Goal: Task Accomplishment & Management: Use online tool/utility

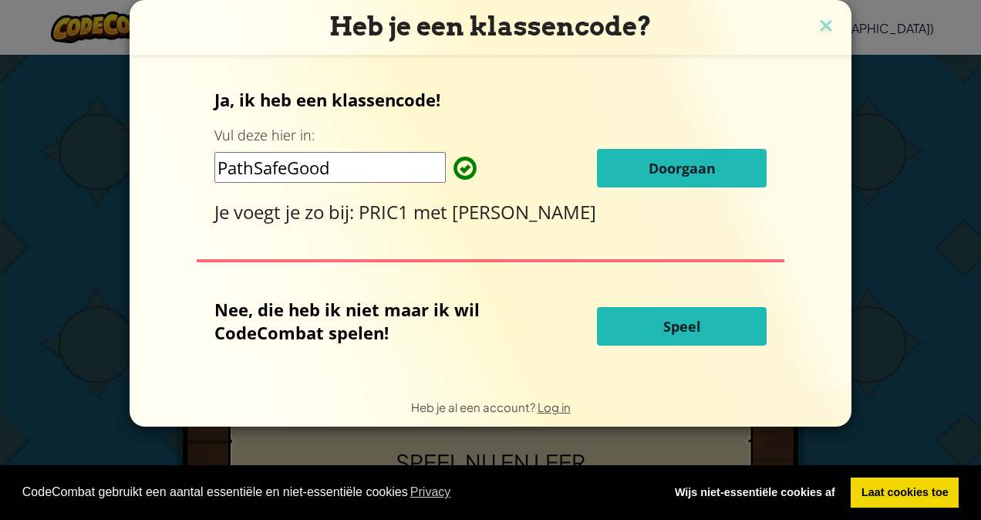
click at [650, 180] on button "Doorgaan" at bounding box center [682, 168] width 170 height 39
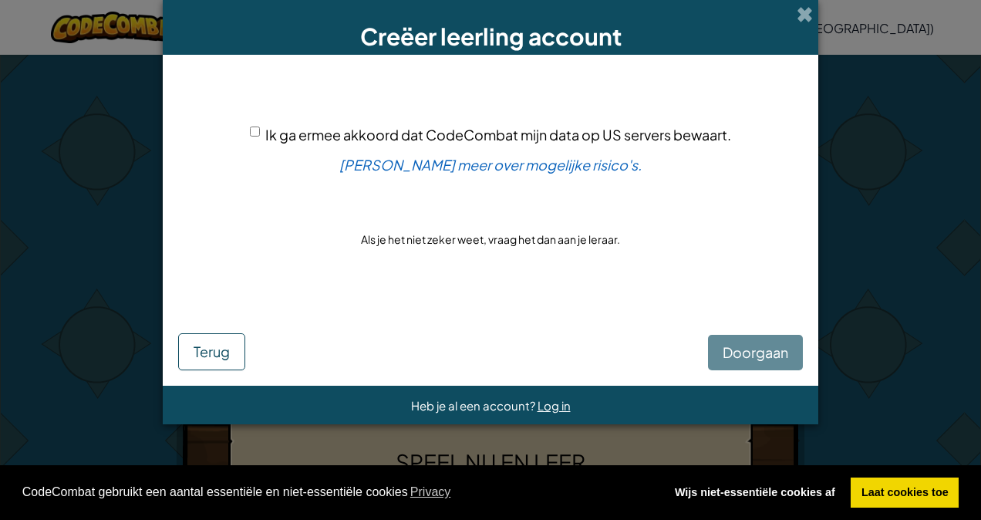
click at [260, 126] on div "Ik ga ermee akkoord dat CodeCombat mijn data op US servers bewaart." at bounding box center [490, 134] width 481 height 22
click at [245, 123] on div "Ik ga ermee akkoord dat CodeCombat mijn data op US servers bewaart. Lees meer o…" at bounding box center [490, 186] width 625 height 233
click at [258, 131] on input "Ik ga ermee akkoord dat CodeCombat mijn data op US servers bewaart." at bounding box center [255, 131] width 10 height 10
checkbox input "true"
click at [754, 363] on button "Doorgaan" at bounding box center [755, 352] width 95 height 35
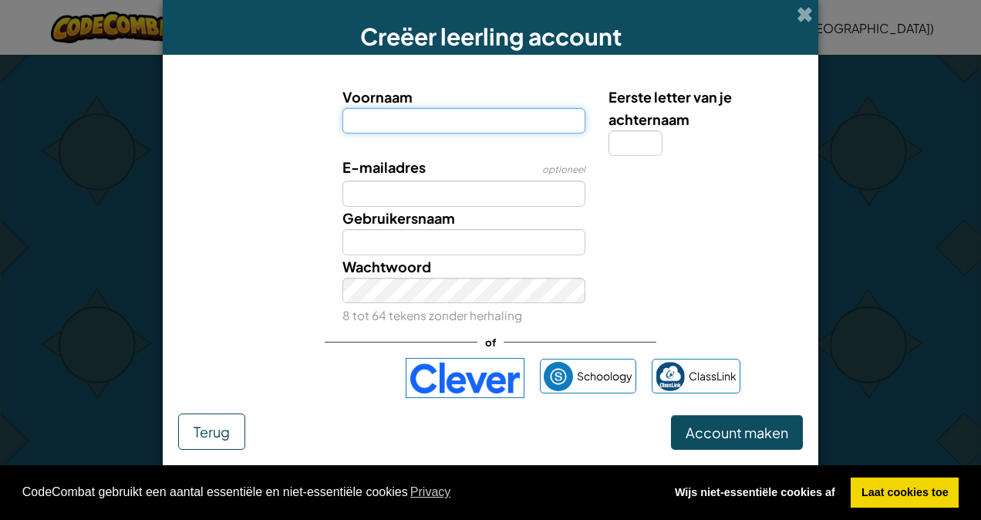
click at [495, 124] on input "Voornaam" at bounding box center [464, 121] width 244 height 26
type input "xaavi"
type input "Xaavi"
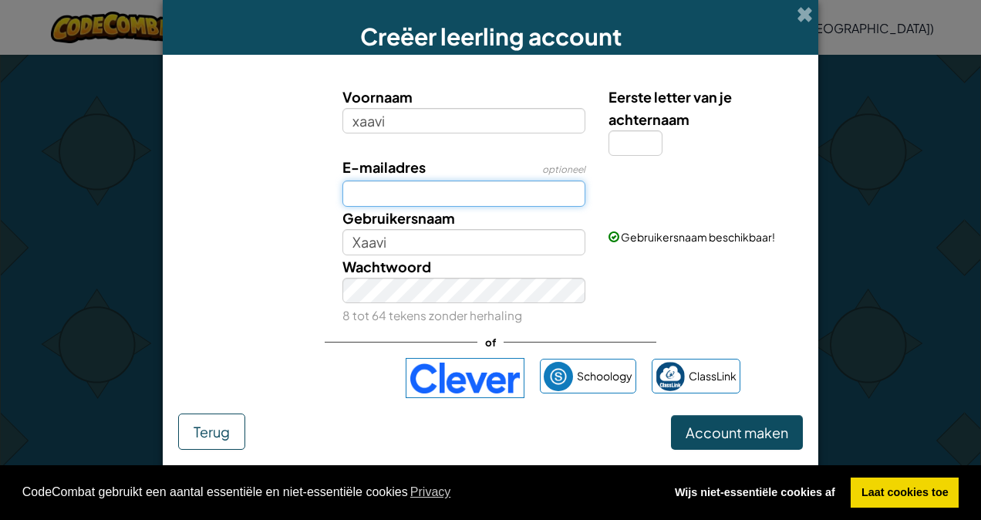
click at [403, 184] on input "E-mailadres" at bounding box center [464, 193] width 244 height 26
type input "227692@lekenlinge.nl"
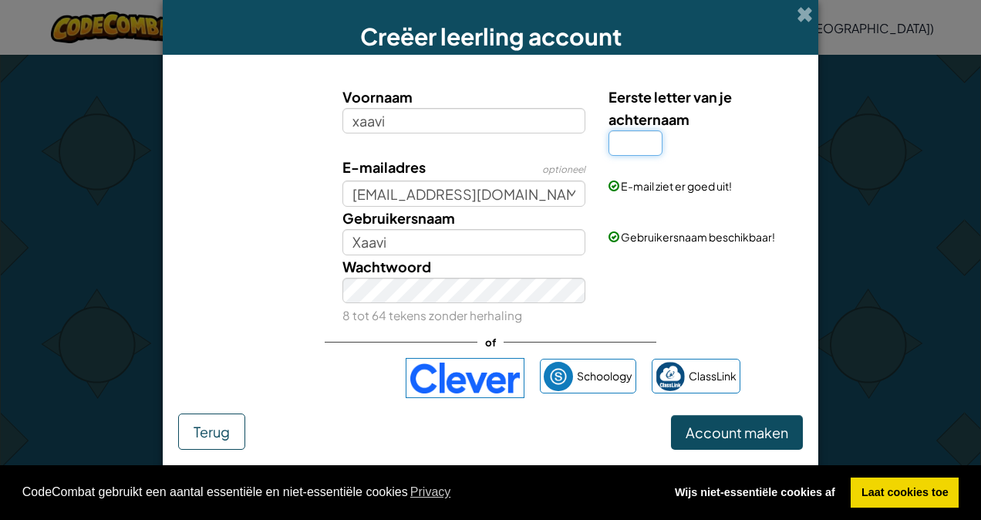
click at [612, 142] on input "Eerste letter van je achternaam" at bounding box center [636, 143] width 54 height 26
type input "r"
type input "XaaviR"
click at [707, 423] on span "Account maken" at bounding box center [737, 432] width 103 height 18
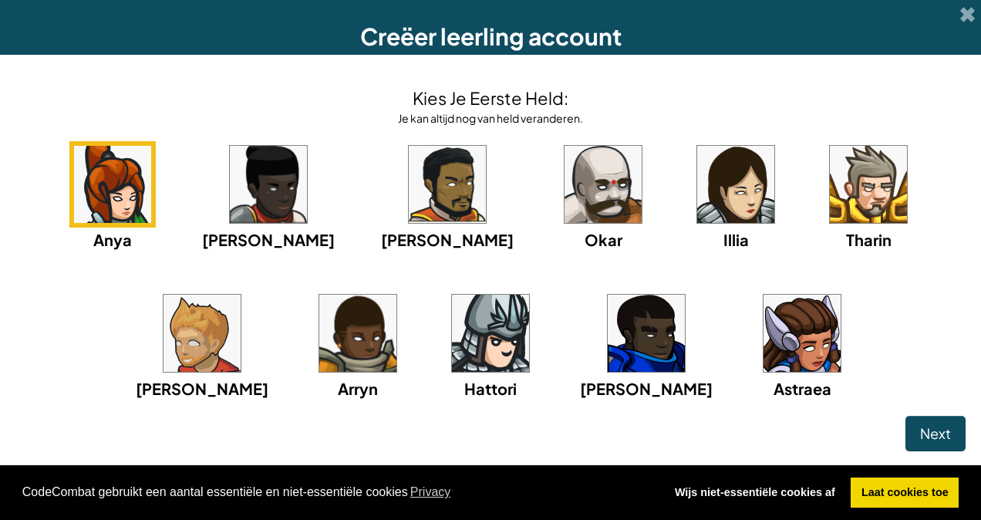
click at [748, 338] on div "Anya Ida Alejandro Okar Illia Tharin Ned Arryn Hattori Gordon Astraea" at bounding box center [490, 290] width 950 height 298
click at [764, 330] on img at bounding box center [802, 333] width 77 height 77
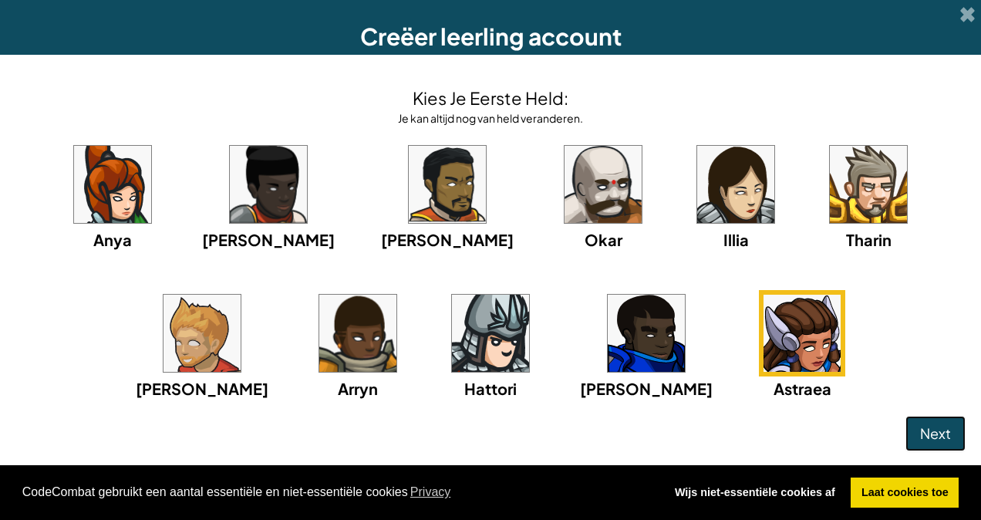
click at [905, 429] on button "Next" at bounding box center [935, 433] width 60 height 35
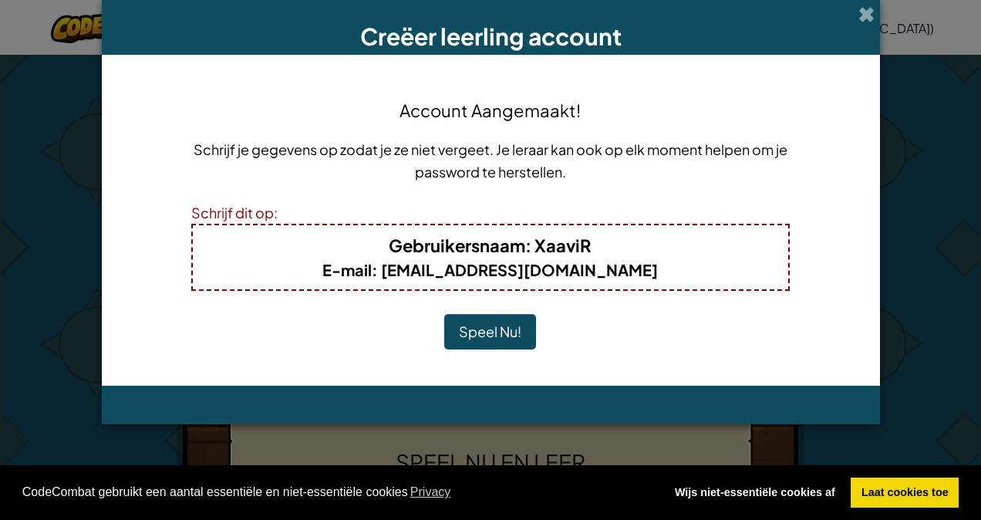
click at [471, 325] on button "Speel Nu!" at bounding box center [490, 331] width 92 height 35
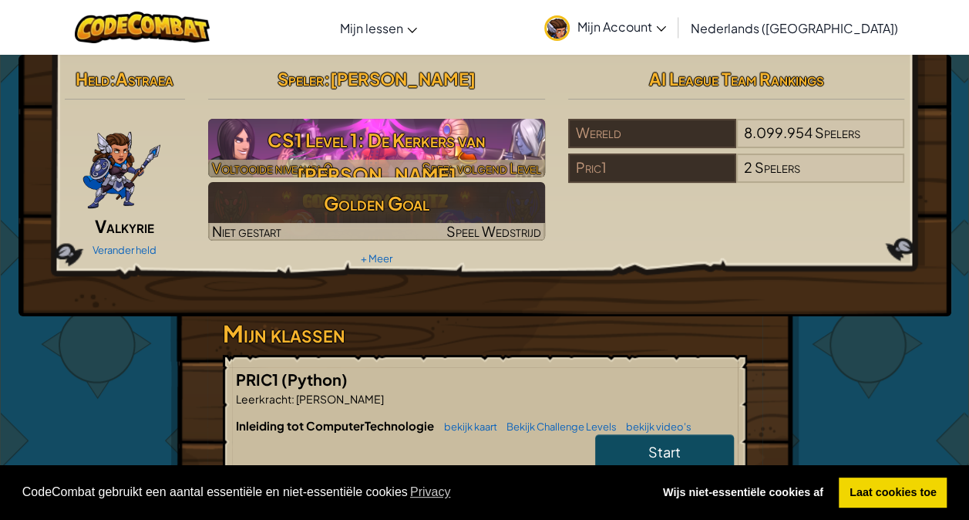
click at [492, 157] on img at bounding box center [376, 148] width 337 height 59
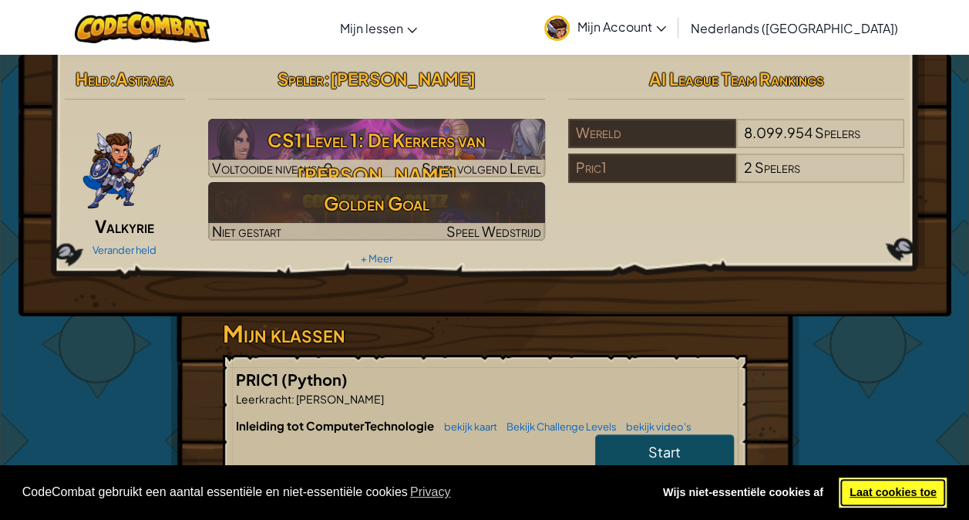
click at [901, 488] on link "Laat cookies toe" at bounding box center [893, 492] width 108 height 31
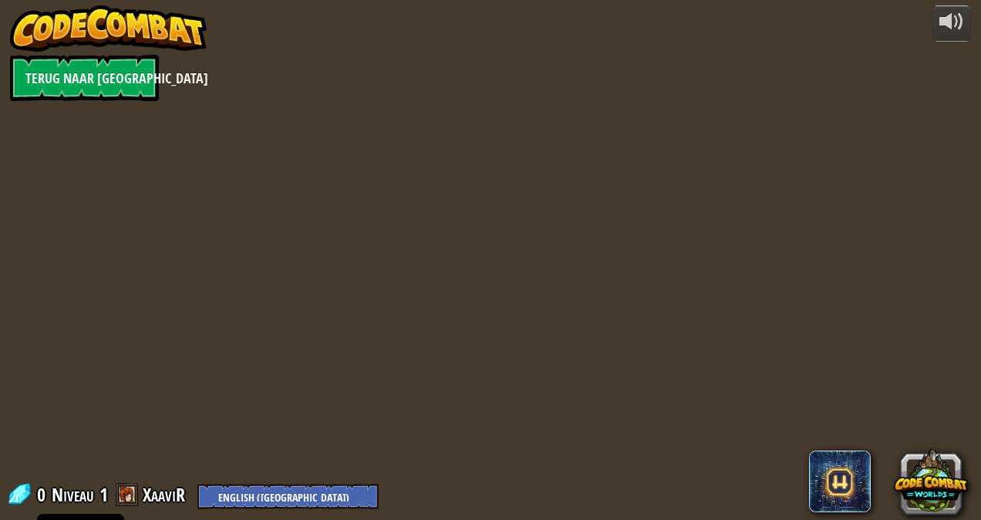
select select "nl-[GEOGRAPHIC_DATA]"
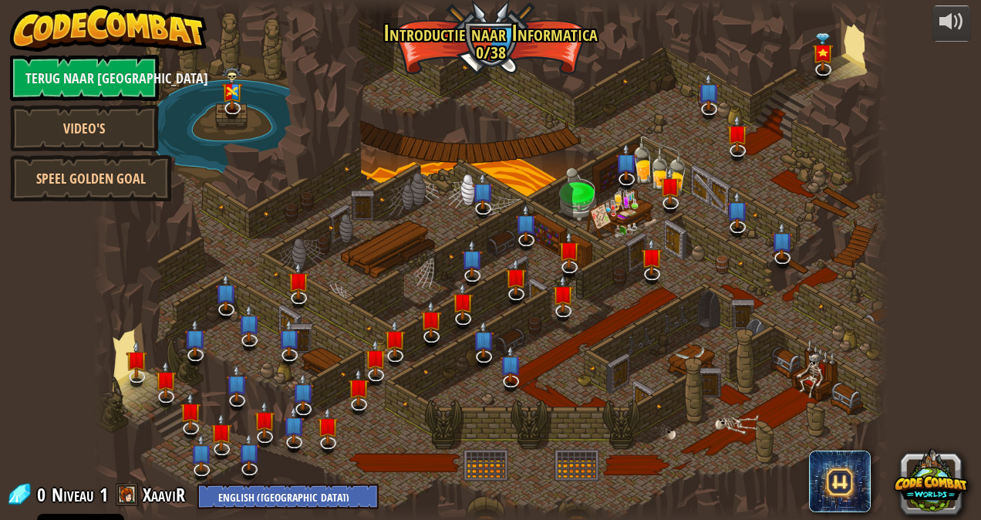
select select "nl-[GEOGRAPHIC_DATA]"
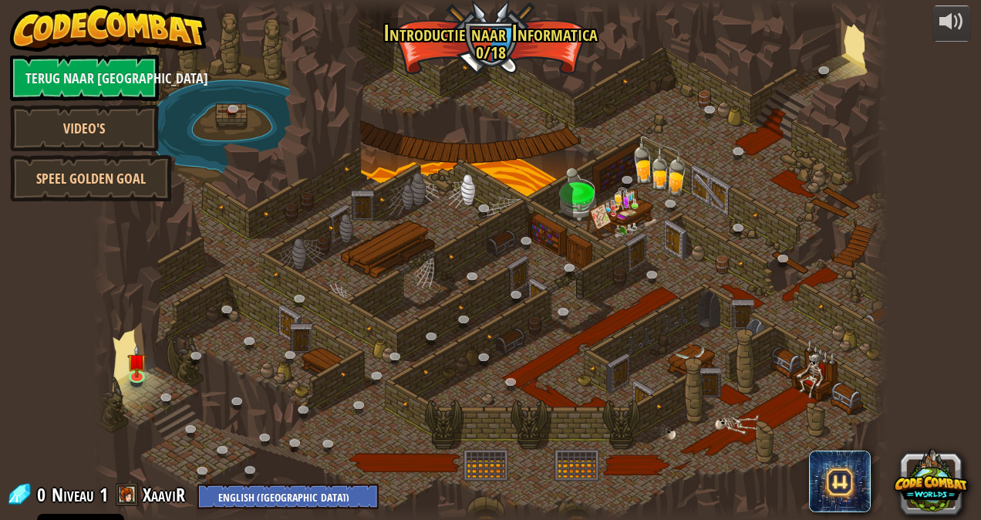
select select "nl-[GEOGRAPHIC_DATA]"
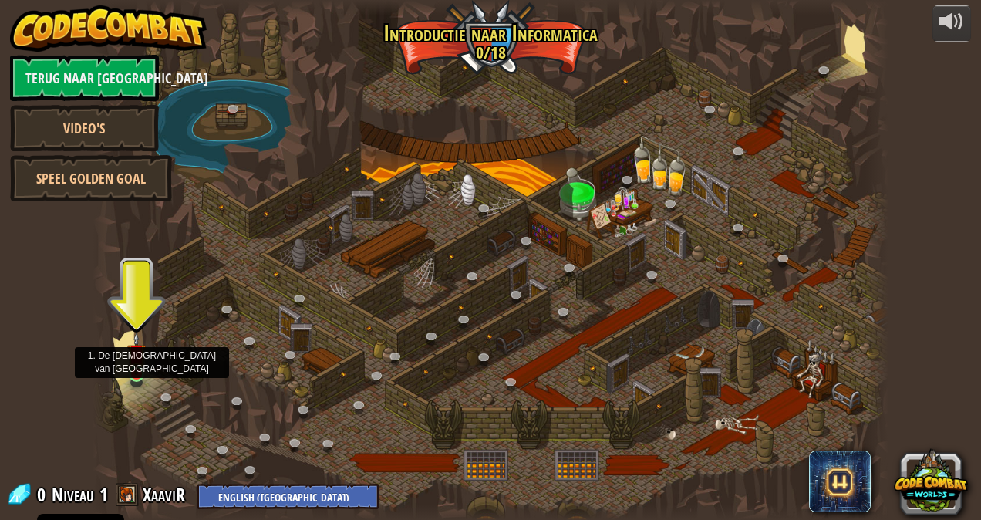
click at [137, 368] on img at bounding box center [136, 354] width 19 height 44
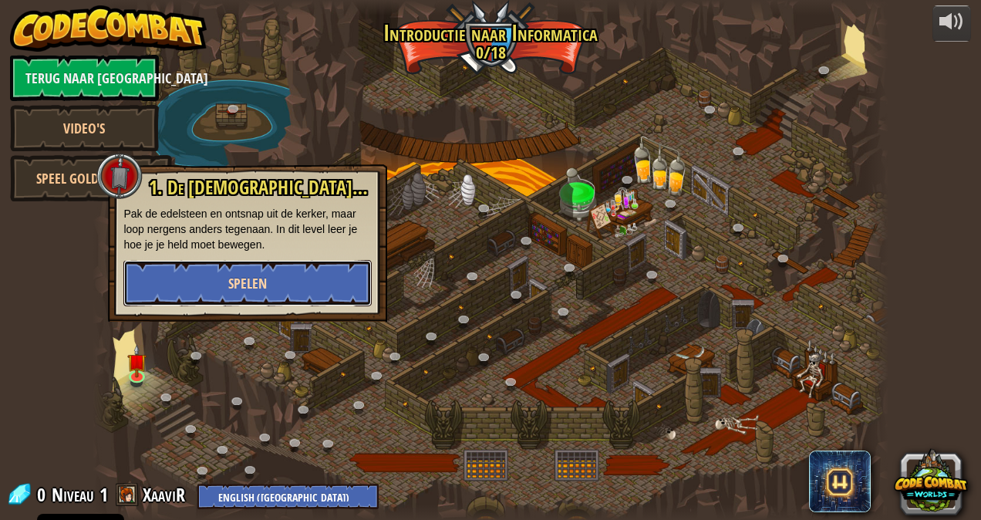
click at [272, 285] on button "Spelen" at bounding box center [247, 283] width 248 height 46
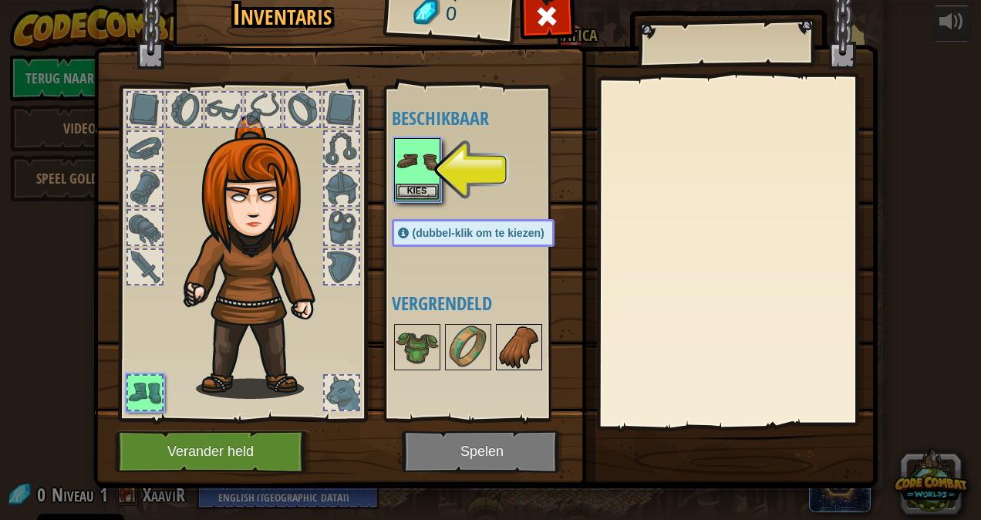
click at [497, 356] on img at bounding box center [518, 346] width 43 height 43
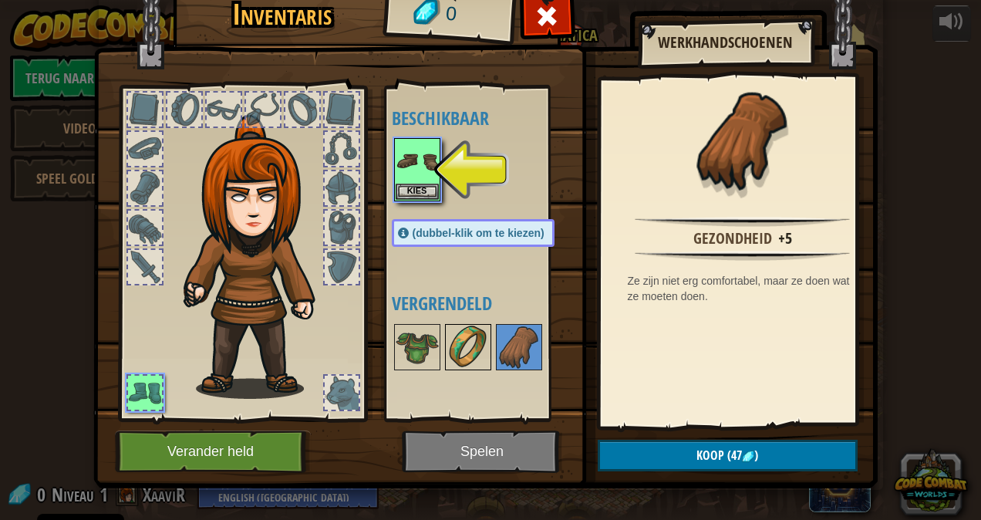
click at [467, 356] on img at bounding box center [468, 346] width 43 height 43
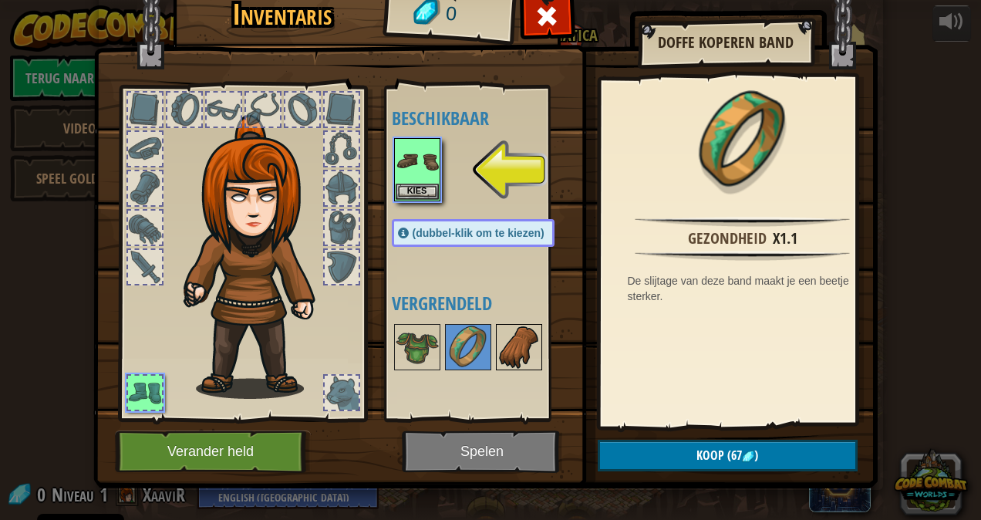
click at [511, 357] on img at bounding box center [518, 346] width 43 height 43
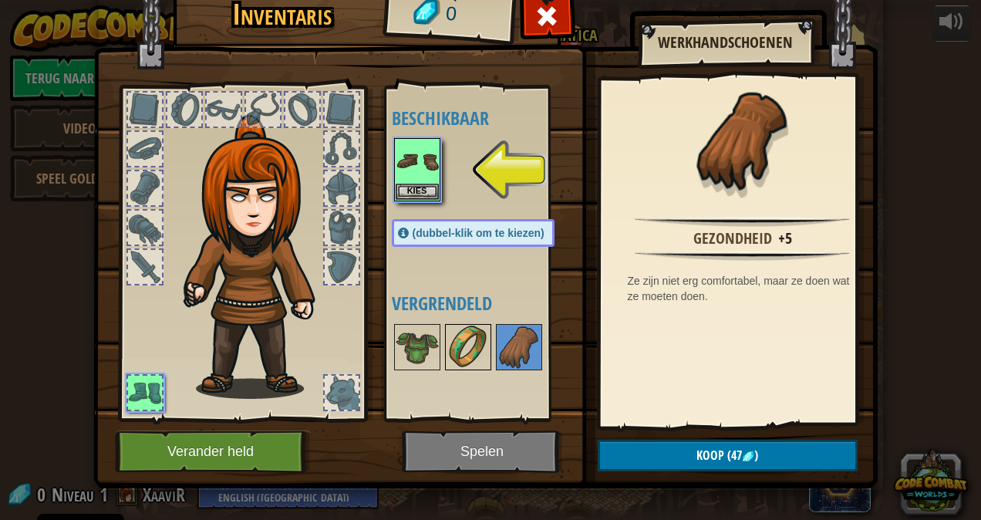
click at [470, 353] on img at bounding box center [468, 346] width 43 height 43
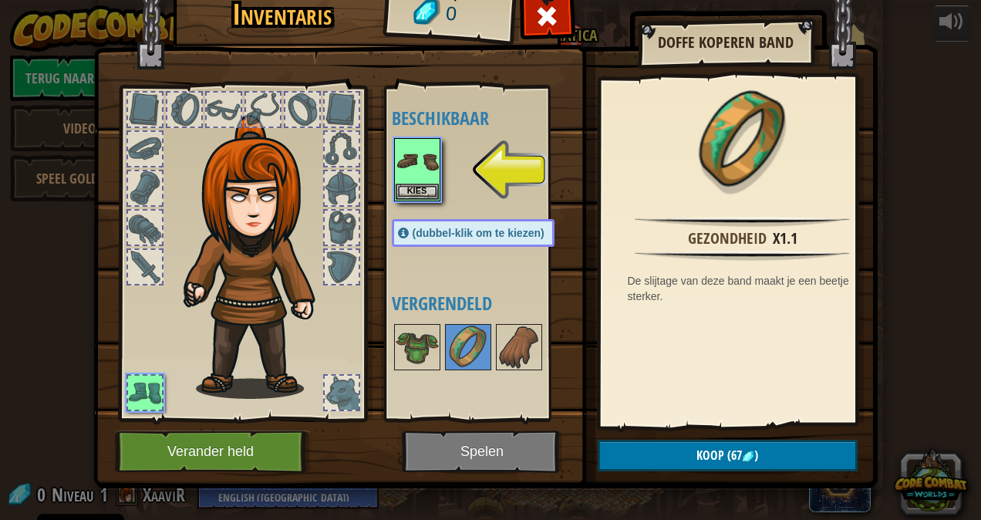
click at [336, 390] on div at bounding box center [342, 393] width 34 height 34
click at [414, 187] on button "Kies" at bounding box center [417, 191] width 43 height 16
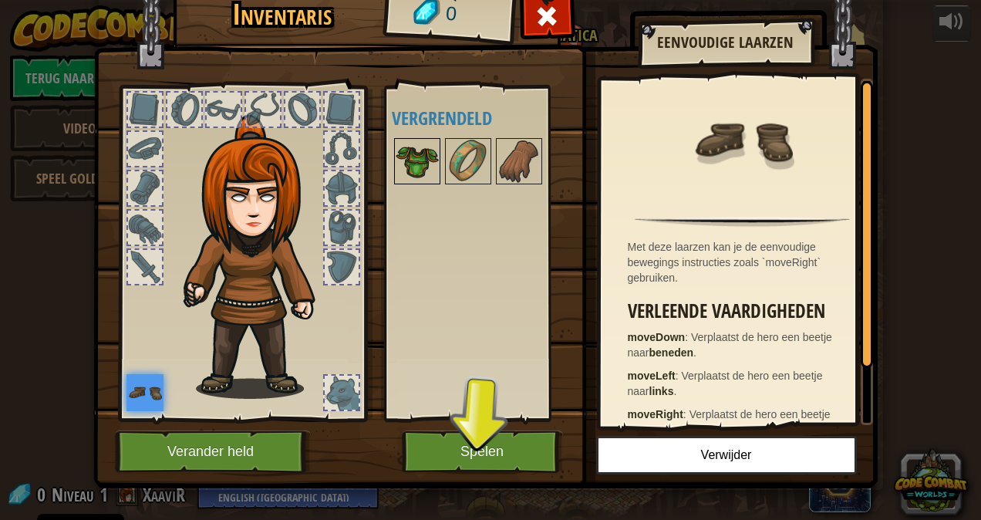
click at [409, 180] on img at bounding box center [417, 161] width 43 height 43
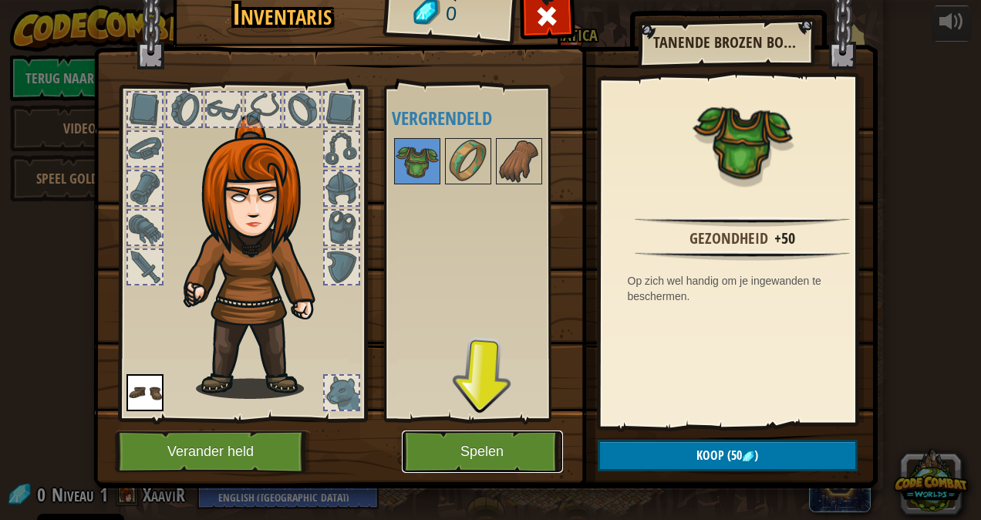
click at [473, 448] on button "Spelen" at bounding box center [482, 451] width 161 height 42
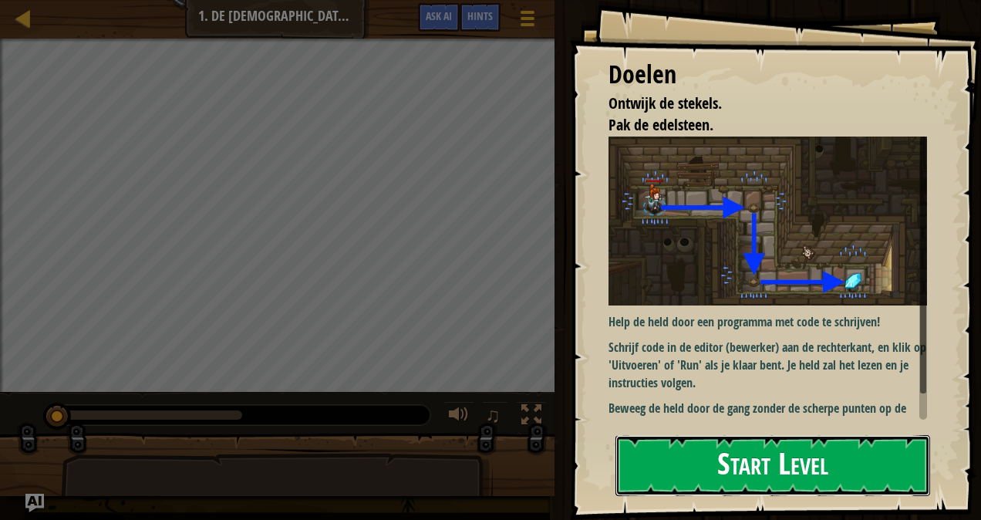
click at [645, 435] on button "Start Level" at bounding box center [772, 465] width 315 height 61
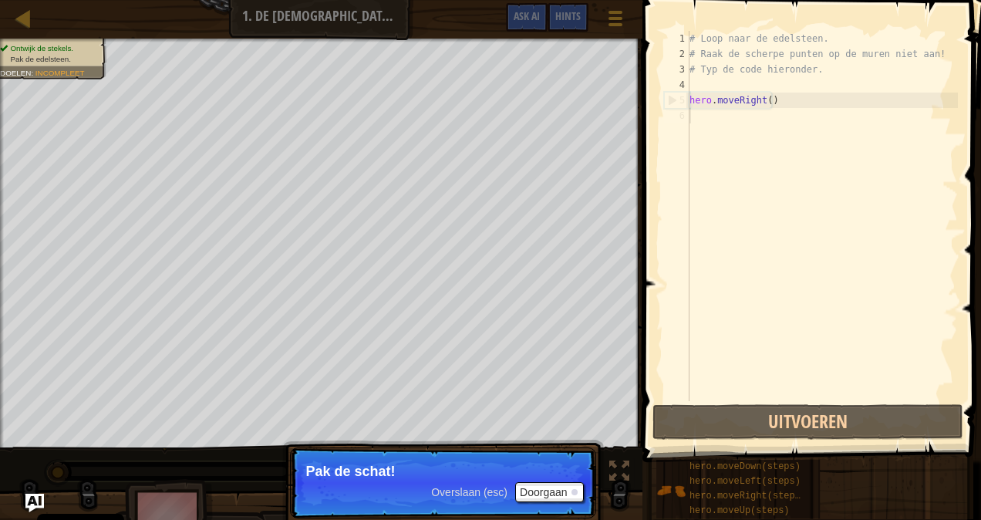
click at [490, 489] on span "Overslaan (esc)" at bounding box center [469, 492] width 76 height 12
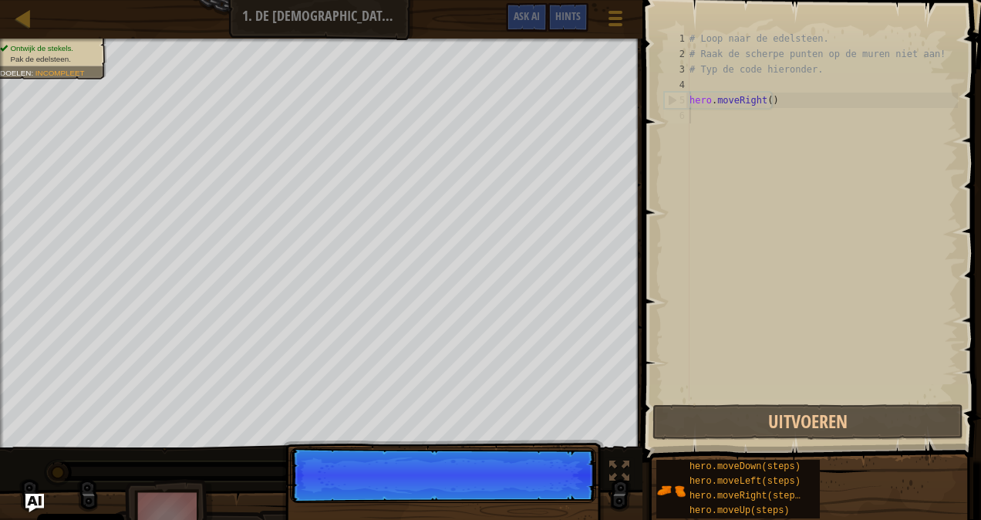
scroll to position [7, 0]
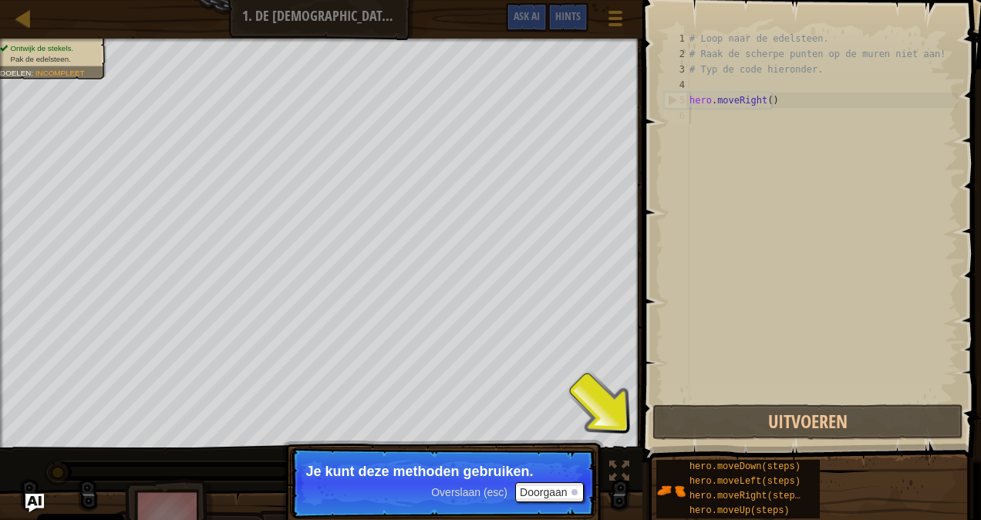
click at [480, 492] on span "Overslaan (esc)" at bounding box center [469, 492] width 76 height 12
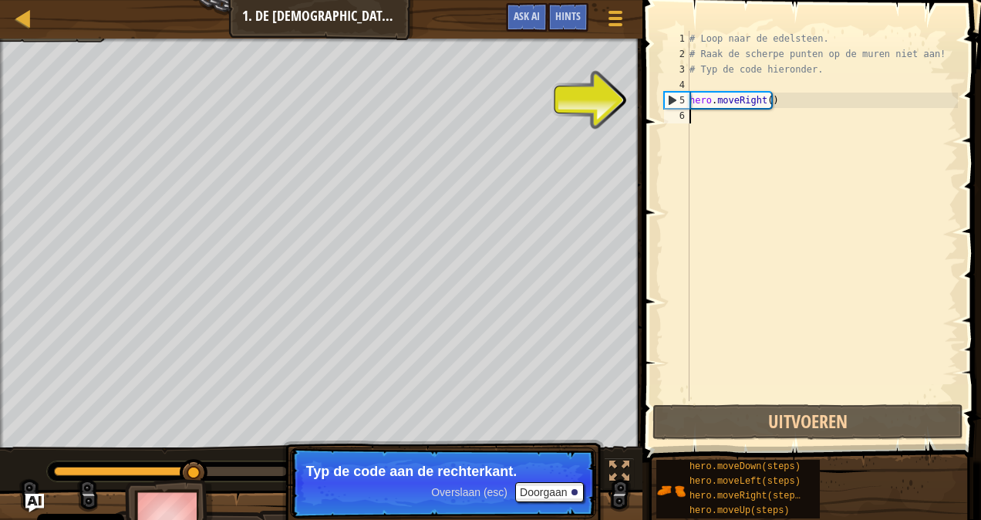
click at [703, 110] on div "# Loop naar de edelsteen. # Raak de scherpe punten op de muren niet aan! # Typ …" at bounding box center [821, 231] width 271 height 401
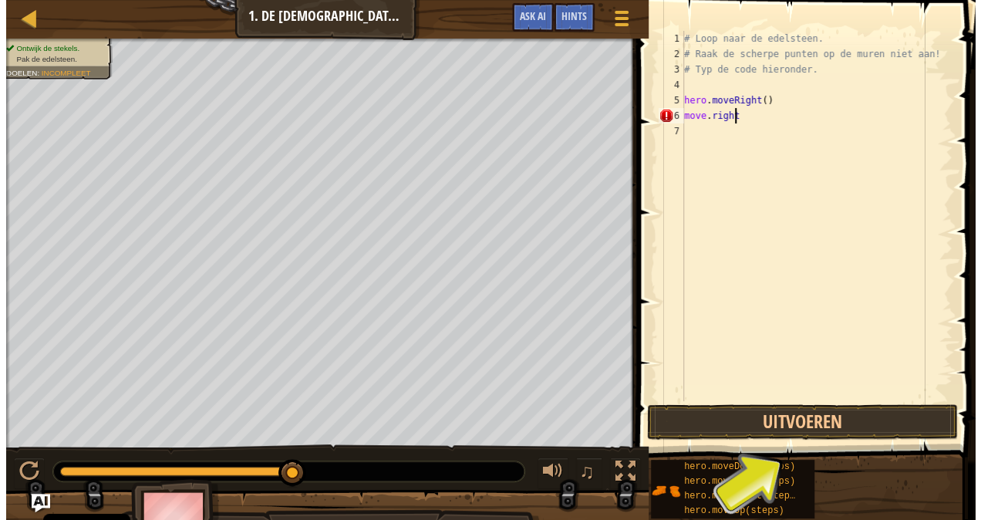
scroll to position [7, 3]
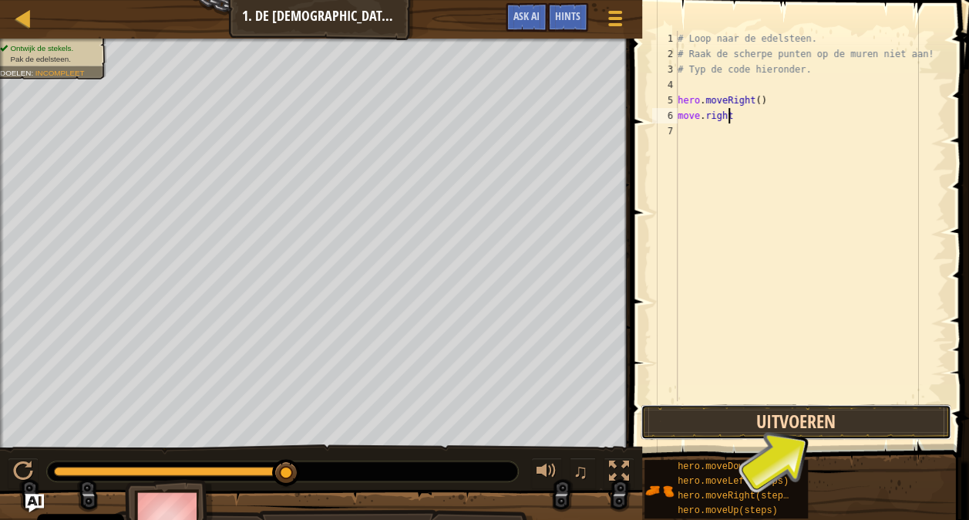
click at [783, 430] on button "Uitvoeren" at bounding box center [796, 421] width 311 height 35
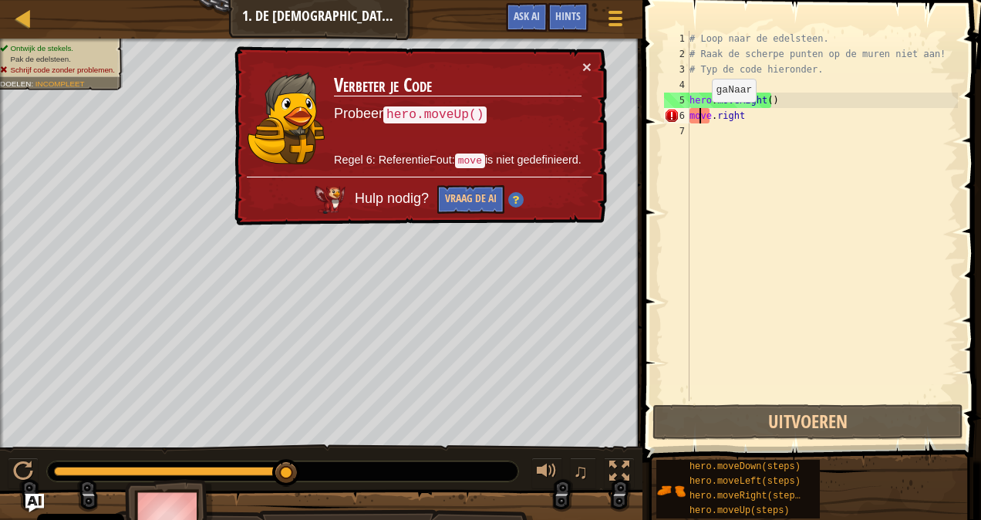
click at [698, 117] on div "# Loop naar de edelsteen. # Raak de scherpe punten op de muren niet aan! # Typ …" at bounding box center [821, 231] width 271 height 401
click at [686, 116] on div "6" at bounding box center [676, 115] width 25 height 15
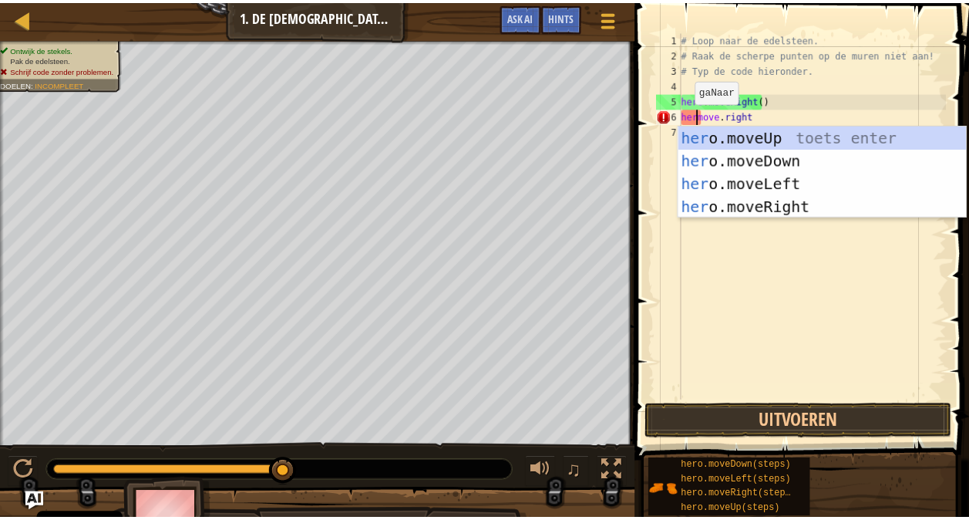
scroll to position [7, 2]
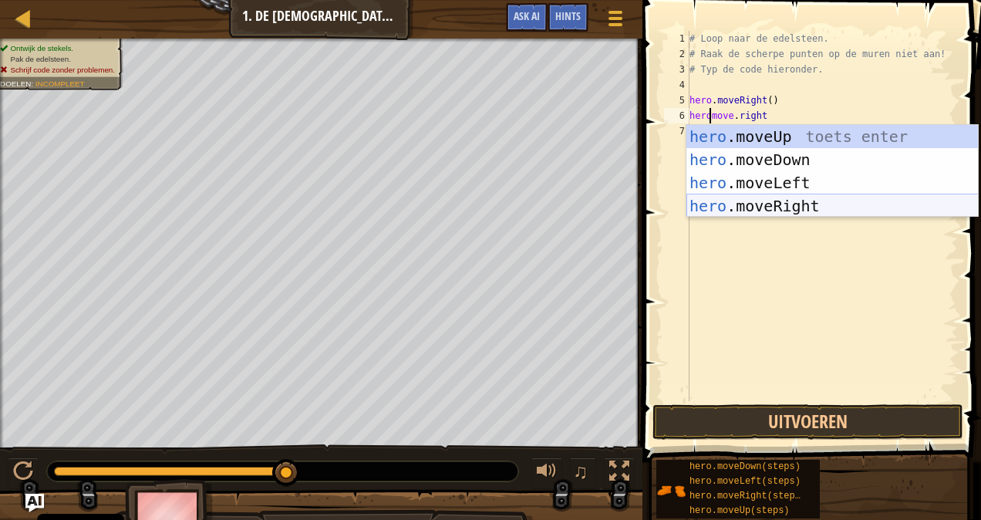
click at [746, 207] on div "hero .moveUp toets enter hero .moveDown toets enter hero .moveLeft toets enter …" at bounding box center [832, 194] width 292 height 139
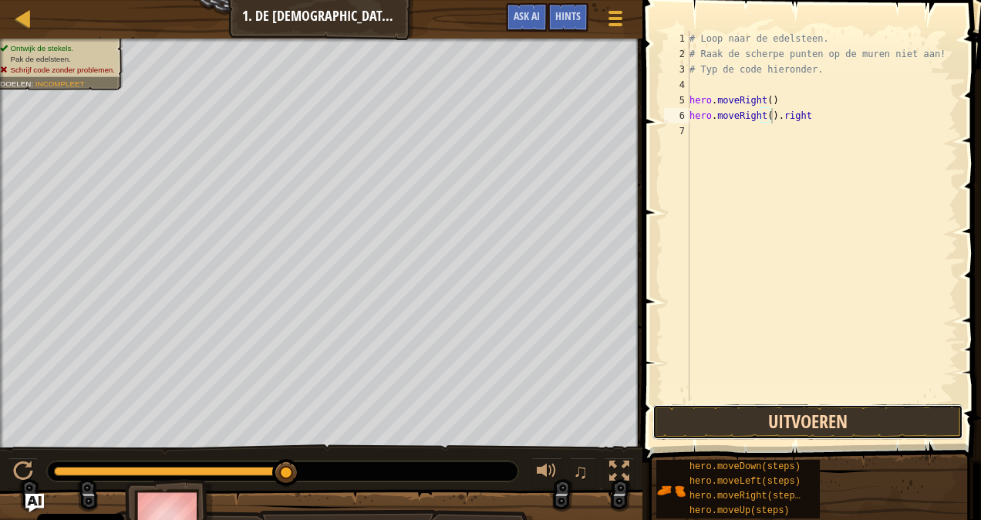
click at [757, 423] on button "Uitvoeren" at bounding box center [807, 421] width 311 height 35
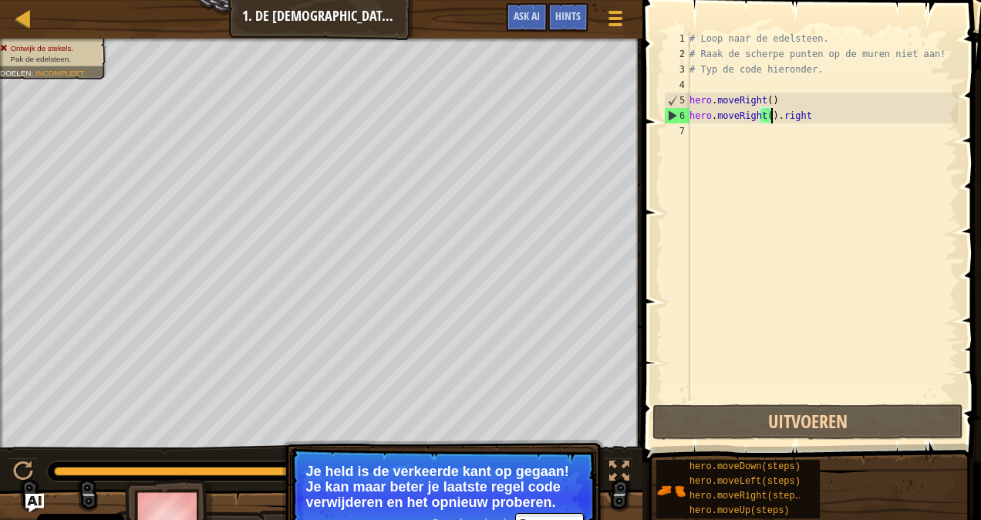
click at [816, 115] on div "# Loop naar de edelsteen. # Raak de scherpe punten op de muren niet aan! # Typ …" at bounding box center [821, 231] width 271 height 401
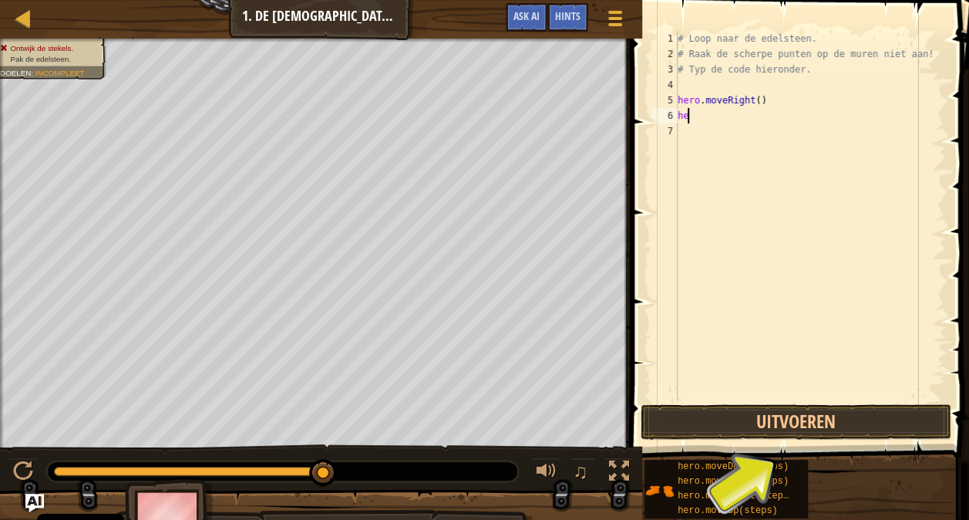
scroll to position [7, 0]
type textarea "h"
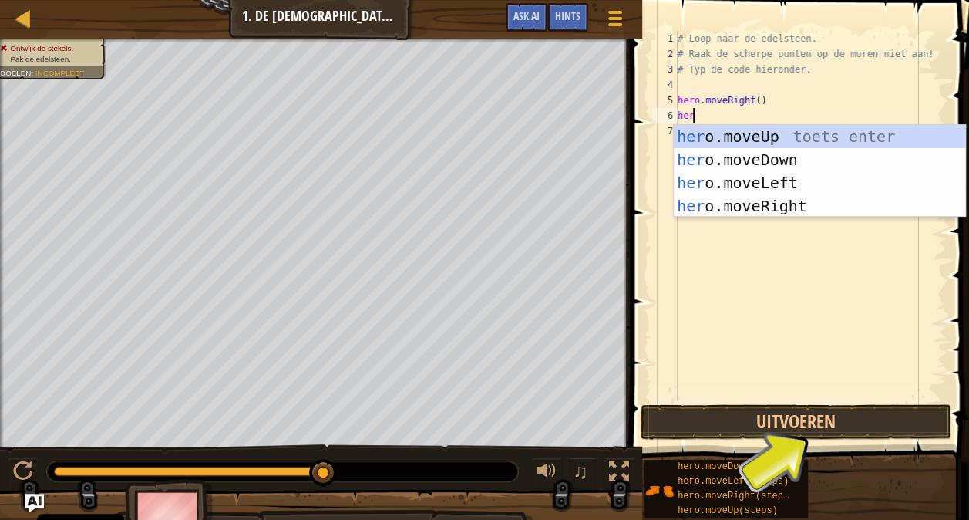
type textarea "hero"
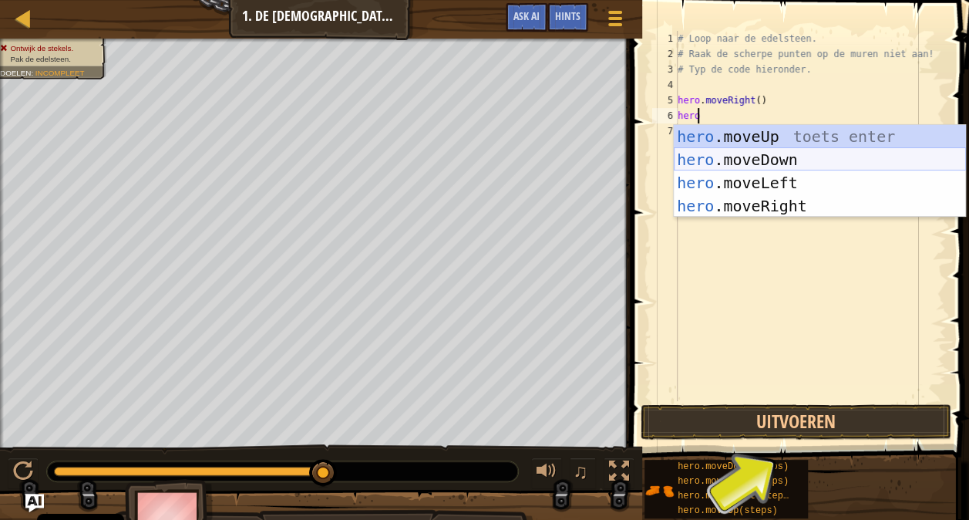
click at [813, 155] on div "hero .moveUp toets enter hero .moveDown toets enter hero .moveLeft toets enter …" at bounding box center [820, 194] width 292 height 139
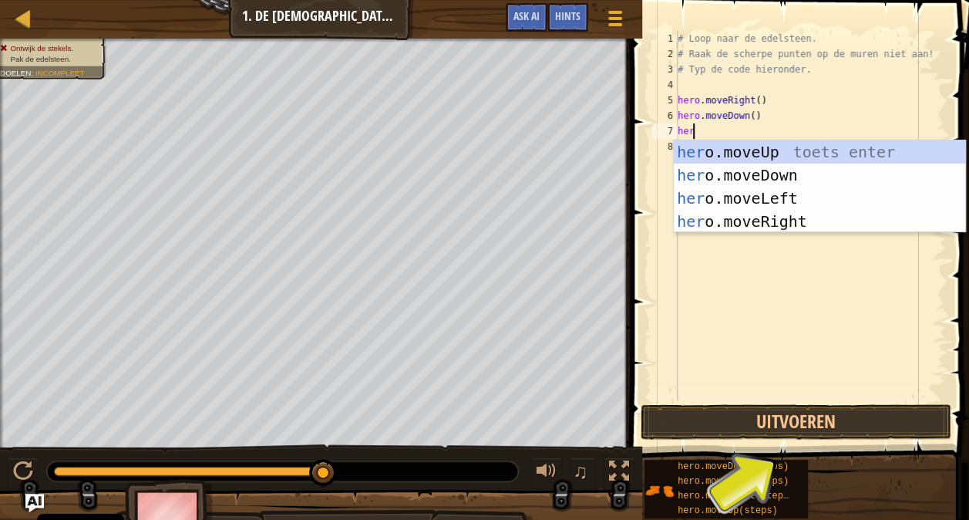
type textarea "hero"
click at [744, 219] on div "hero .moveUp toets enter hero .moveDown toets enter hero .moveLeft toets enter …" at bounding box center [820, 209] width 292 height 139
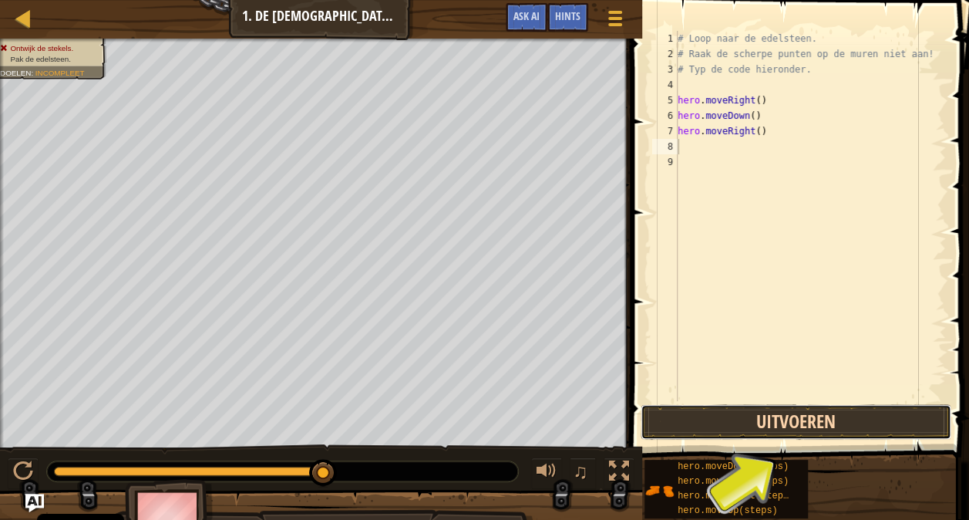
click at [762, 427] on button "Uitvoeren" at bounding box center [796, 421] width 311 height 35
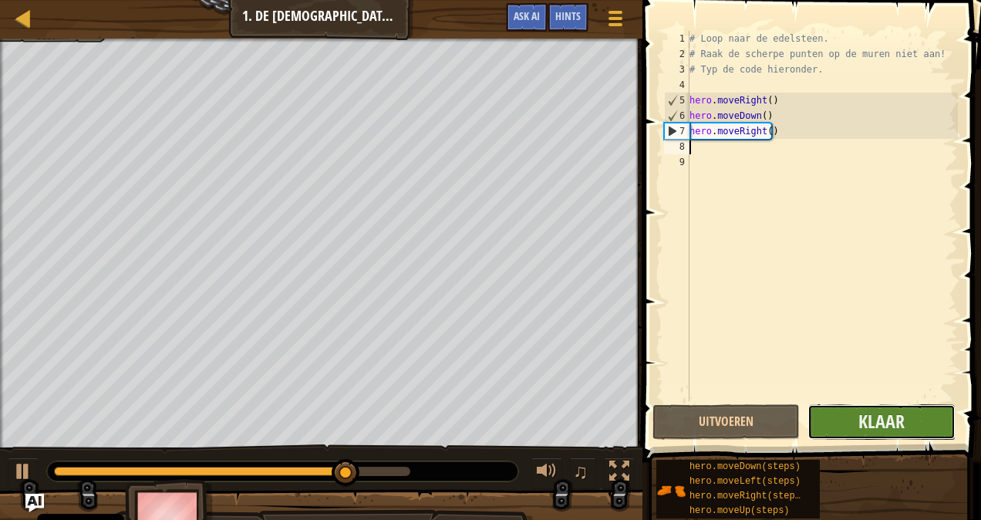
click at [850, 422] on button "Klaar" at bounding box center [881, 421] width 147 height 35
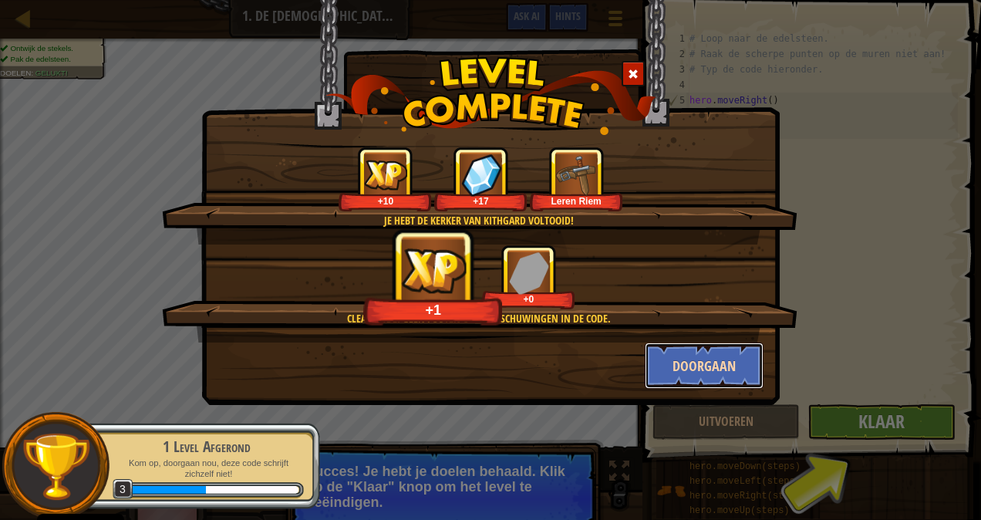
click at [723, 346] on button "Doorgaan" at bounding box center [705, 365] width 120 height 46
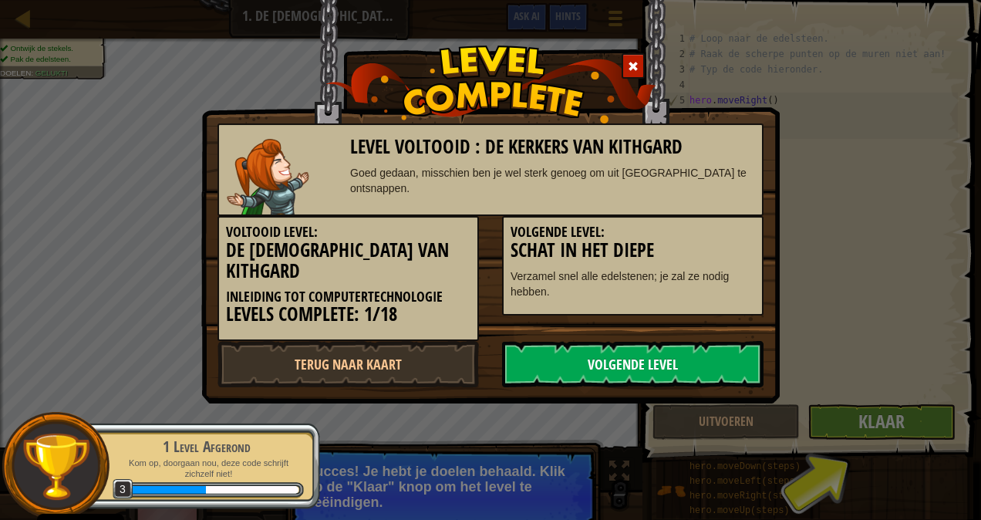
click at [622, 342] on link "Volgende Level" at bounding box center [632, 364] width 261 height 46
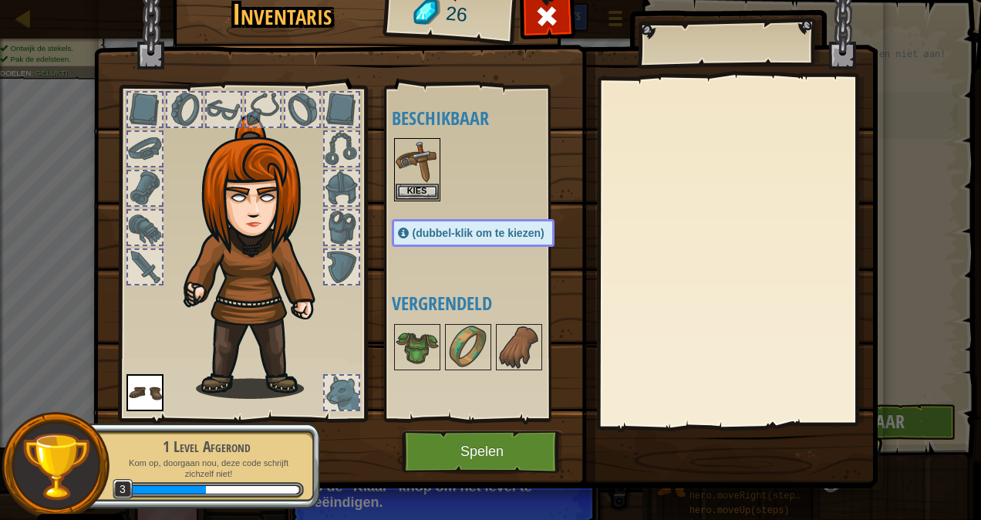
click at [335, 400] on div at bounding box center [342, 393] width 34 height 34
click at [407, 166] on img at bounding box center [417, 161] width 43 height 43
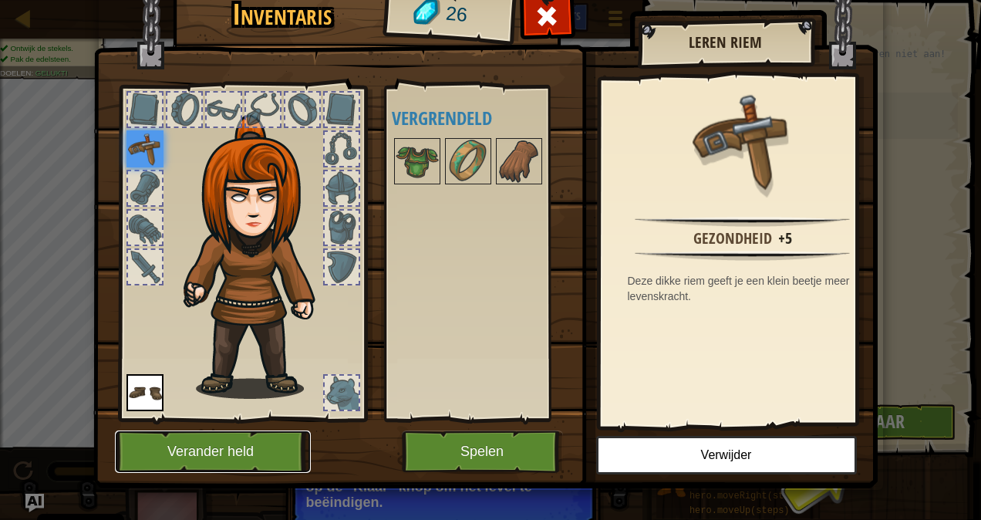
click at [176, 434] on button "Verander held" at bounding box center [213, 451] width 196 height 42
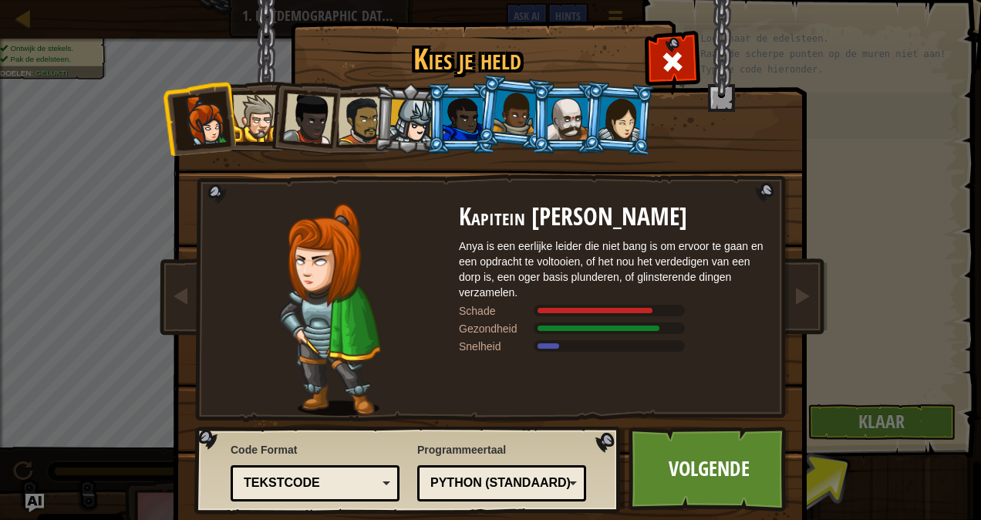
click at [584, 104] on li at bounding box center [619, 118] width 74 height 75
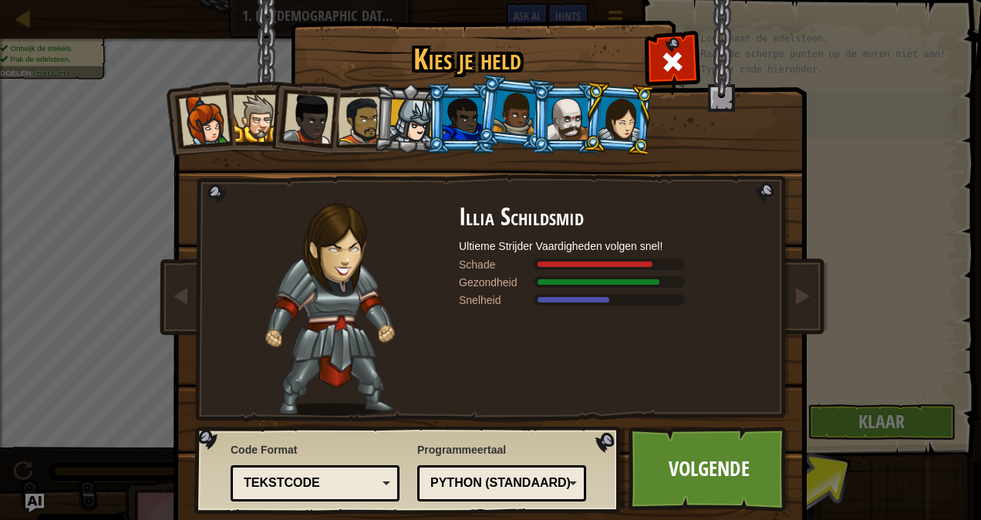
click at [558, 99] on div at bounding box center [568, 119] width 40 height 42
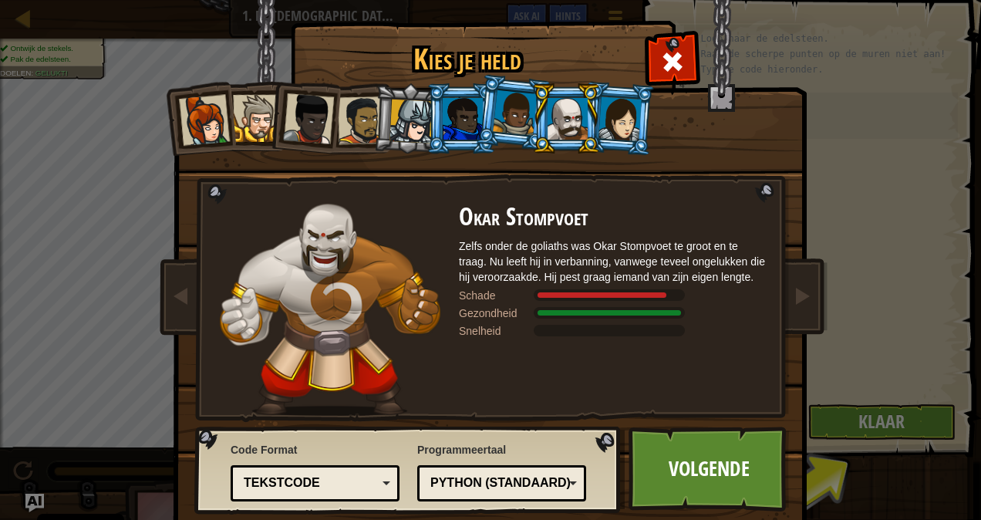
click at [516, 103] on div at bounding box center [515, 113] width 44 height 46
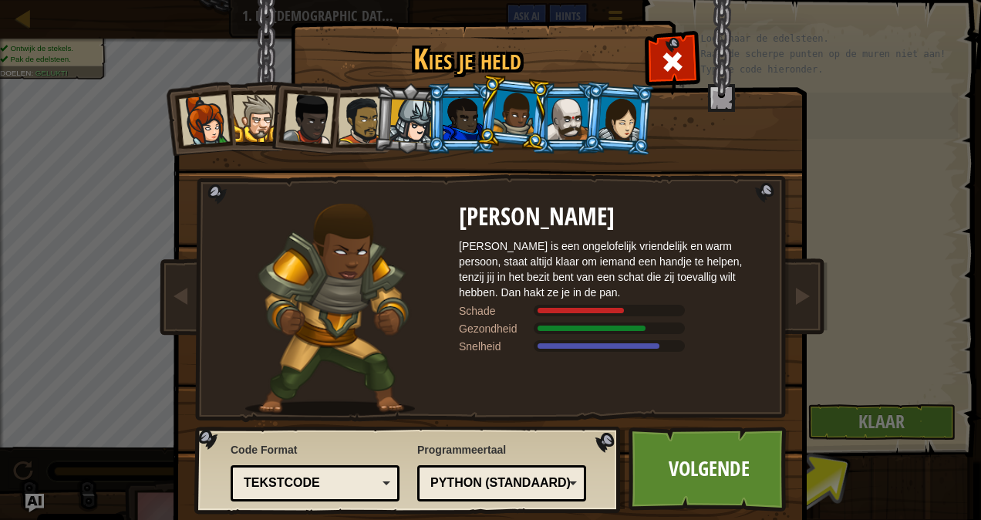
click at [570, 117] on div at bounding box center [568, 119] width 40 height 42
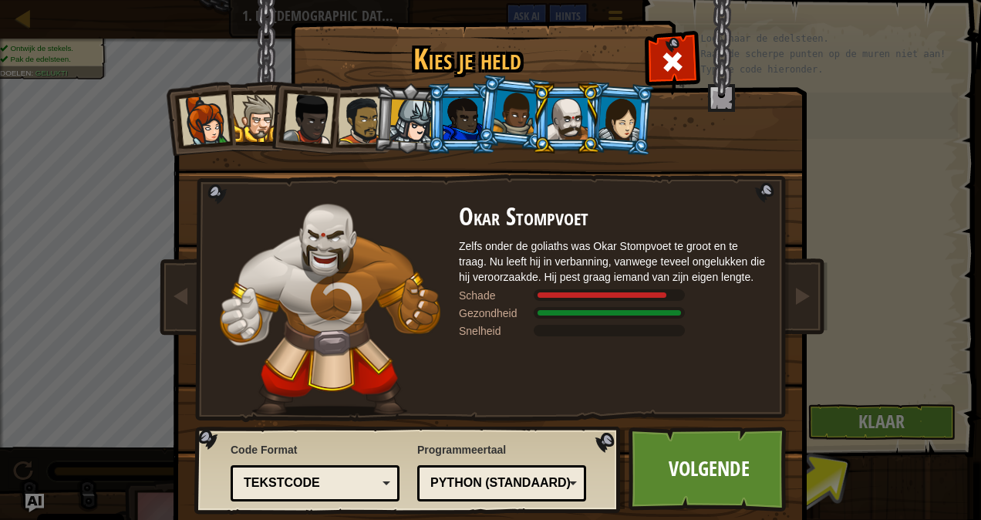
click at [512, 113] on div at bounding box center [515, 113] width 44 height 46
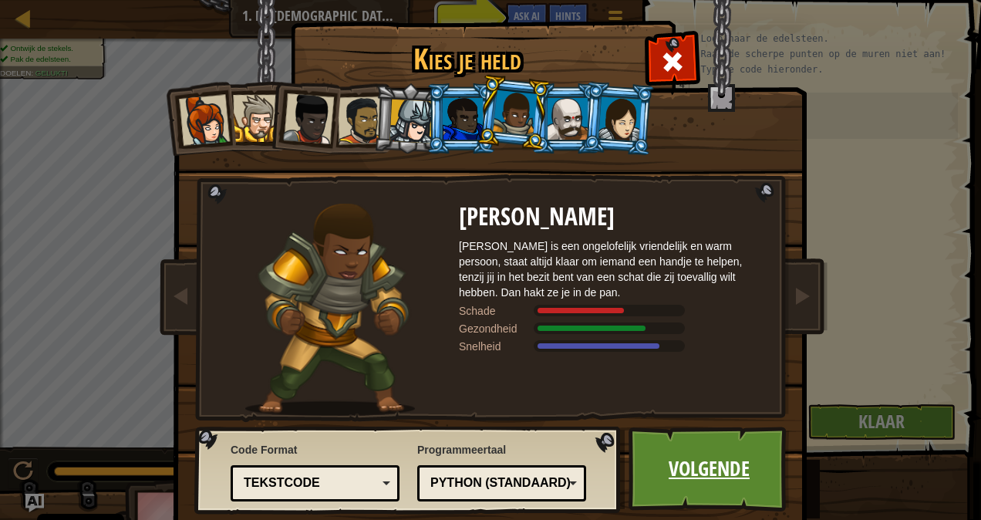
click at [717, 477] on link "Volgende" at bounding box center [709, 469] width 161 height 85
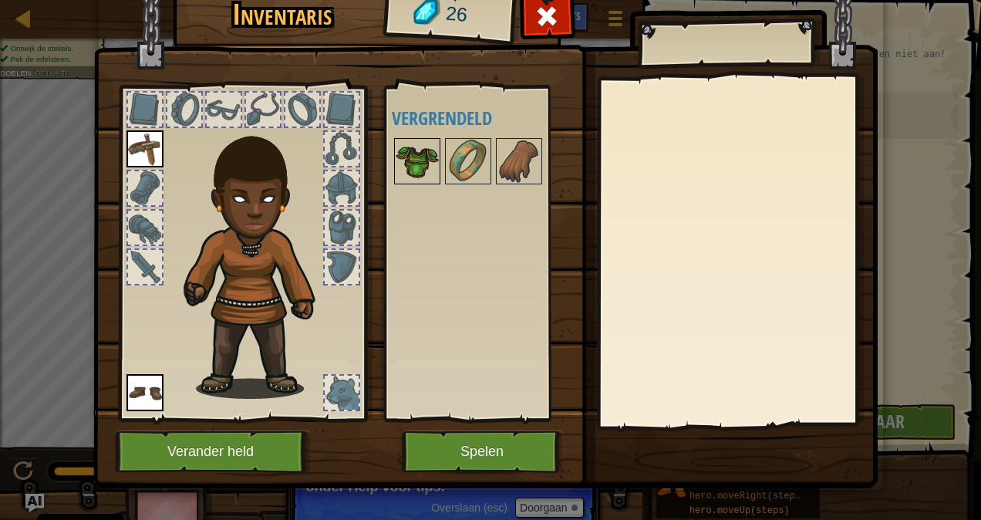
click at [398, 157] on img at bounding box center [417, 161] width 43 height 43
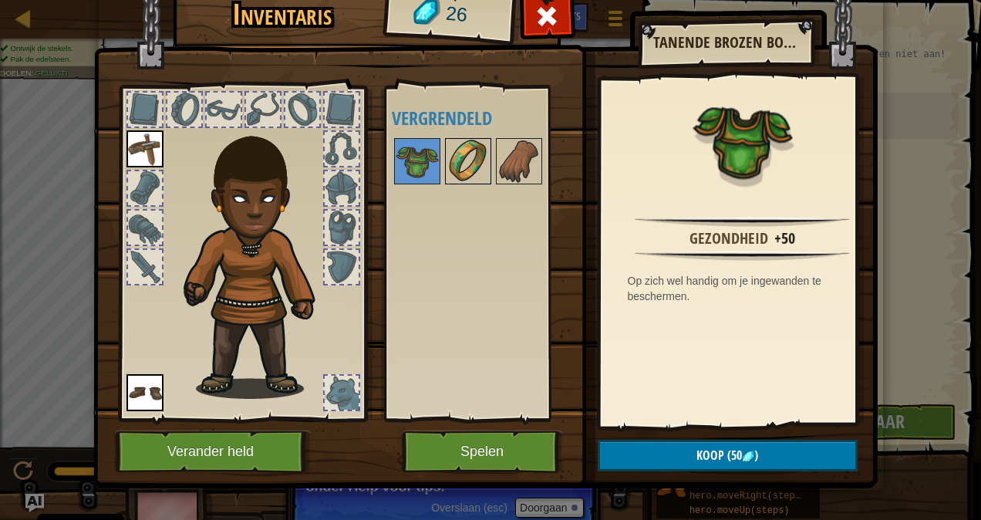
click at [464, 159] on img at bounding box center [468, 161] width 43 height 43
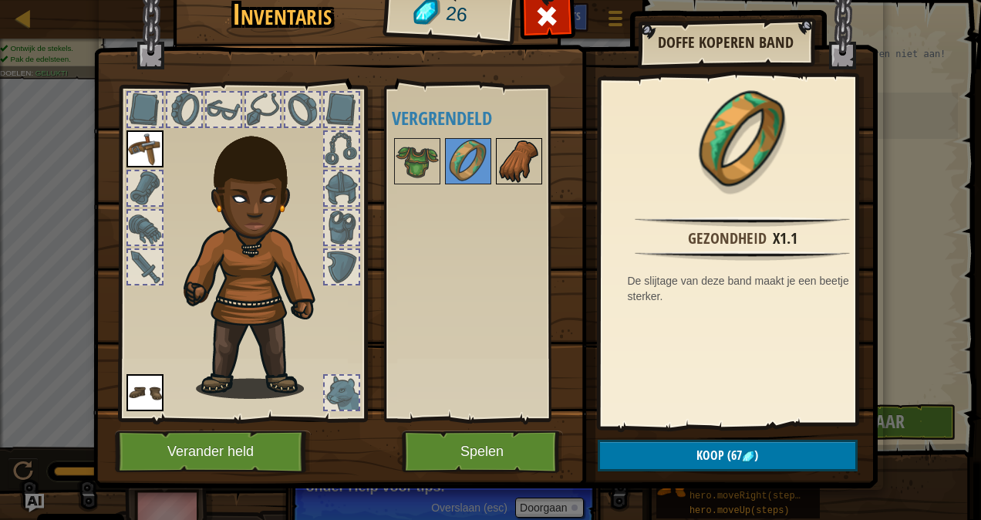
click at [501, 159] on img at bounding box center [518, 161] width 43 height 43
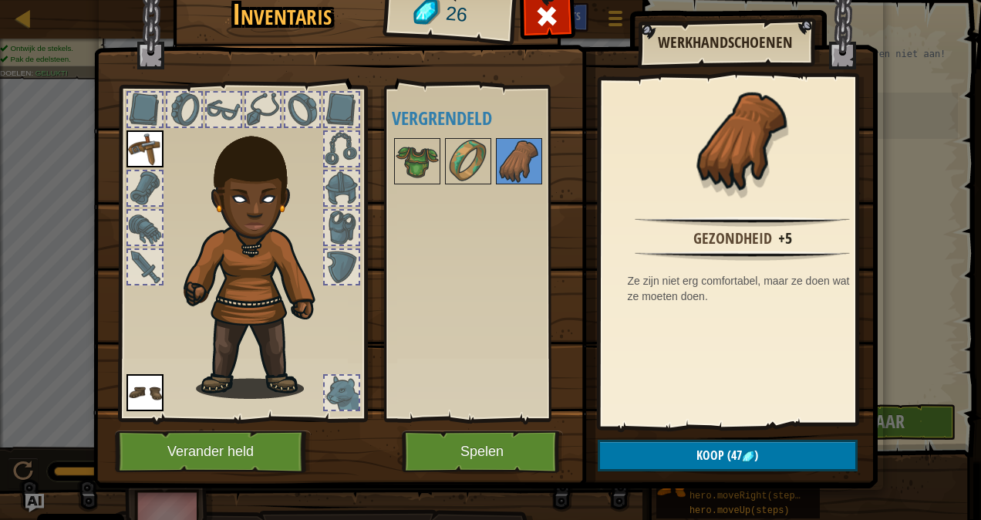
click at [133, 183] on div at bounding box center [145, 188] width 34 height 34
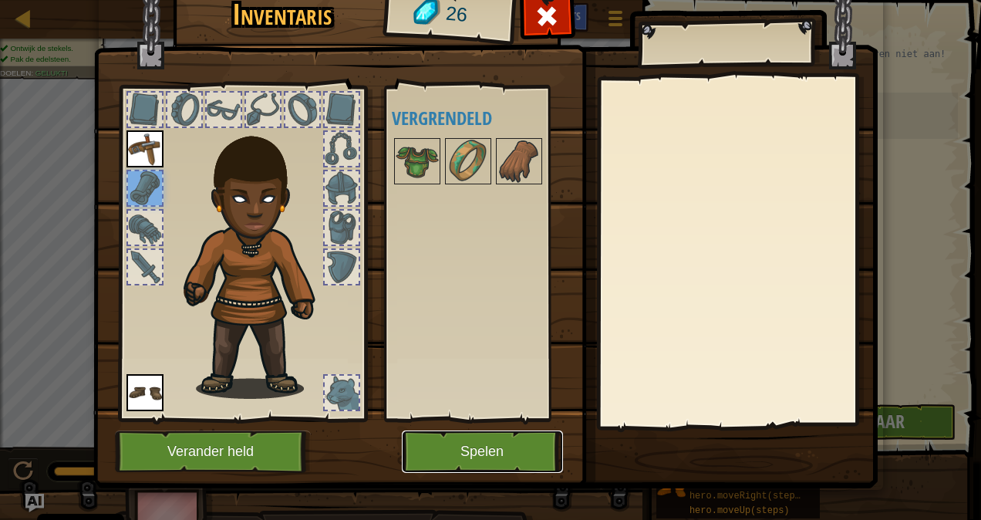
click at [504, 455] on button "Spelen" at bounding box center [482, 451] width 161 height 42
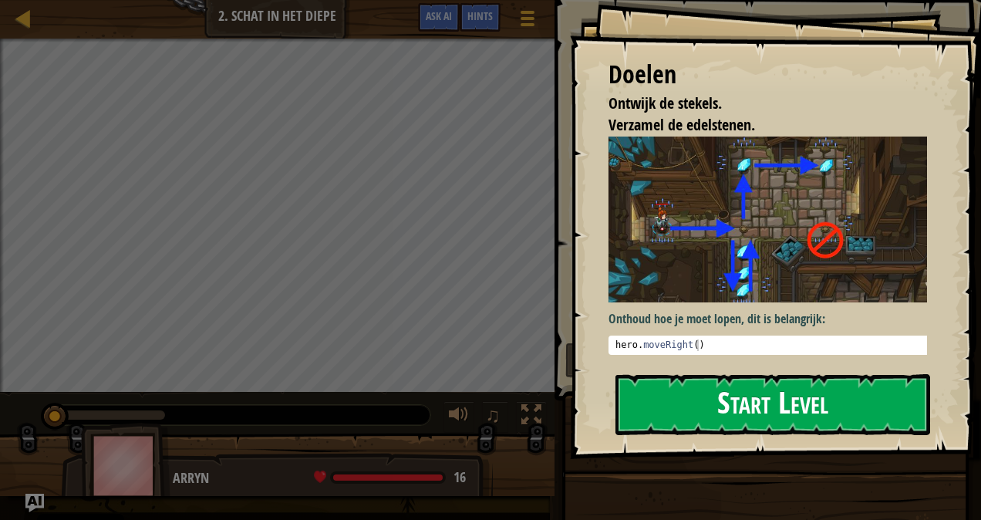
click at [747, 407] on button "Start Level" at bounding box center [772, 404] width 315 height 61
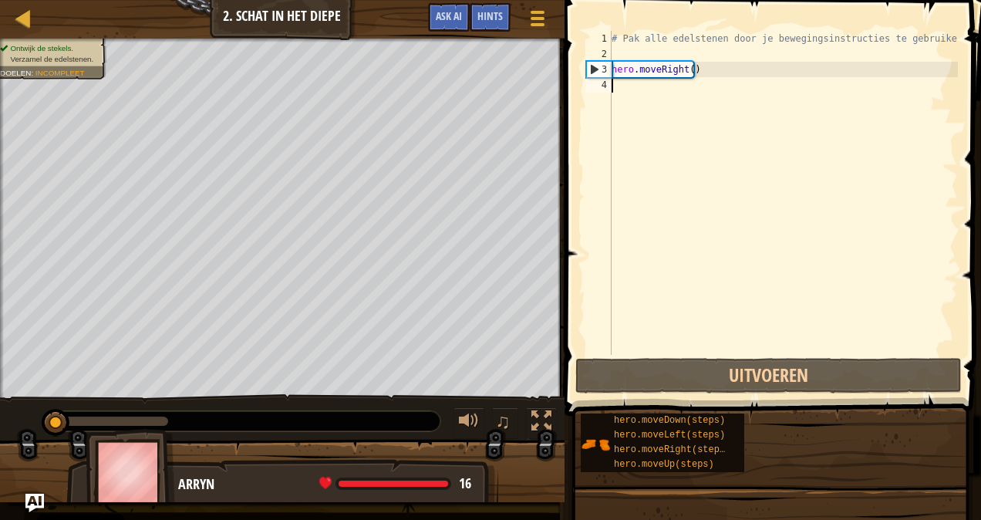
click at [621, 91] on div "# Pak alle edelstenen door je bewegingsinstructies te gebruiken. hero . moveRig…" at bounding box center [783, 208] width 349 height 355
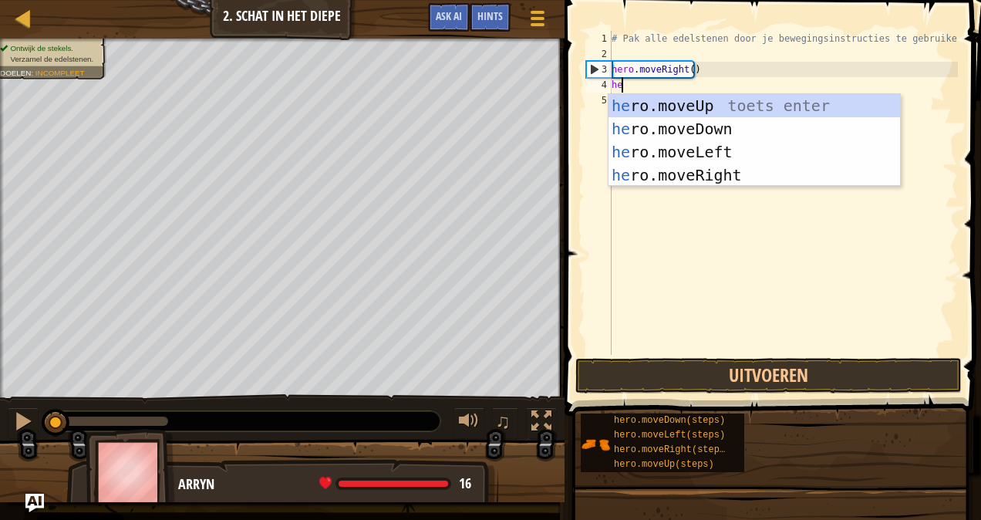
scroll to position [7, 0]
type textarea "hero"
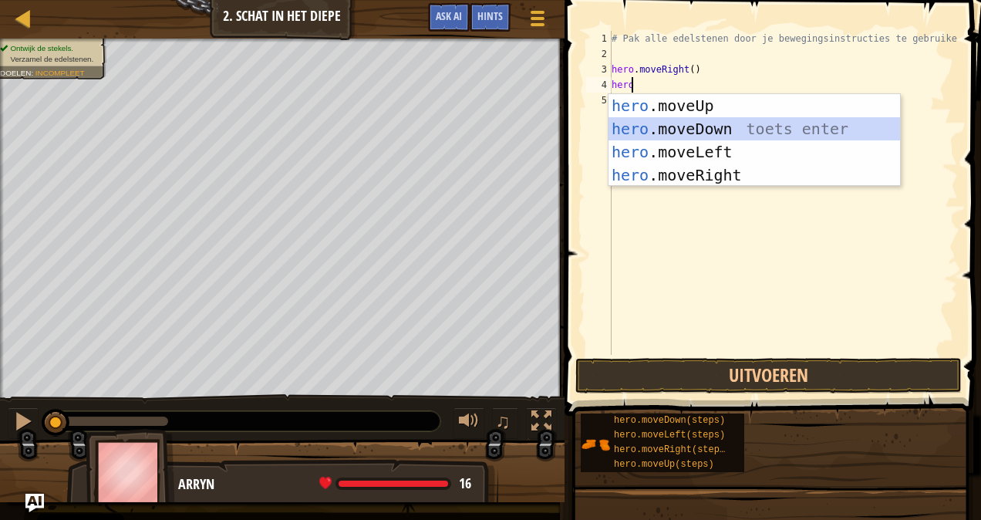
click at [668, 120] on div "hero .moveUp toets enter hero .moveDown toets enter hero .moveLeft toets enter …" at bounding box center [755, 163] width 292 height 139
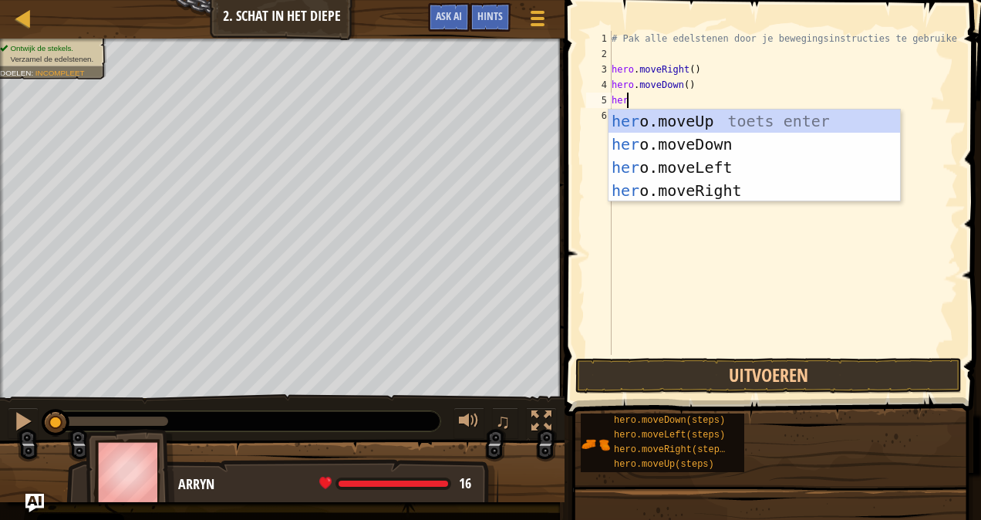
type textarea "hero"
click at [659, 120] on div "hero .moveUp toets enter hero .moveDown toets enter hero .moveLeft toets enter …" at bounding box center [755, 179] width 292 height 139
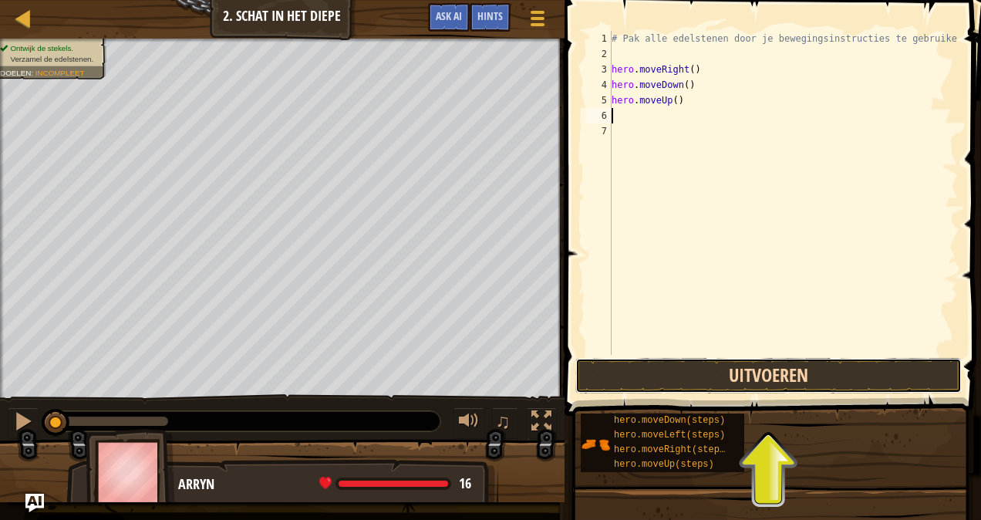
click at [648, 386] on button "Uitvoeren" at bounding box center [768, 375] width 386 height 35
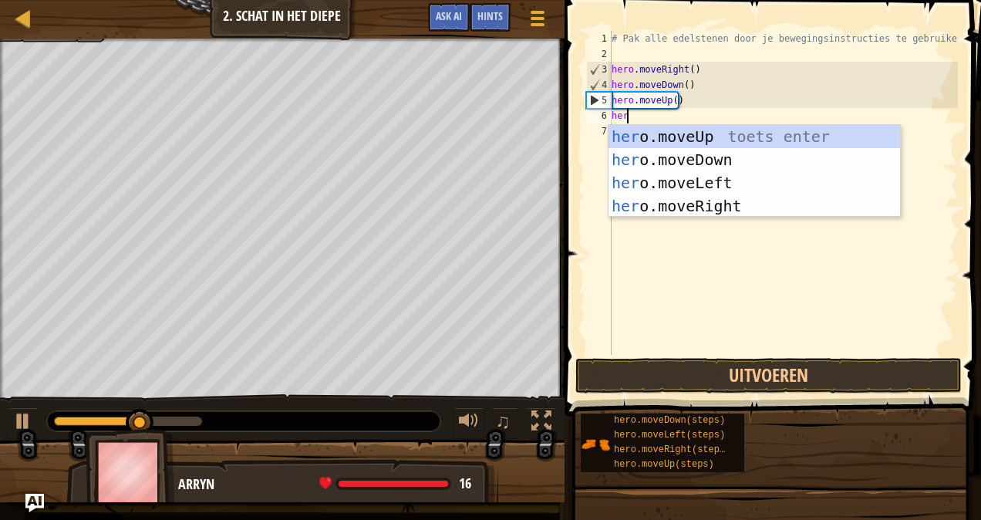
type textarea "hero"
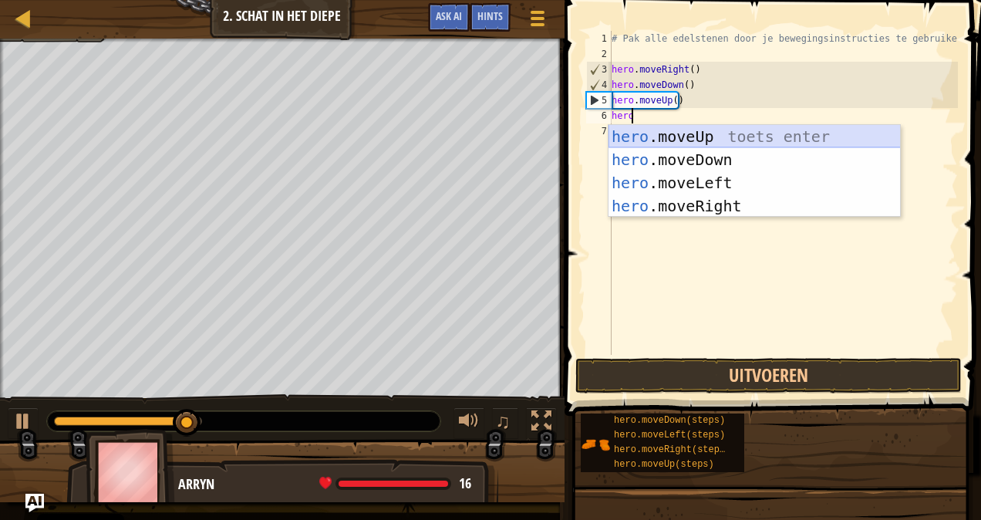
click at [659, 139] on div "hero .moveUp toets enter hero .moveDown toets enter hero .moveLeft toets enter …" at bounding box center [755, 194] width 292 height 139
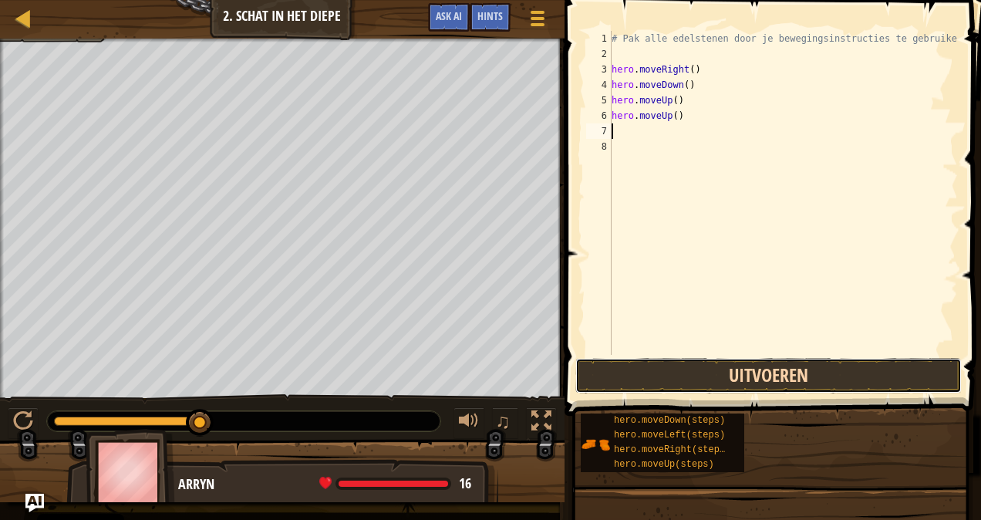
click at [734, 380] on button "Uitvoeren" at bounding box center [768, 375] width 386 height 35
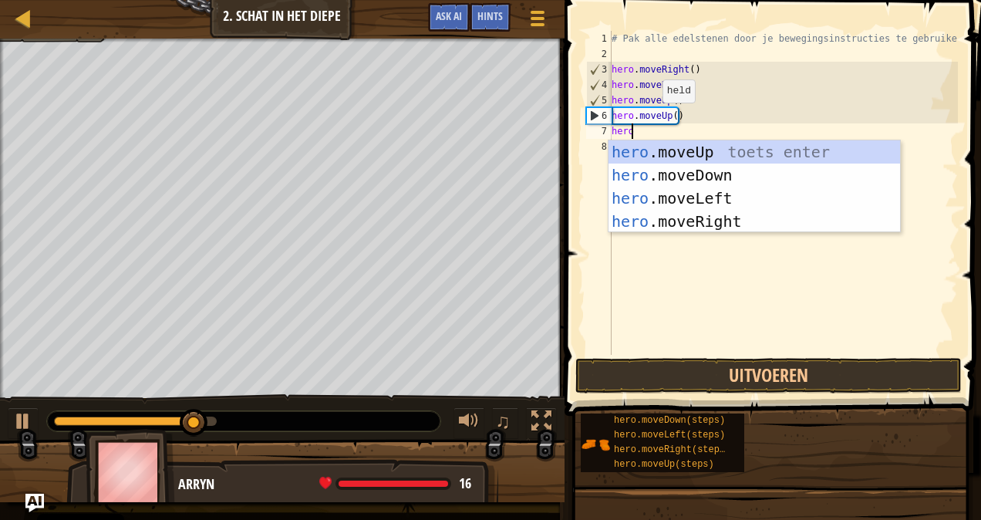
type textarea "herod"
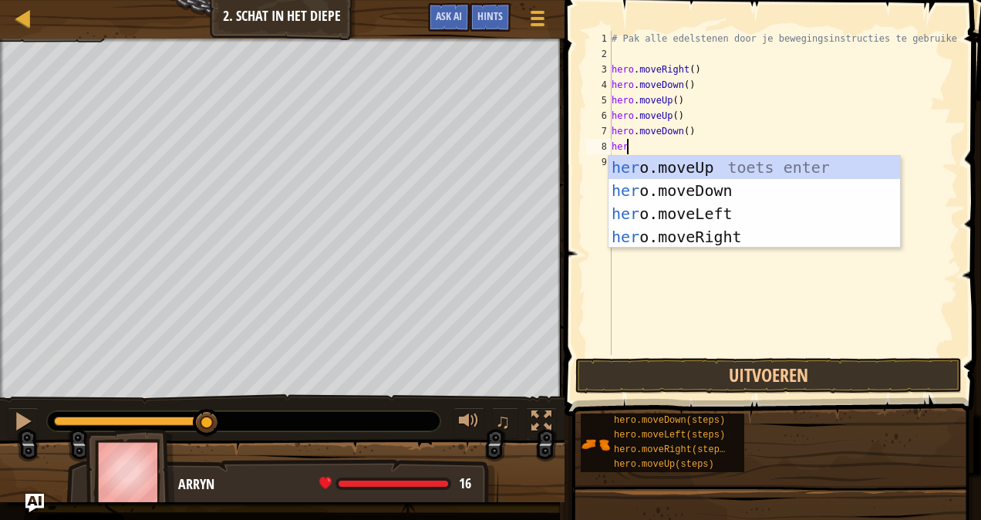
type textarea "her"
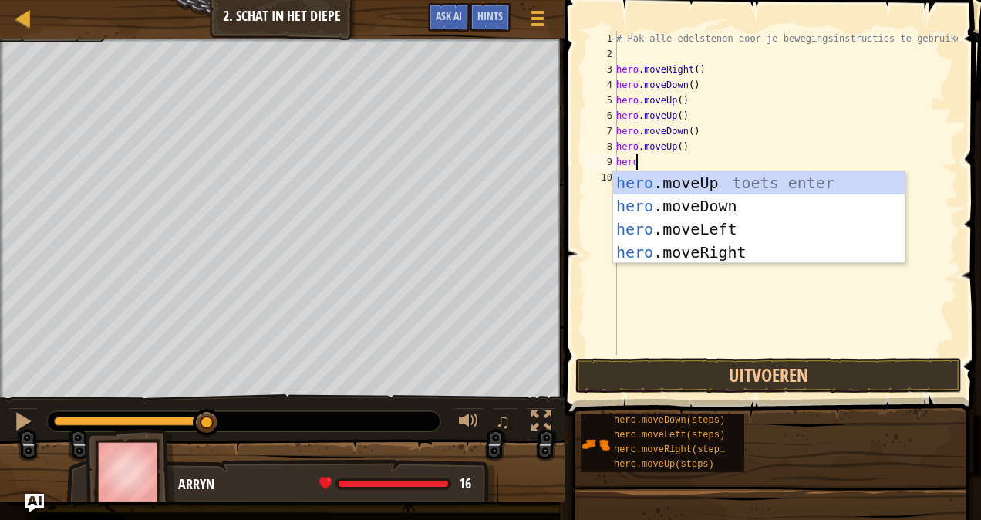
type textarea "herod"
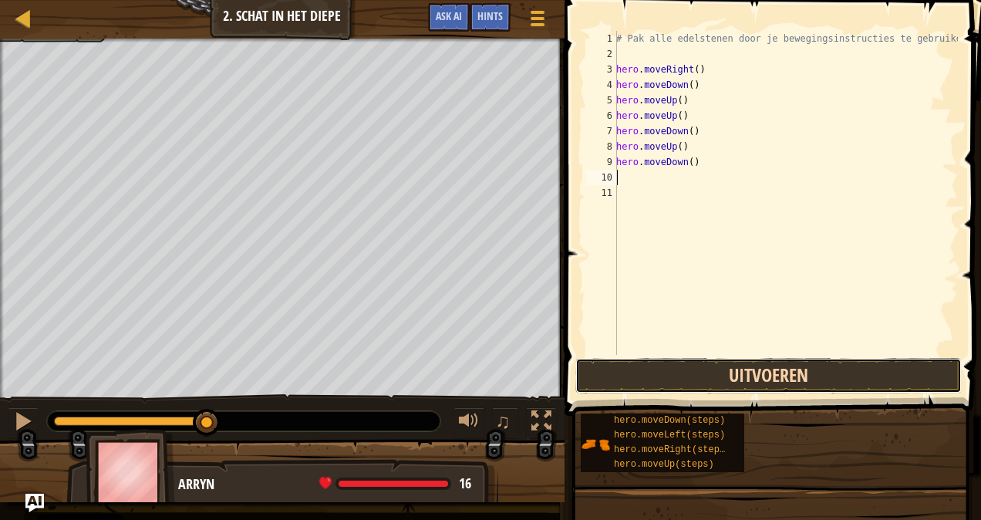
click at [743, 374] on button "Uitvoeren" at bounding box center [768, 375] width 386 height 35
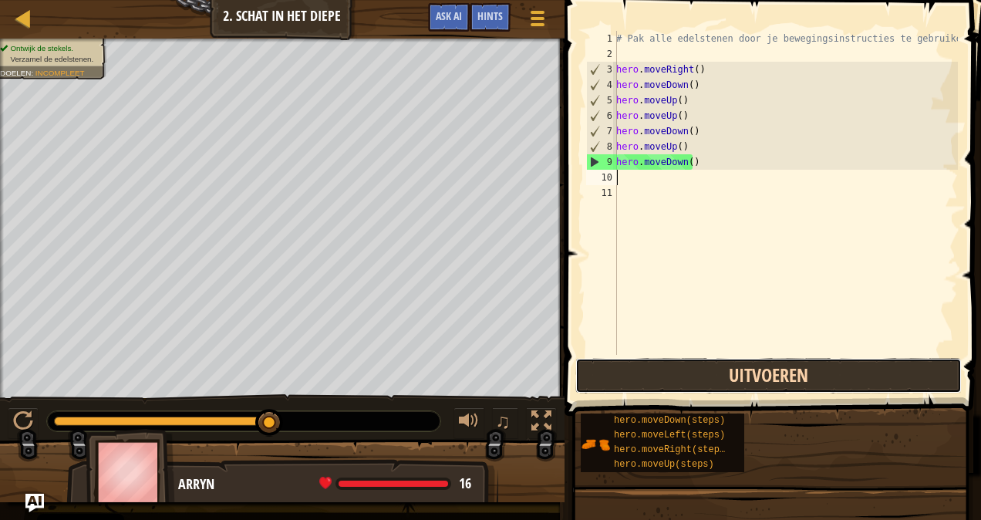
click at [692, 369] on button "Uitvoeren" at bounding box center [768, 375] width 386 height 35
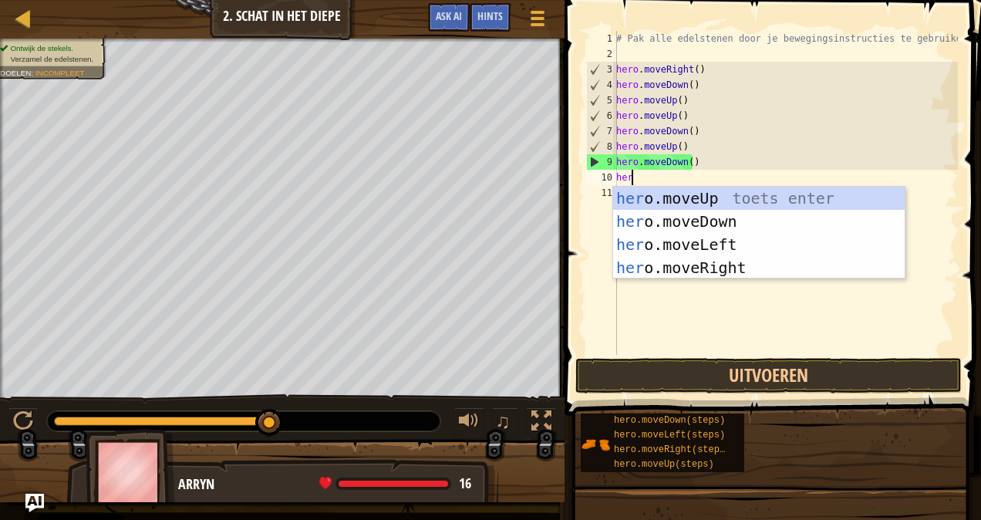
type textarea "hero"
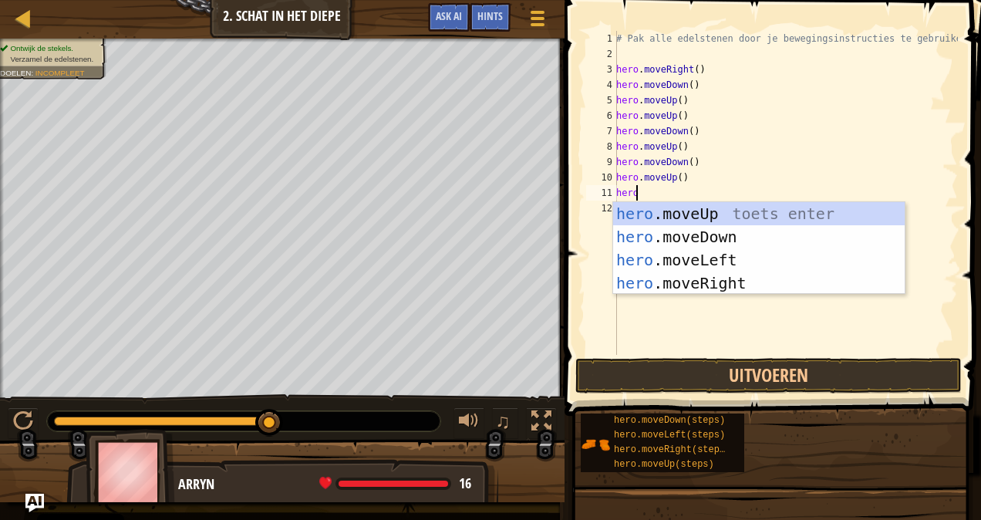
type textarea "heror"
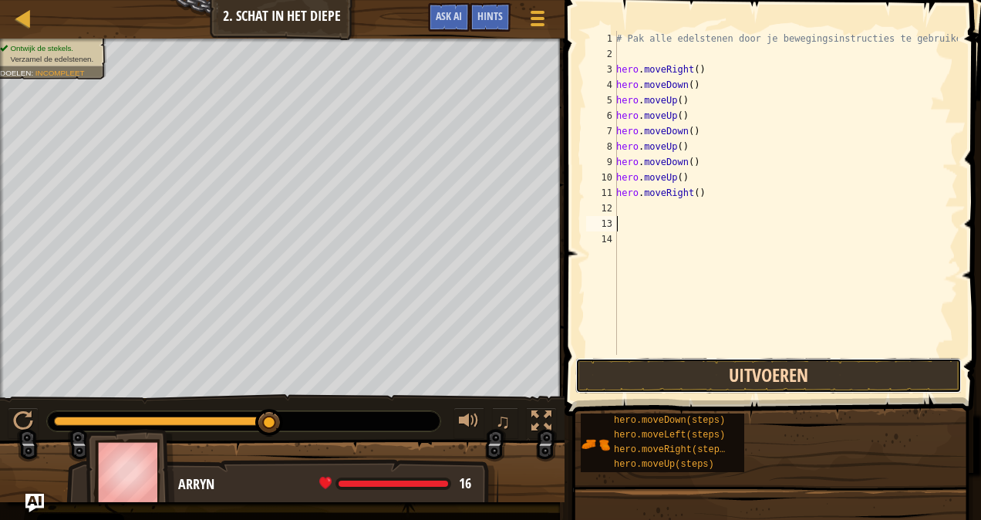
click at [676, 376] on button "Uitvoeren" at bounding box center [768, 375] width 386 height 35
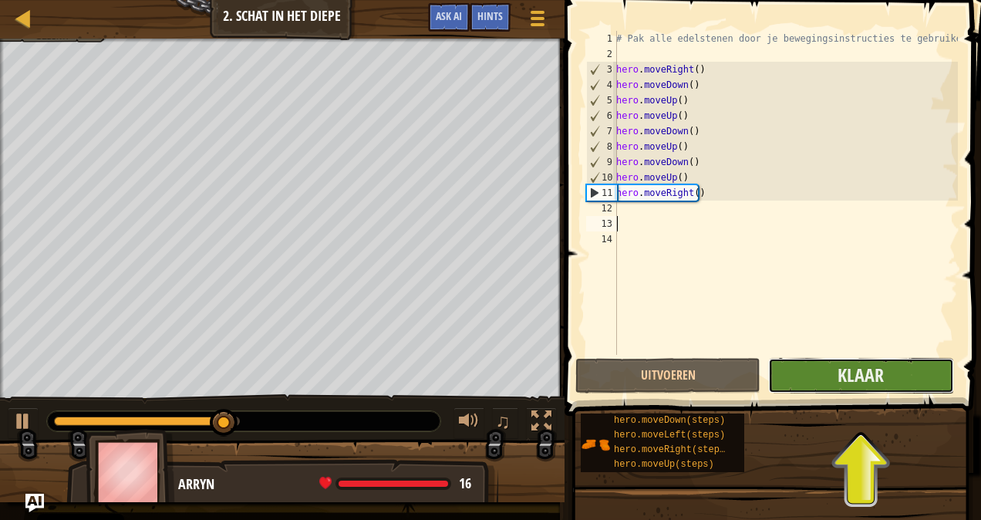
click at [887, 370] on button "Klaar" at bounding box center [860, 375] width 185 height 35
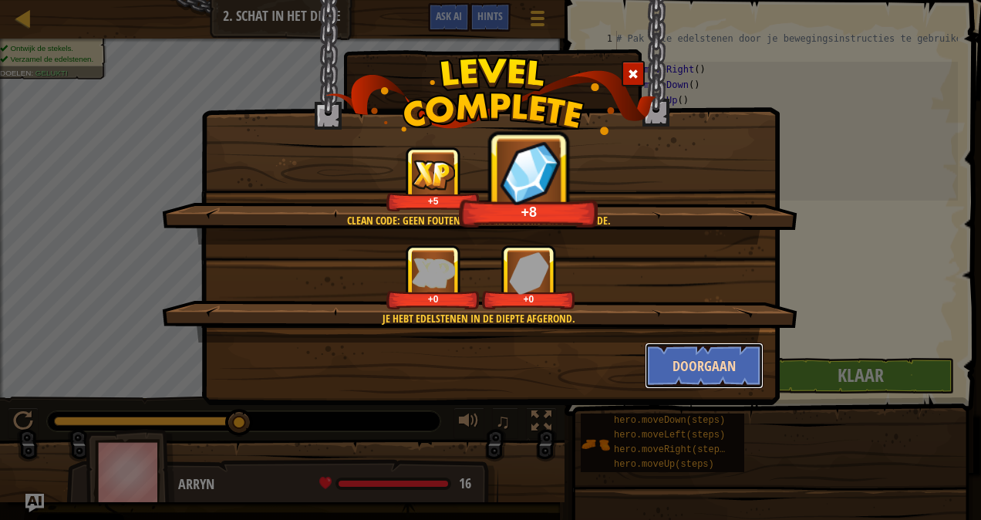
click at [720, 353] on button "Doorgaan" at bounding box center [705, 365] width 120 height 46
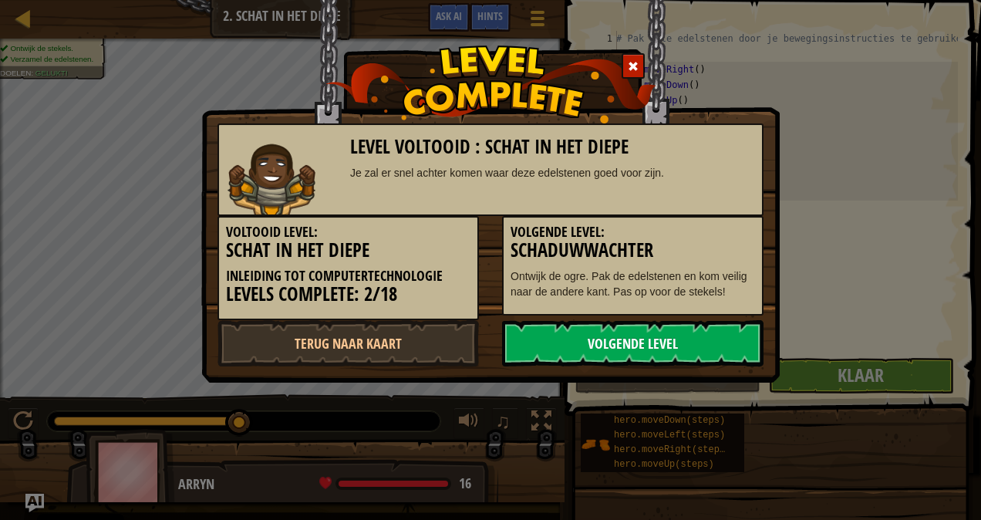
click at [697, 339] on link "Volgende Level" at bounding box center [632, 343] width 261 height 46
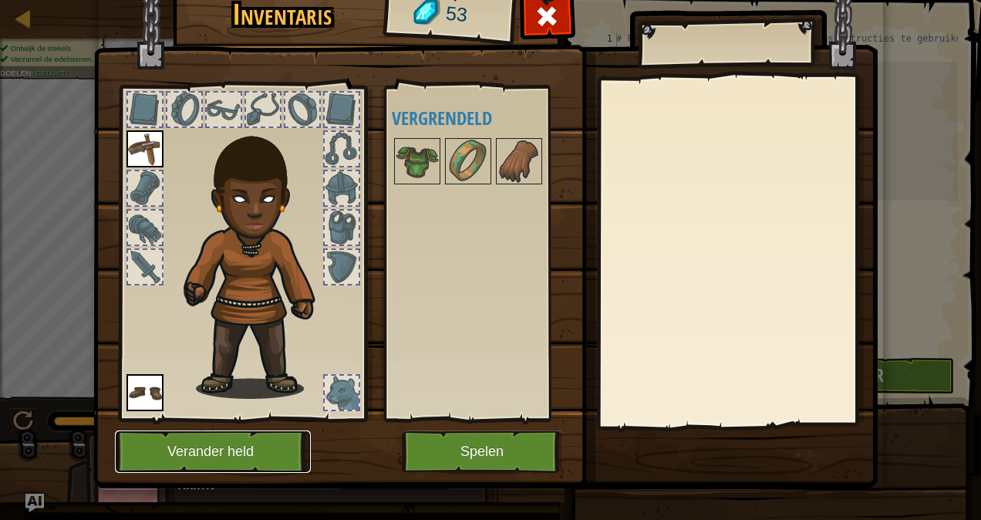
click at [186, 461] on button "Verander held" at bounding box center [213, 451] width 196 height 42
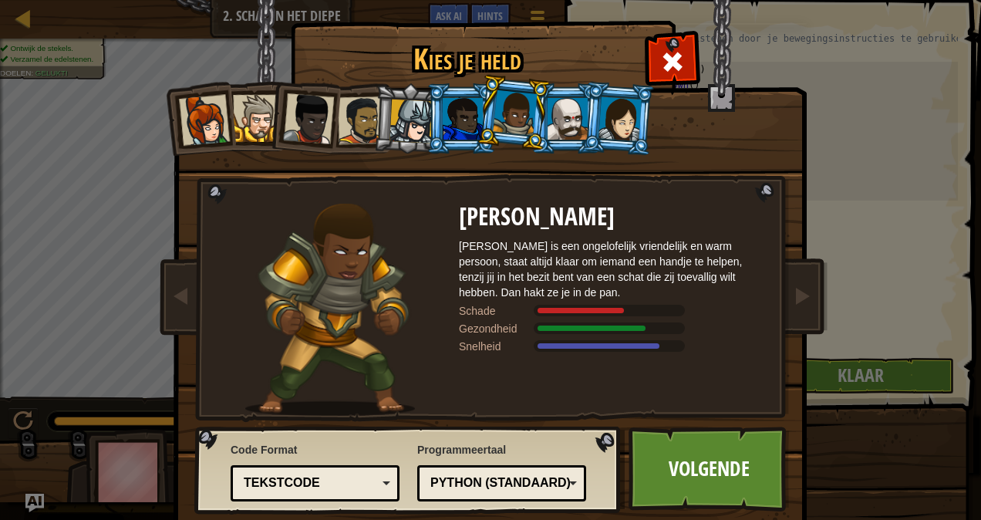
click at [555, 120] on div at bounding box center [568, 119] width 40 height 42
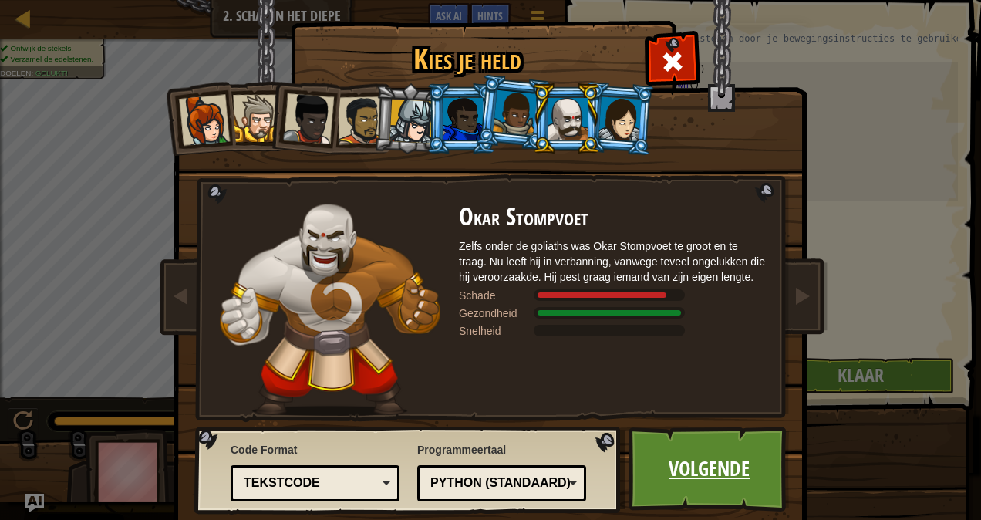
click at [697, 471] on link "Volgende" at bounding box center [709, 469] width 161 height 85
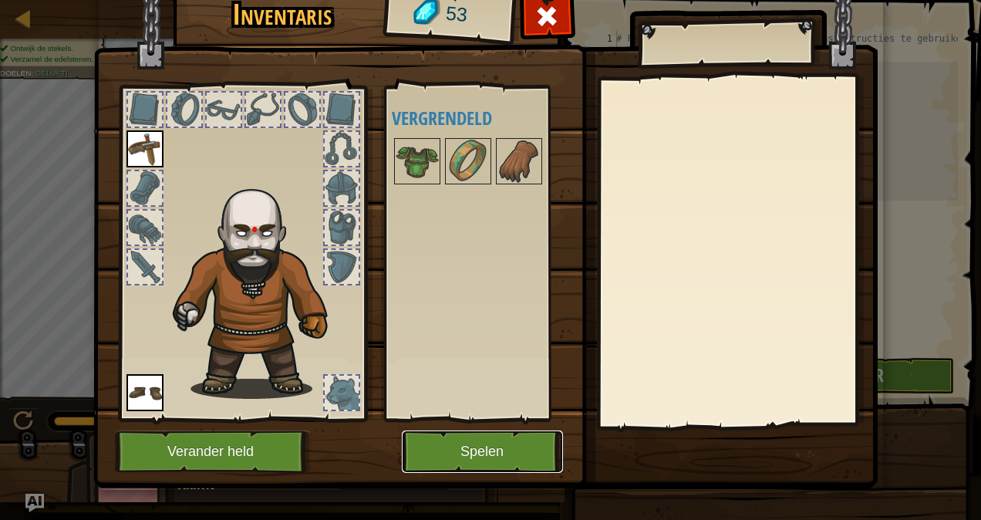
click at [486, 444] on button "Spelen" at bounding box center [482, 451] width 161 height 42
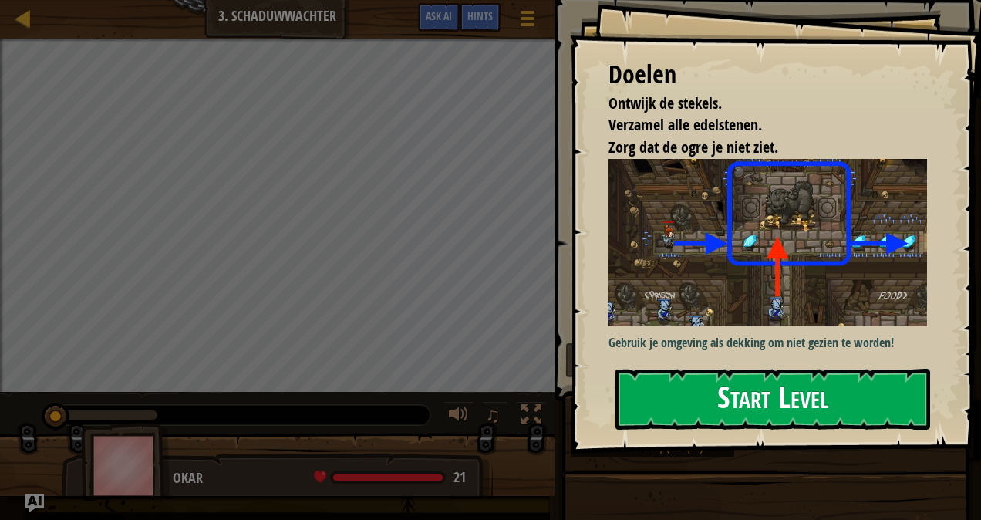
click at [754, 369] on button "Start Level" at bounding box center [772, 399] width 315 height 61
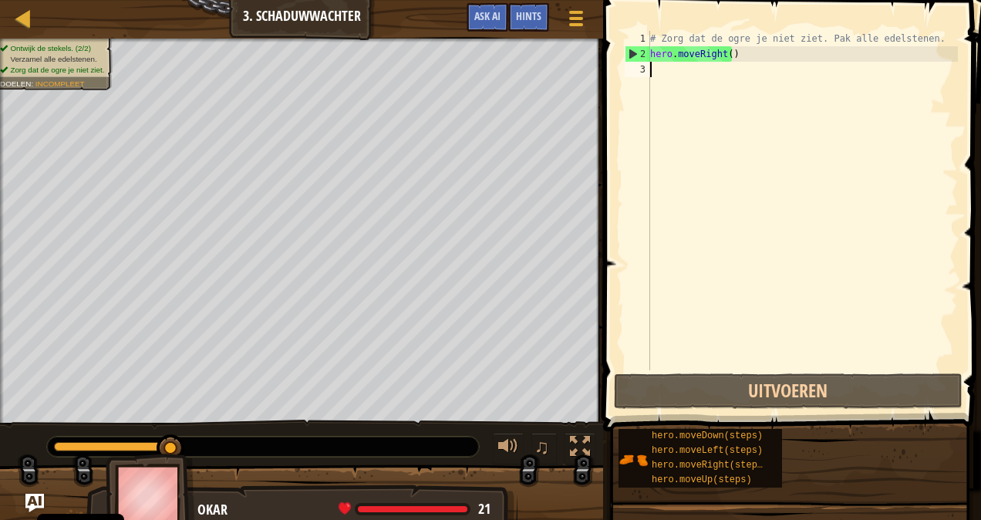
scroll to position [7, 0]
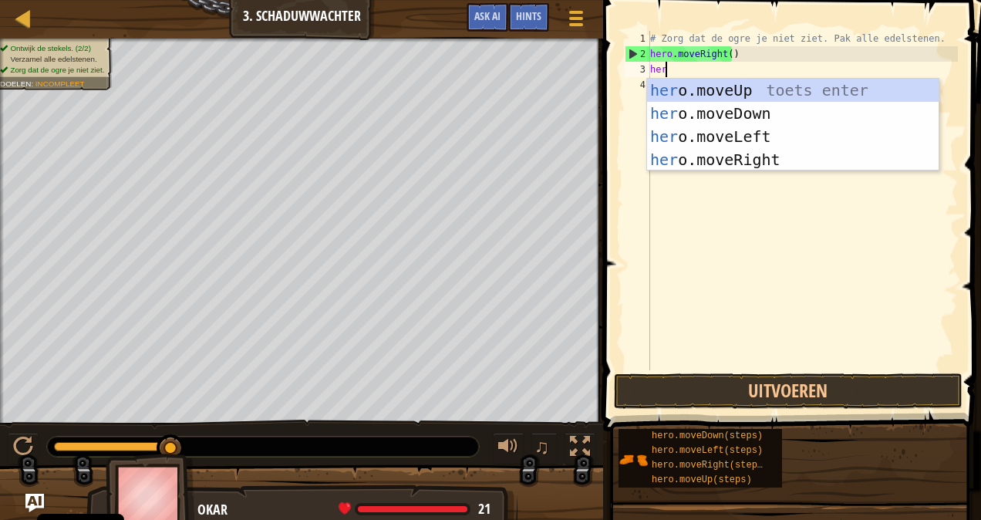
type textarea "hero"
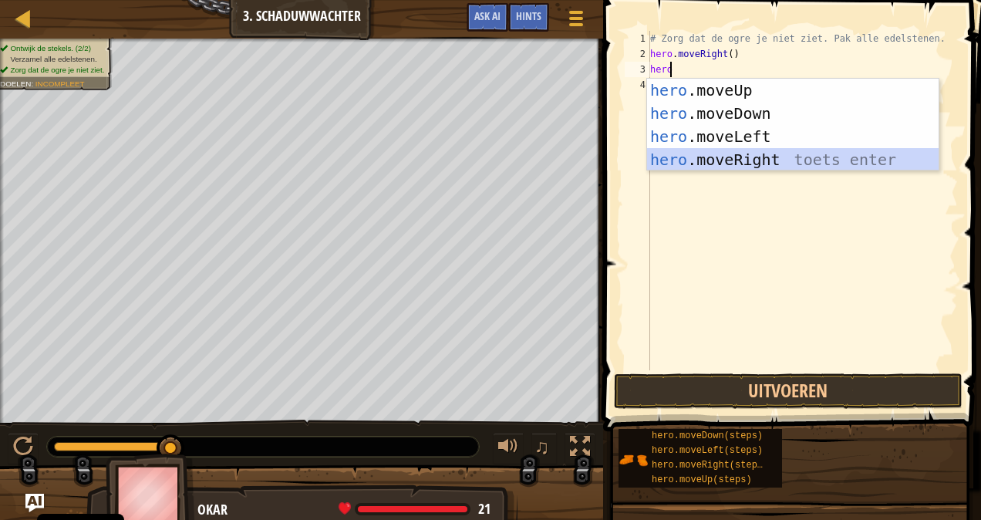
click at [713, 164] on div "hero .moveUp toets enter hero .moveDown toets enter hero .moveLeft toets enter …" at bounding box center [793, 148] width 292 height 139
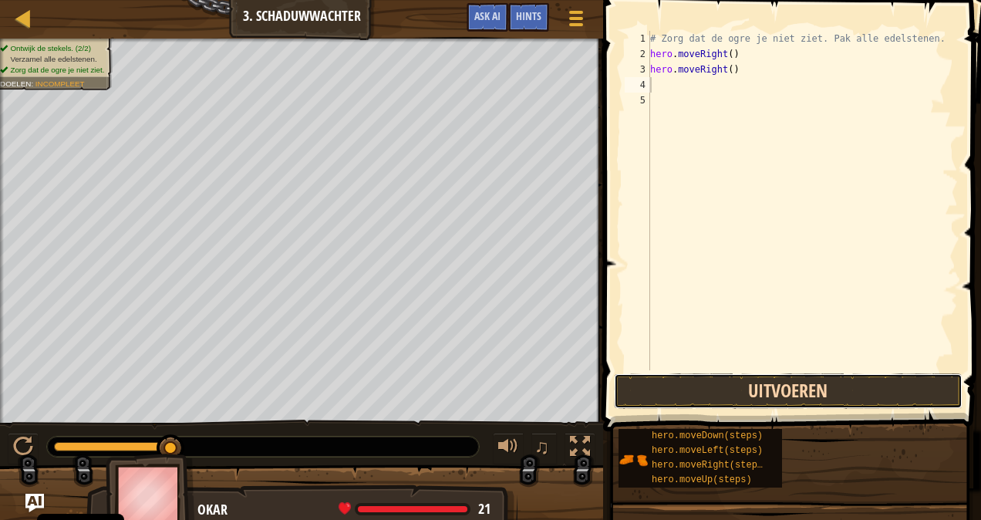
click at [686, 400] on button "Uitvoeren" at bounding box center [788, 390] width 349 height 35
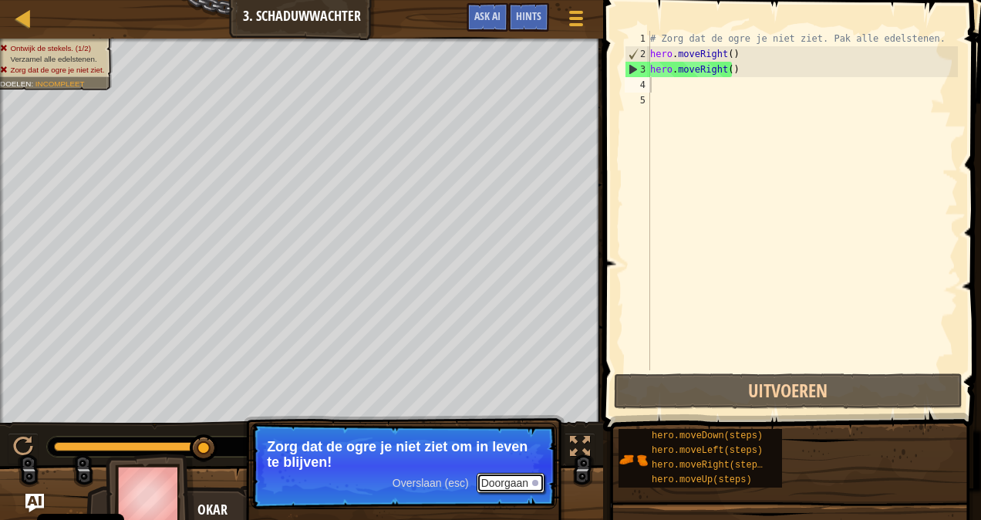
click at [501, 483] on button "Doorgaan" at bounding box center [511, 483] width 69 height 20
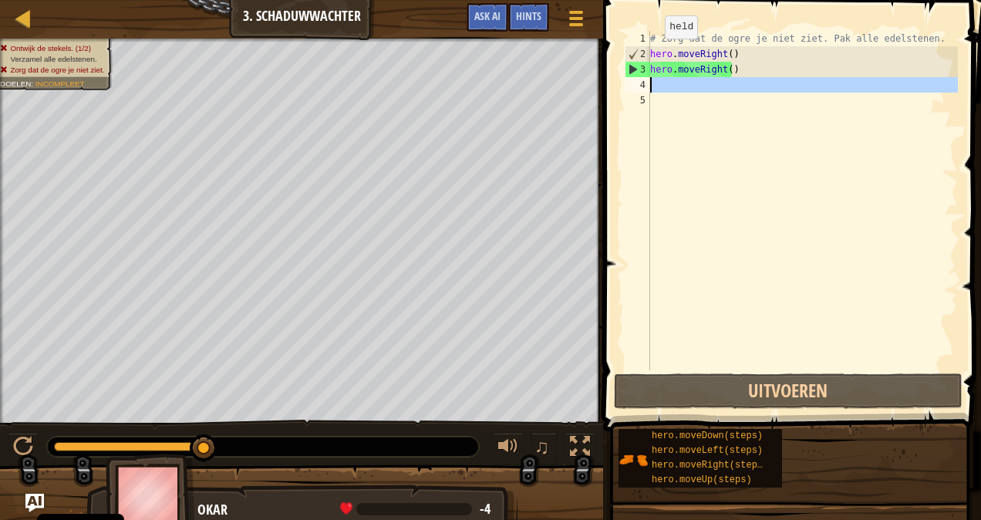
click at [635, 89] on div "4" at bounding box center [637, 84] width 25 height 15
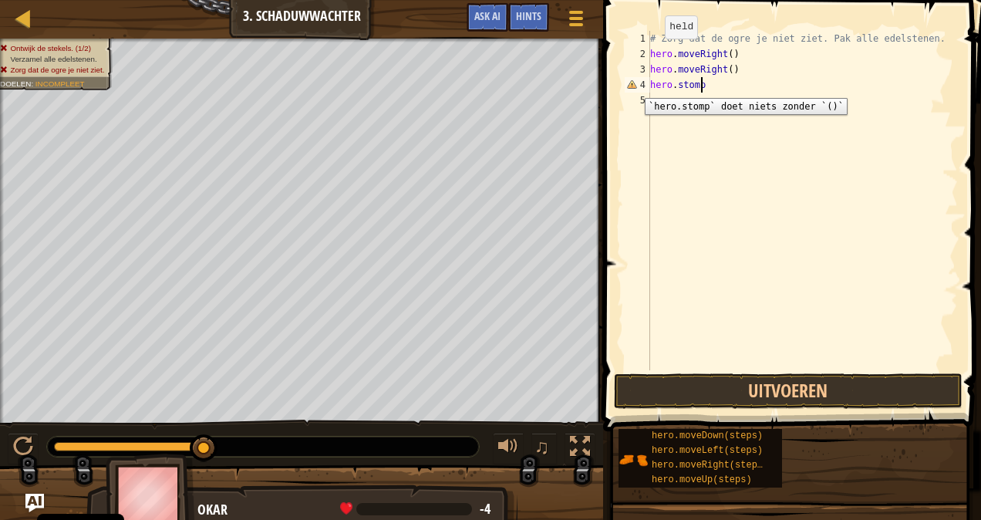
scroll to position [7, 4]
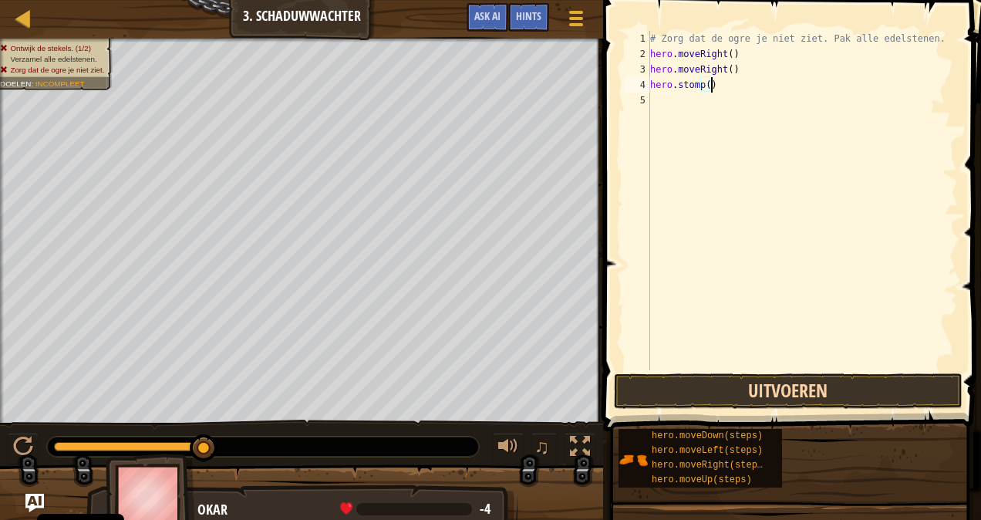
type textarea "hero.stomp()"
click at [768, 390] on button "Uitvoeren" at bounding box center [788, 390] width 349 height 35
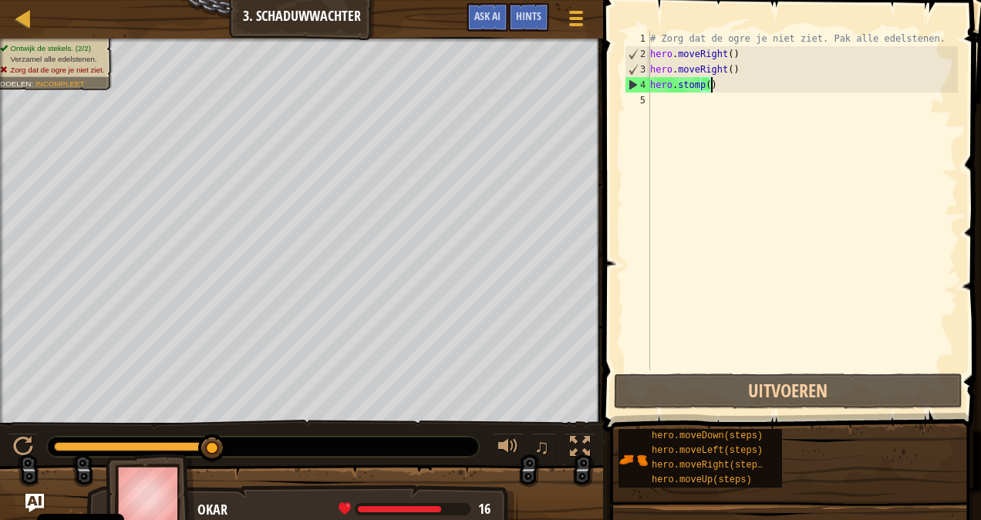
click at [673, 372] on span at bounding box center [793, 193] width 390 height 477
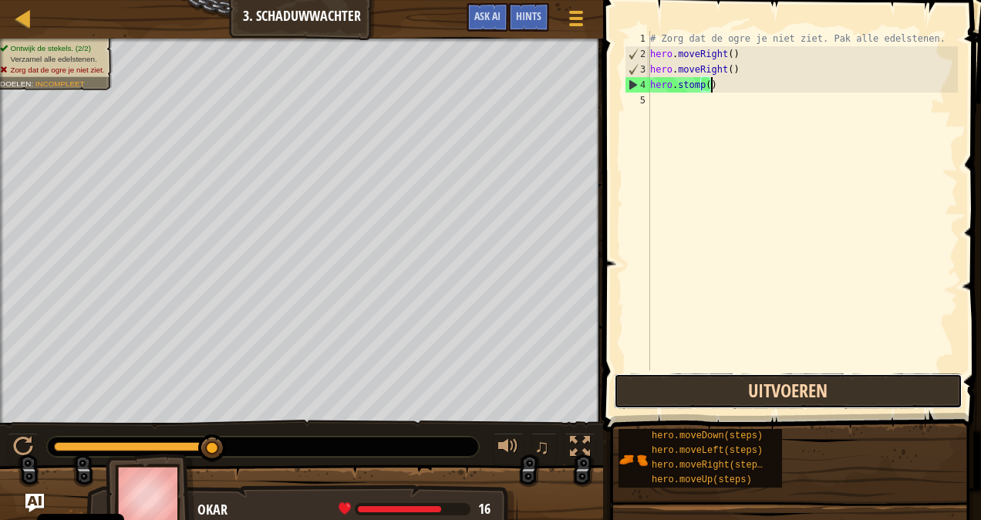
click at [676, 384] on button "Uitvoeren" at bounding box center [788, 390] width 349 height 35
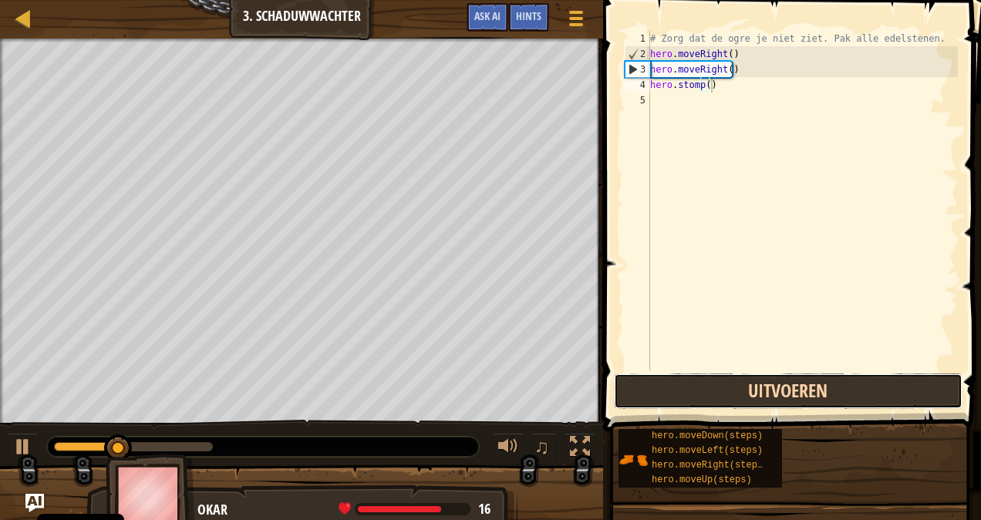
click at [676, 379] on button "Uitvoeren" at bounding box center [788, 390] width 349 height 35
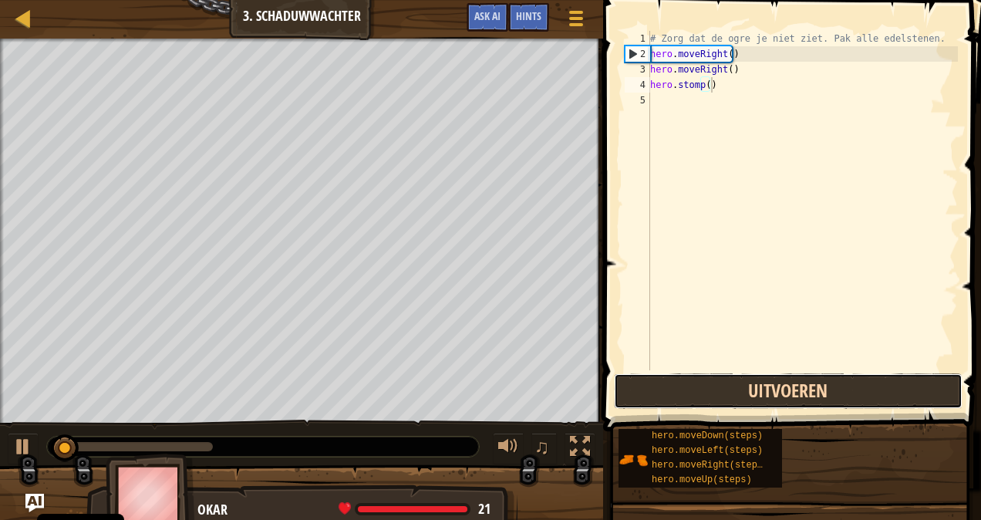
click at [676, 379] on button "Uitvoeren" at bounding box center [788, 390] width 349 height 35
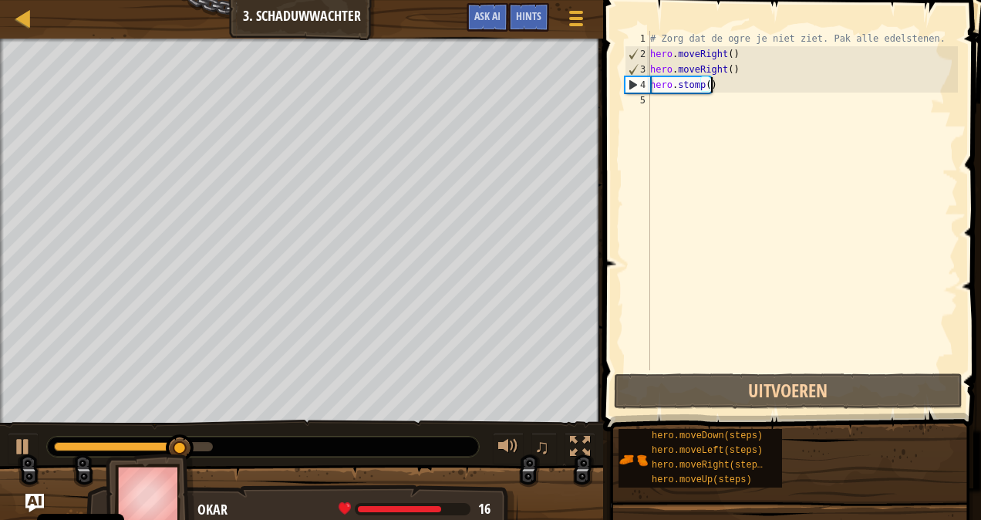
click at [662, 106] on div "# Zorg dat de ogre je niet ziet. Pak alle edelstenen. hero . moveRight ( ) hero…" at bounding box center [802, 216] width 311 height 370
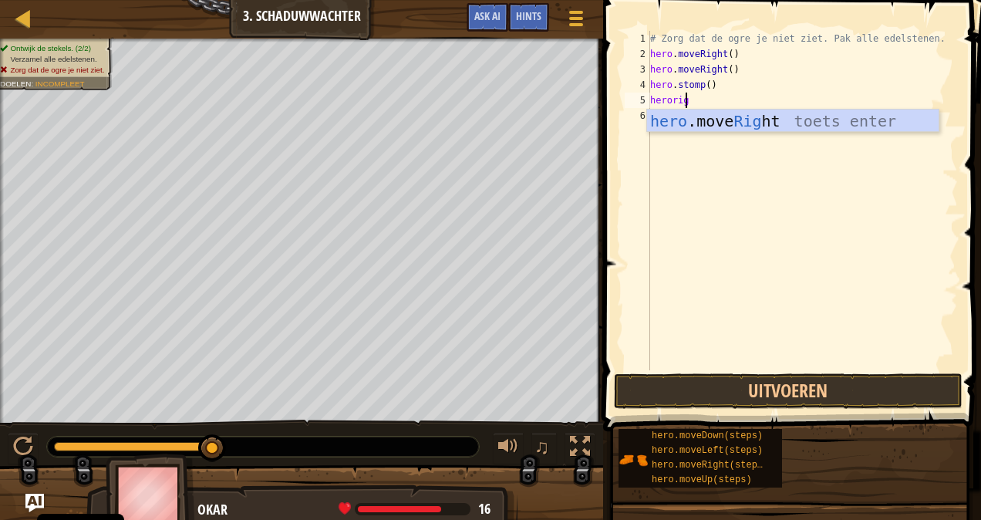
scroll to position [7, 2]
type textarea "heroright"
click at [709, 134] on div "# Zorg dat de ogre je niet ziet. Pak alle edelstenen. hero . moveRight ( ) hero…" at bounding box center [802, 216] width 311 height 370
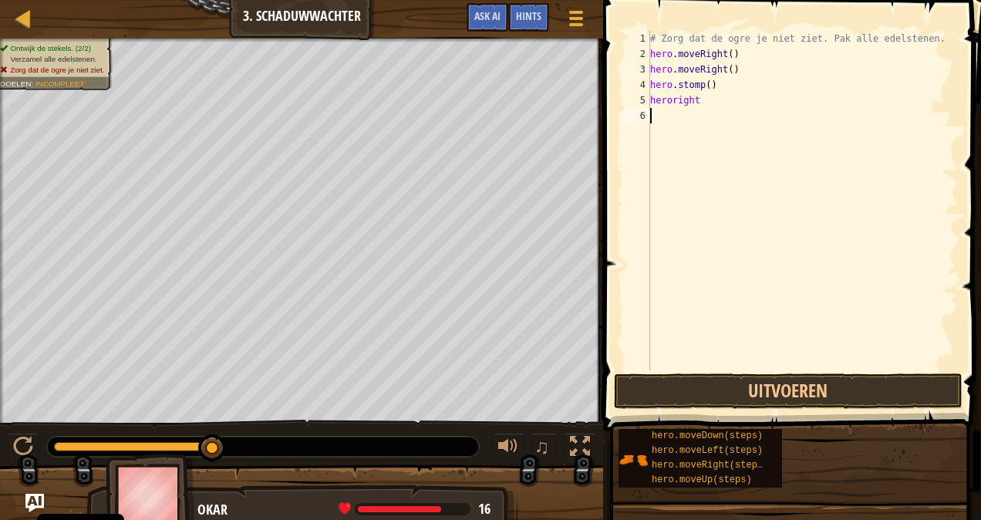
click at [696, 101] on div "# Zorg dat de ogre je niet ziet. Pak alle edelstenen. hero . moveRight ( ) hero…" at bounding box center [802, 216] width 311 height 370
type textarea "h"
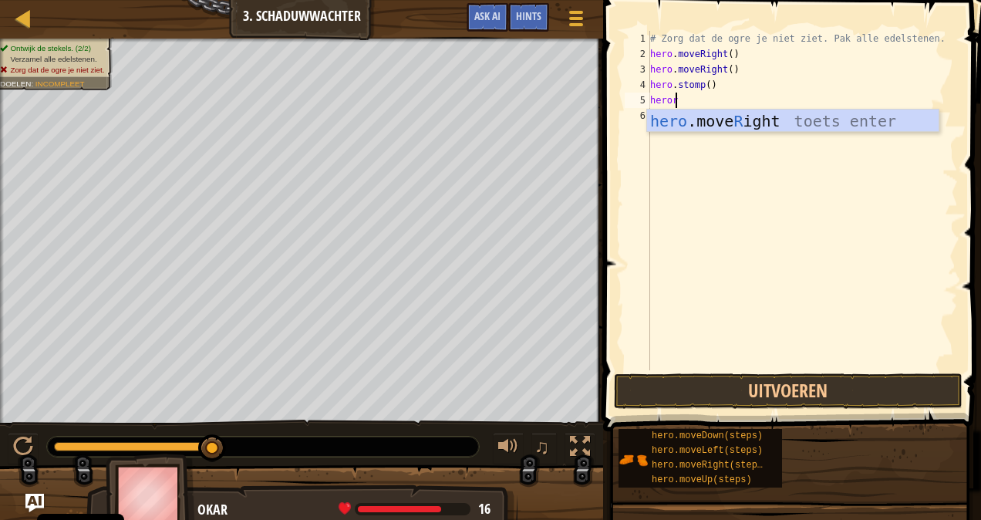
scroll to position [7, 2]
type textarea "herori"
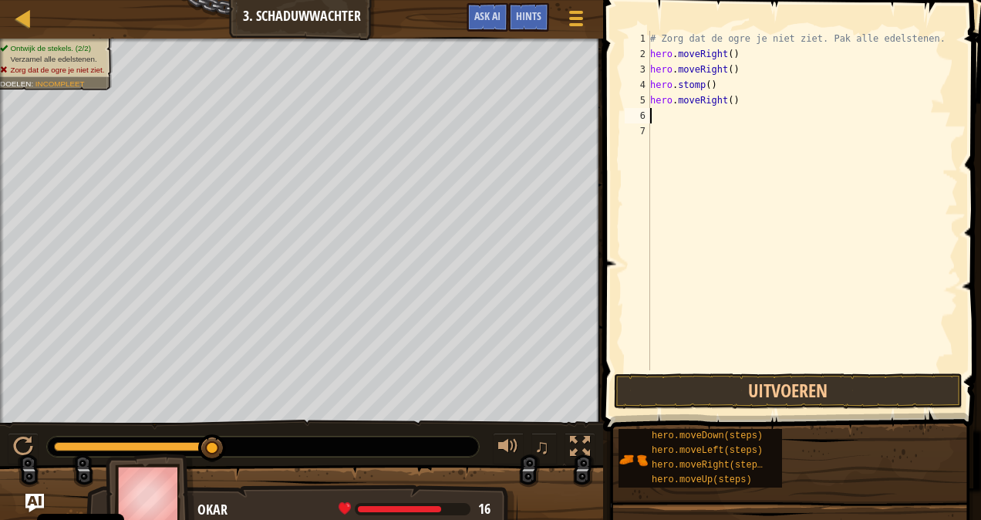
scroll to position [7, 0]
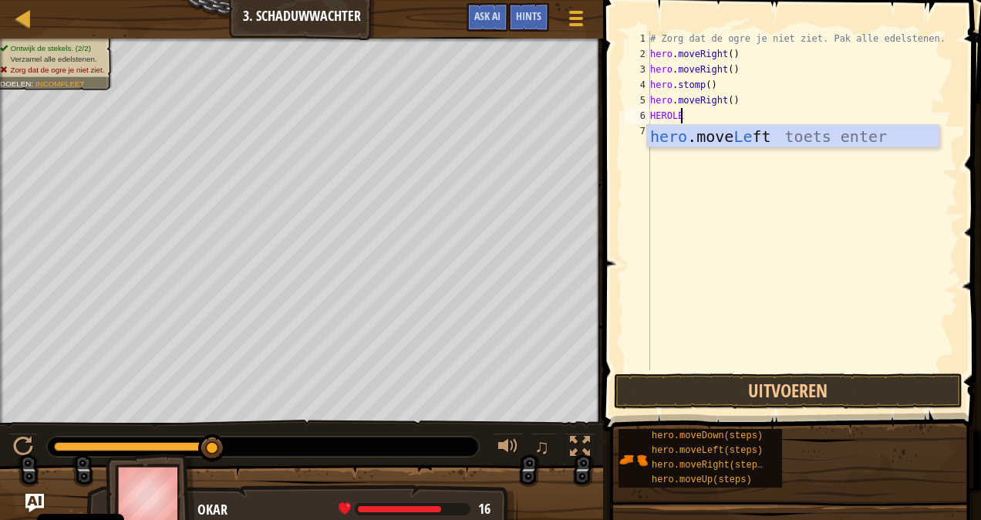
type textarea "HEROLEF"
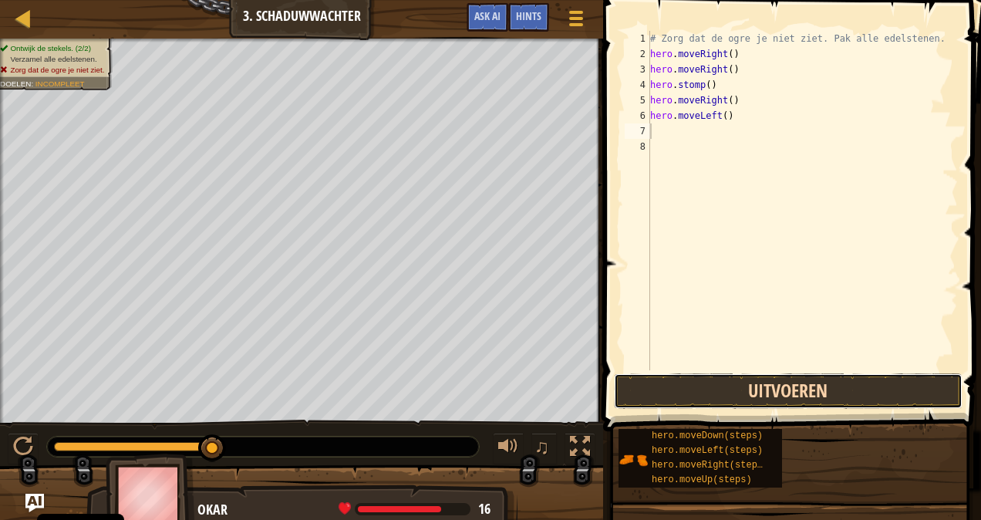
click at [762, 388] on button "Uitvoeren" at bounding box center [788, 390] width 349 height 35
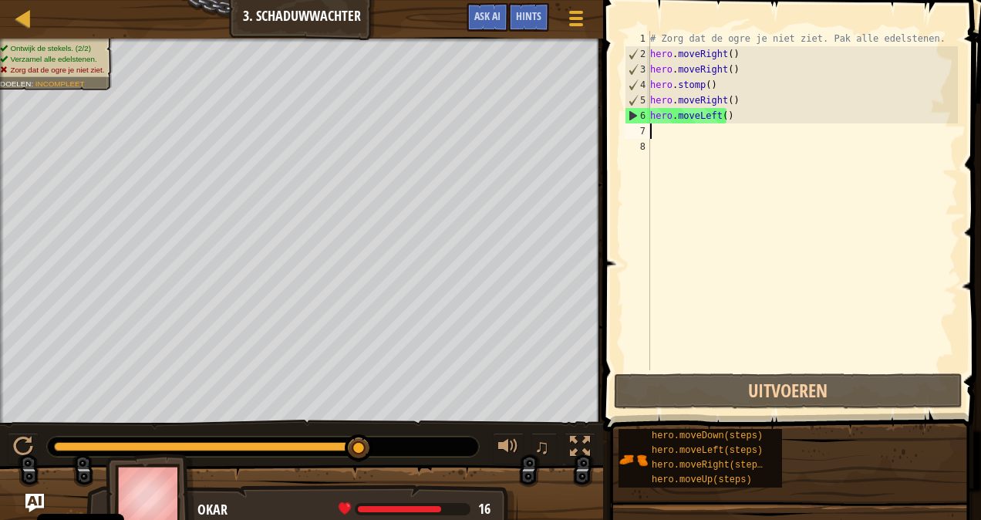
click at [706, 122] on div "# Zorg dat de ogre je niet ziet. Pak alle edelstenen. hero . moveRight ( ) hero…" at bounding box center [802, 216] width 311 height 370
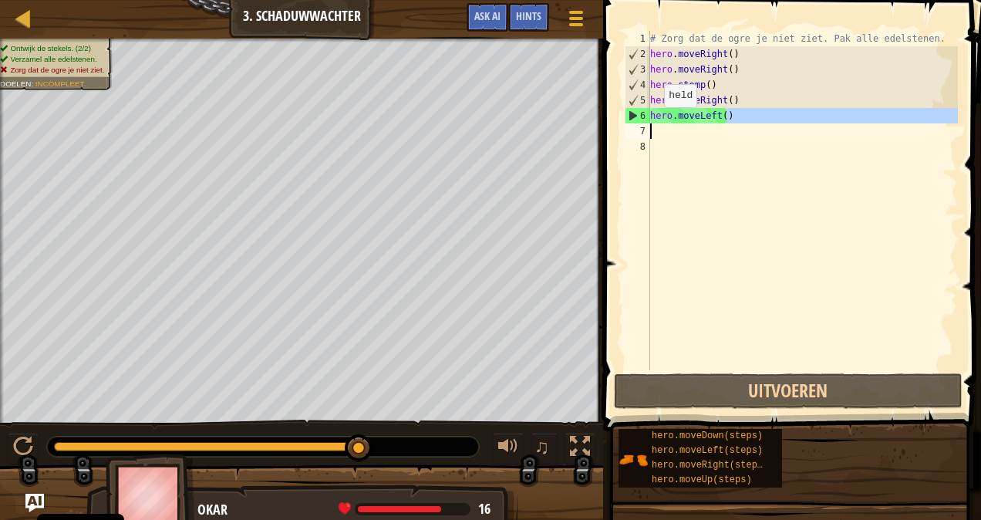
drag, startPoint x: 742, startPoint y: 117, endPoint x: 646, endPoint y: 124, distance: 95.9
click at [646, 124] on div "hero.moveLeft() 1 2 3 4 5 6 7 8 # Zorg dat de ogre je niet ziet. Pak alle edels…" at bounding box center [790, 200] width 336 height 339
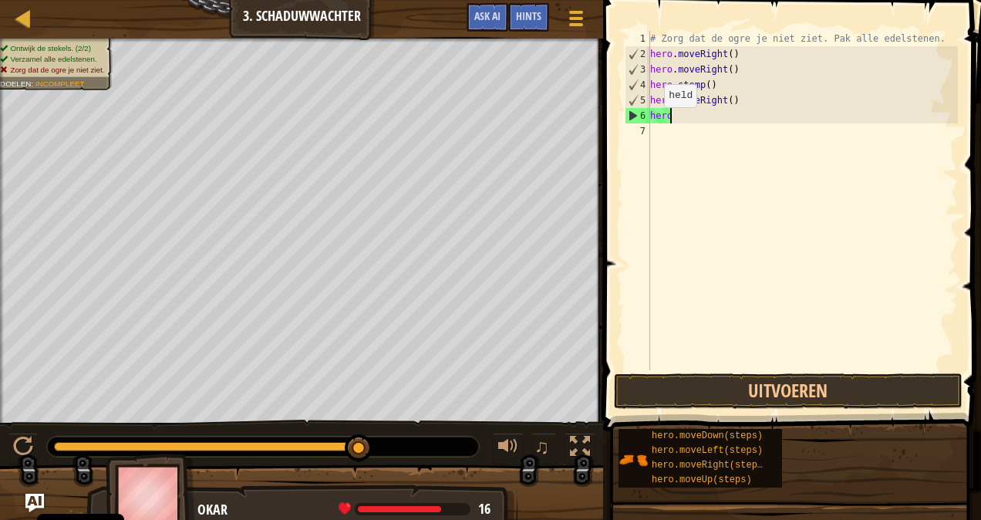
type textarea "h"
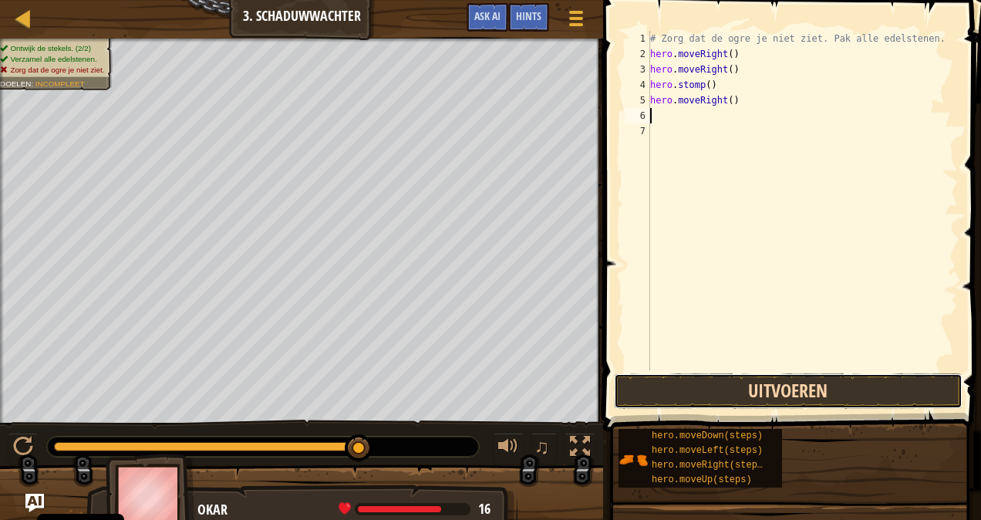
click at [722, 389] on button "Uitvoeren" at bounding box center [788, 390] width 349 height 35
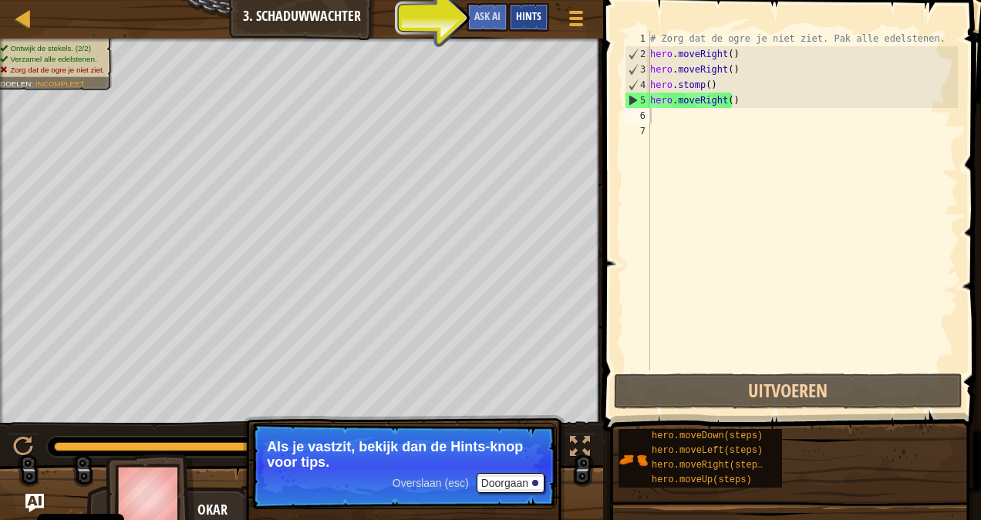
click at [528, 16] on span "Hints" at bounding box center [528, 15] width 25 height 15
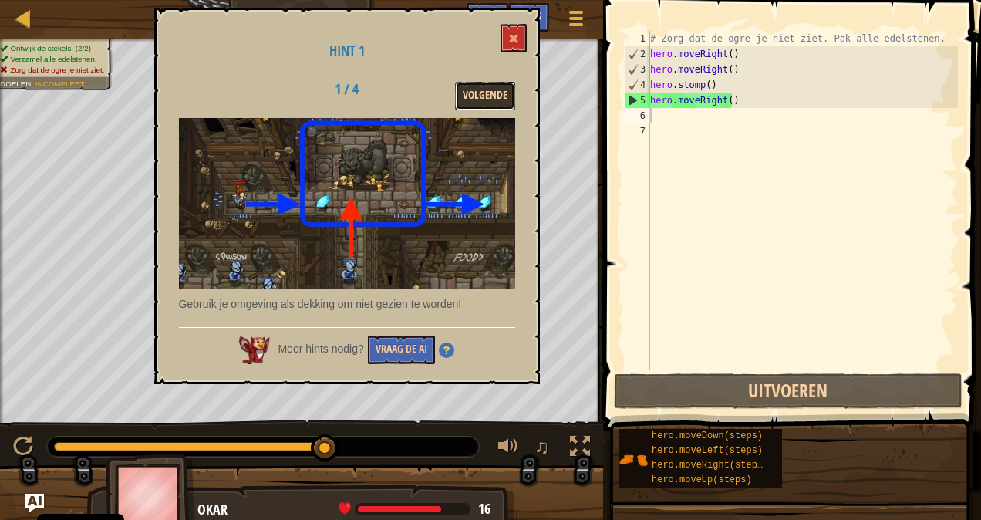
click at [481, 86] on button "Volgende" at bounding box center [485, 96] width 60 height 29
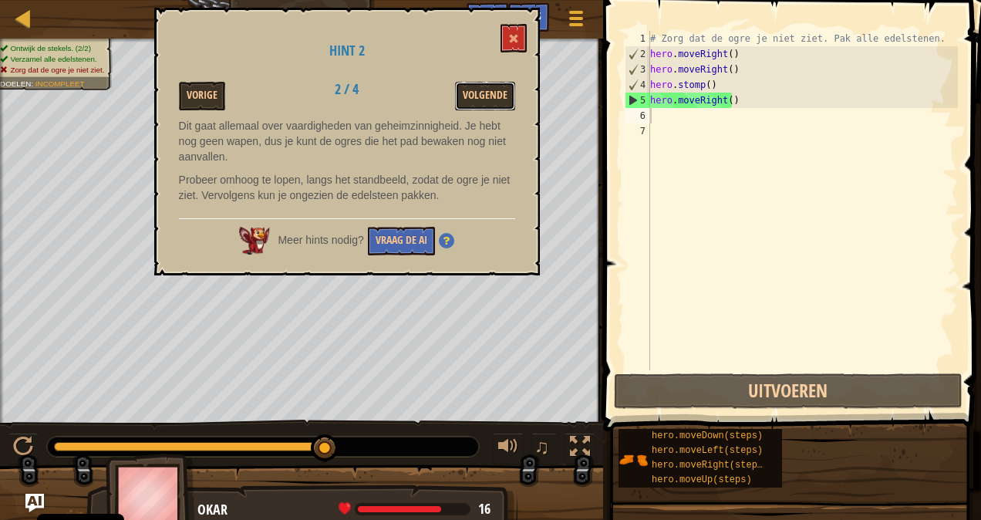
click at [481, 86] on button "Volgende" at bounding box center [485, 96] width 60 height 29
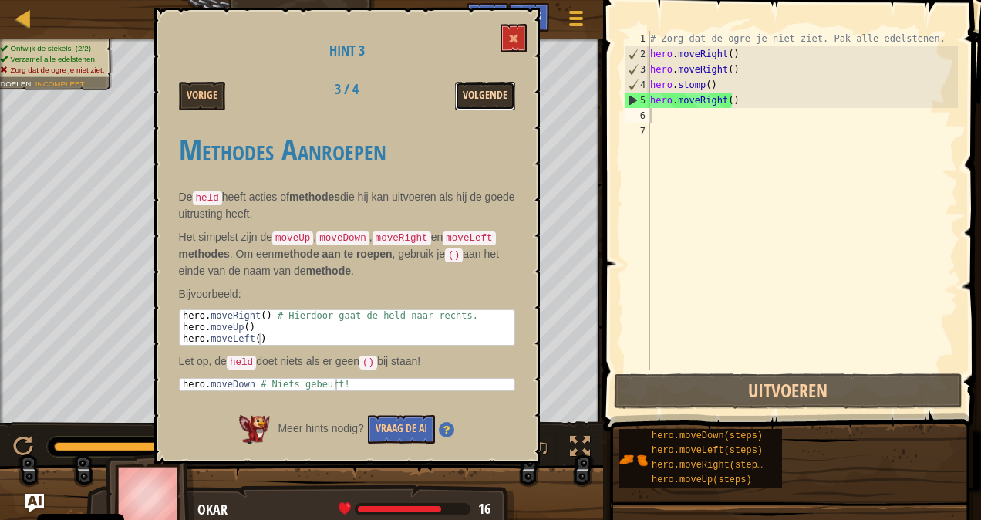
click at [481, 88] on button "Volgende" at bounding box center [485, 96] width 60 height 29
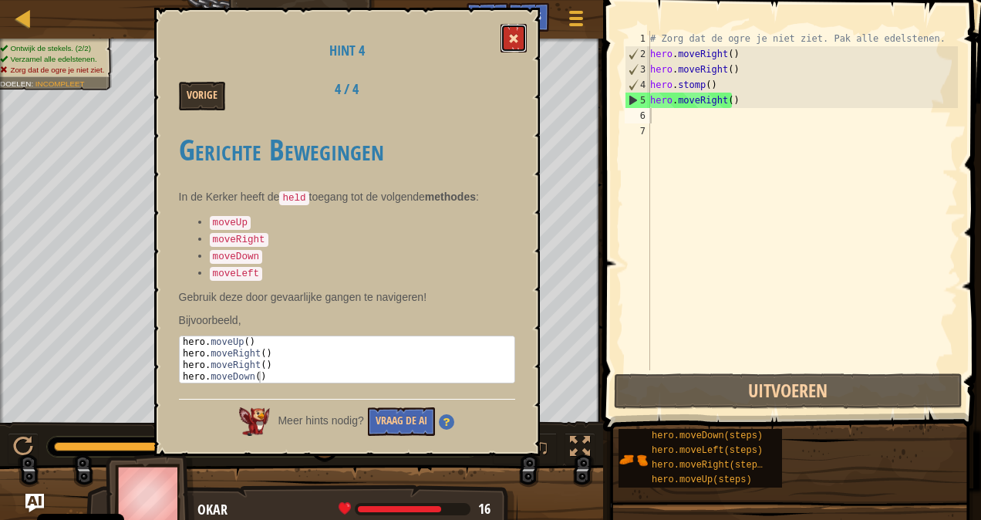
click at [506, 29] on button at bounding box center [514, 38] width 26 height 29
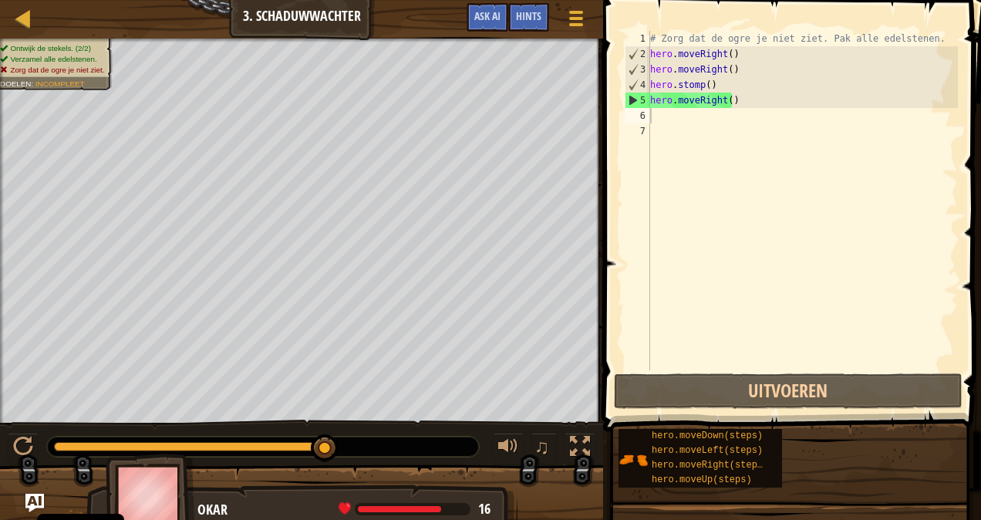
click at [670, 126] on div "# Zorg dat de ogre je niet ziet. Pak alle edelstenen. hero . moveRight ( ) hero…" at bounding box center [802, 216] width 311 height 370
click at [660, 112] on div "# Zorg dat de ogre je niet ziet. Pak alle edelstenen. hero . moveRight ( ) hero…" at bounding box center [802, 216] width 311 height 370
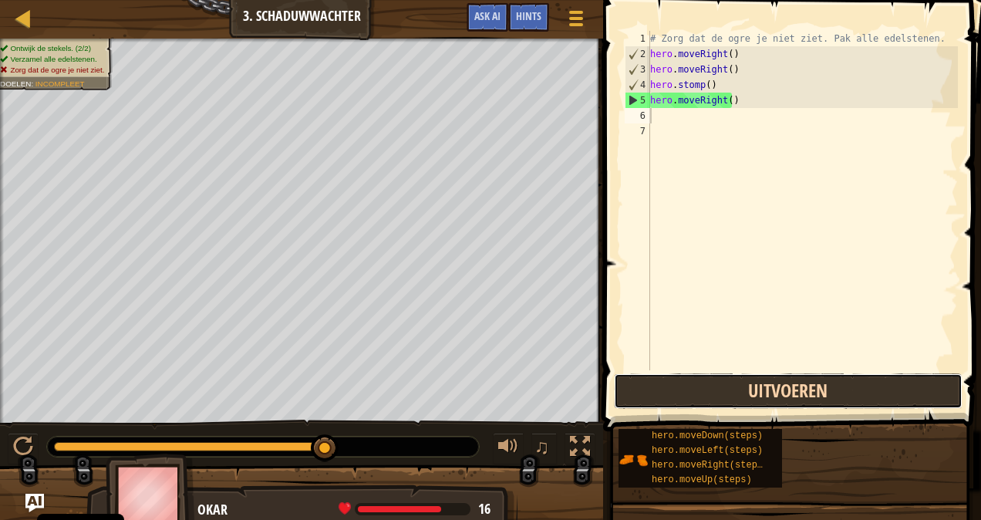
click at [686, 388] on button "Uitvoeren" at bounding box center [788, 390] width 349 height 35
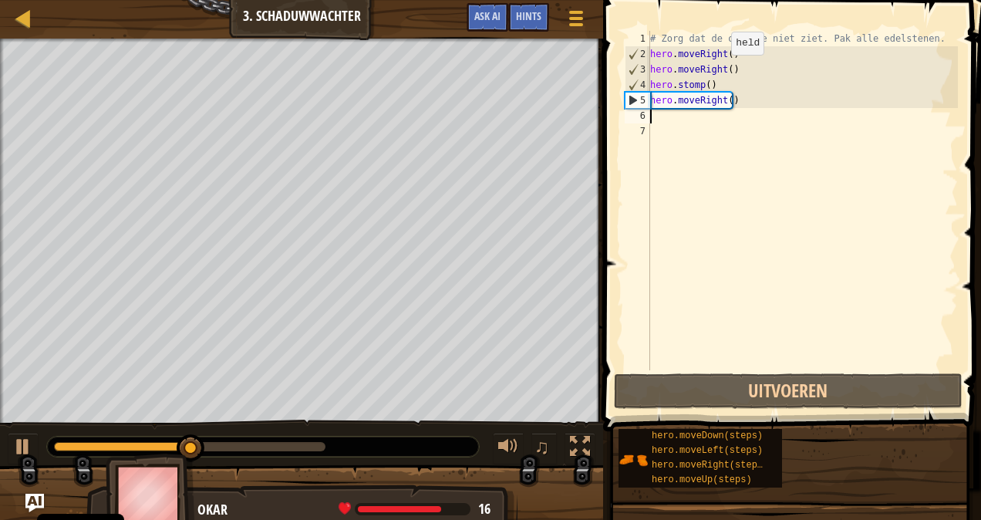
click at [719, 70] on div "# Zorg dat de ogre je niet ziet. Pak alle edelstenen. hero . moveRight ( ) hero…" at bounding box center [802, 216] width 311 height 370
click at [719, 69] on div "# Zorg dat de ogre je niet ziet. Pak alle edelstenen. hero . moveRight ( ) hero…" at bounding box center [802, 216] width 311 height 370
click at [720, 66] on div "# Zorg dat de ogre je niet ziet. Pak alle edelstenen. hero . moveRight ( ) hero…" at bounding box center [802, 216] width 311 height 370
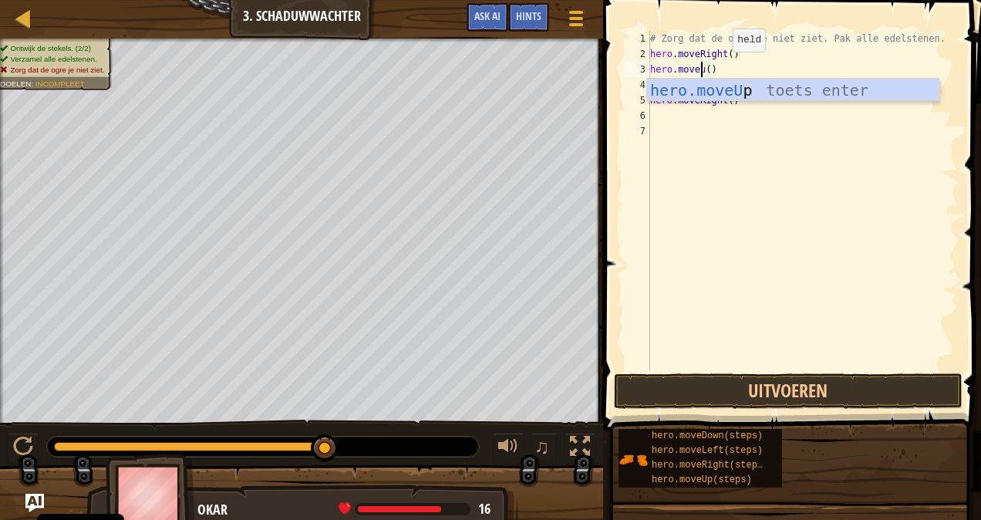
scroll to position [7, 5]
click at [733, 388] on button "Uitvoeren" at bounding box center [788, 390] width 349 height 35
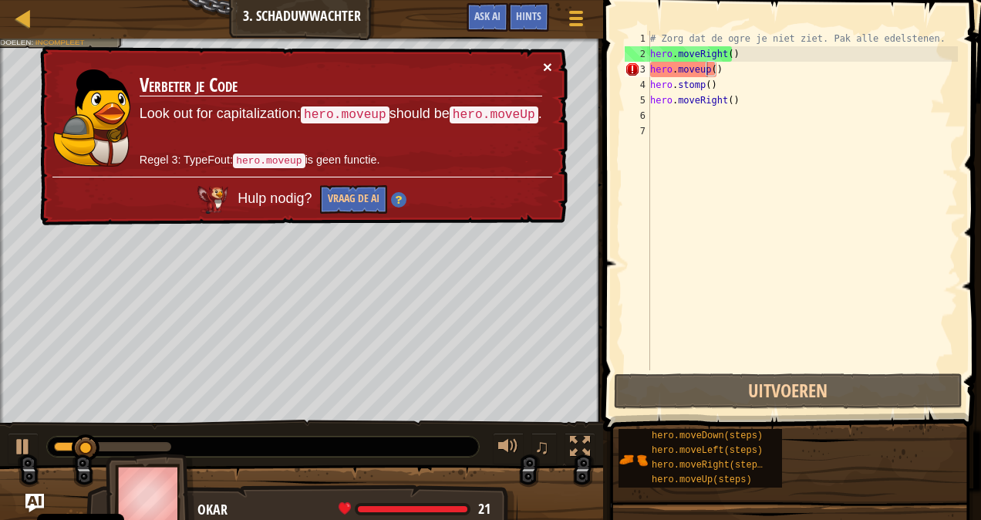
click at [549, 59] on button "×" at bounding box center [547, 67] width 9 height 16
drag, startPoint x: 705, startPoint y: 66, endPoint x: 651, endPoint y: 67, distance: 54.0
click at [651, 67] on div "# Zorg dat de ogre je niet ziet. Pak alle edelstenen. hero . moveRight ( ) hero…" at bounding box center [802, 216] width 311 height 370
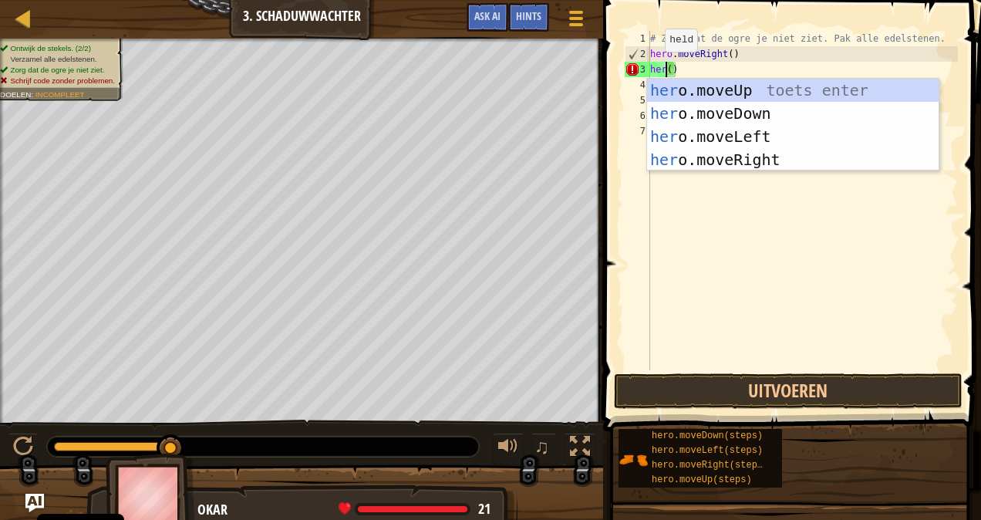
scroll to position [7, 1]
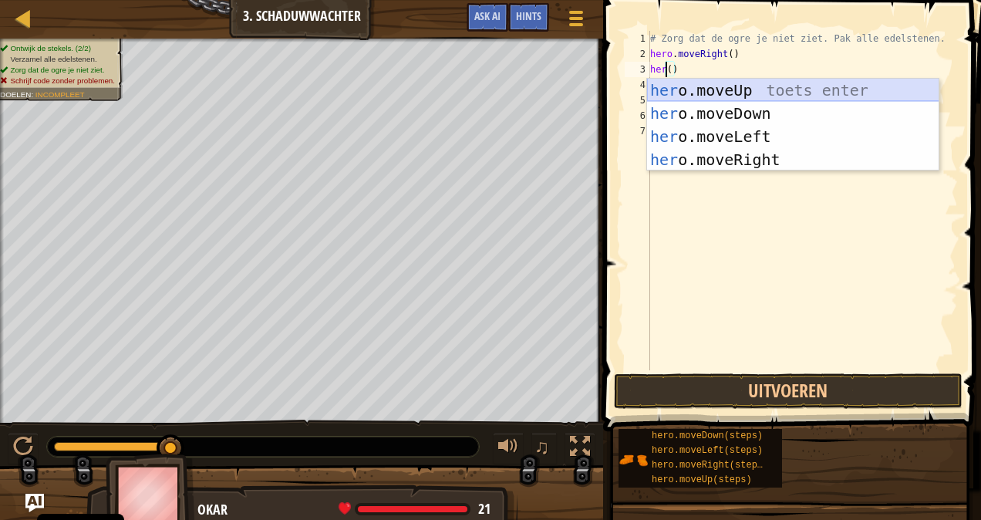
click at [694, 89] on div "her o.moveUp toets enter her o.moveDown toets enter her o.moveLeft toets enter …" at bounding box center [793, 148] width 292 height 139
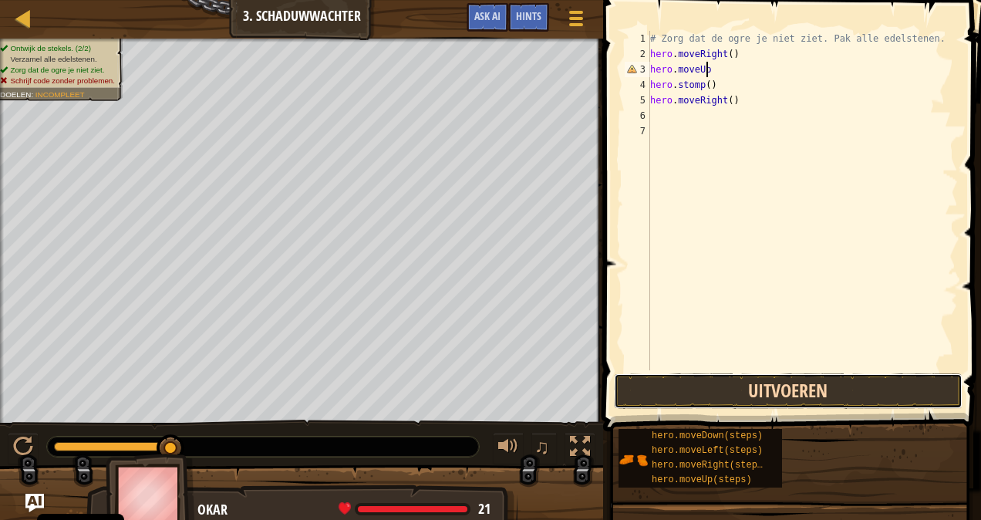
click at [729, 394] on button "Uitvoeren" at bounding box center [788, 390] width 349 height 35
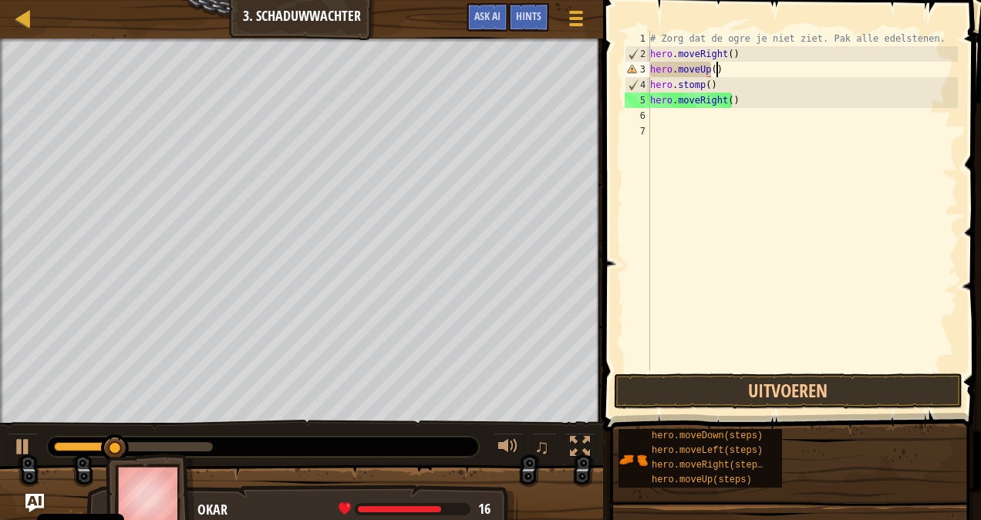
scroll to position [7, 5]
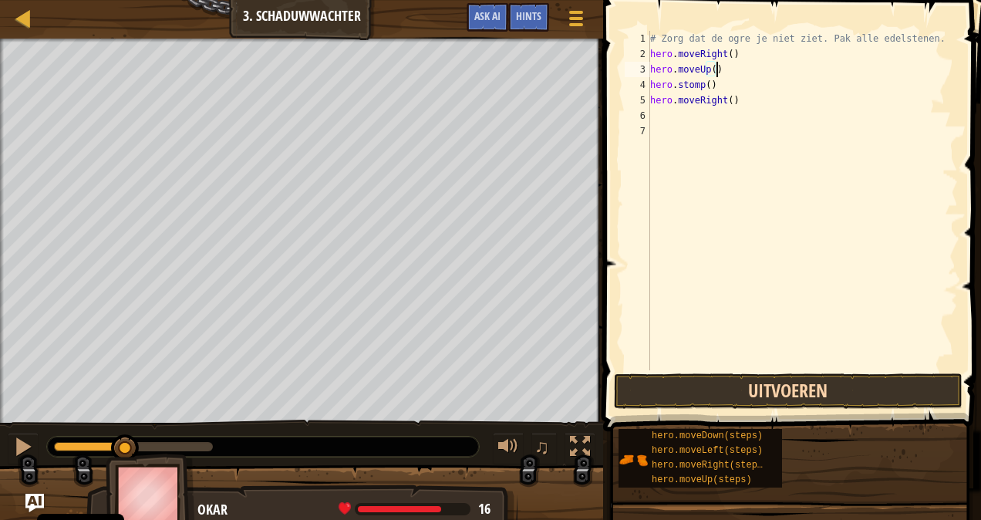
type textarea "hero.moveUp()"
click at [724, 378] on button "Uitvoeren" at bounding box center [788, 390] width 349 height 35
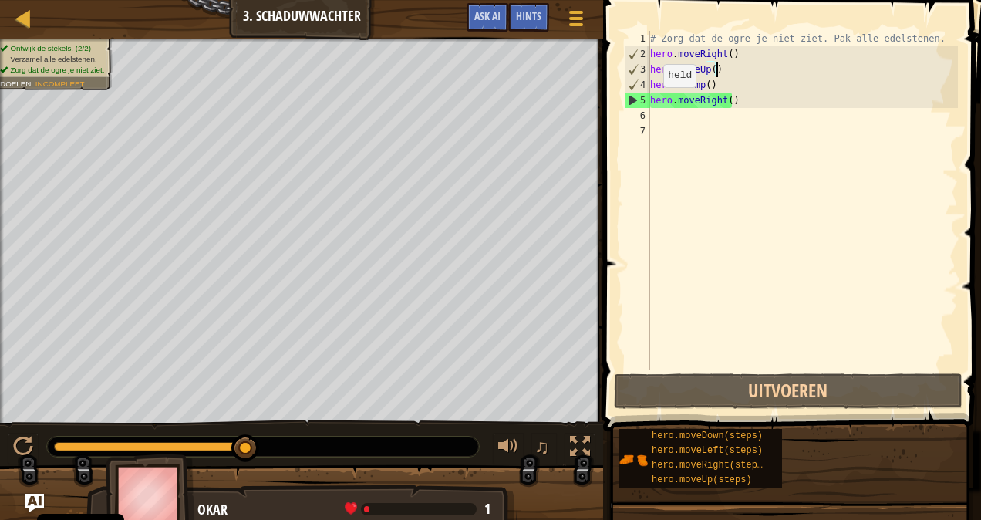
click at [652, 110] on div "# Zorg dat de ogre je niet ziet. Pak alle edelstenen. hero . moveRight ( ) hero…" at bounding box center [802, 216] width 311 height 370
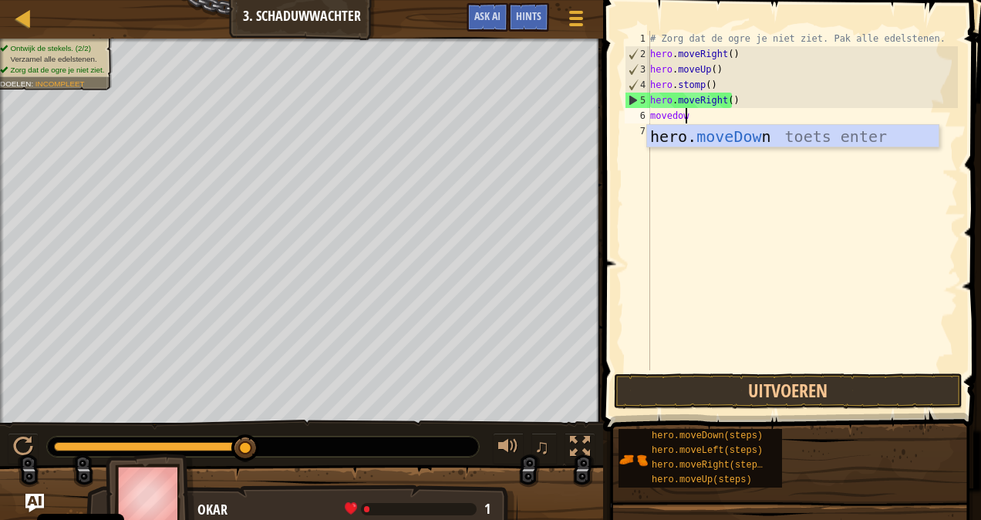
type textarea "movedown"
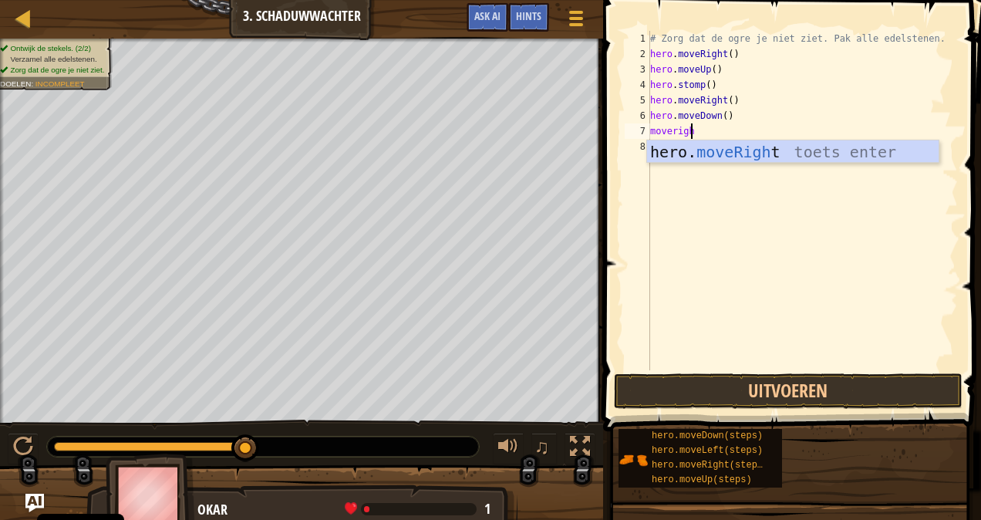
scroll to position [7, 2]
type textarea "moveright"
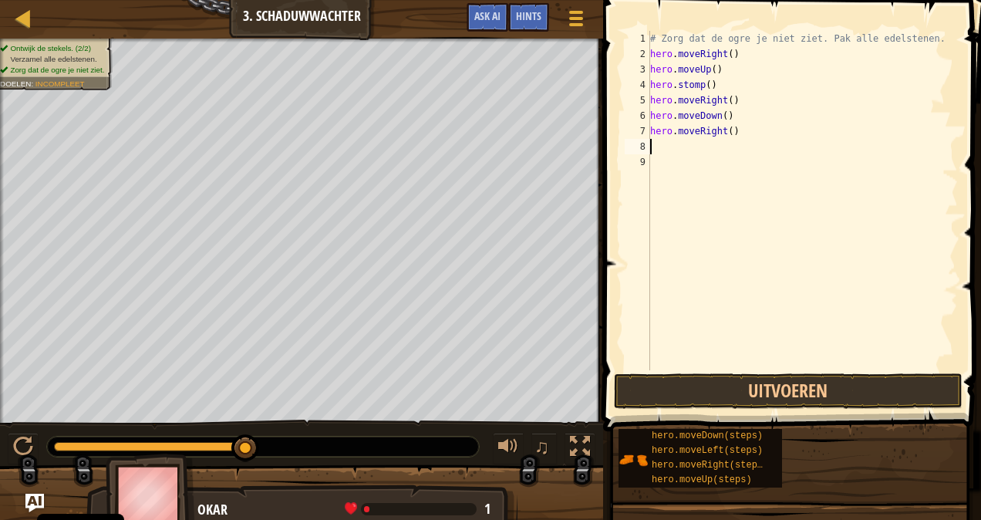
scroll to position [7, 0]
drag, startPoint x: 702, startPoint y: 154, endPoint x: 833, endPoint y: 559, distance: 425.6
click at [833, 0] on html "Cookie Policy CodeCombat gebruikt een aantal essentiële en niet-essentiële cook…" at bounding box center [490, 0] width 981 height 0
click at [792, 400] on button "Uitvoeren" at bounding box center [788, 390] width 349 height 35
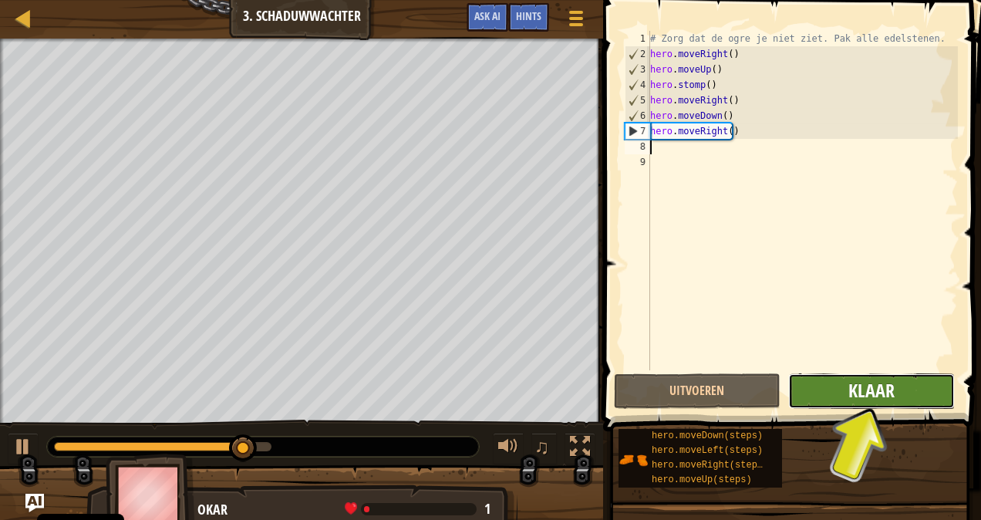
click at [841, 396] on button "Klaar" at bounding box center [871, 390] width 167 height 35
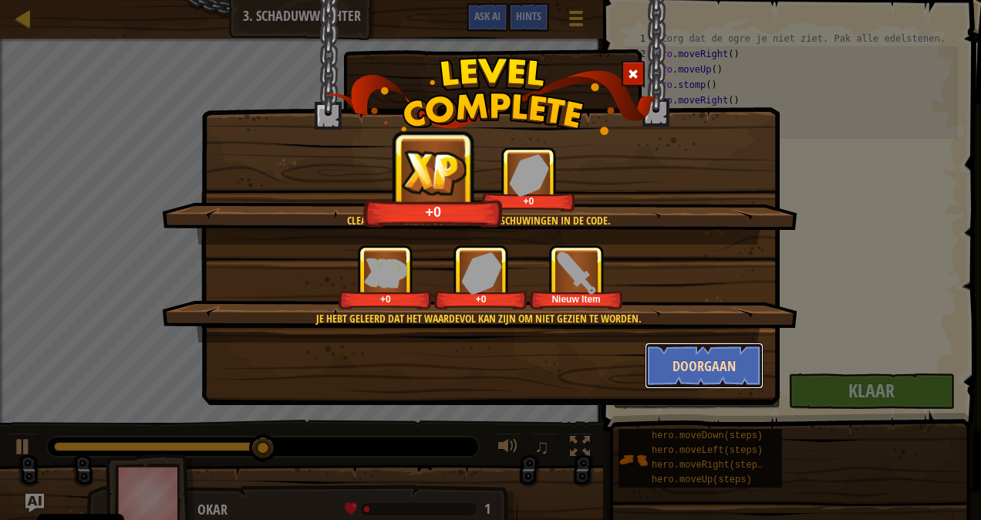
click at [716, 363] on button "Doorgaan" at bounding box center [705, 365] width 120 height 46
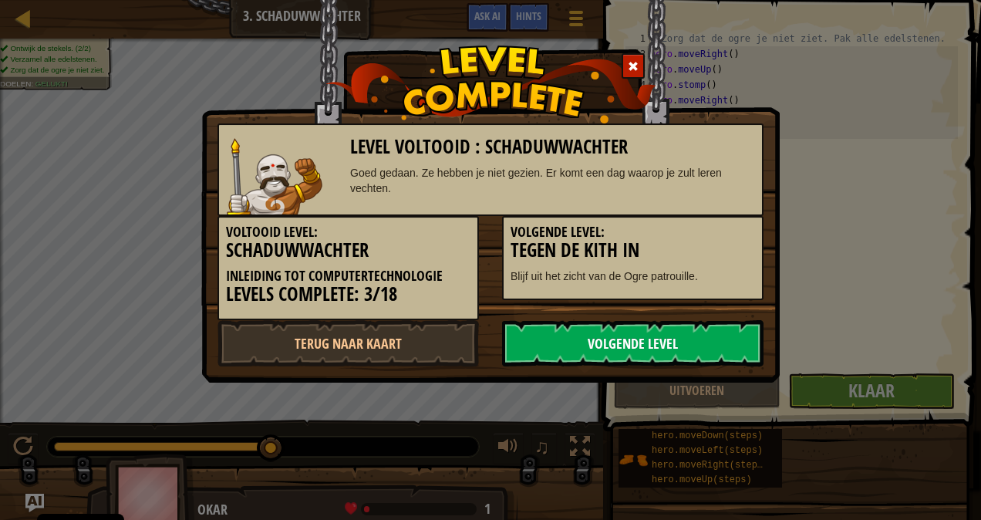
click at [710, 356] on link "Volgende Level" at bounding box center [632, 343] width 261 height 46
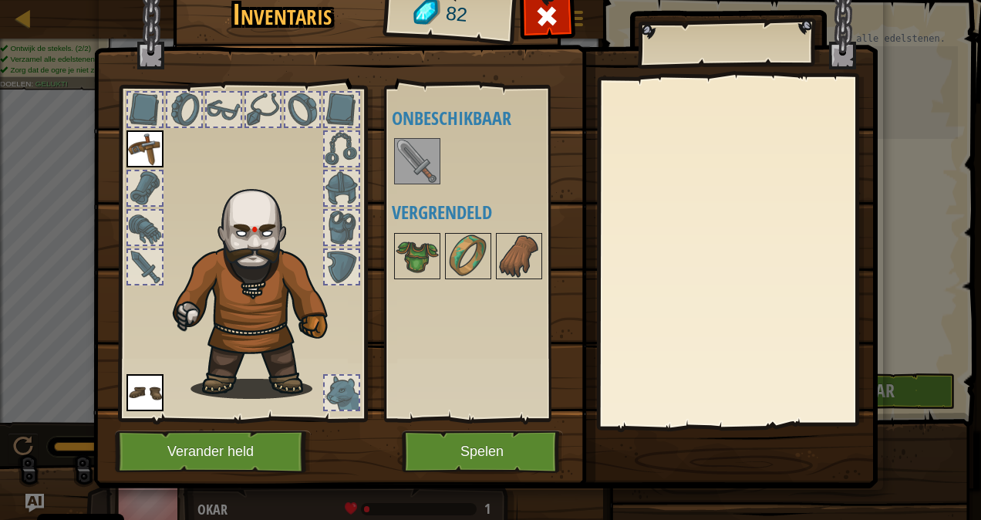
click at [421, 167] on img at bounding box center [417, 161] width 43 height 43
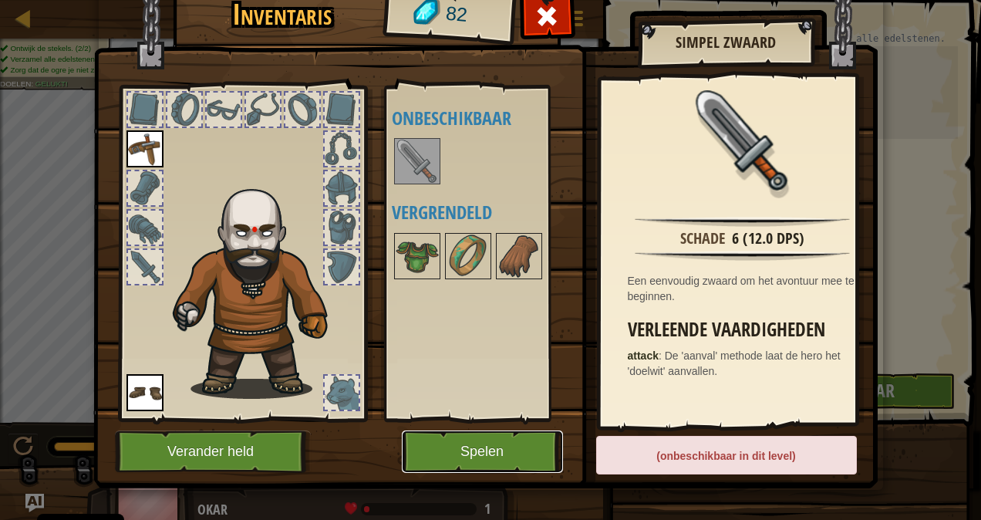
click at [471, 447] on button "Spelen" at bounding box center [482, 451] width 161 height 42
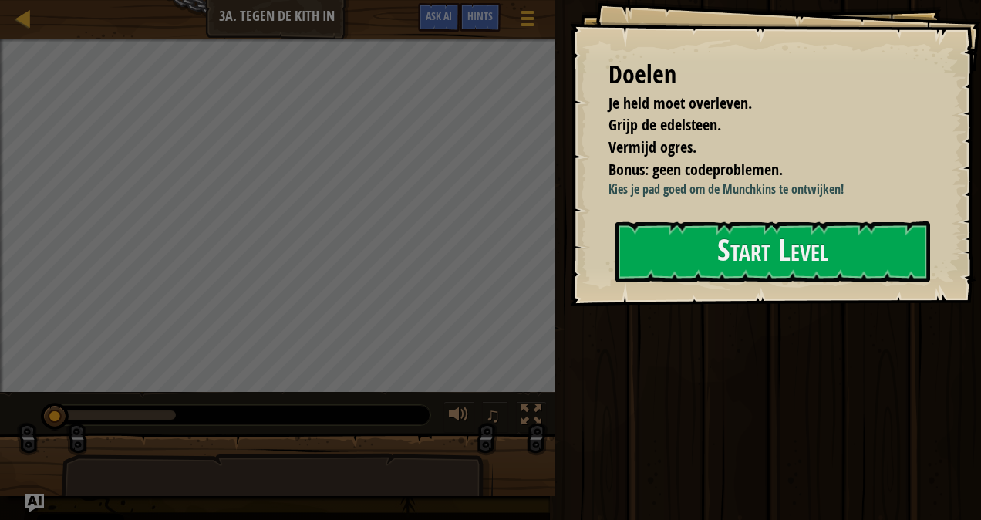
click at [674, 301] on div "Doelen Je held moet overleven. Grijp de edelsteen. Vermijd ogres. Bonus: geen c…" at bounding box center [775, 153] width 411 height 306
click at [654, 254] on button "Start Level" at bounding box center [772, 251] width 315 height 61
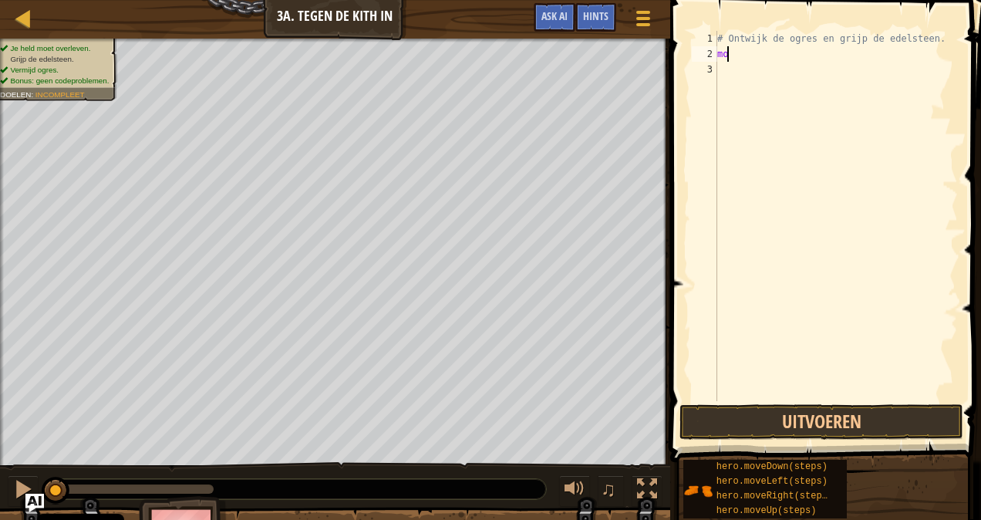
scroll to position [7, 0]
type textarea "m"
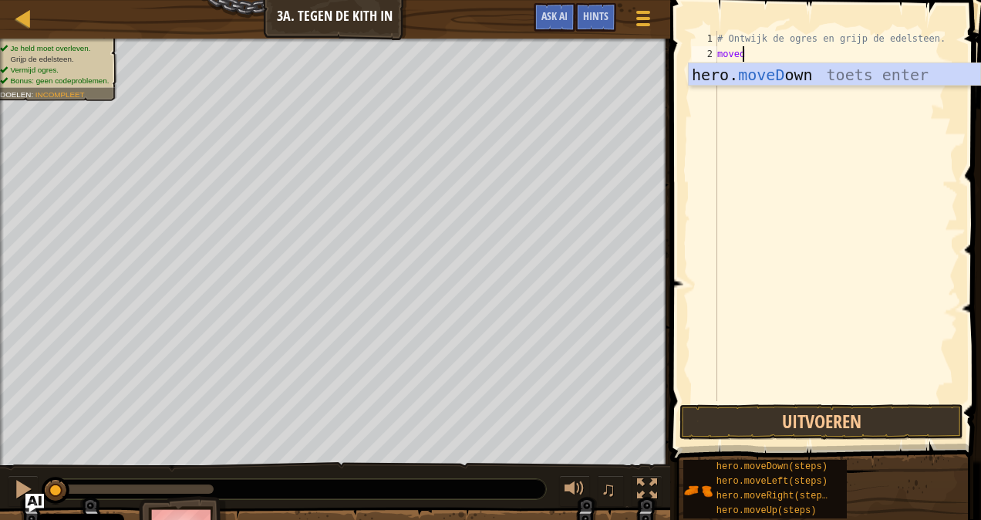
type textarea "movedow"
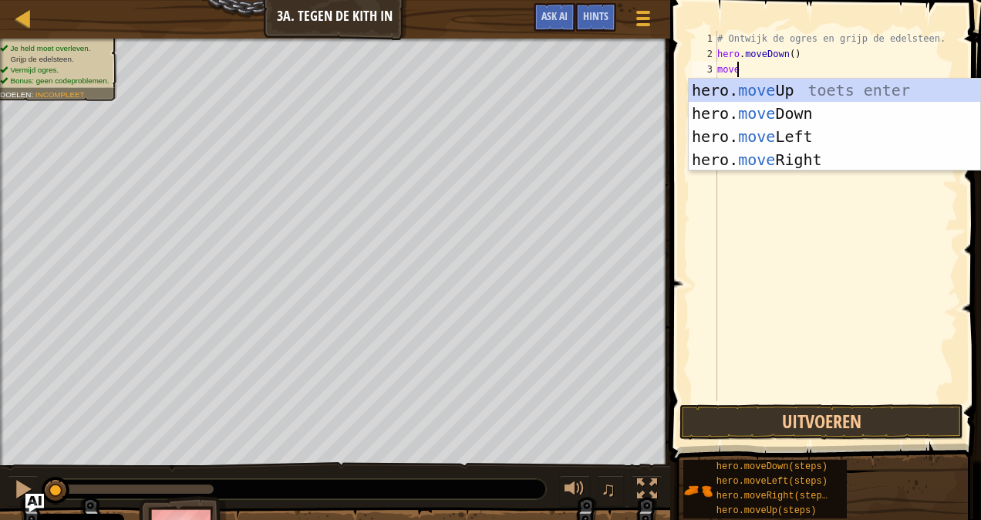
type textarea "moved"
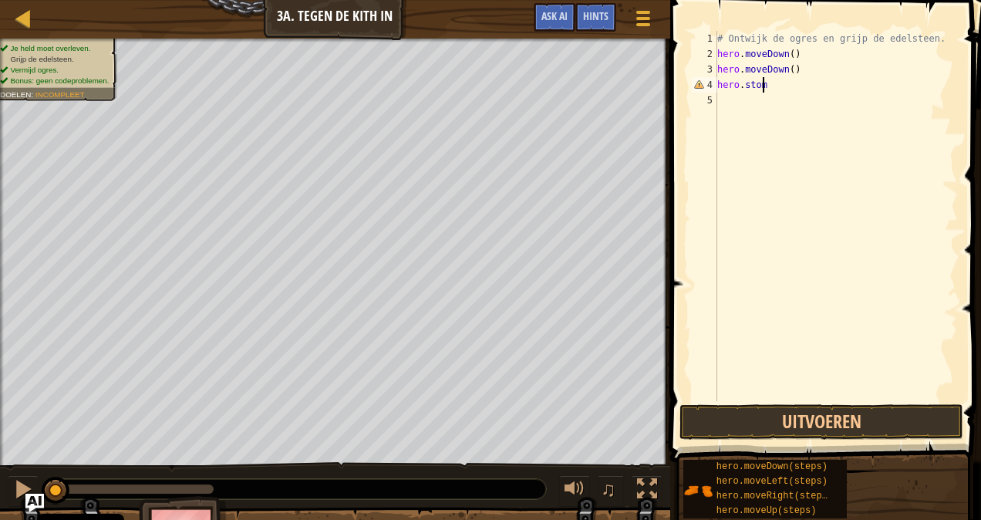
scroll to position [7, 3]
type textarea "hero.stomp()"
click at [719, 106] on div "# Ontwijk de ogres en grijp de edelsteen. hero . moveDown ( ) hero . moveDown (…" at bounding box center [836, 231] width 244 height 401
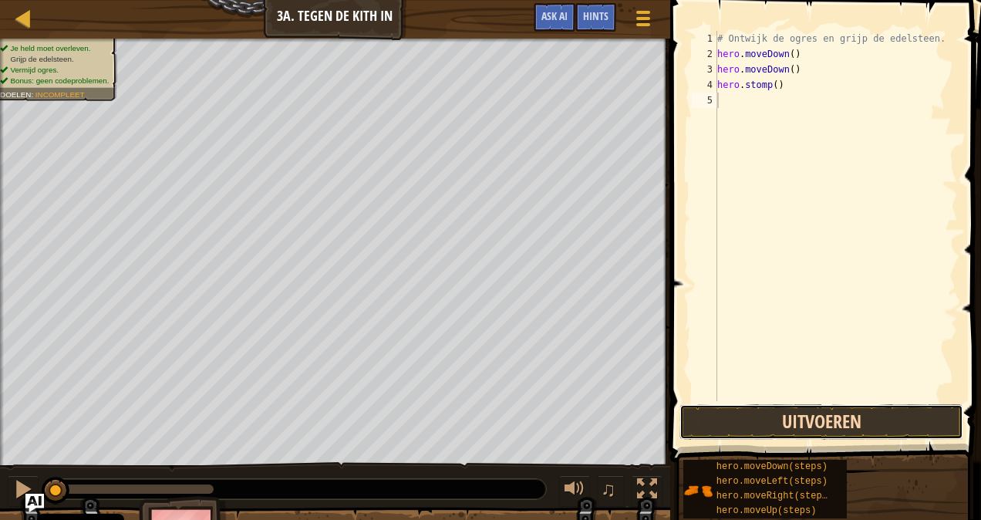
click at [758, 420] on button "Uitvoeren" at bounding box center [821, 421] width 284 height 35
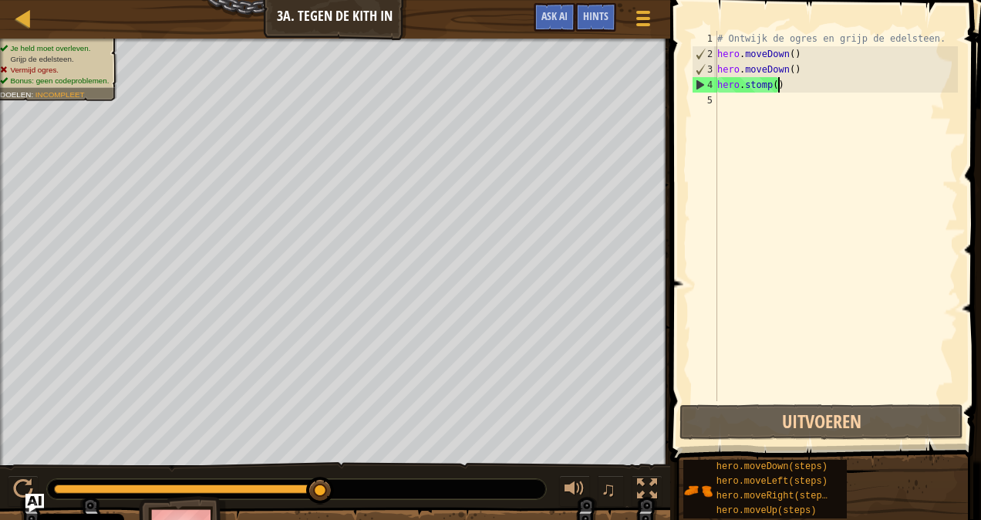
click at [784, 85] on div "# Ontwijk de ogres en grijp de edelsteen. hero . moveDown ( ) hero . moveDown (…" at bounding box center [836, 231] width 244 height 401
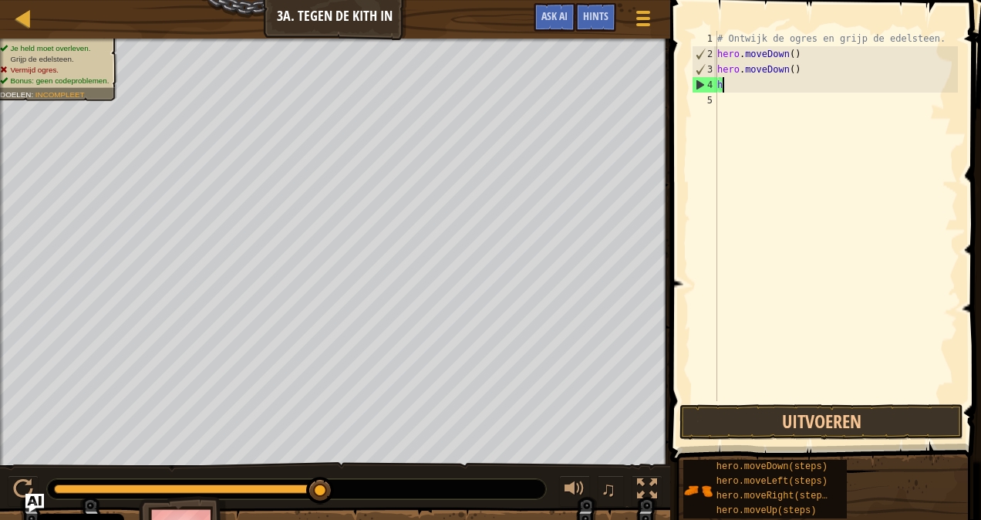
type textarea "h"
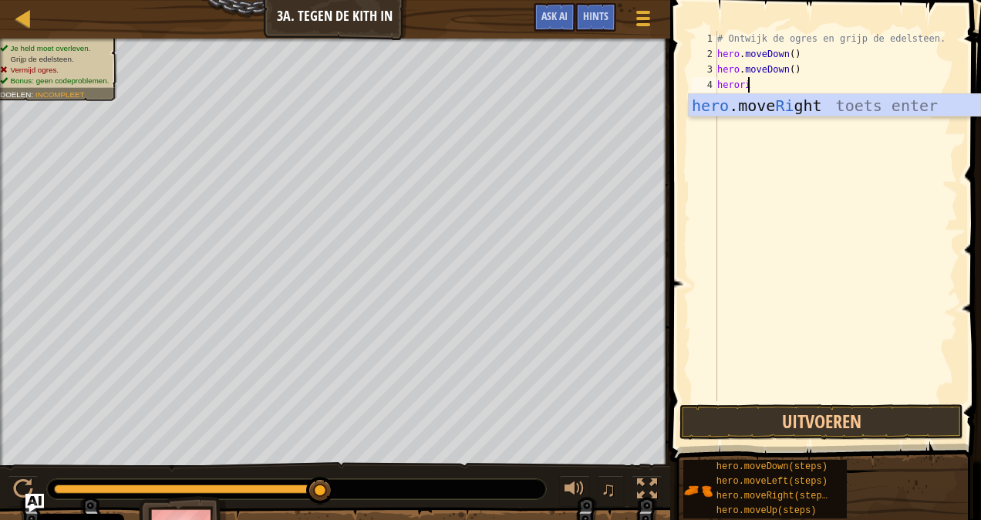
type textarea "herorig"
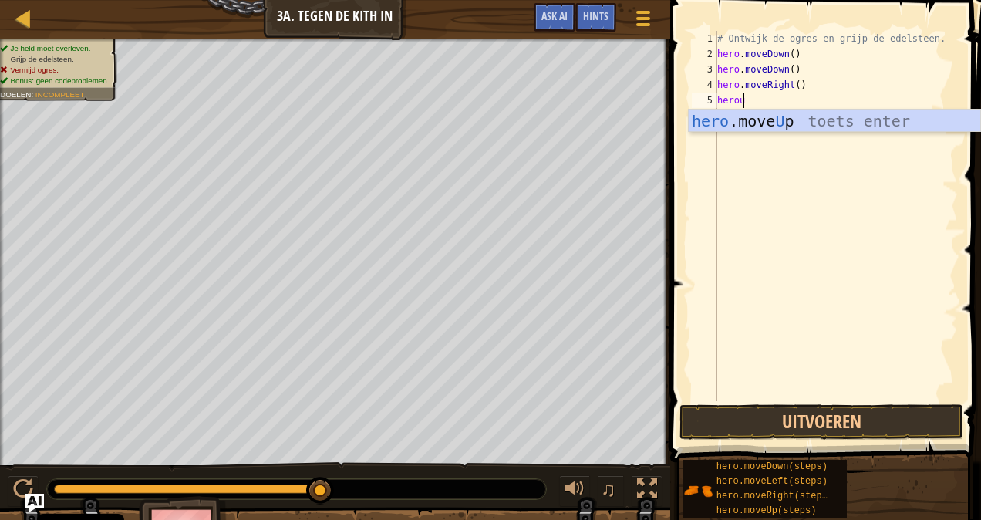
type textarea "heroup"
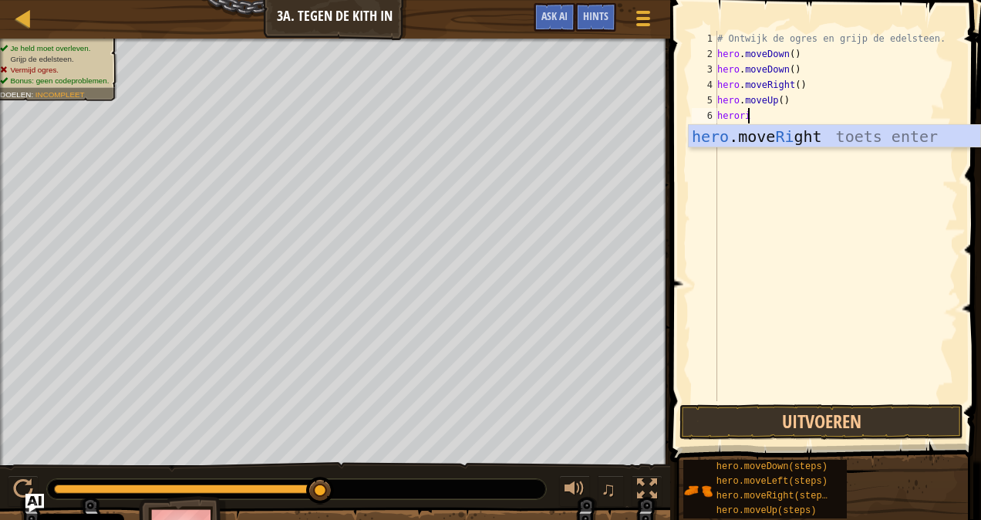
type textarea "herorig"
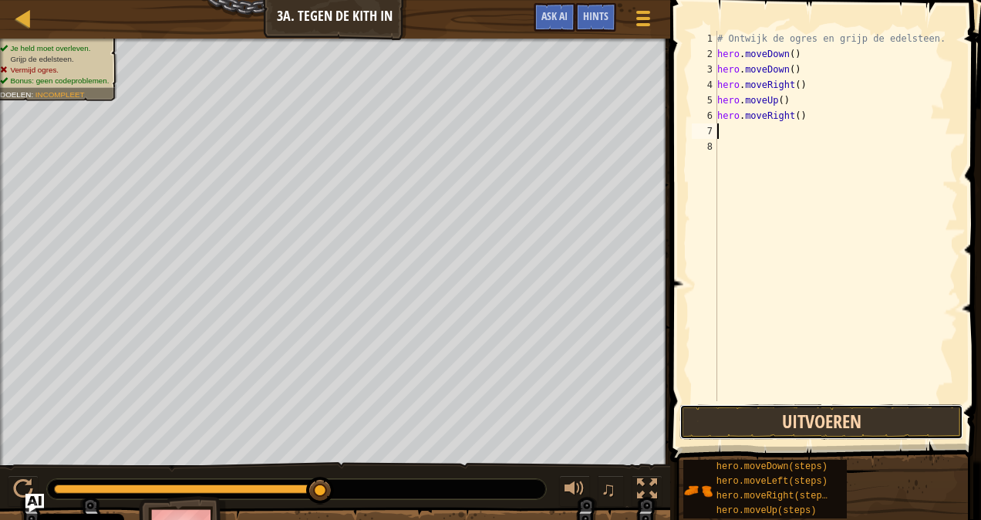
click at [788, 410] on button "Uitvoeren" at bounding box center [821, 421] width 284 height 35
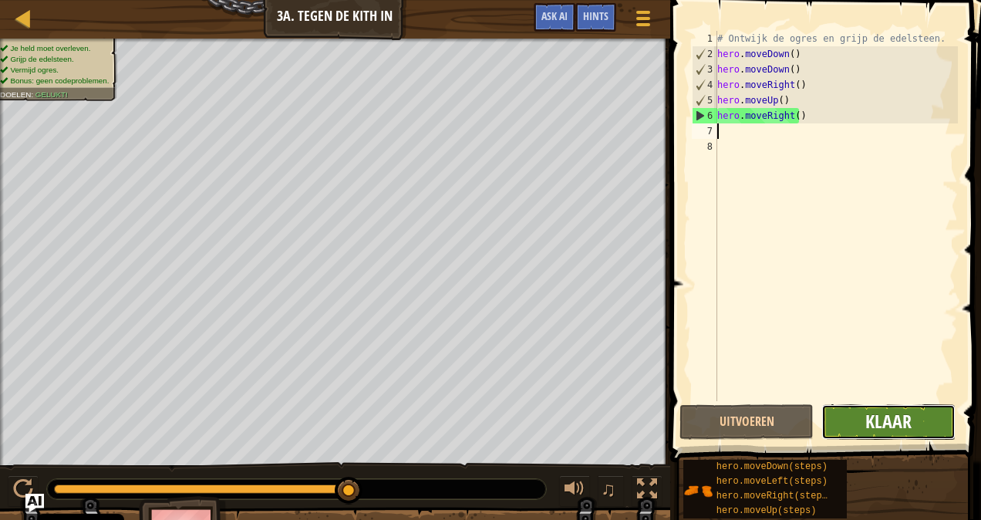
click at [878, 415] on span "Klaar" at bounding box center [888, 421] width 46 height 25
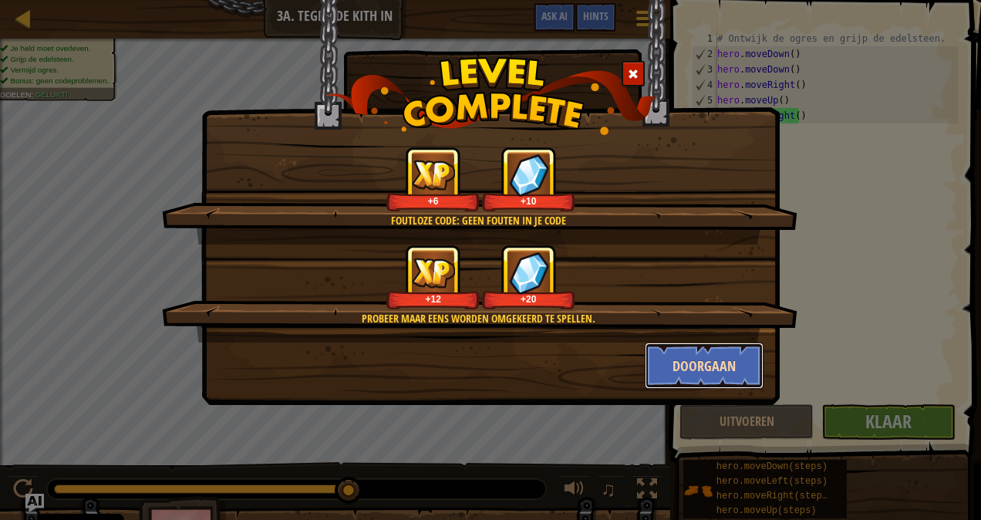
click at [737, 369] on button "Doorgaan" at bounding box center [705, 365] width 120 height 46
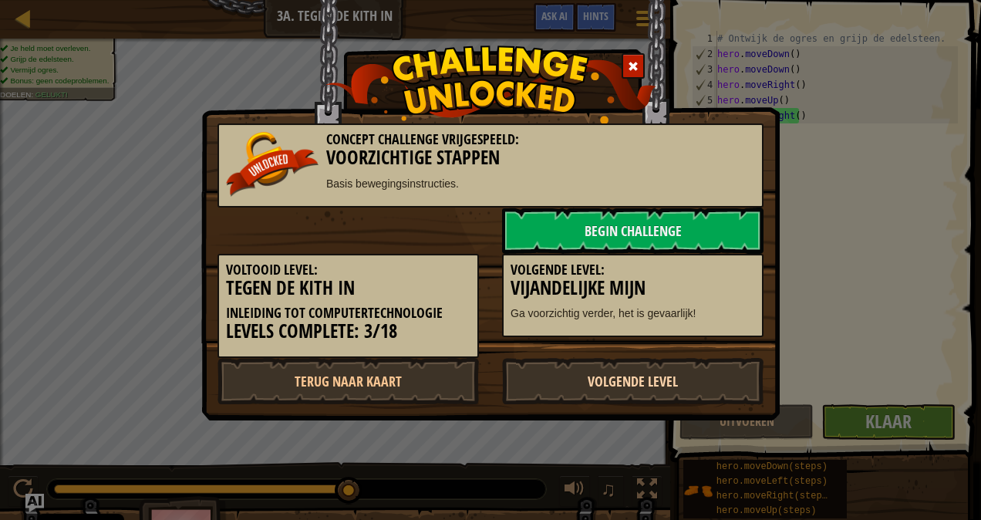
click at [622, 387] on link "Volgende Level" at bounding box center [632, 381] width 261 height 46
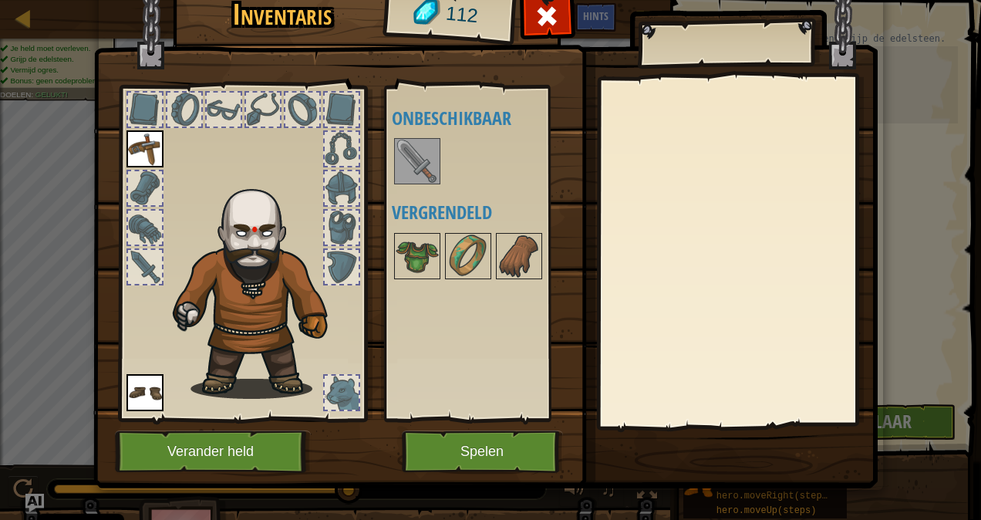
click at [410, 153] on img at bounding box center [417, 161] width 43 height 43
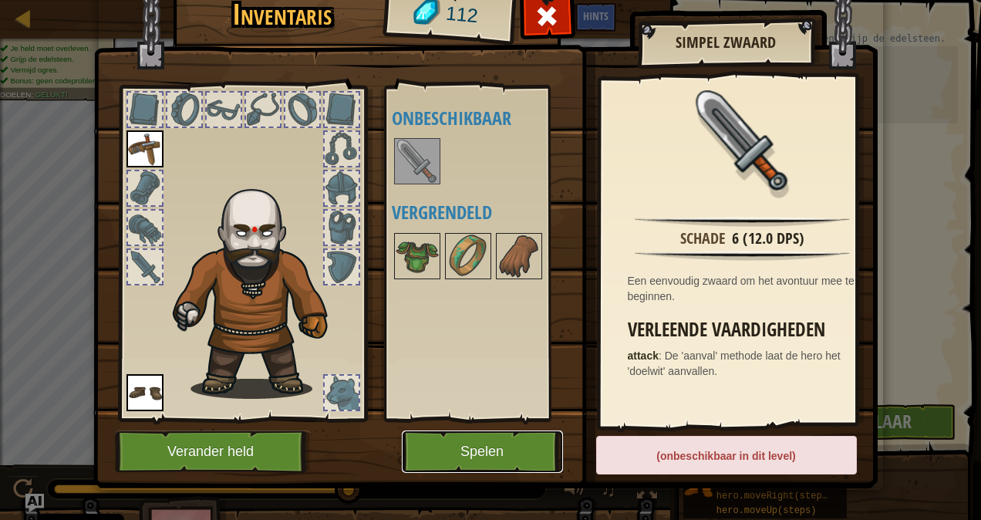
click at [450, 446] on button "Spelen" at bounding box center [482, 451] width 161 height 42
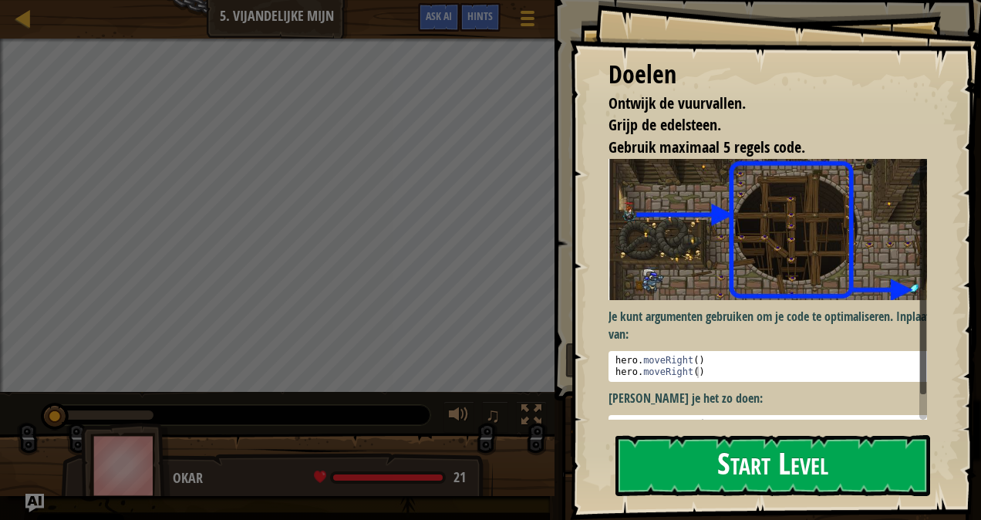
click at [691, 435] on button "Start Level" at bounding box center [772, 465] width 315 height 61
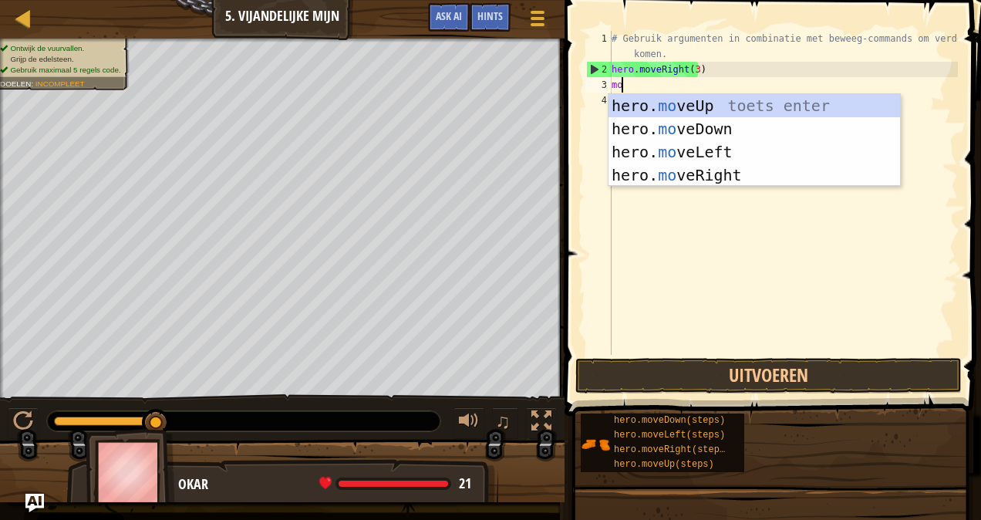
scroll to position [7, 0]
type textarea "move"
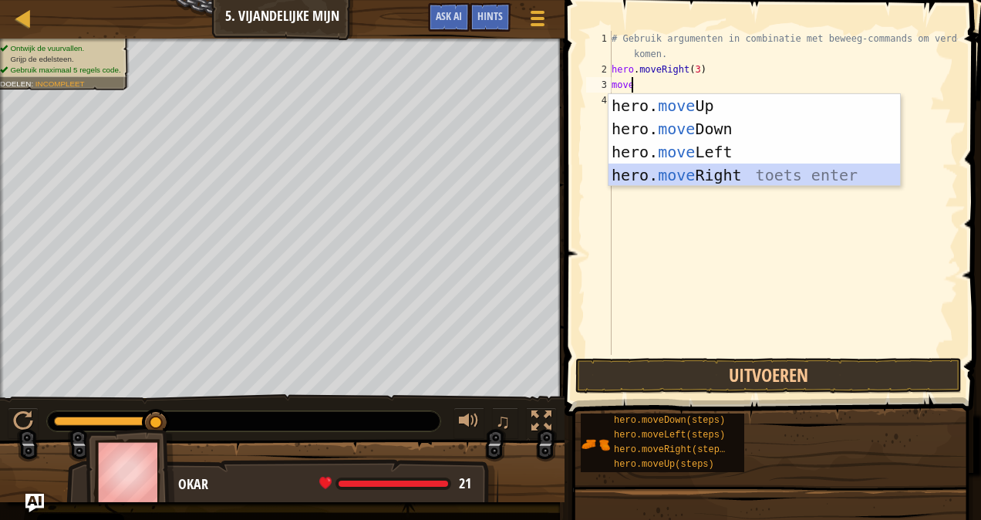
click at [689, 174] on div "hero. move Up toets enter hero. move Down toets enter hero. move Left toets ent…" at bounding box center [755, 163] width 292 height 139
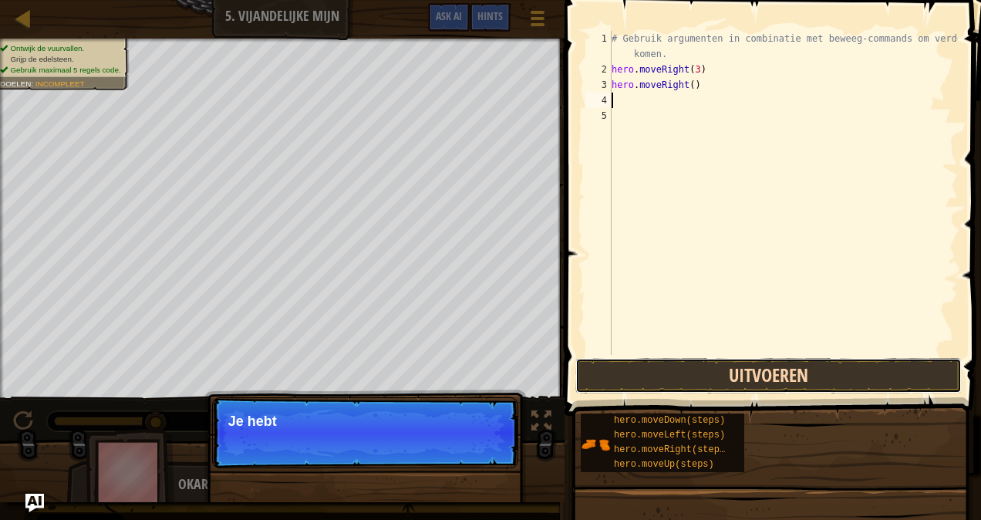
click at [690, 378] on button "Uitvoeren" at bounding box center [768, 375] width 386 height 35
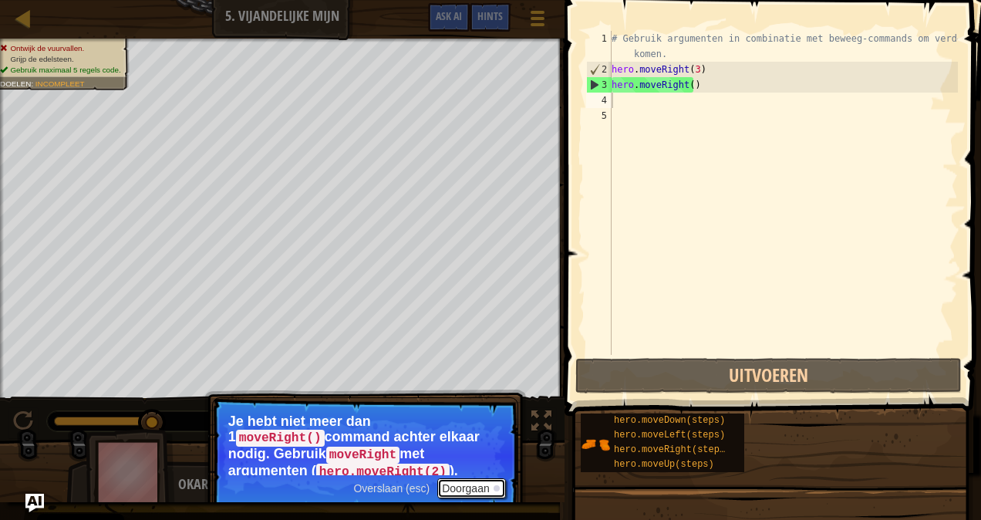
click at [466, 484] on button "Doorgaan" at bounding box center [471, 488] width 69 height 20
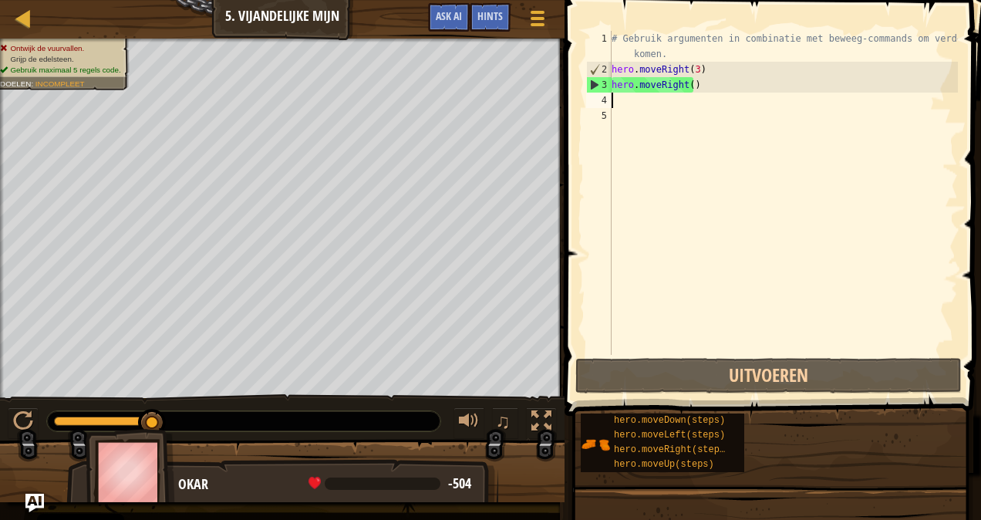
click at [690, 86] on div "# Gebruik argumenten in combinatie met beweeg-commands om verder te komen. hero…" at bounding box center [783, 216] width 349 height 370
click at [687, 84] on div "# Gebruik argumenten in combinatie met beweeg-commands om verder te komen. hero…" at bounding box center [783, 216] width 349 height 370
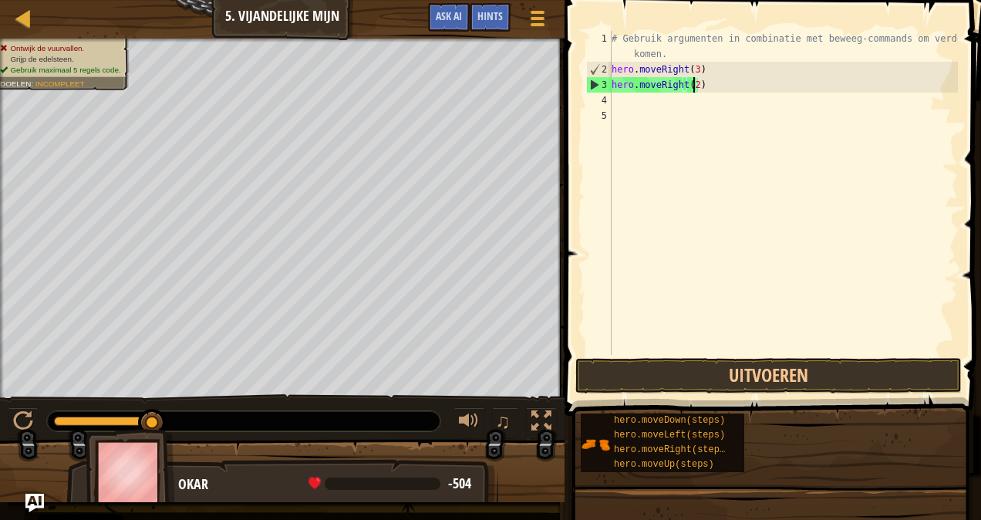
scroll to position [7, 6]
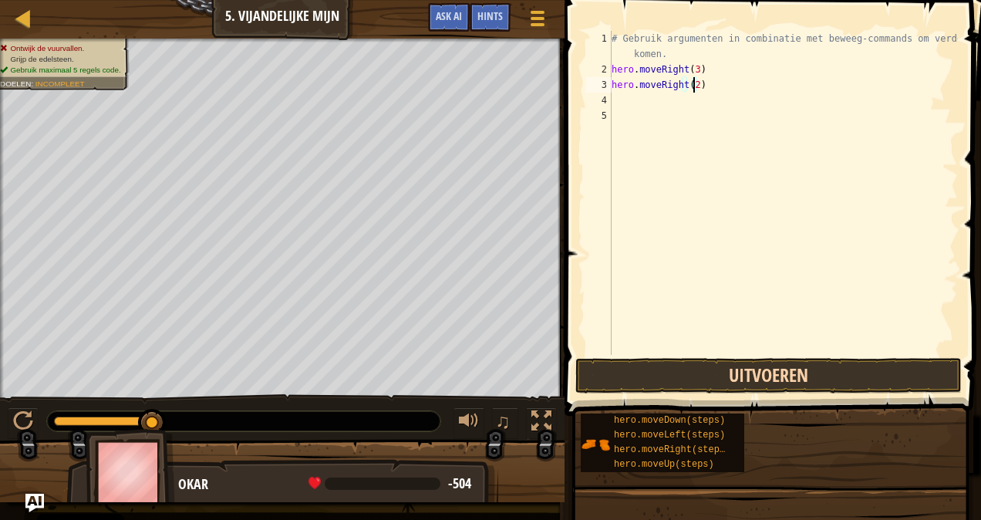
type textarea "hero.moveRight(2)"
click at [627, 376] on button "Uitvoeren" at bounding box center [768, 375] width 386 height 35
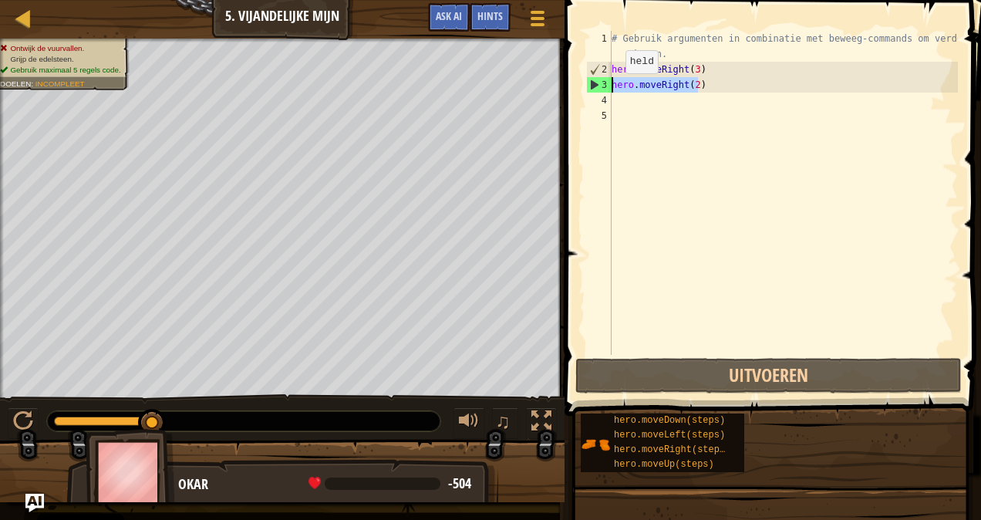
drag, startPoint x: 700, startPoint y: 89, endPoint x: 595, endPoint y: 89, distance: 104.1
click at [595, 89] on div "hero.moveRight(2) 1 2 3 4 5 # Gebruik argumenten in combinatie met beweeg-comma…" at bounding box center [770, 193] width 375 height 324
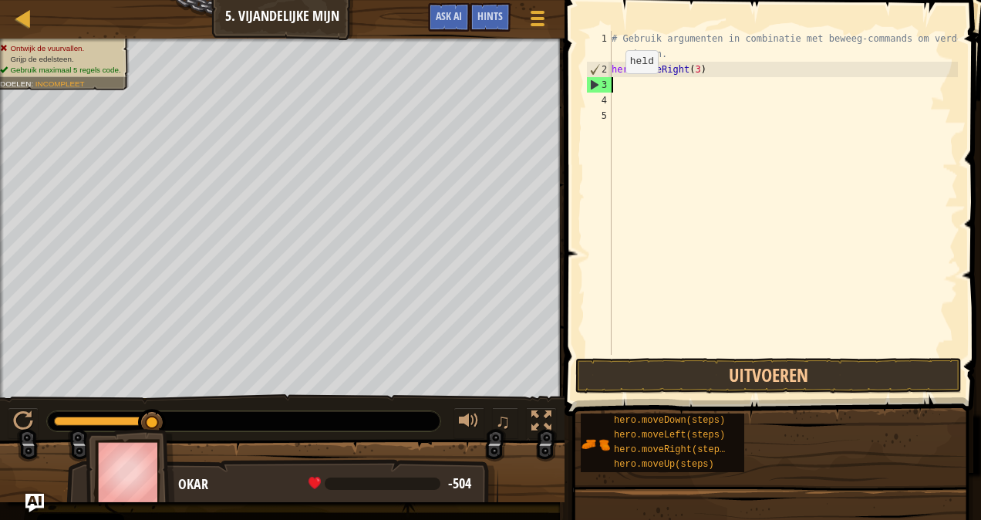
scroll to position [7, 0]
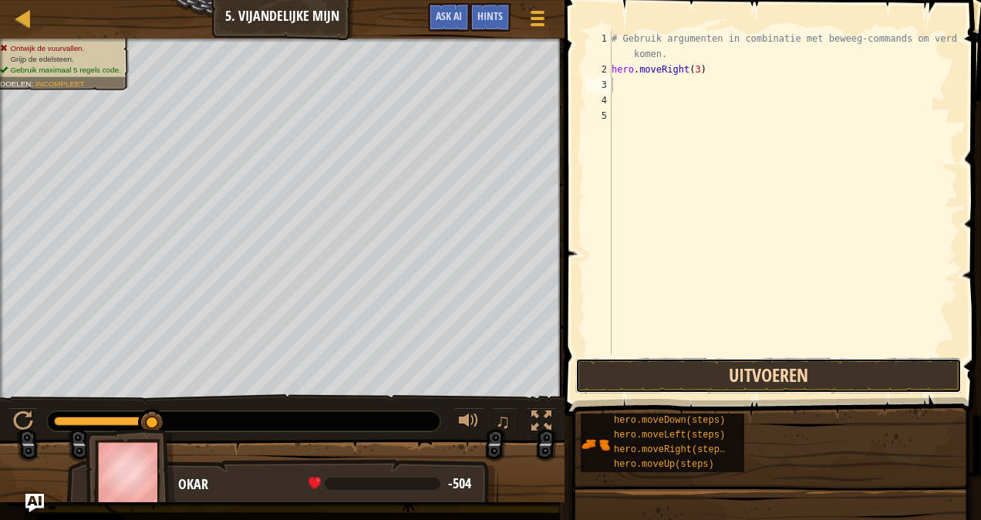
click at [658, 376] on button "Uitvoeren" at bounding box center [768, 375] width 386 height 35
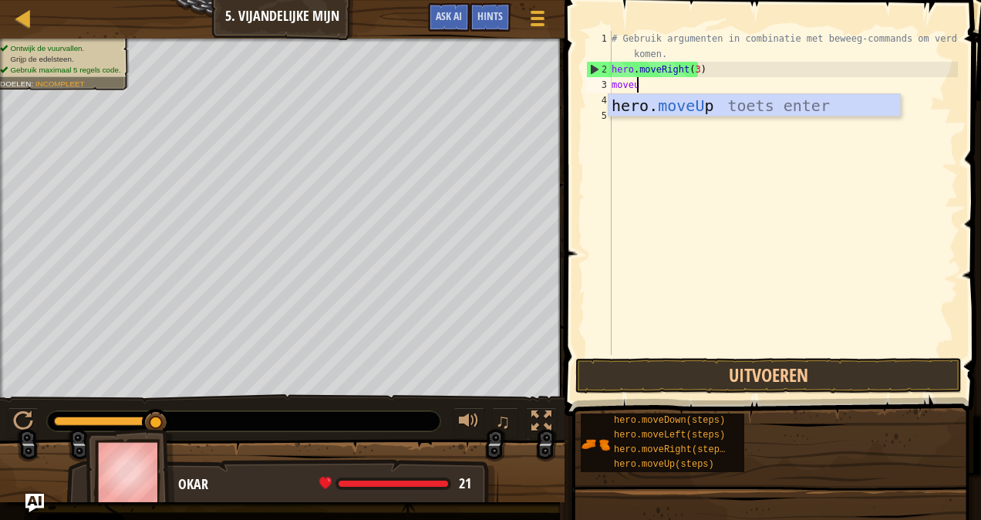
type textarea "moveup"
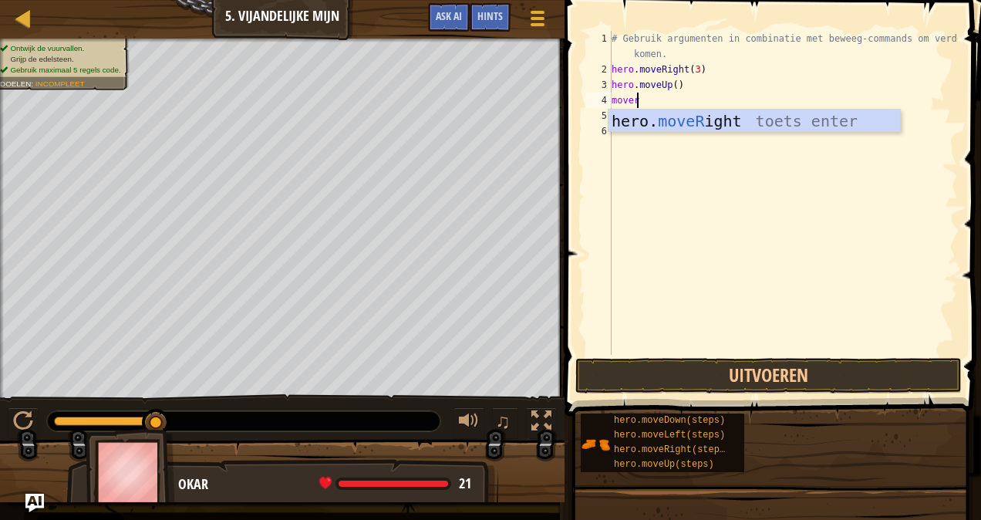
scroll to position [7, 2]
type textarea "moveri"
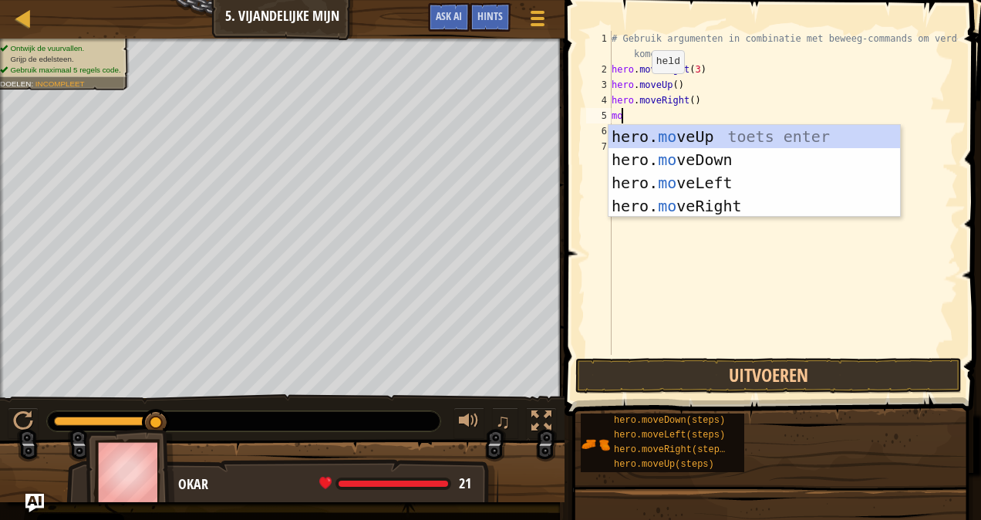
scroll to position [7, 0]
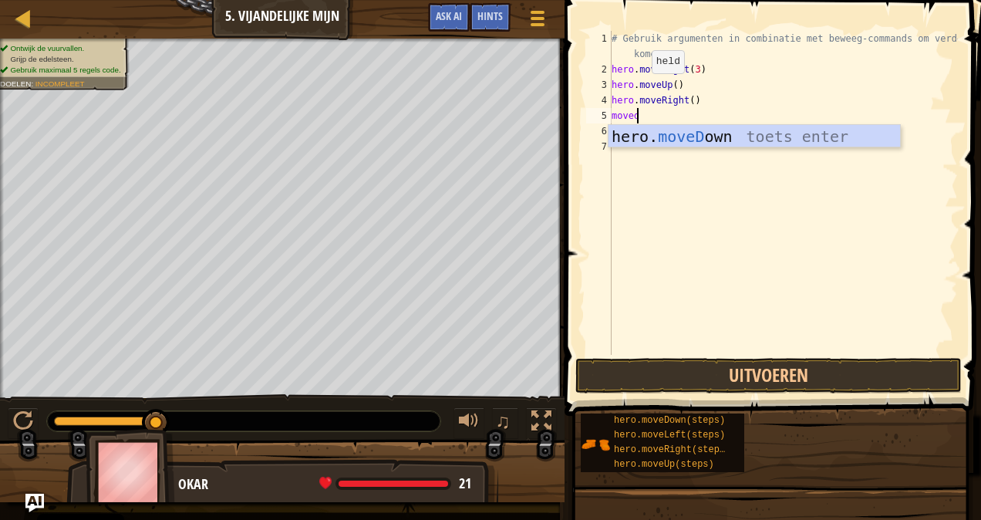
type textarea "movedo"
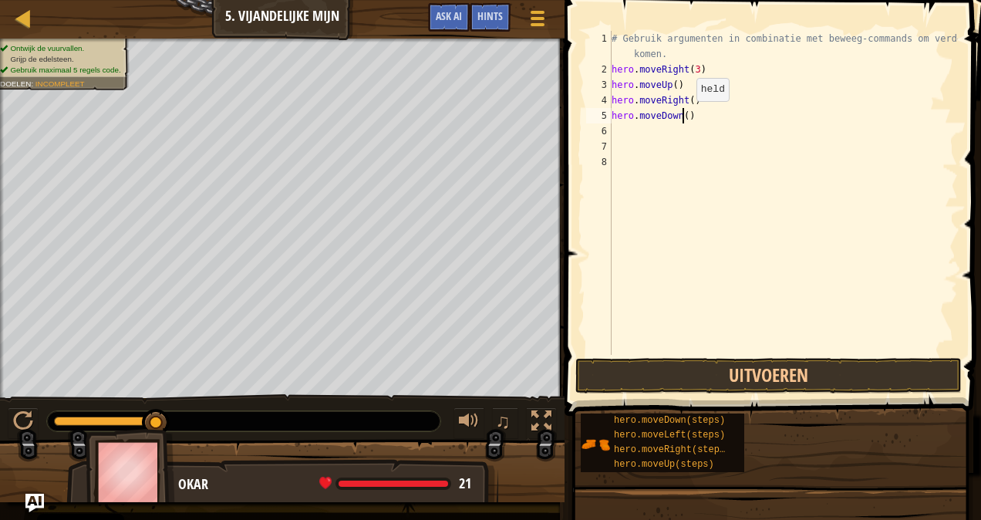
click at [683, 116] on div "# Gebruik argumenten in combinatie met beweeg-commands om verder te komen. hero…" at bounding box center [783, 216] width 349 height 370
type textarea "hero.moveDown(3)"
click at [620, 129] on div "# Gebruik argumenten in combinatie met beweeg-commands om verder te komen. hero…" at bounding box center [783, 216] width 349 height 370
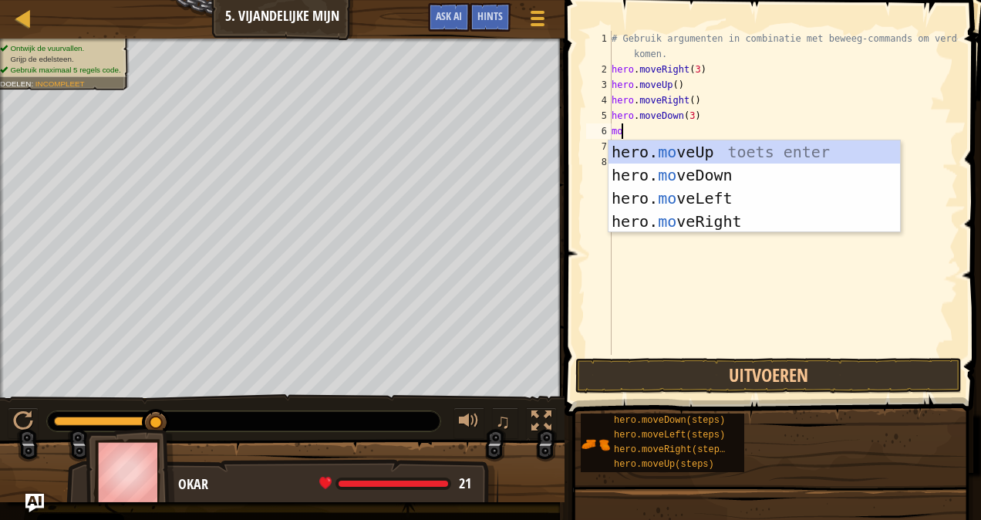
scroll to position [7, 0]
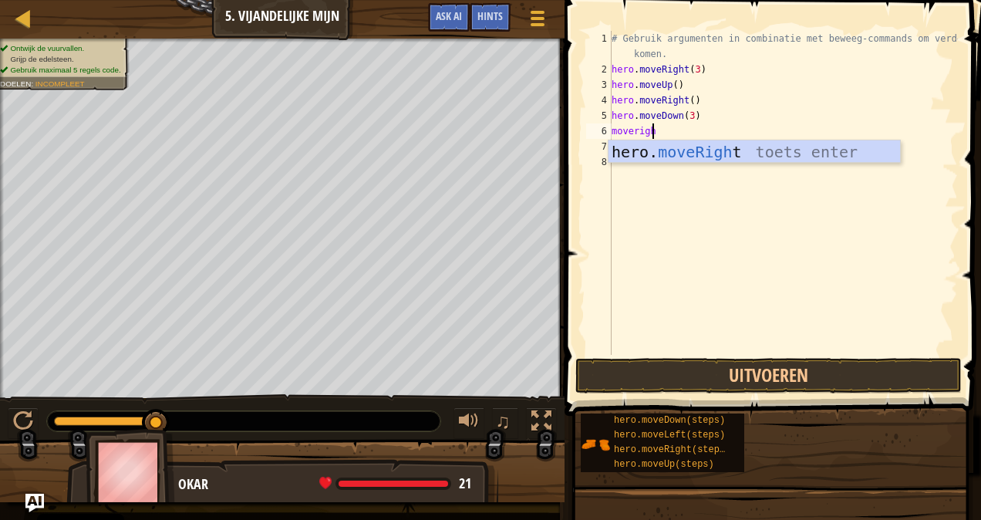
type textarea "moveright"
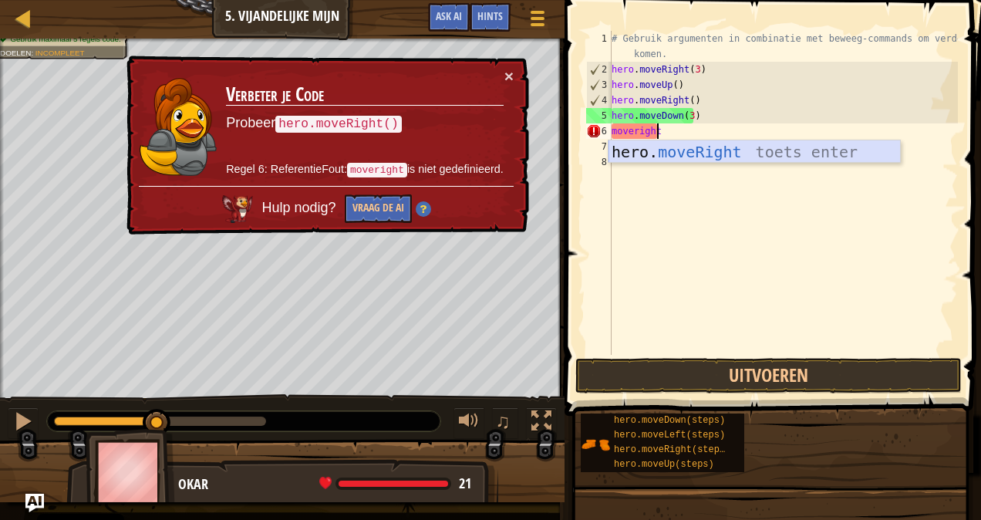
click at [723, 152] on div "hero. moveRight toets enter" at bounding box center [755, 174] width 292 height 69
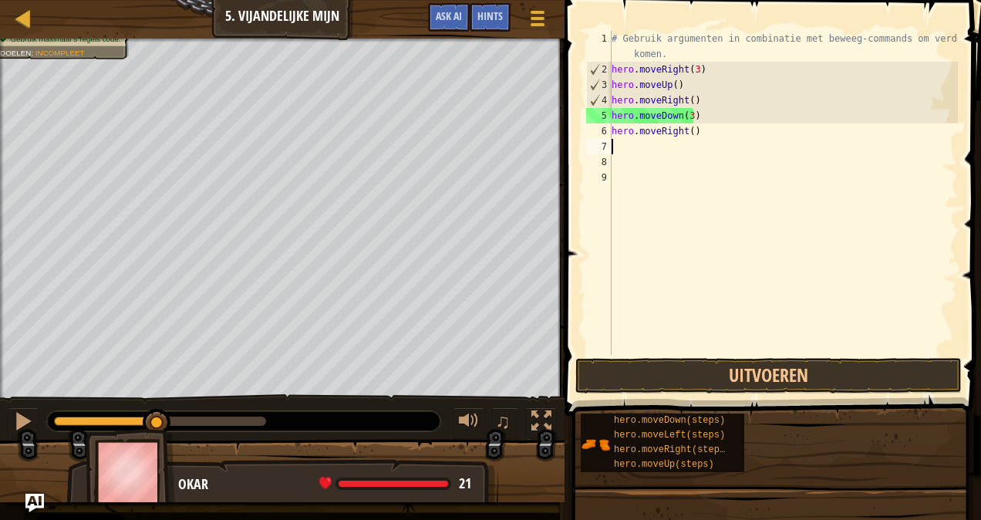
scroll to position [7, 0]
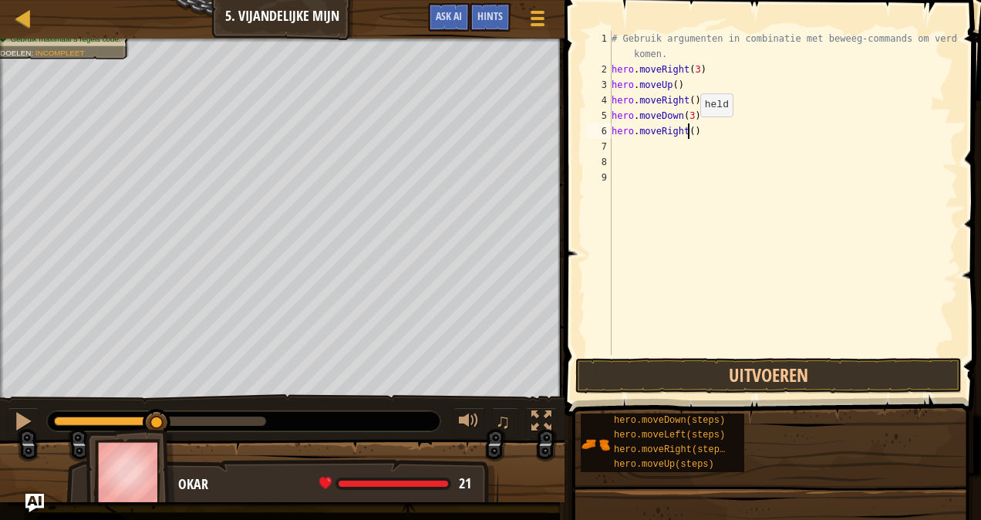
click at [686, 132] on div "# Gebruik argumenten in combinatie met beweeg-commands om verder te komen. hero…" at bounding box center [783, 216] width 349 height 370
type textarea "hero.moveRight(2)"
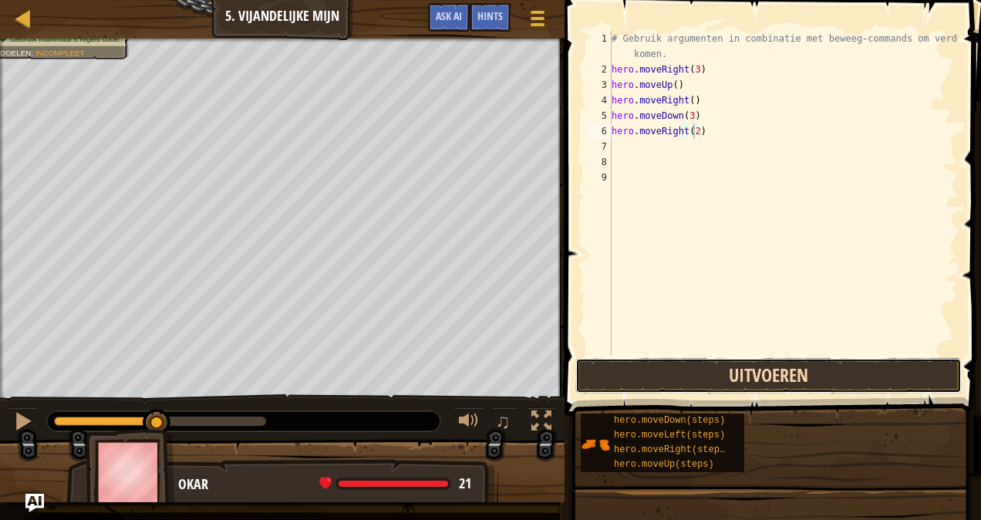
click at [646, 370] on button "Uitvoeren" at bounding box center [768, 375] width 386 height 35
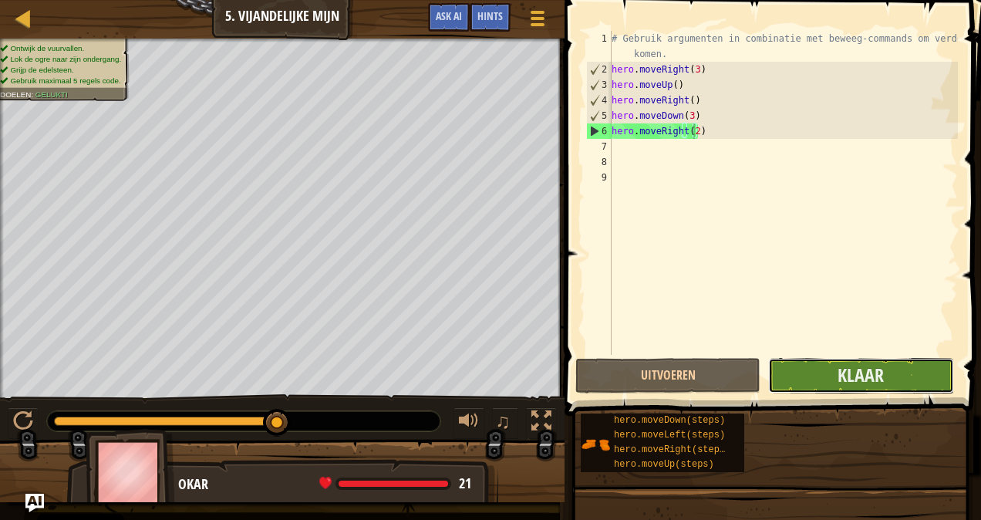
click at [893, 366] on button "Klaar" at bounding box center [860, 375] width 185 height 35
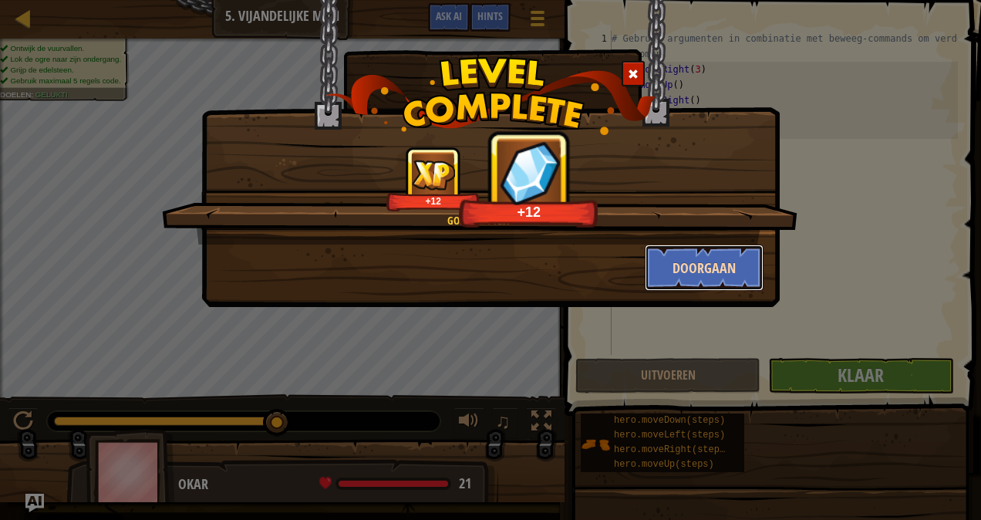
click at [729, 277] on button "Doorgaan" at bounding box center [705, 267] width 120 height 46
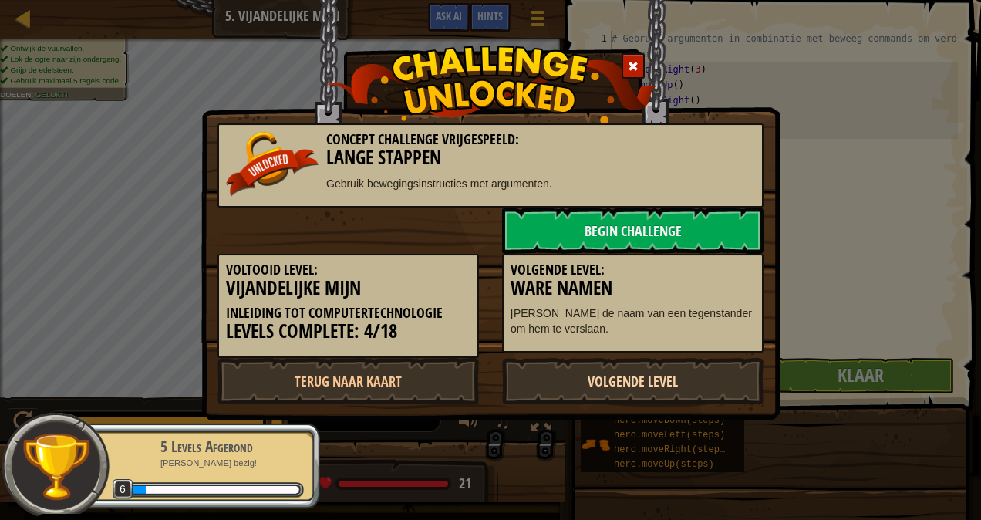
click at [601, 379] on link "Volgende Level" at bounding box center [632, 381] width 261 height 46
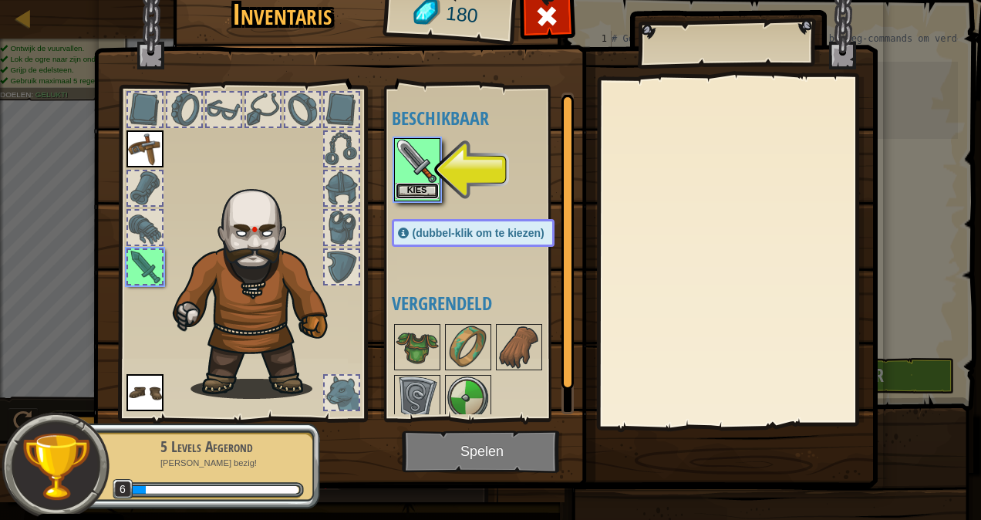
click at [418, 187] on button "Kies" at bounding box center [417, 191] width 43 height 16
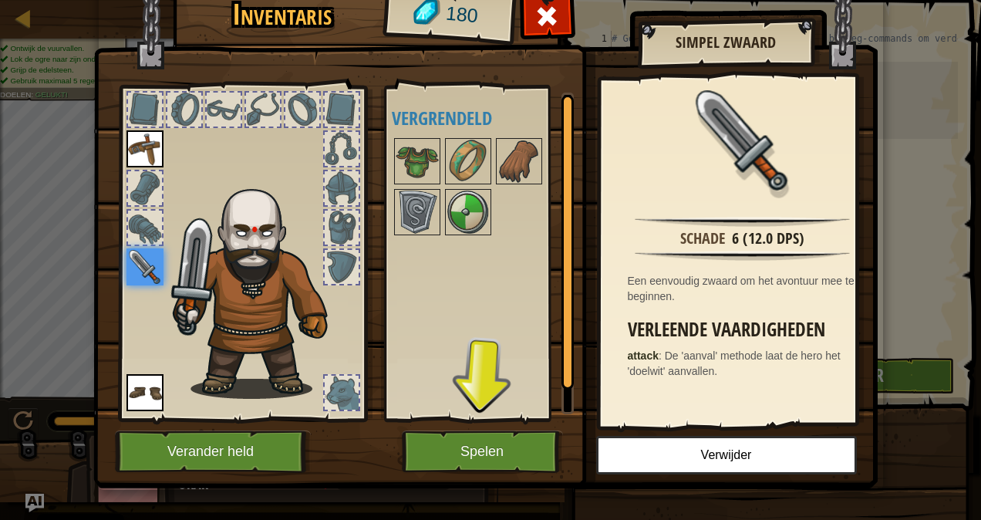
click at [336, 216] on div at bounding box center [342, 228] width 34 height 34
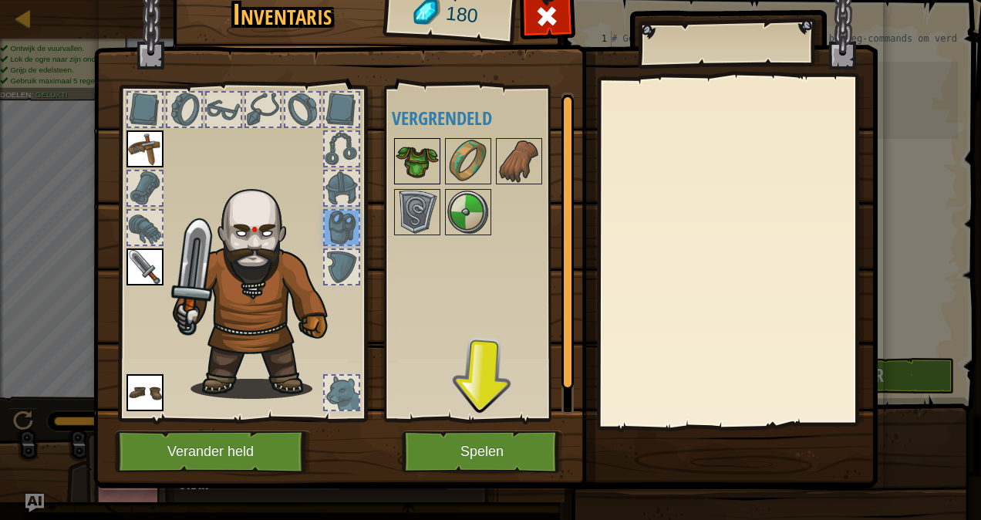
click at [411, 157] on img at bounding box center [417, 161] width 43 height 43
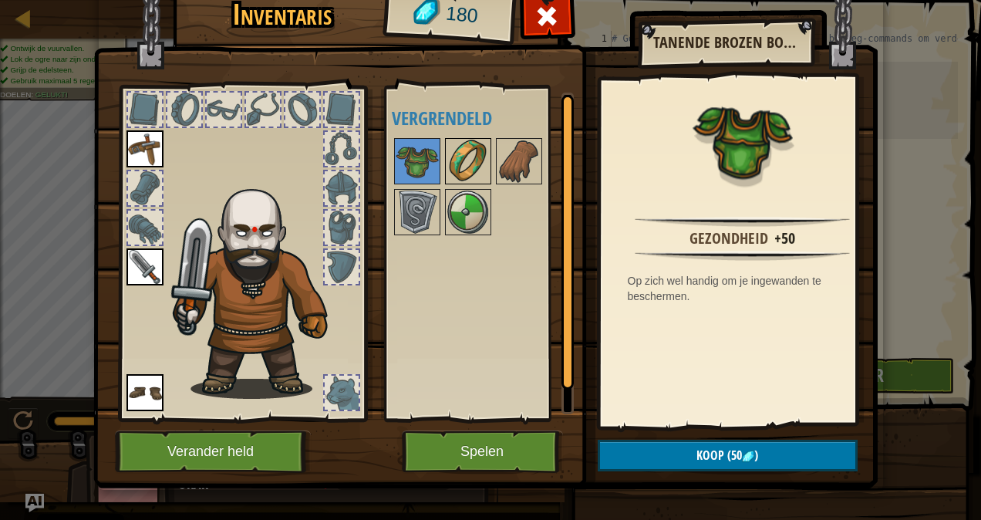
click at [463, 162] on img at bounding box center [468, 161] width 43 height 43
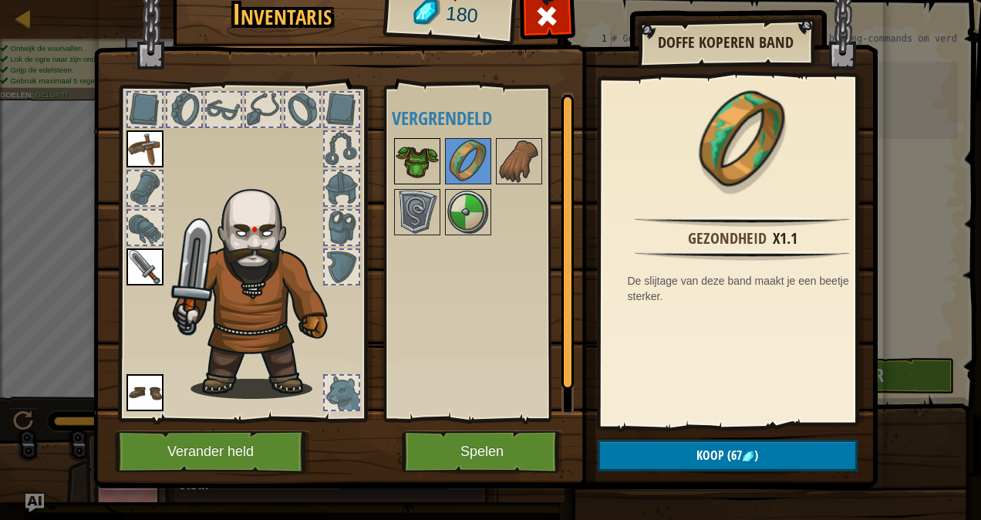
click at [410, 155] on img at bounding box center [417, 161] width 43 height 43
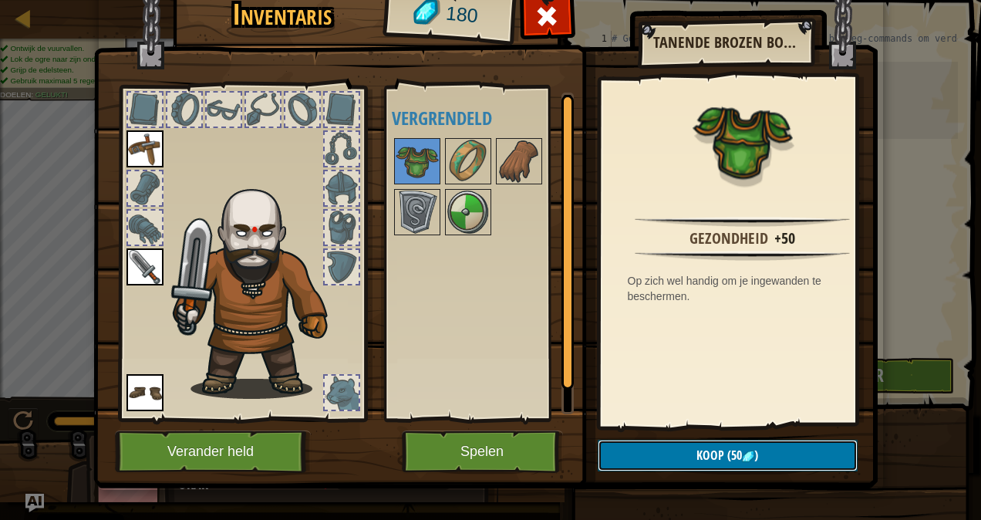
click at [672, 464] on button "Koop (50 )" at bounding box center [728, 456] width 260 height 32
click at [666, 458] on button "Bevestigen" at bounding box center [728, 456] width 260 height 32
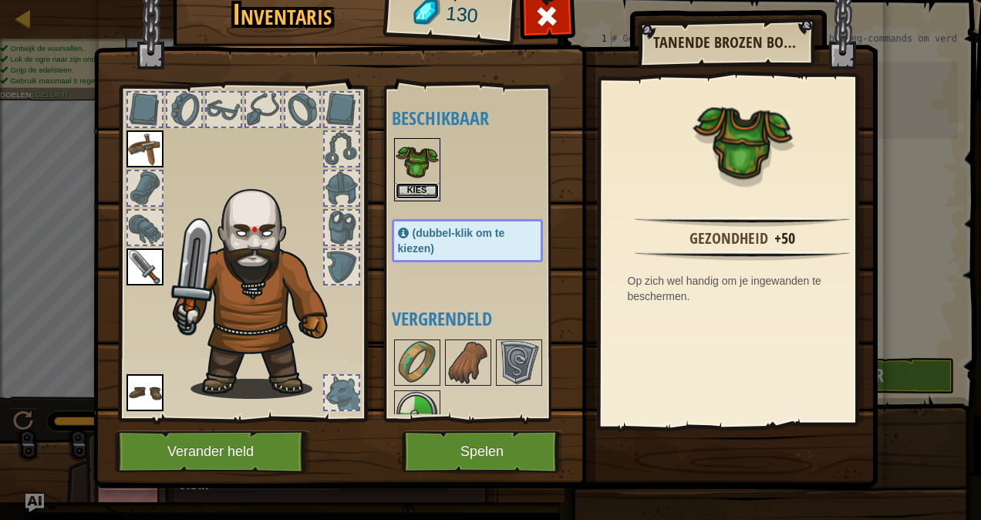
click at [416, 186] on button "Kies" at bounding box center [417, 191] width 43 height 16
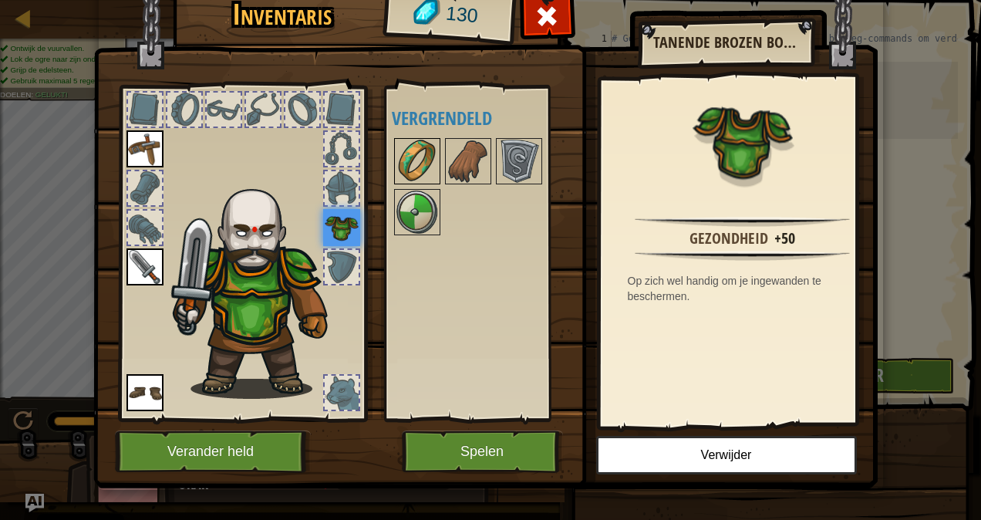
click at [406, 140] on img at bounding box center [417, 161] width 43 height 43
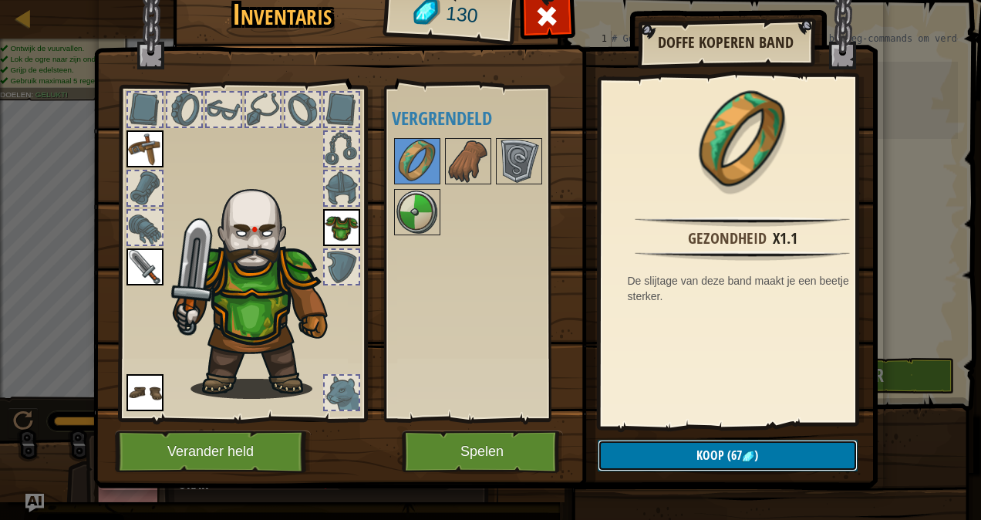
click at [635, 460] on button "Koop (67 )" at bounding box center [728, 456] width 260 height 32
drag, startPoint x: 635, startPoint y: 460, endPoint x: 608, endPoint y: 450, distance: 28.5
click at [608, 450] on button "Bevestigen" at bounding box center [728, 456] width 260 height 32
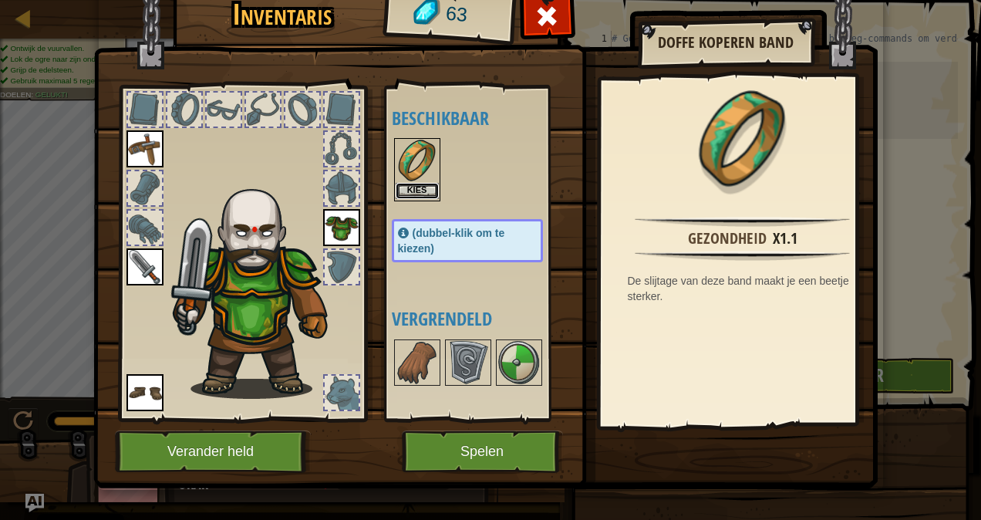
click at [416, 190] on button "Kies" at bounding box center [417, 191] width 43 height 16
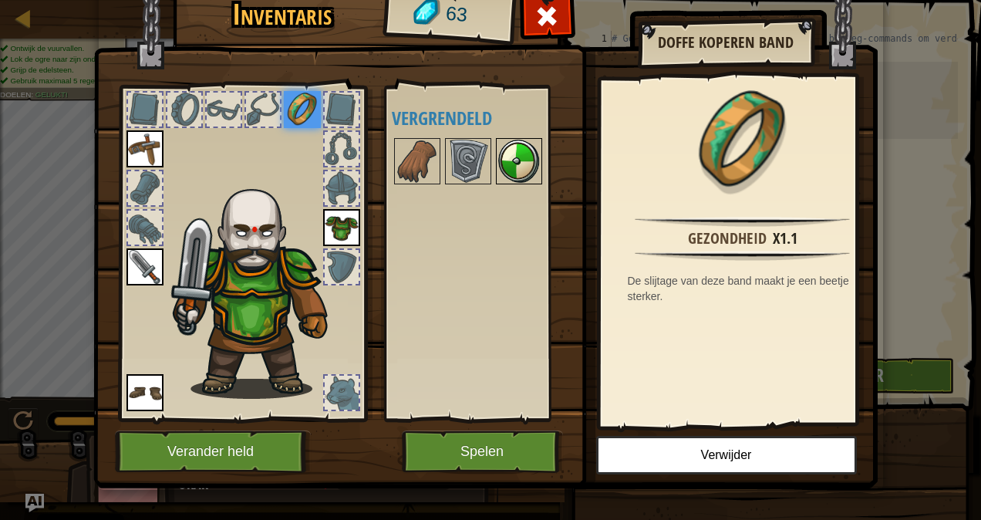
click at [514, 167] on img at bounding box center [518, 161] width 43 height 43
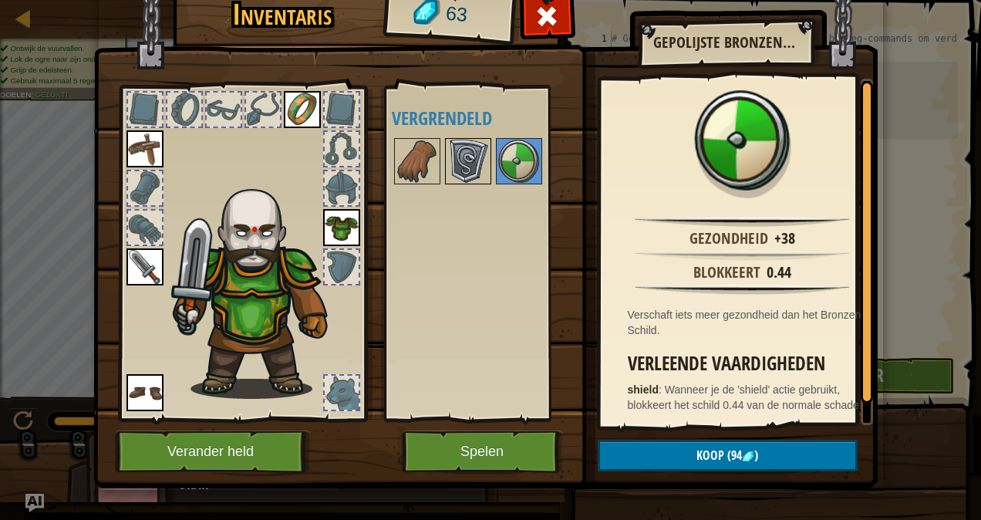
click at [467, 157] on img at bounding box center [468, 161] width 43 height 43
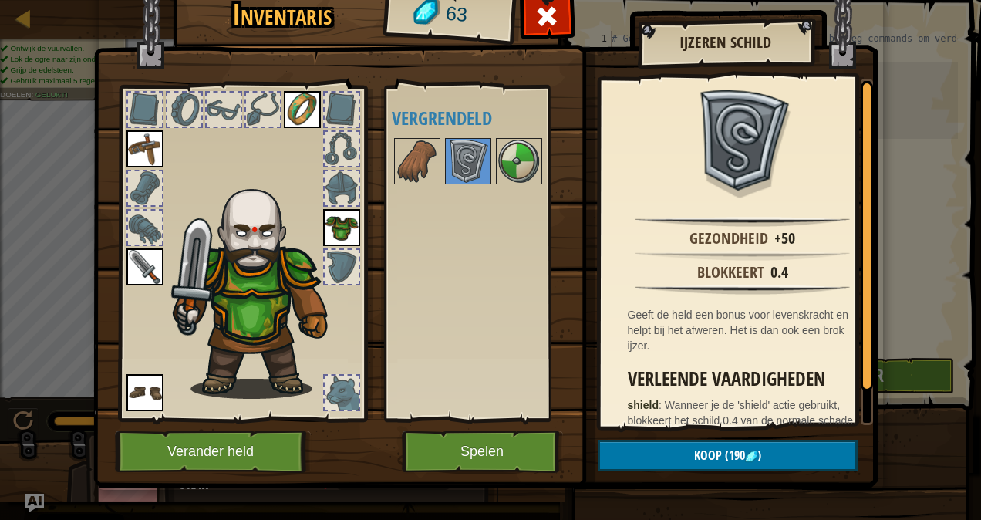
click at [392, 133] on div "Beschikbaar Kies Kies Kies Kies Kies (dubbel-klik om te kiezen) Vergrendeld" at bounding box center [483, 254] width 182 height 322
click at [406, 157] on img at bounding box center [417, 161] width 43 height 43
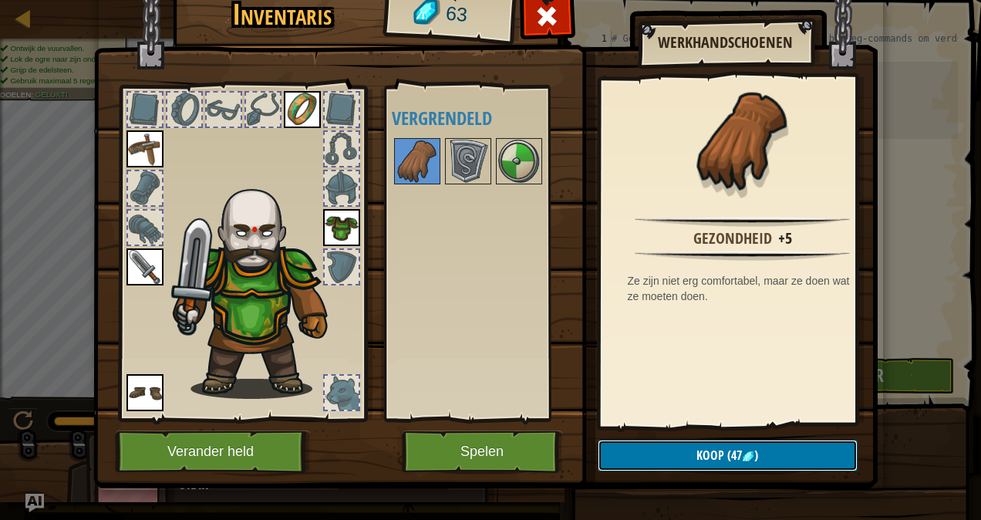
click at [669, 458] on button "Koop (47 )" at bounding box center [728, 456] width 260 height 32
click at [679, 445] on button "Bevestigen" at bounding box center [728, 456] width 260 height 32
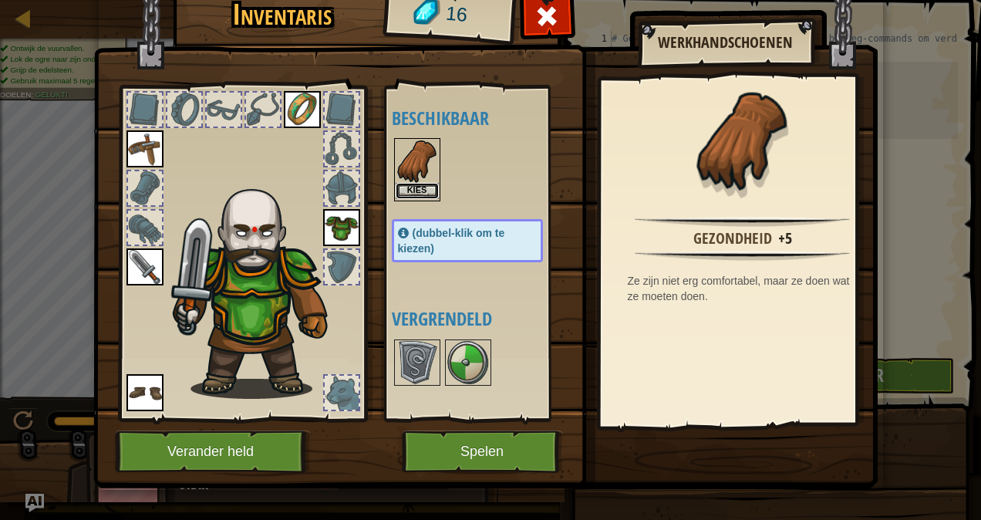
click at [408, 187] on button "Kies" at bounding box center [417, 191] width 43 height 16
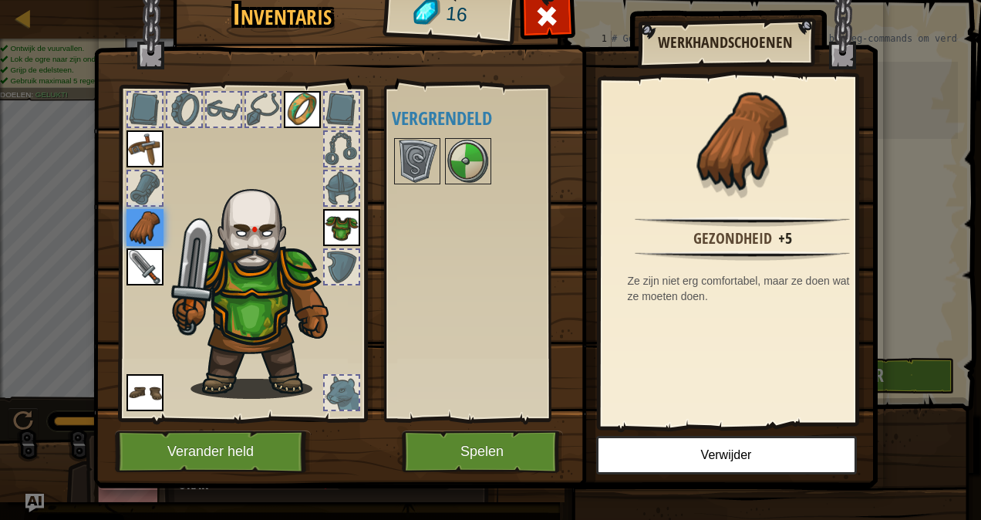
click at [137, 211] on img at bounding box center [144, 227] width 37 height 37
click at [147, 145] on img at bounding box center [144, 148] width 37 height 37
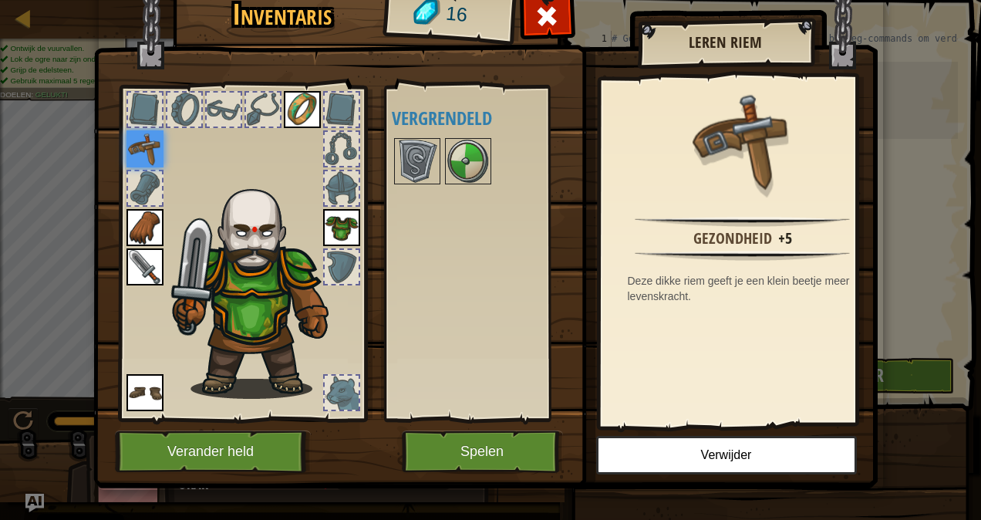
click at [293, 97] on img at bounding box center [302, 109] width 37 height 37
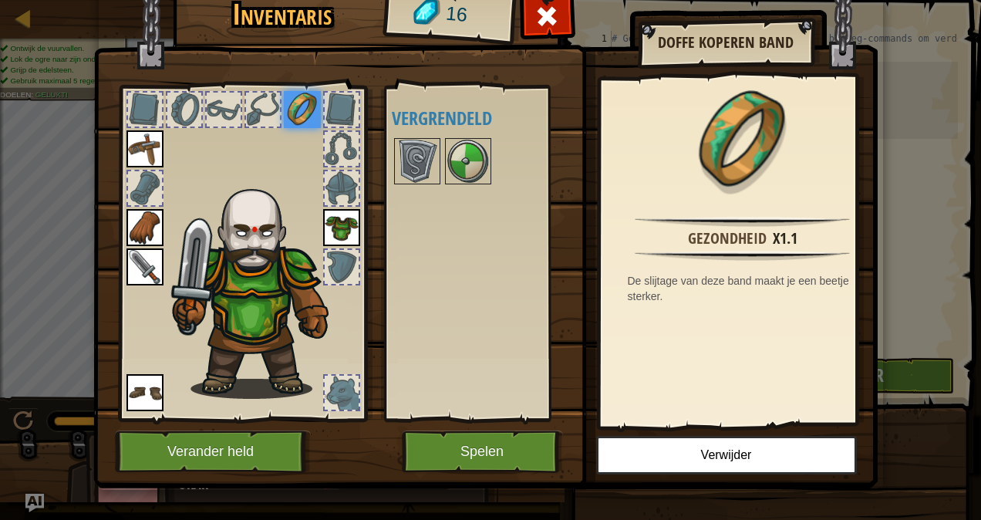
click at [143, 219] on img at bounding box center [144, 227] width 37 height 37
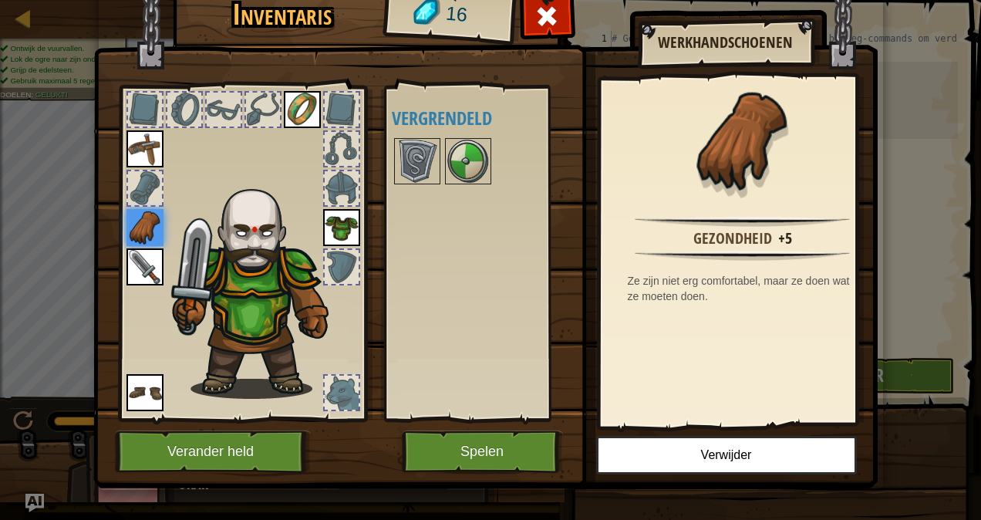
click at [301, 114] on img at bounding box center [302, 109] width 37 height 37
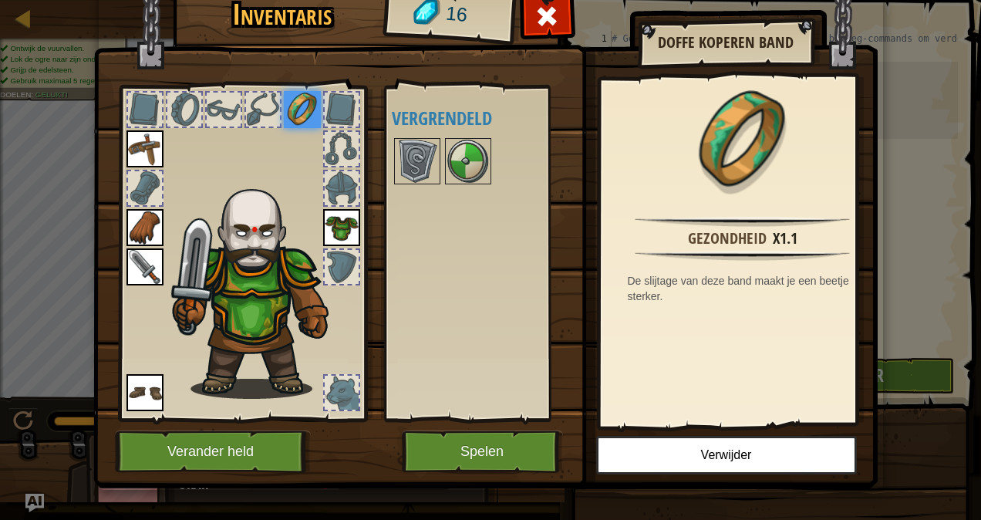
click at [335, 228] on img at bounding box center [341, 227] width 37 height 37
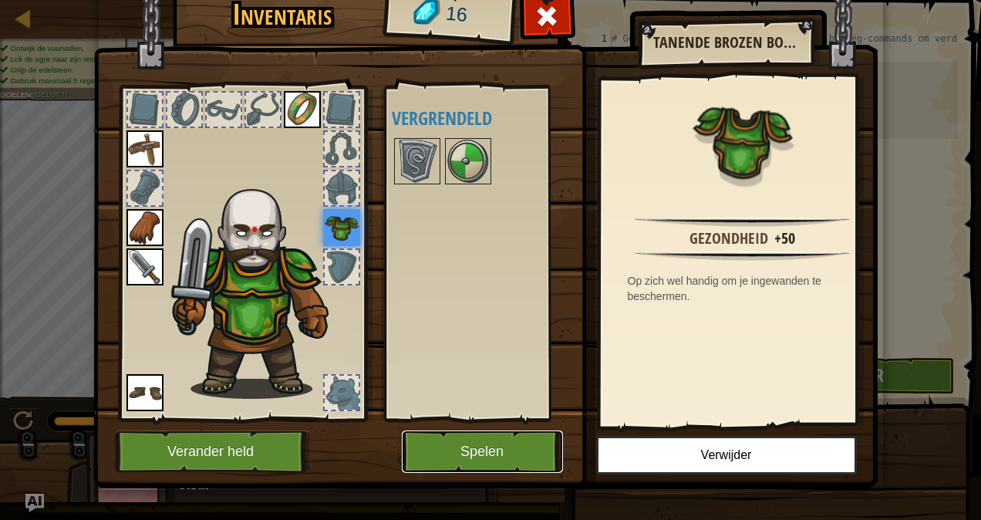
click at [465, 450] on button "Spelen" at bounding box center [482, 451] width 161 height 42
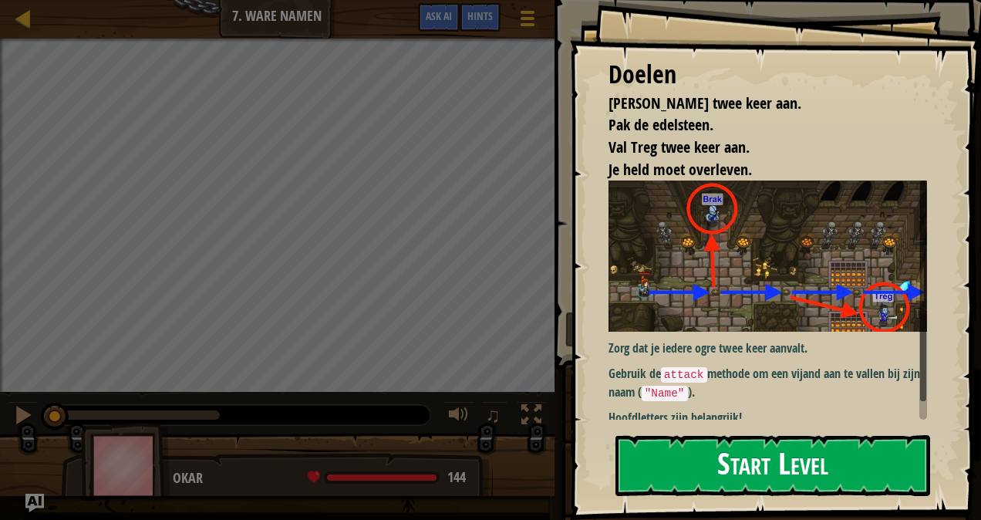
click at [733, 481] on button "Start Level" at bounding box center [772, 465] width 315 height 61
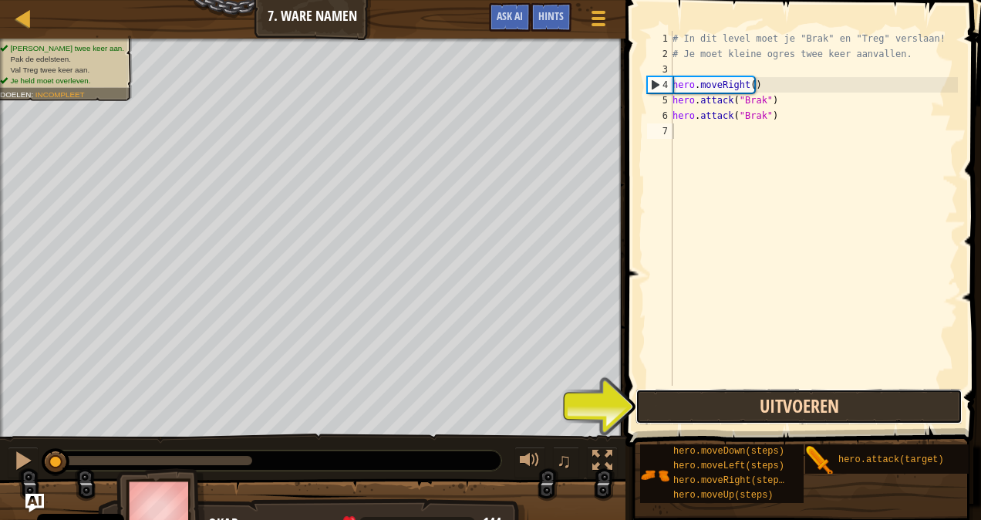
click at [696, 398] on button "Uitvoeren" at bounding box center [799, 406] width 327 height 35
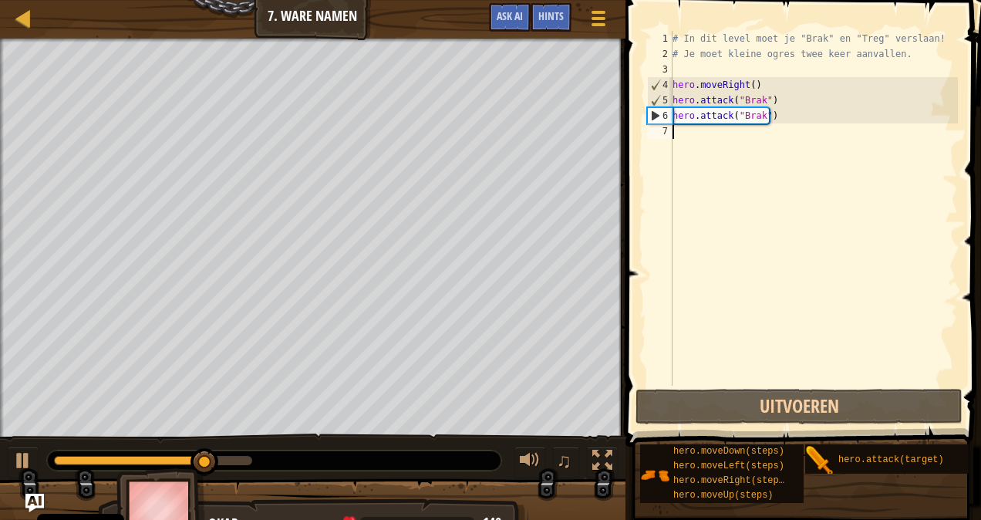
scroll to position [7, 0]
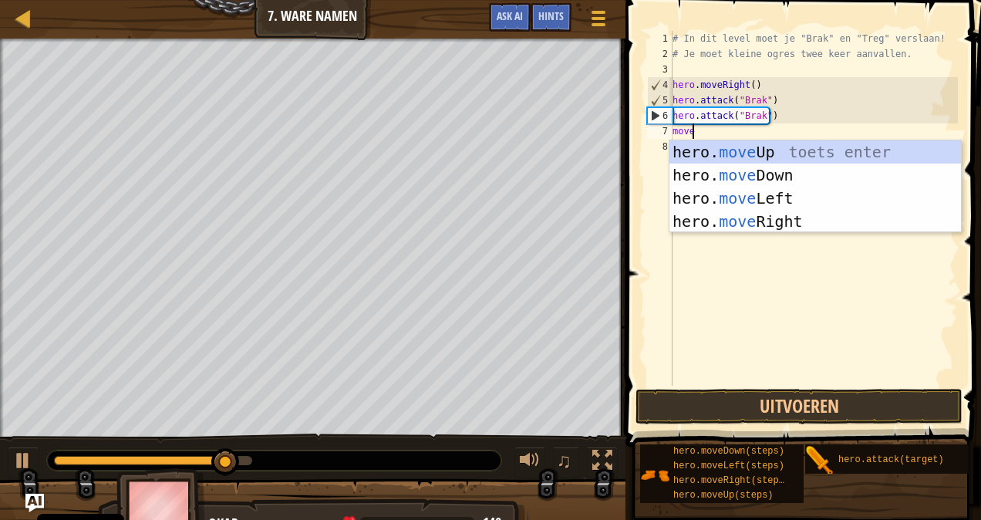
type textarea "mover"
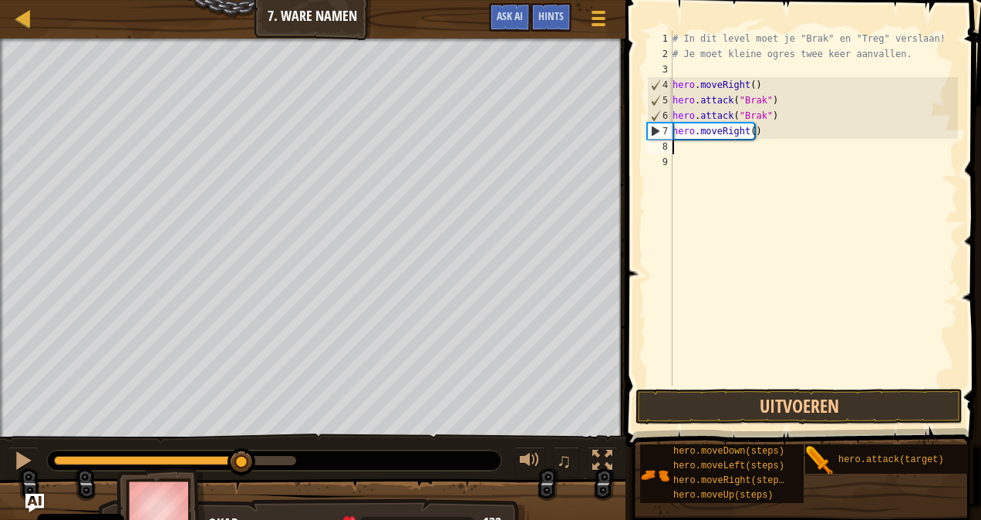
type textarea "A"
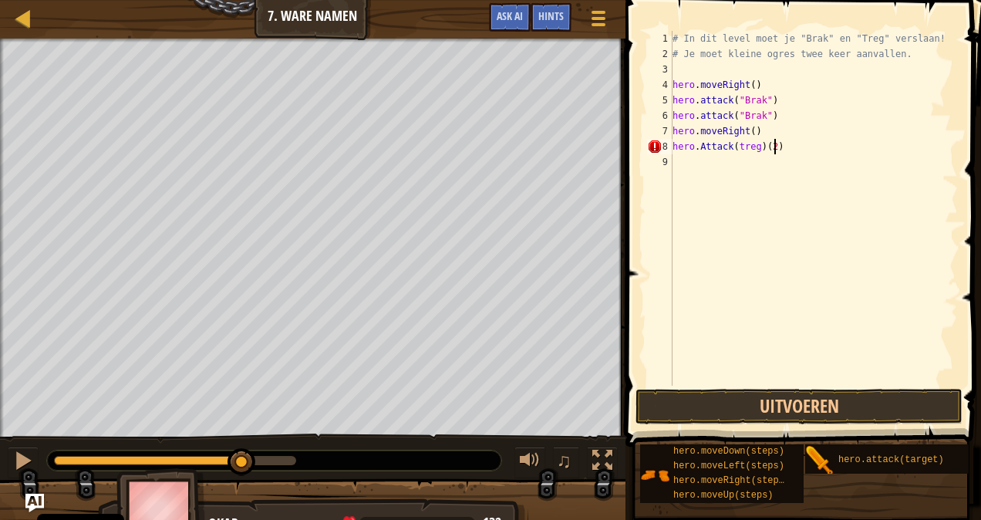
scroll to position [7, 8]
click at [706, 413] on button "Uitvoeren" at bounding box center [799, 406] width 327 height 35
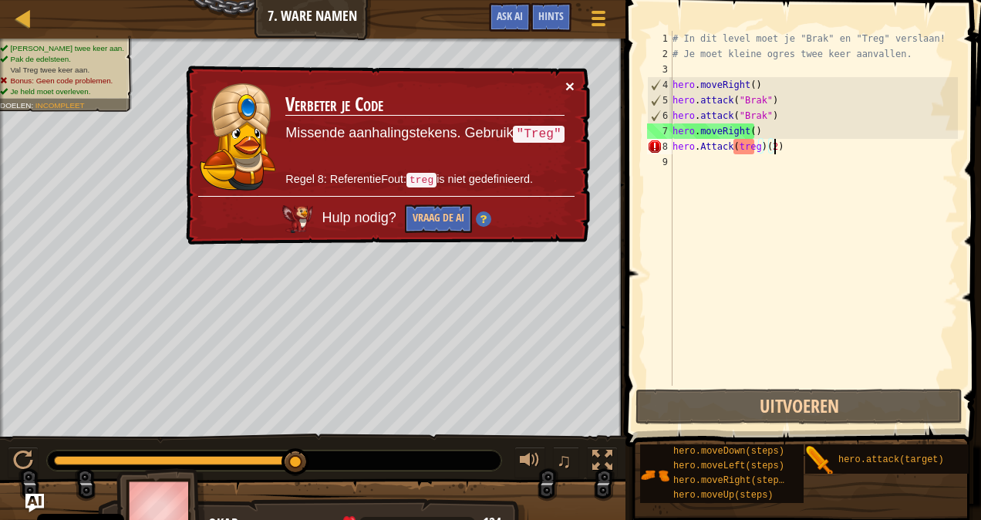
click at [568, 84] on button "×" at bounding box center [569, 86] width 9 height 16
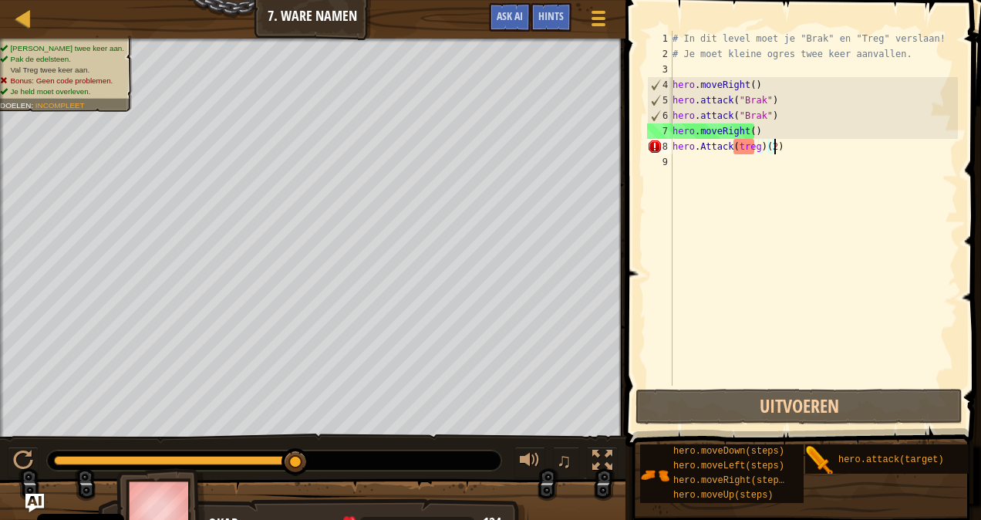
click at [737, 146] on div "# In dit level moet je "Brak" en "Treg" verslaan! # Je moet kleine ogres twee k…" at bounding box center [813, 224] width 288 height 386
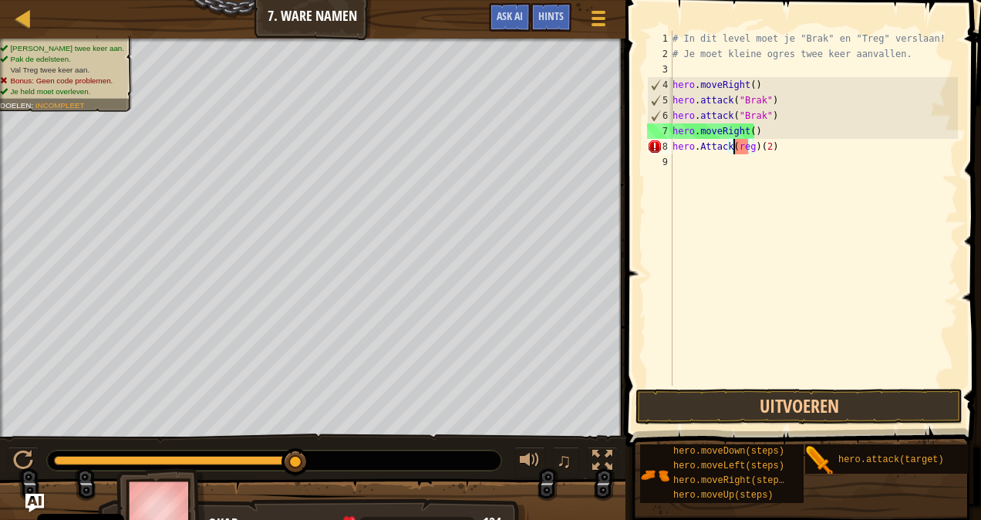
scroll to position [7, 5]
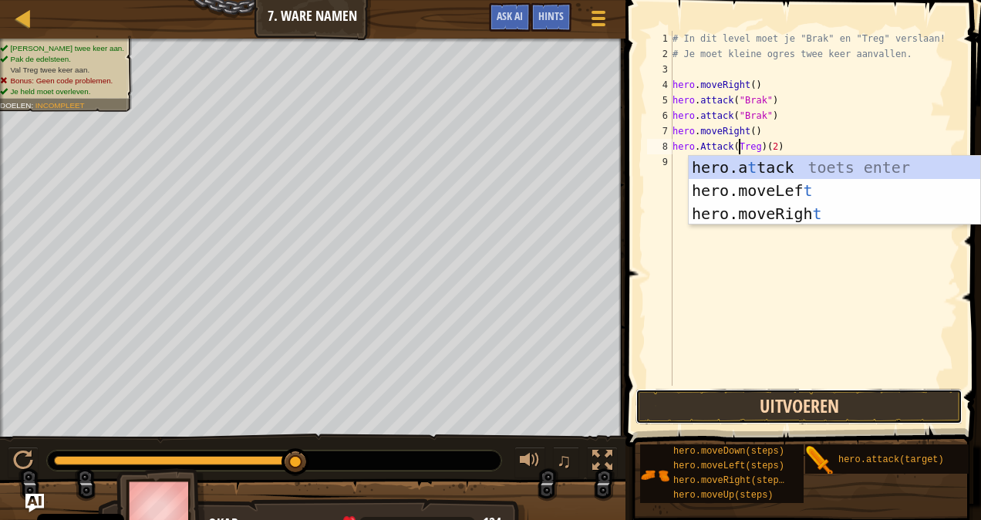
click at [762, 406] on button "Uitvoeren" at bounding box center [799, 406] width 327 height 35
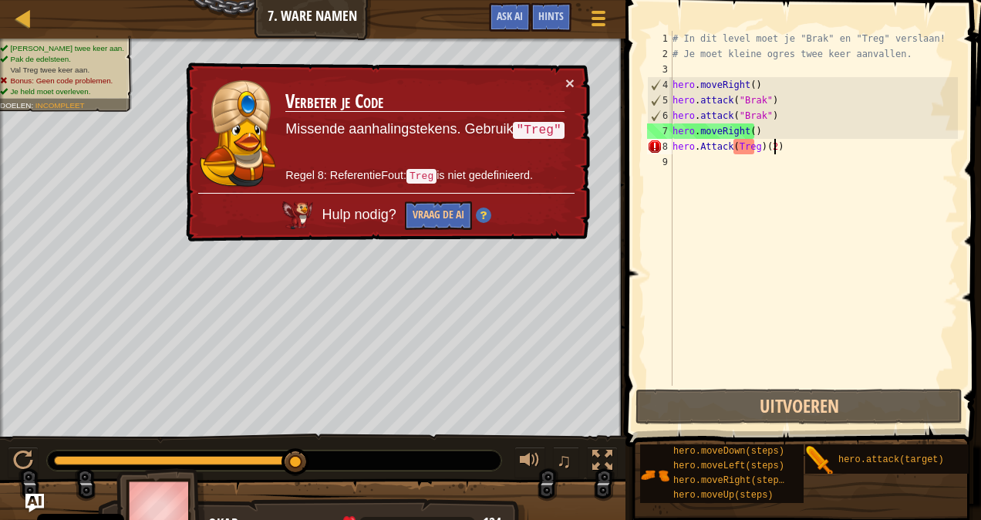
click at [772, 147] on div "# In dit level moet je "Brak" en "Treg" verslaan! # Je moet kleine ogres twee k…" at bounding box center [813, 224] width 288 height 386
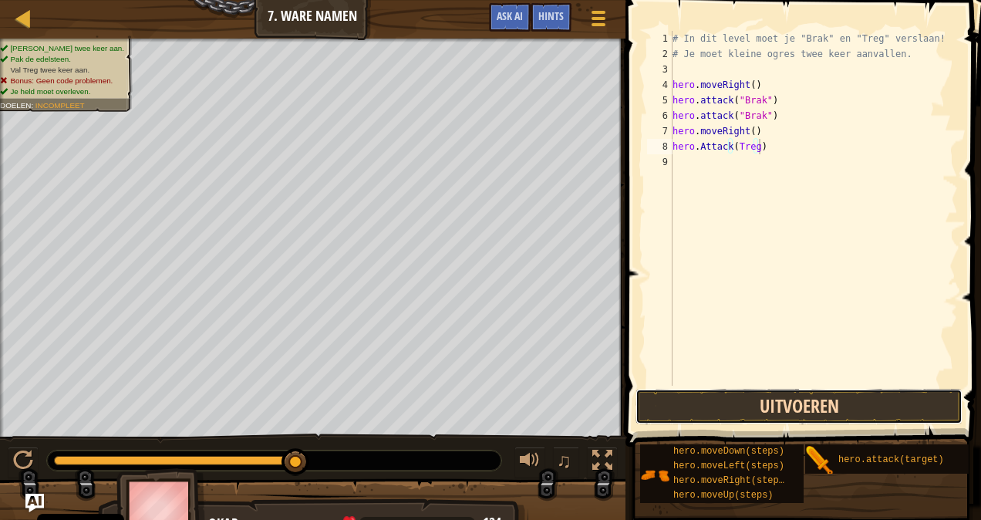
click at [691, 423] on button "Uitvoeren" at bounding box center [799, 406] width 327 height 35
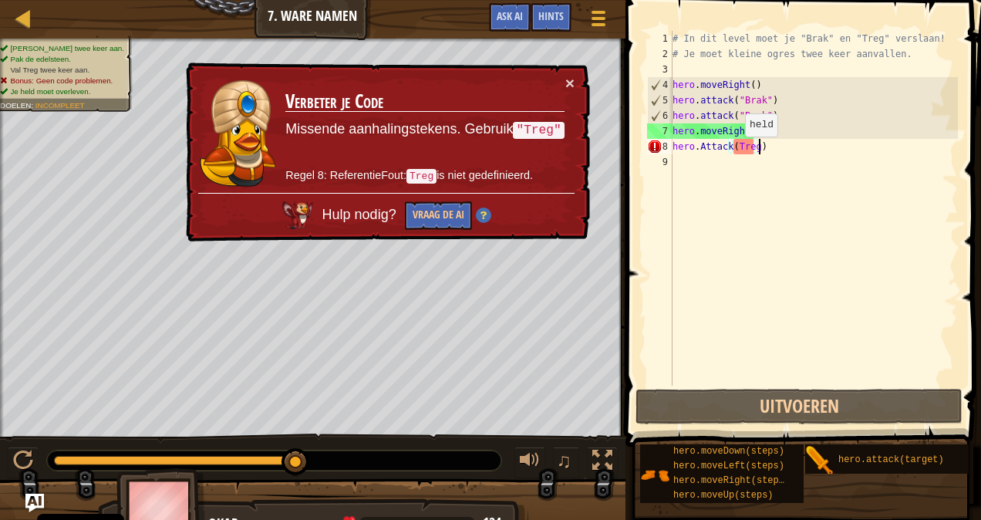
click at [731, 153] on div "# In dit level moet je "Brak" en "Treg" verslaan! # Je moet kleine ogres twee k…" at bounding box center [813, 224] width 288 height 386
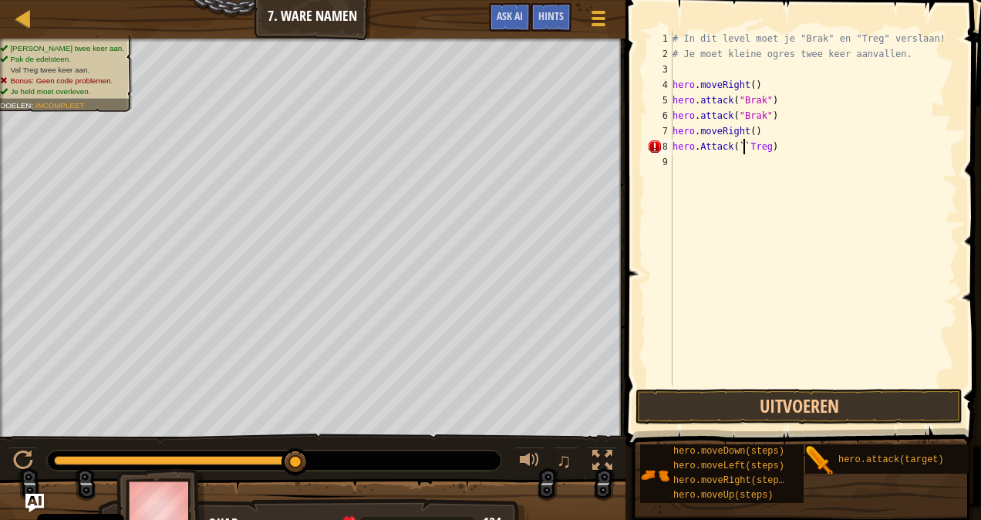
click at [767, 150] on div "# In dit level moet je "Brak" en "Treg" verslaan! # Je moet kleine ogres twee k…" at bounding box center [813, 224] width 288 height 386
click at [787, 148] on div "# In dit level moet je "Brak" en "Treg" verslaan! # Je moet kleine ogres twee k…" at bounding box center [813, 224] width 288 height 386
type textarea "hero.Attack(``Treg``)(2)"
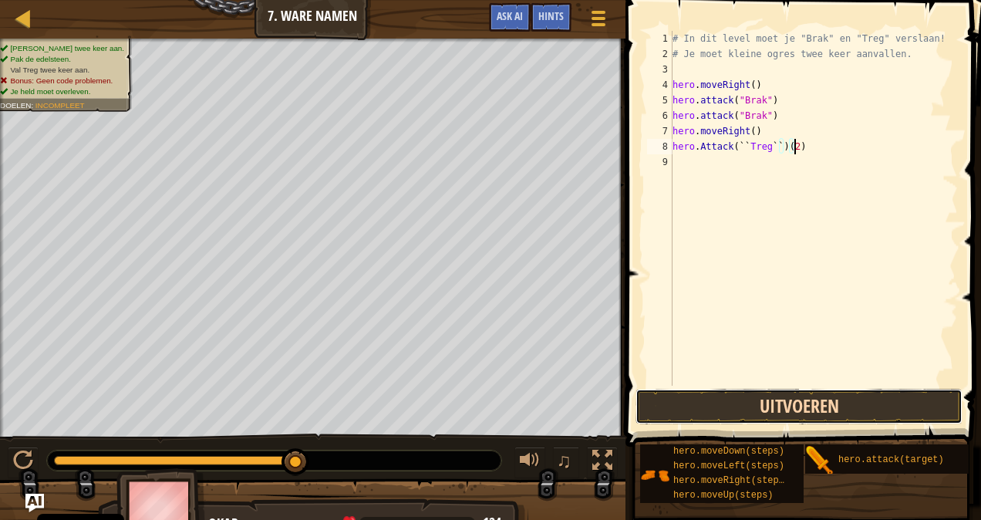
click at [777, 405] on button "Uitvoeren" at bounding box center [799, 406] width 327 height 35
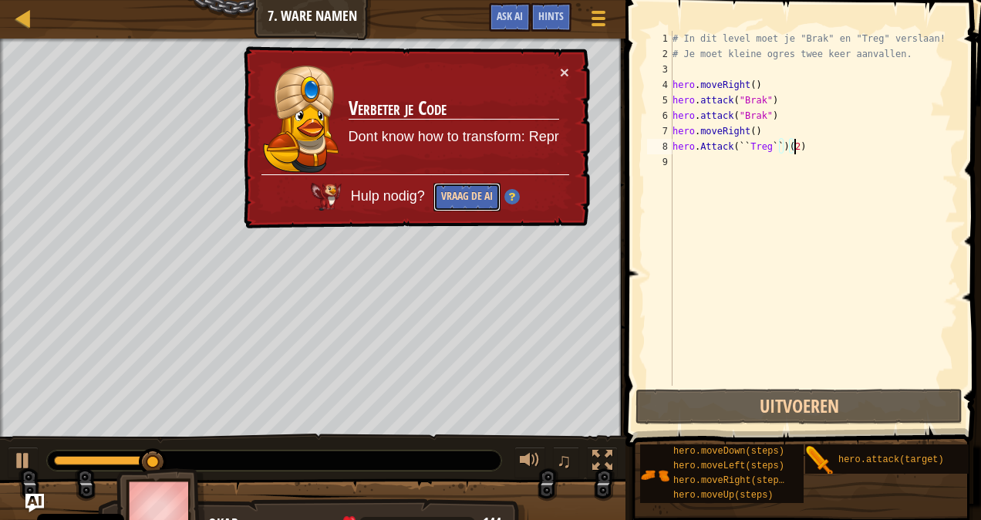
click at [464, 190] on button "Vraag de AI" at bounding box center [466, 197] width 67 height 29
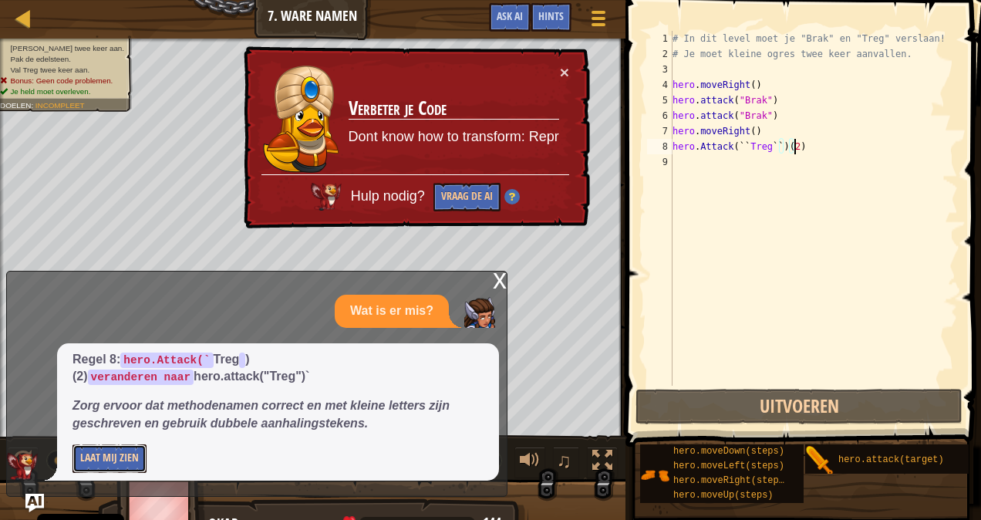
click at [116, 457] on button "Laat Mij Zien" at bounding box center [109, 458] width 74 height 29
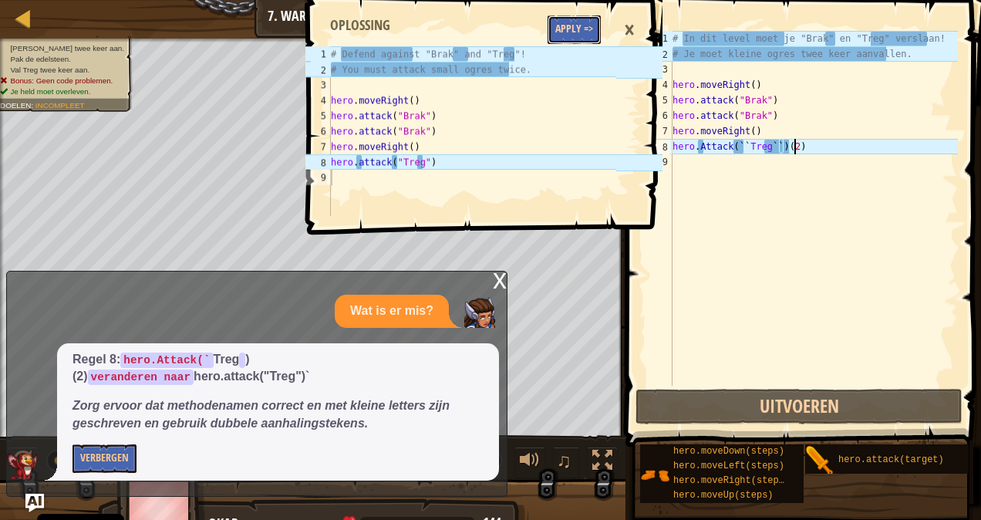
click at [583, 22] on button "Apply =>" at bounding box center [574, 29] width 53 height 29
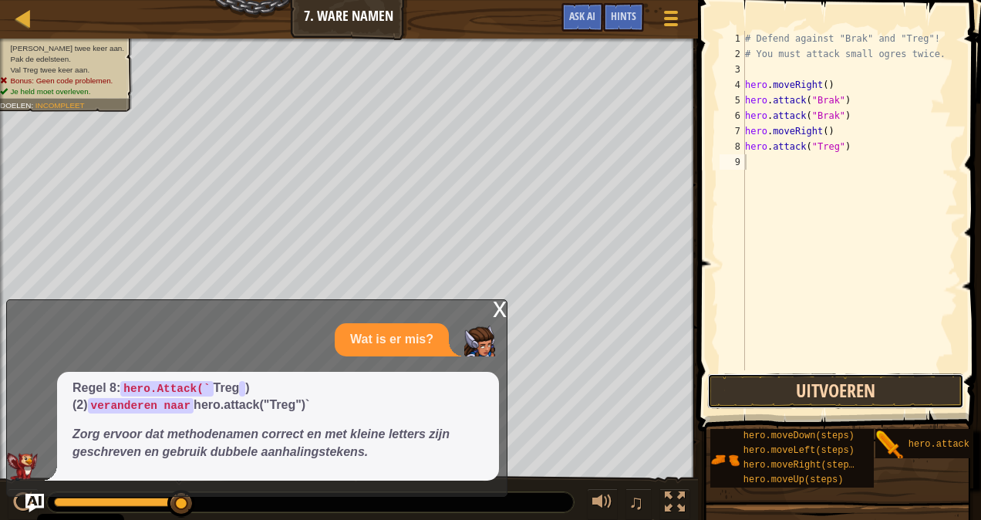
click at [776, 413] on div "Hints Video's hero.Attack(``Treg``)[PHONE_NUMBER] # Defend against "Brak" and "…" at bounding box center [837, 256] width 288 height 512
click at [799, 385] on button "Uitvoeren" at bounding box center [835, 390] width 257 height 35
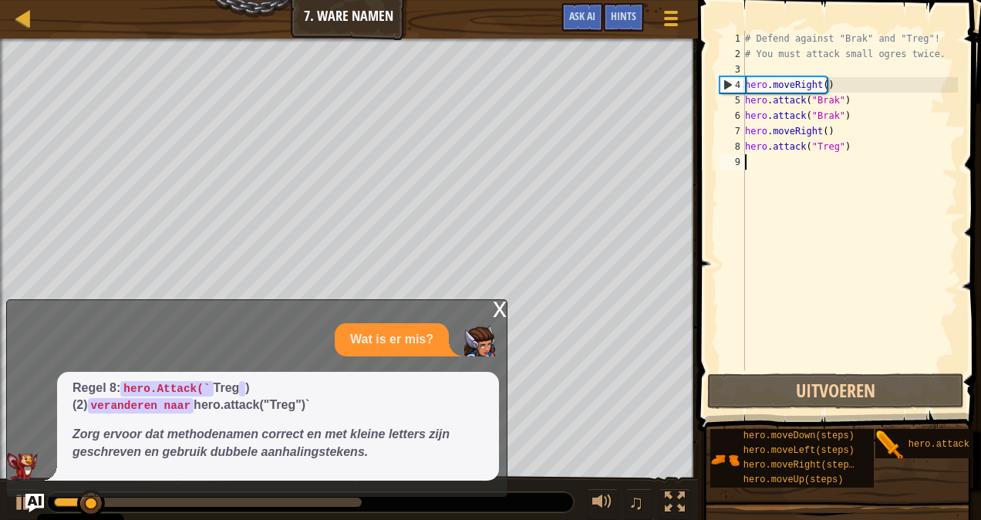
click at [497, 315] on div "x" at bounding box center [500, 307] width 14 height 15
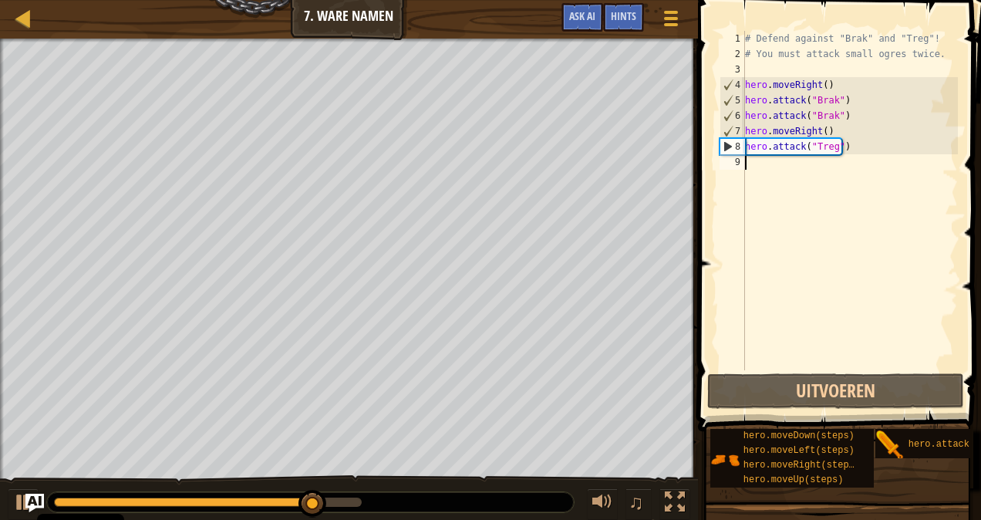
click at [766, 161] on div "# Defend against "Brak" and "Treg"! # You must attack small ogres twice. hero .…" at bounding box center [850, 216] width 216 height 370
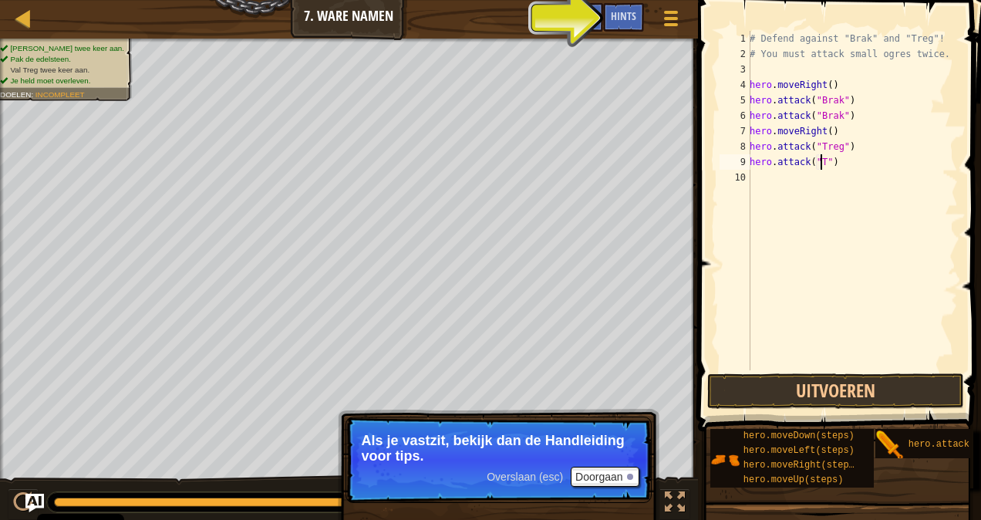
scroll to position [7, 6]
type textarea "hero.attack("Treg")"
click at [770, 177] on div "# Defend against "Brak" and "Treg"! # You must attack small ogres twice. hero .…" at bounding box center [852, 216] width 211 height 370
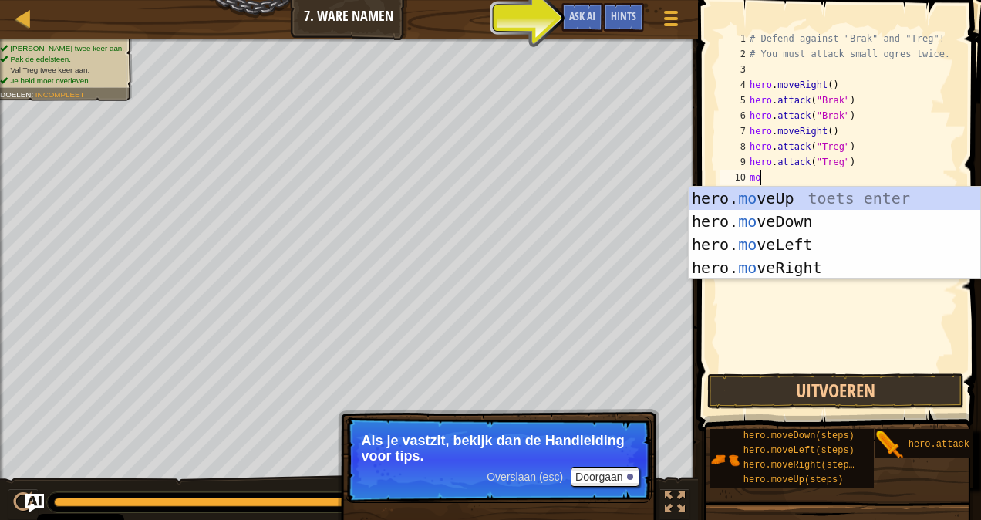
scroll to position [7, 0]
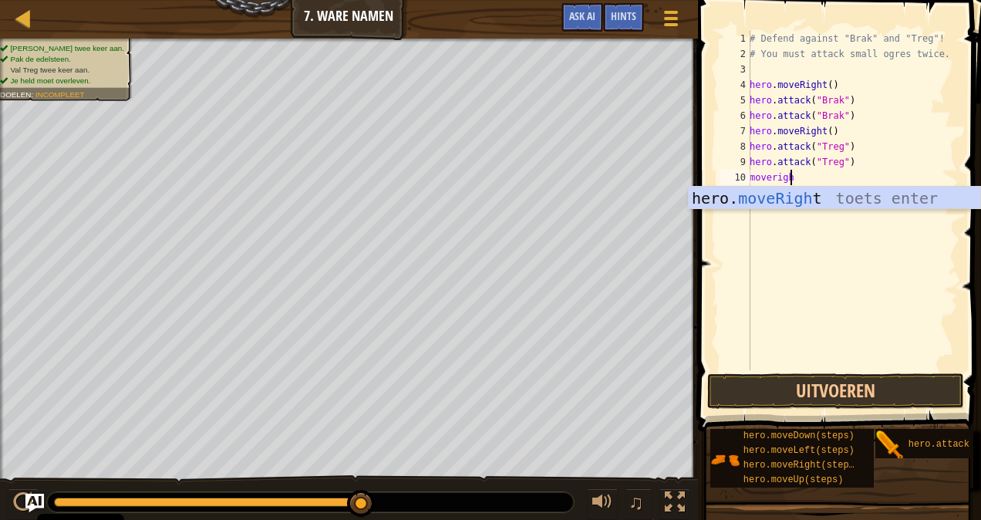
type textarea "moveright"
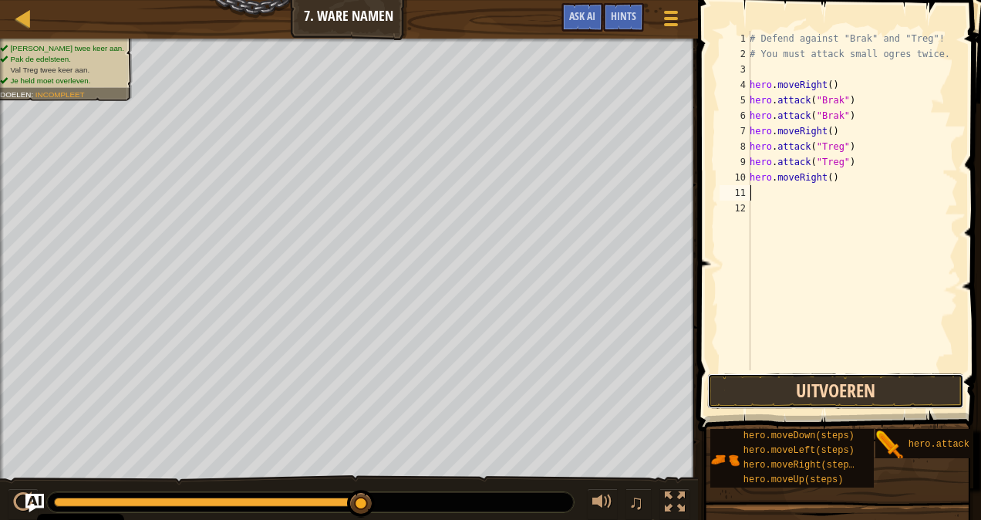
click at [834, 400] on button "Uitvoeren" at bounding box center [835, 390] width 257 height 35
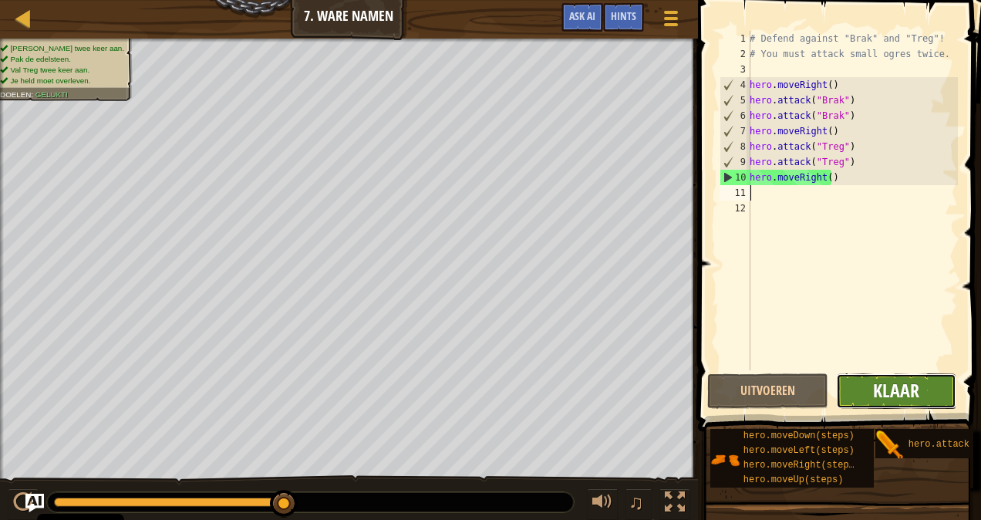
click at [874, 378] on span "Klaar" at bounding box center [896, 390] width 46 height 25
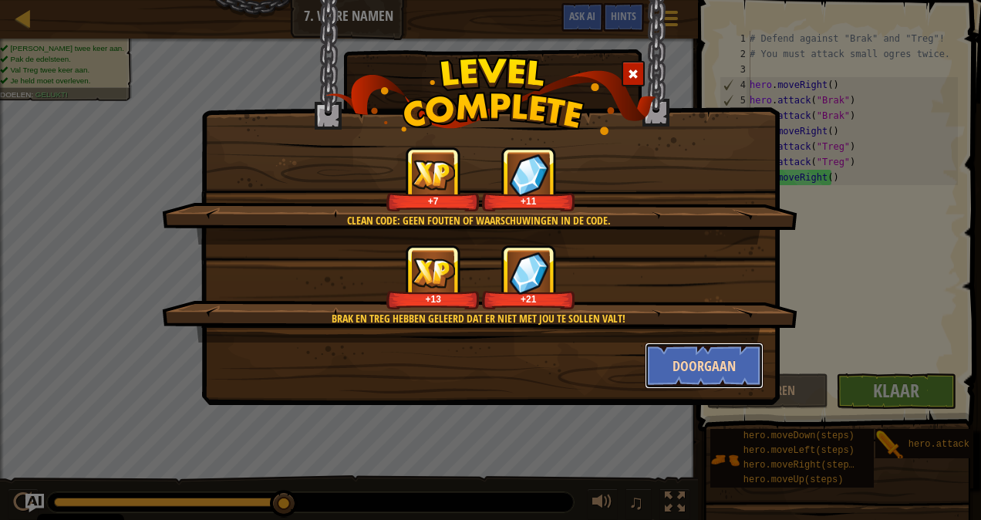
click at [697, 373] on button "Doorgaan" at bounding box center [705, 365] width 120 height 46
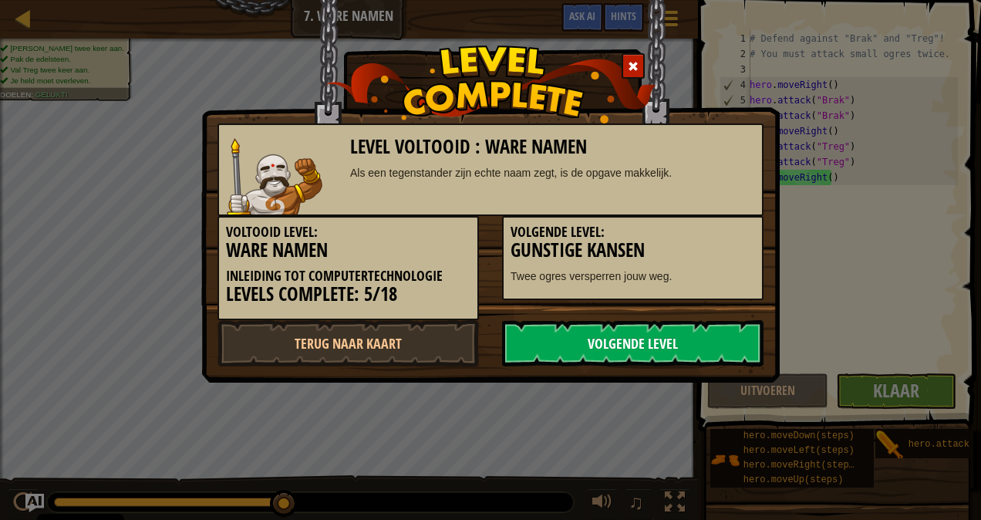
click at [669, 349] on link "Volgende Level" at bounding box center [632, 343] width 261 height 46
click at [660, 342] on link "Volgende Level" at bounding box center [632, 343] width 261 height 46
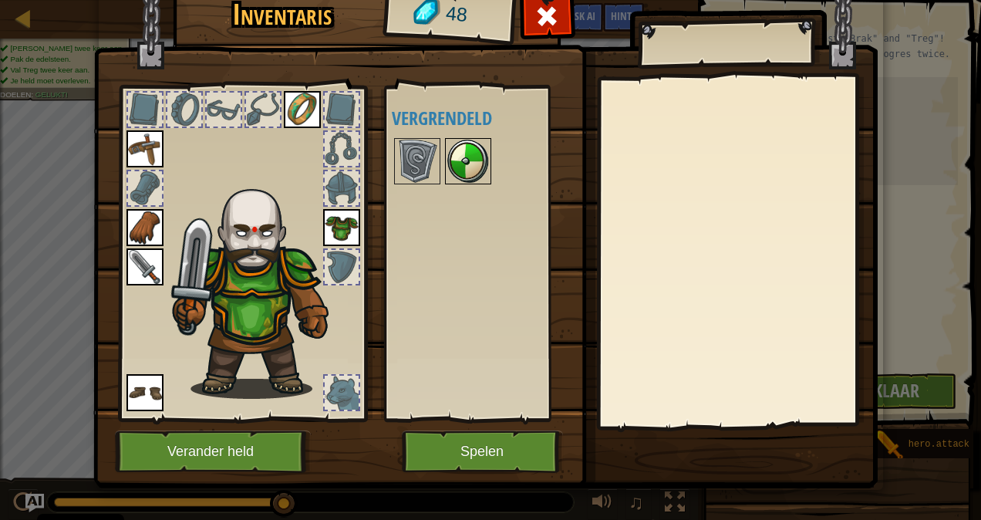
click at [455, 165] on img at bounding box center [468, 161] width 43 height 43
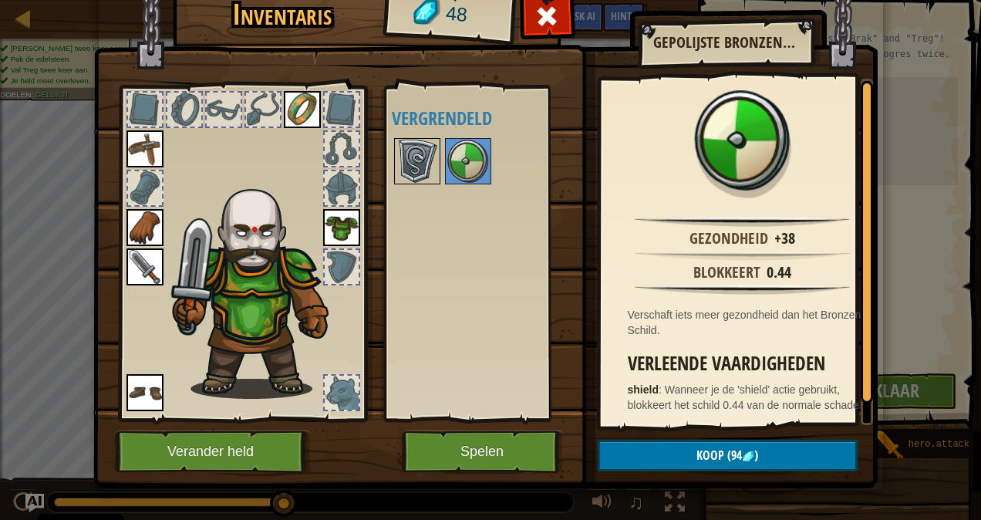
click at [426, 156] on img at bounding box center [417, 161] width 43 height 43
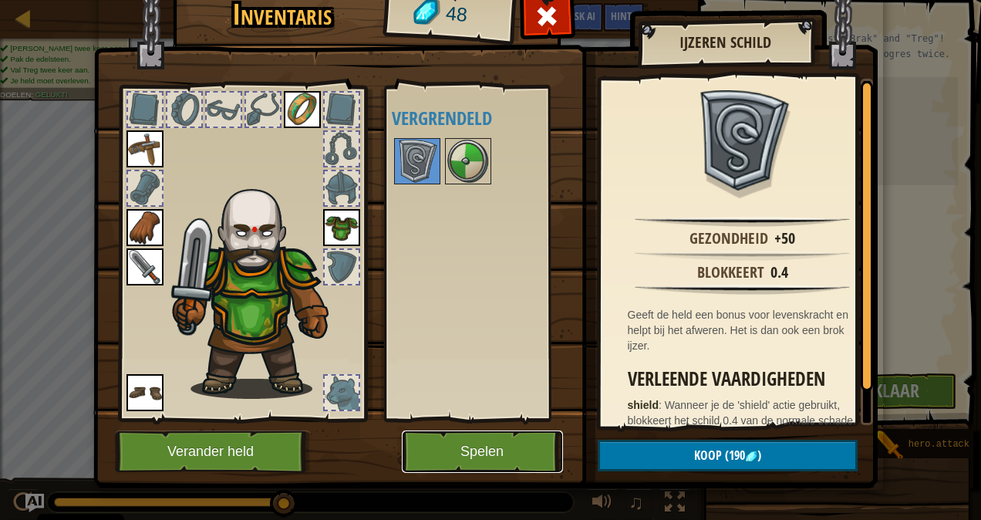
click at [439, 444] on button "Spelen" at bounding box center [482, 451] width 161 height 42
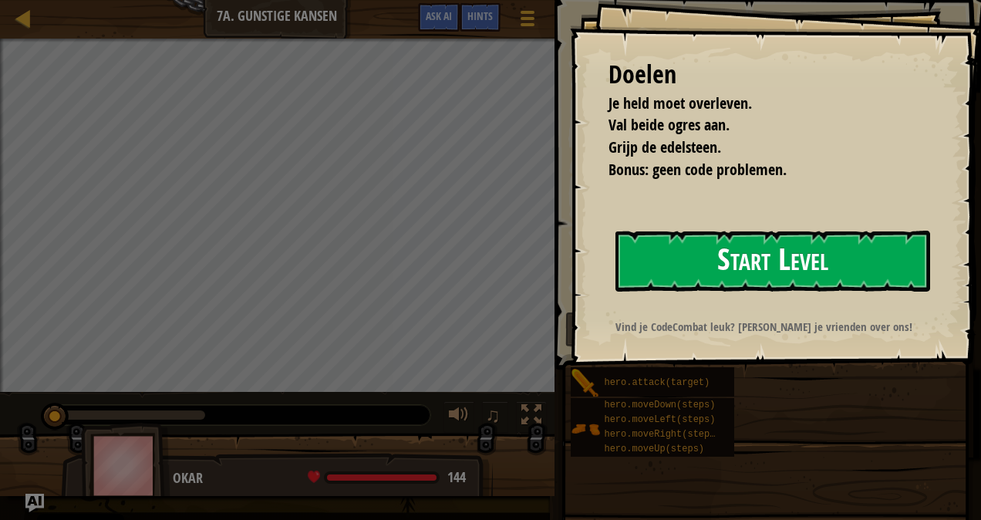
click at [759, 265] on button "Start Level" at bounding box center [772, 261] width 315 height 61
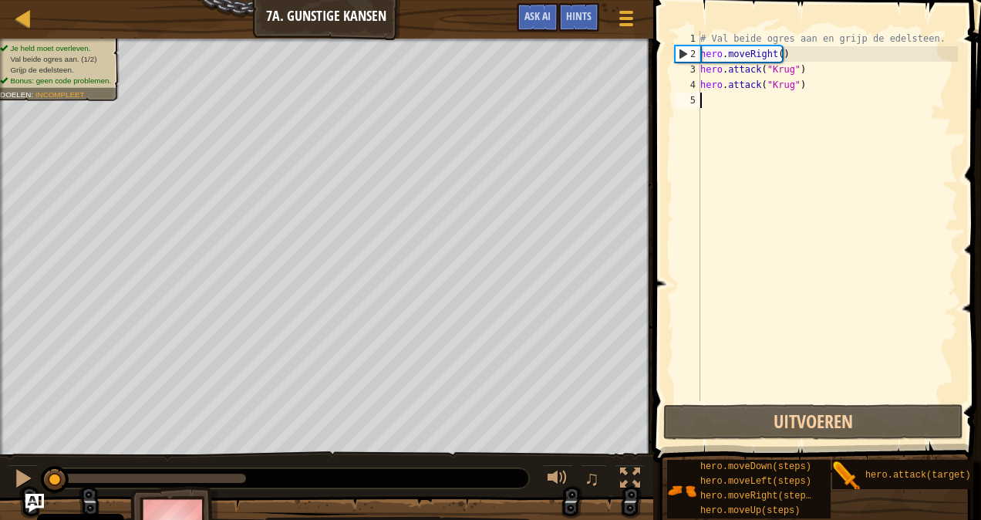
type textarea "a"
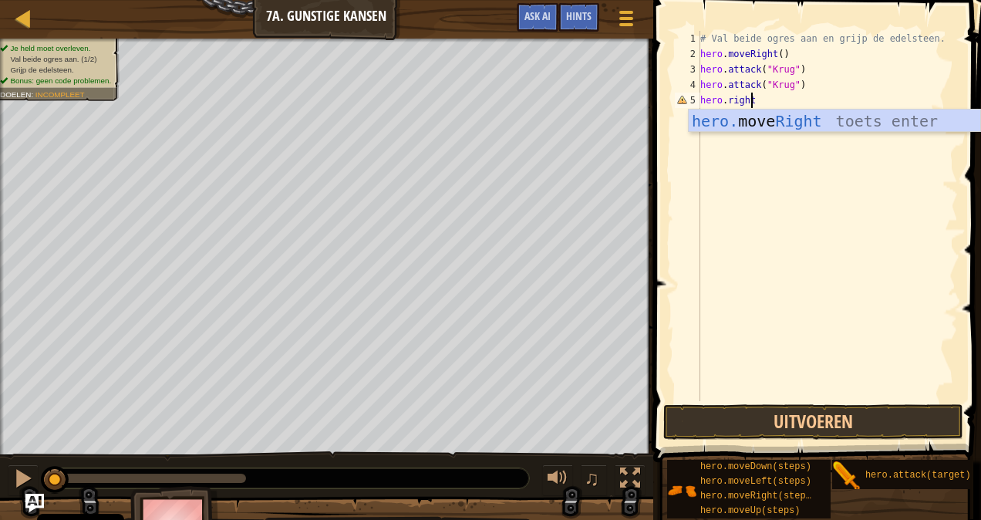
scroll to position [7, 4]
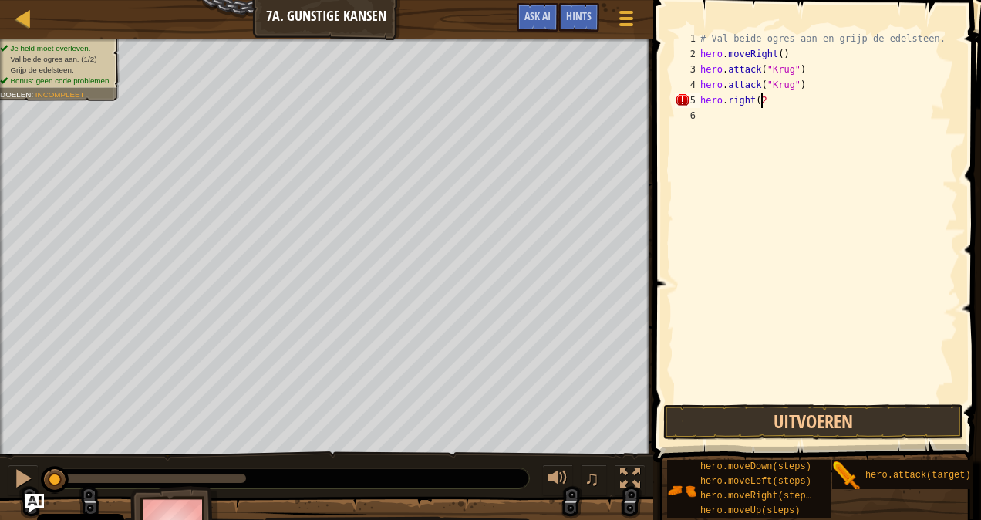
type textarea "hero.right(2)"
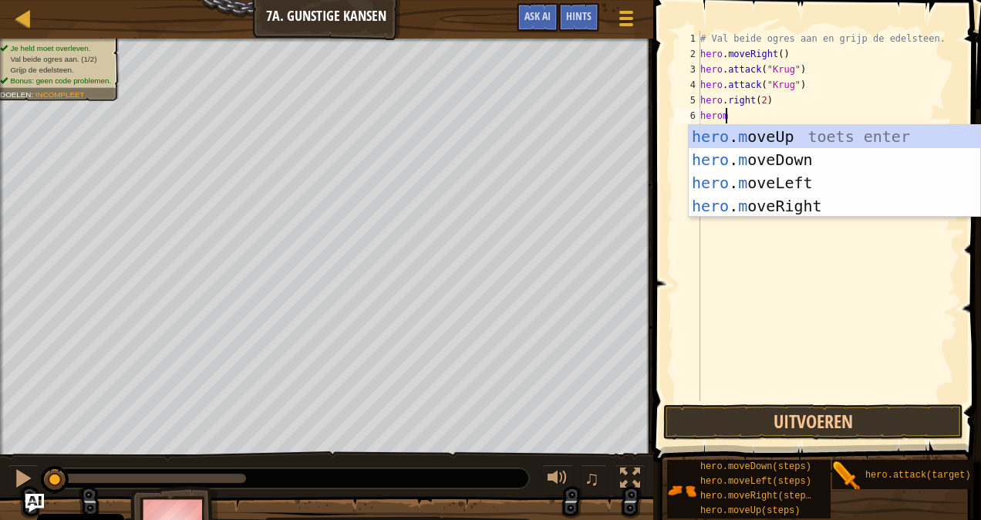
scroll to position [7, 2]
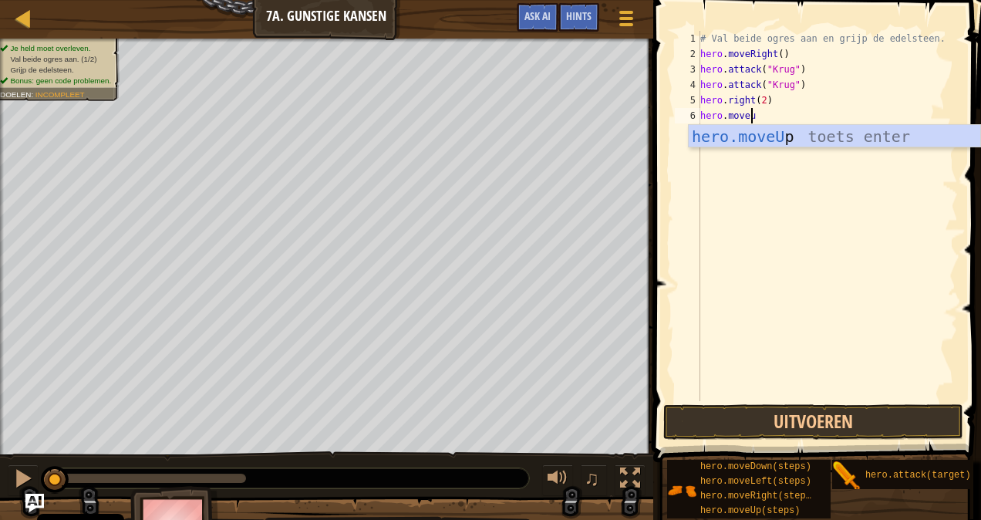
type textarea "hero.moveup"
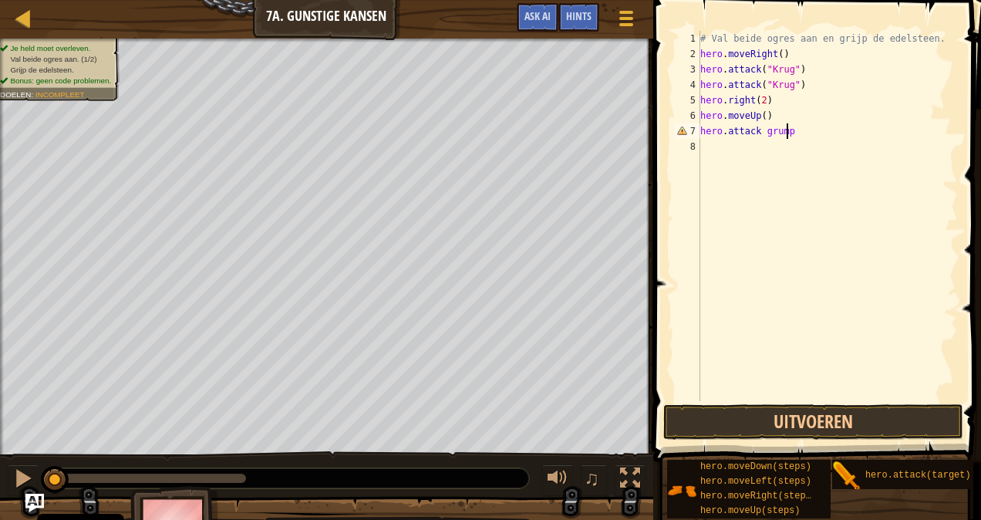
scroll to position [7, 6]
click at [744, 428] on button "Uitvoeren" at bounding box center [813, 421] width 300 height 35
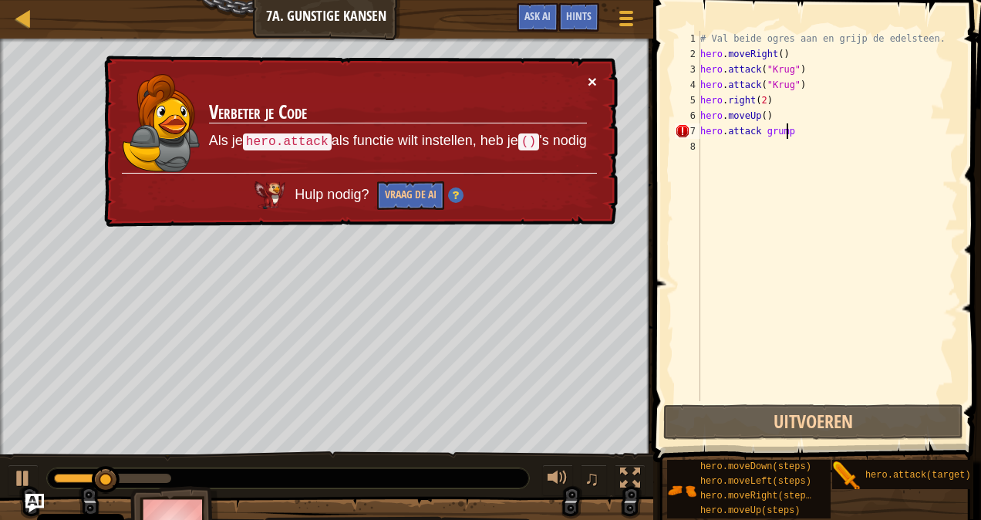
click at [591, 76] on button "×" at bounding box center [592, 81] width 9 height 16
click at [586, 79] on td "Verbeter je Code Als je hero.attack als functie wilt instellen, heb je () 's no…" at bounding box center [397, 122] width 379 height 99
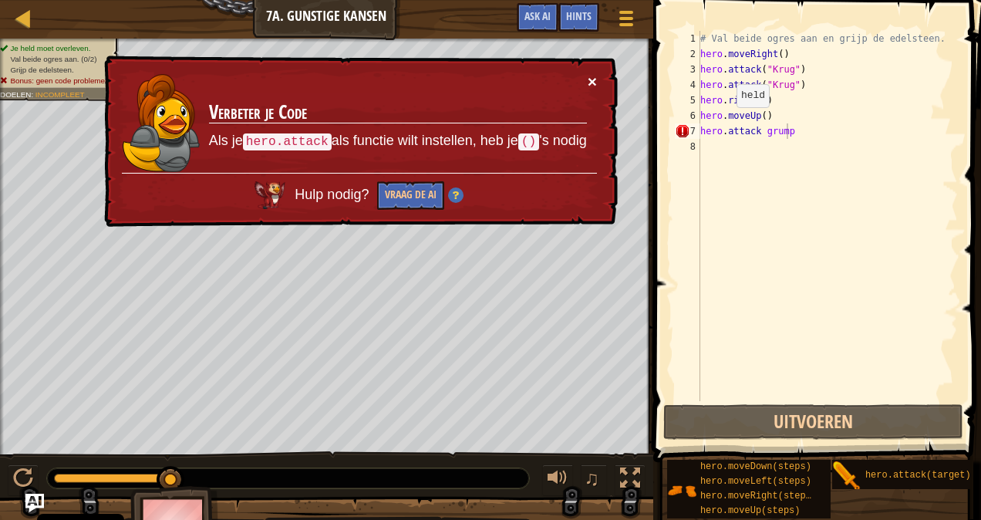
click at [588, 78] on button "×" at bounding box center [592, 81] width 9 height 16
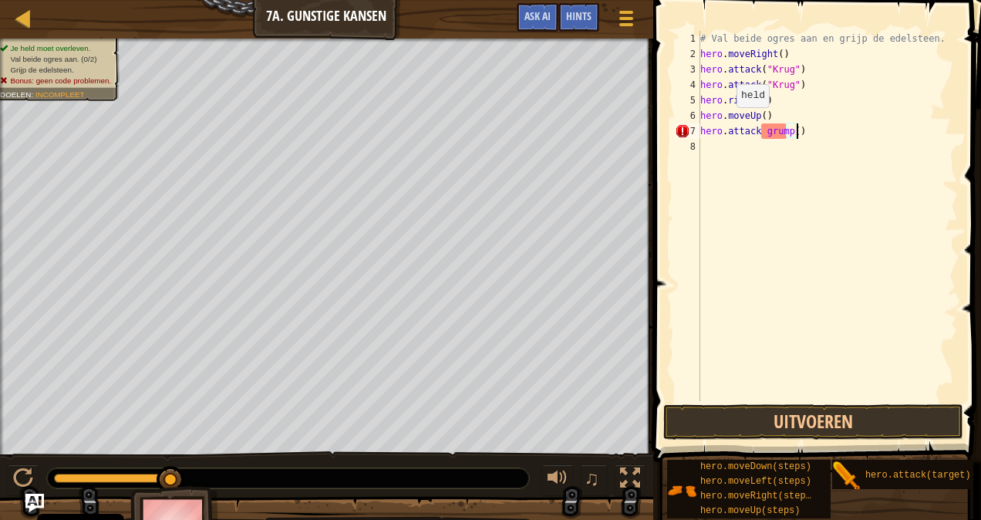
scroll to position [7, 7]
click at [759, 432] on button "Uitvoeren" at bounding box center [813, 421] width 300 height 35
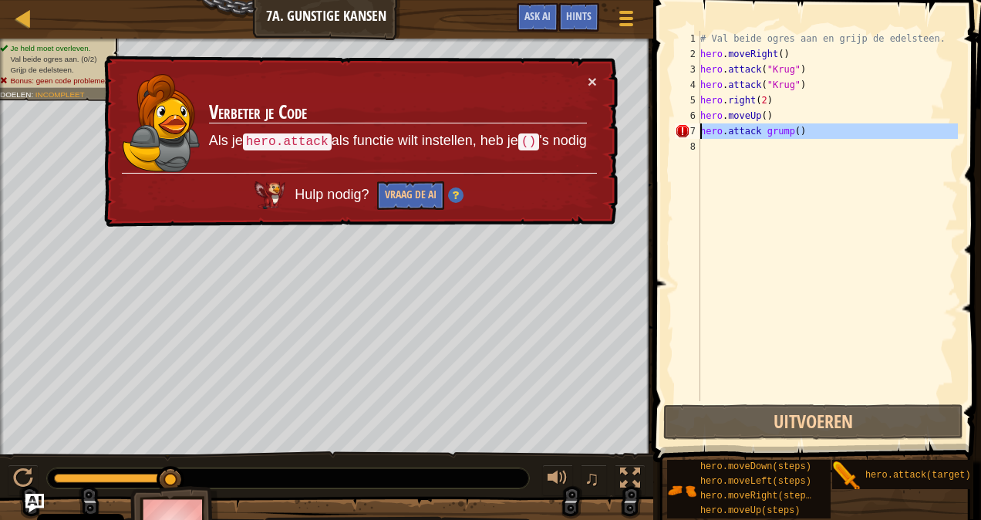
click at [682, 126] on div "7" at bounding box center [687, 130] width 25 height 15
click at [808, 131] on div "# Val beide ogres aan en grijp de edelsteen. hero . moveRight ( ) hero . attack…" at bounding box center [827, 231] width 261 height 401
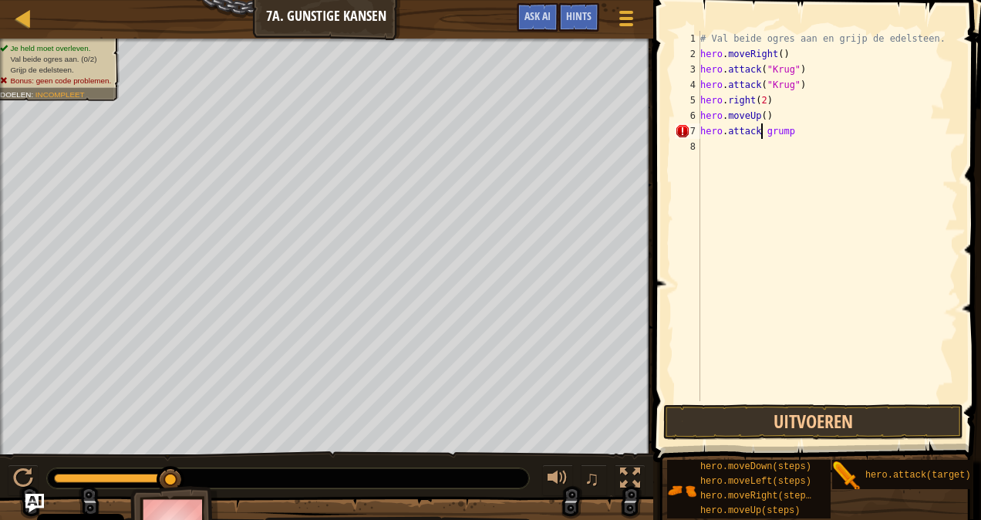
scroll to position [7, 5]
type textarea "hero.attack (grump)"
click at [750, 420] on button "Uitvoeren" at bounding box center [813, 421] width 300 height 35
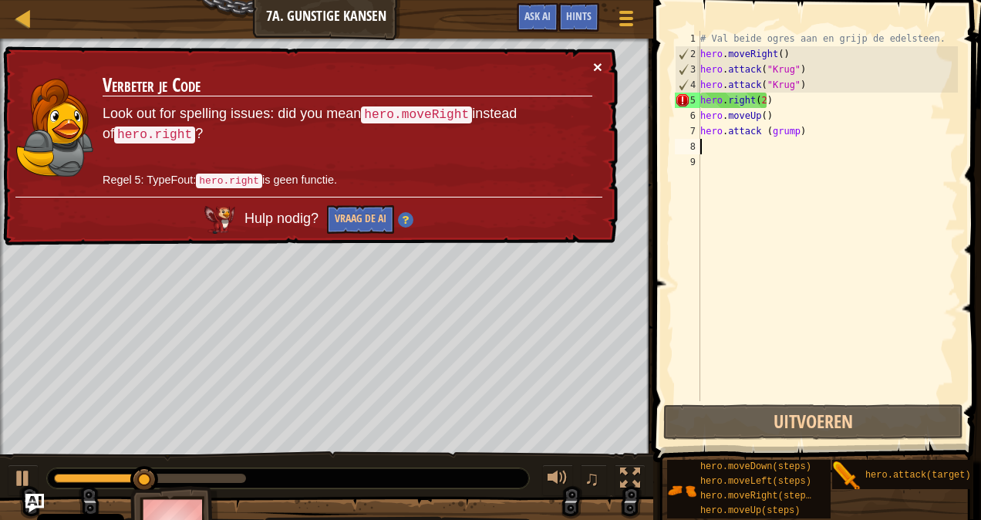
click at [600, 67] on button "×" at bounding box center [597, 67] width 9 height 16
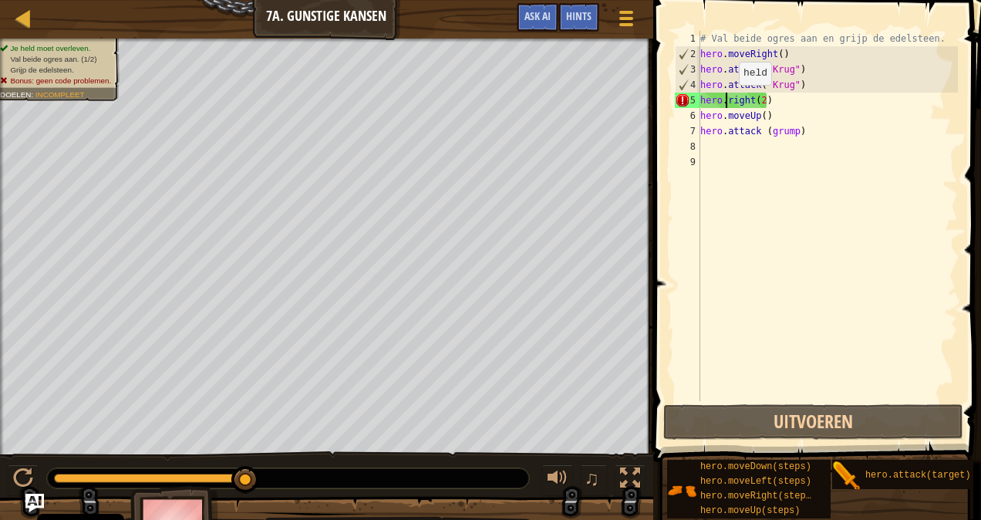
click at [725, 100] on div "# Val beide ogres aan en grijp de edelsteen. hero . moveRight ( ) hero . attack…" at bounding box center [827, 231] width 261 height 401
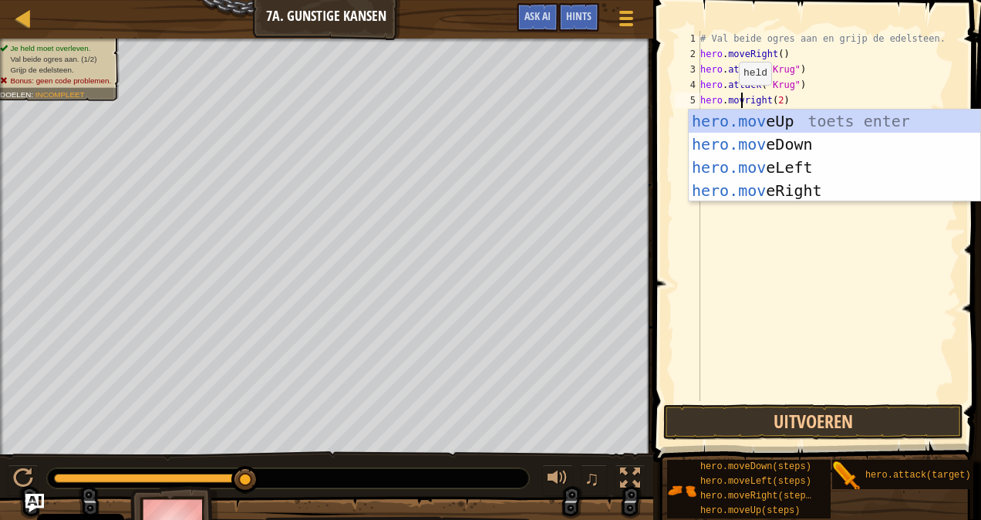
scroll to position [7, 3]
click at [824, 412] on button "Uitvoeren" at bounding box center [813, 421] width 300 height 35
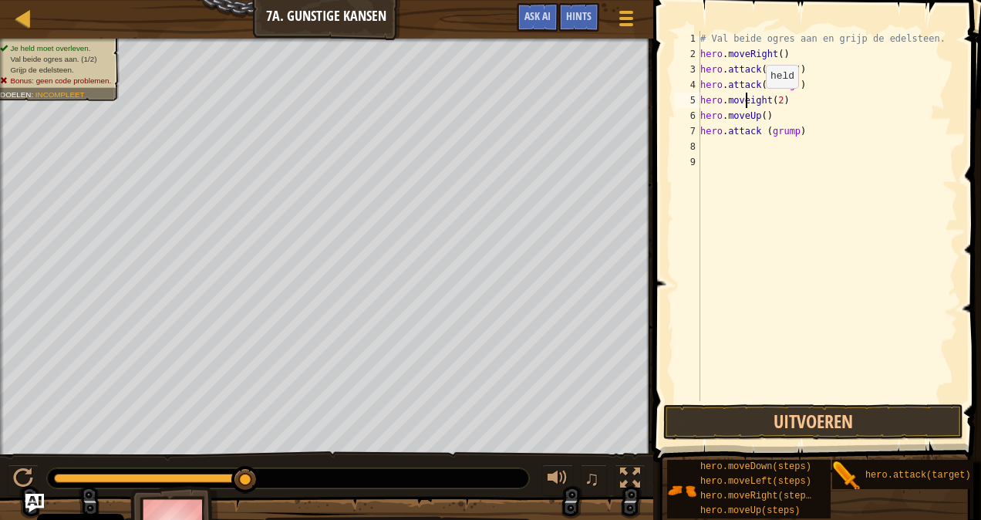
scroll to position [7, 4]
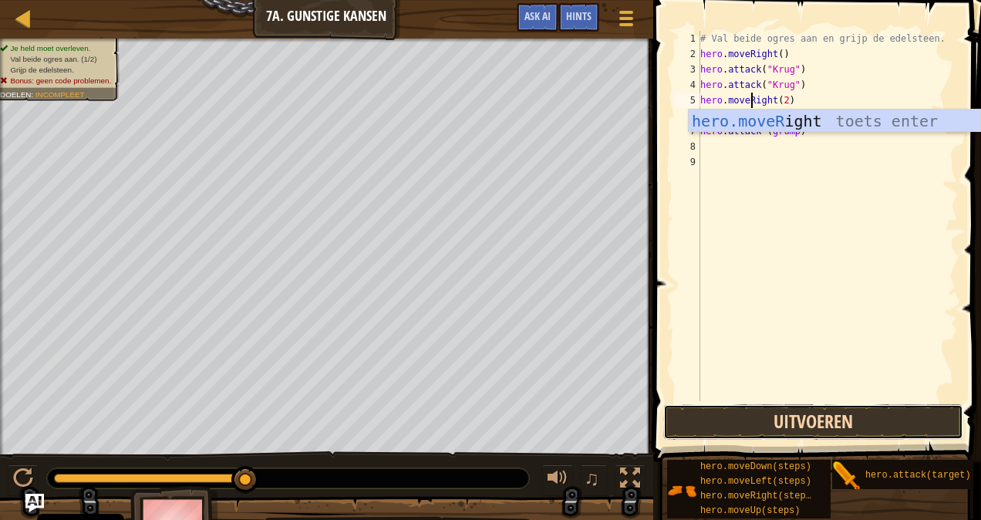
click at [743, 415] on button "Uitvoeren" at bounding box center [813, 421] width 300 height 35
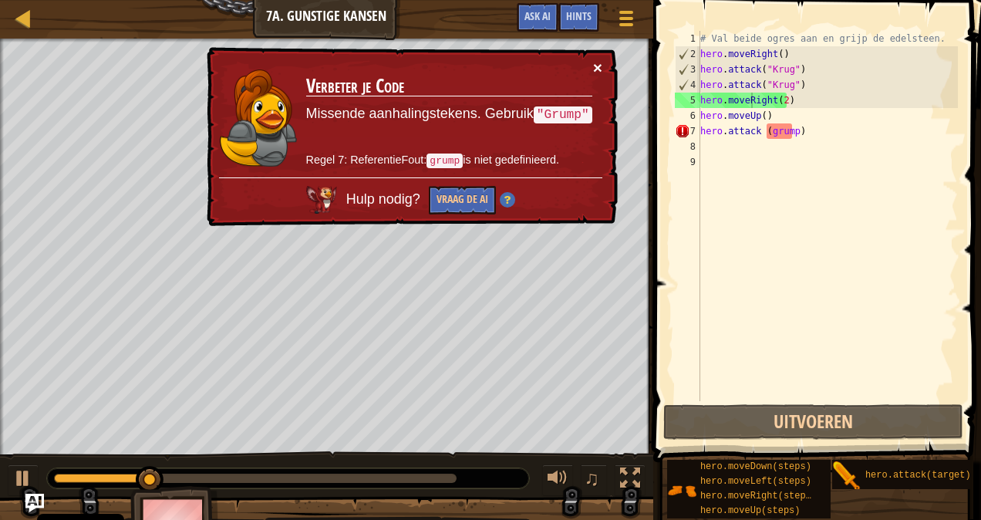
click at [602, 65] on button "×" at bounding box center [597, 67] width 9 height 16
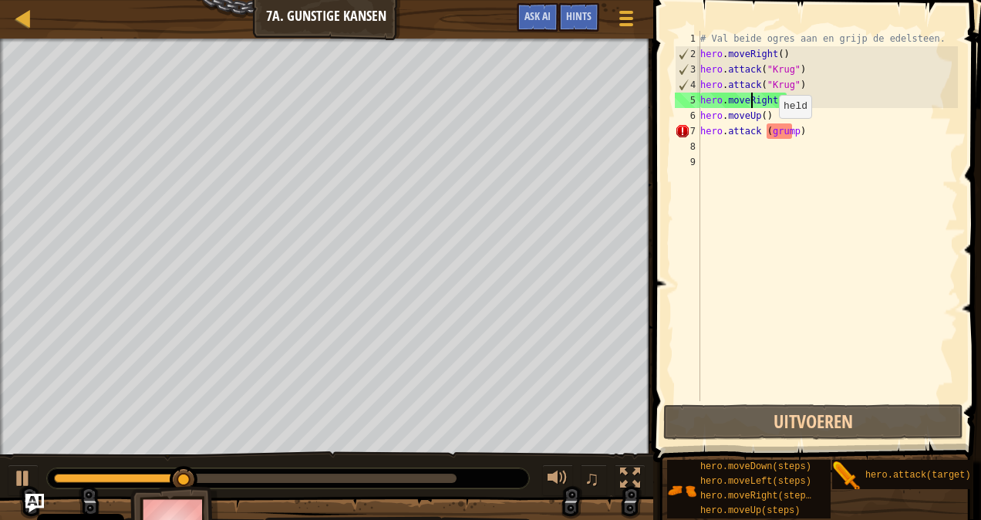
click at [766, 133] on div "# Val beide ogres aan en grijp de edelsteen. hero . moveRight ( ) hero . attack…" at bounding box center [827, 231] width 261 height 401
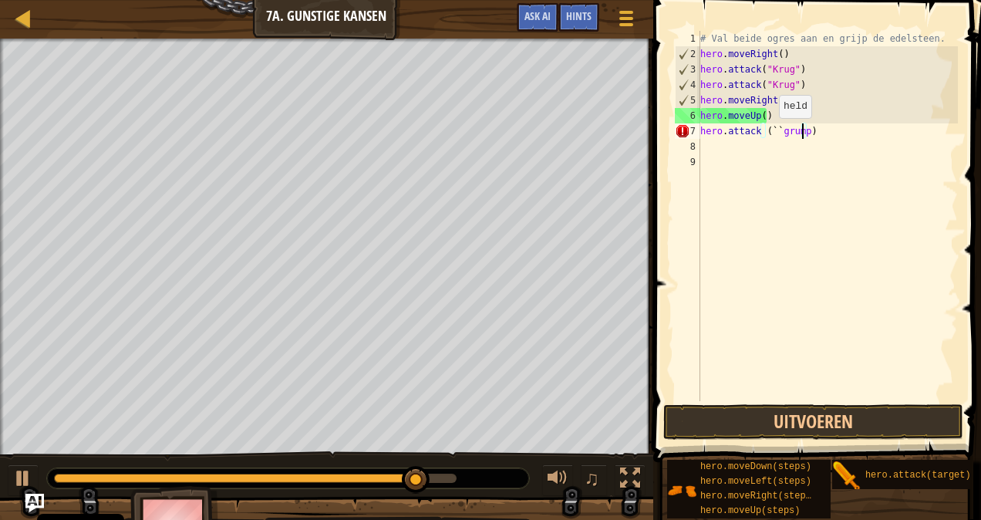
scroll to position [7, 8]
type textarea "hero.attack (``grump``)"
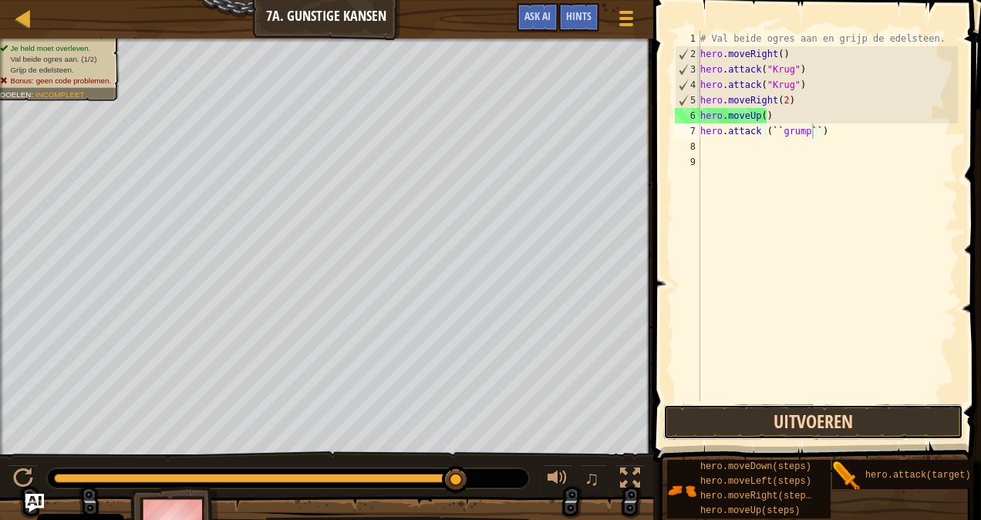
click at [770, 418] on button "Uitvoeren" at bounding box center [813, 421] width 300 height 35
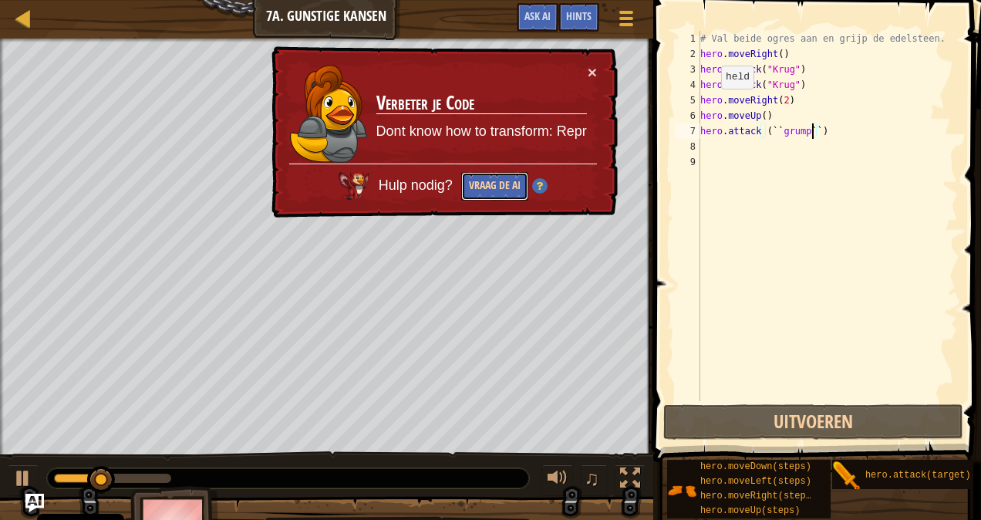
click at [482, 177] on button "Vraag de AI" at bounding box center [494, 186] width 67 height 29
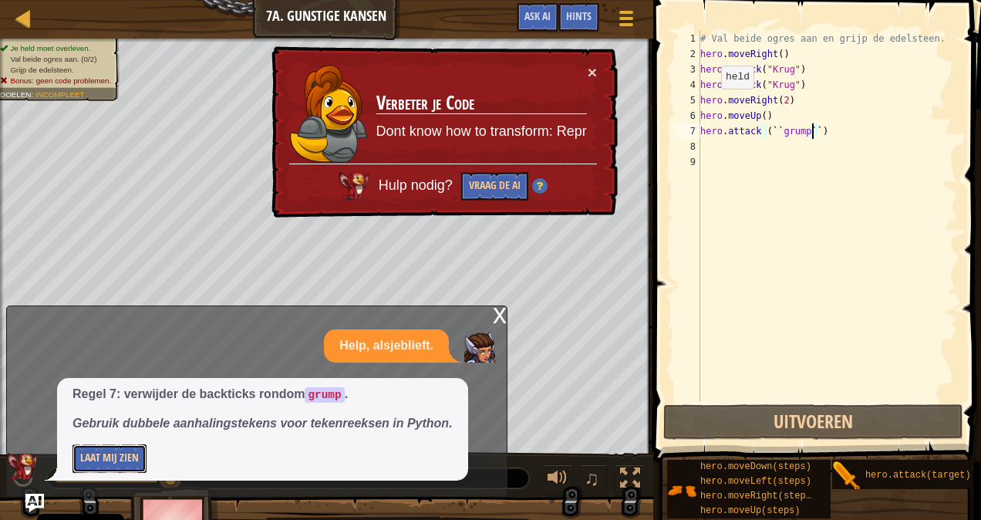
click at [135, 452] on button "Laat Mij Zien" at bounding box center [109, 458] width 74 height 29
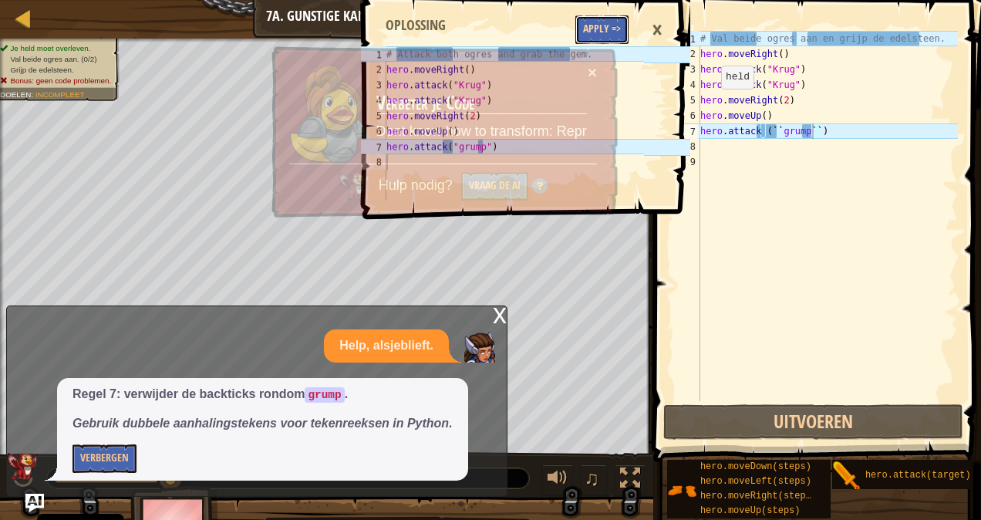
click at [611, 26] on button "Apply =>" at bounding box center [601, 29] width 53 height 29
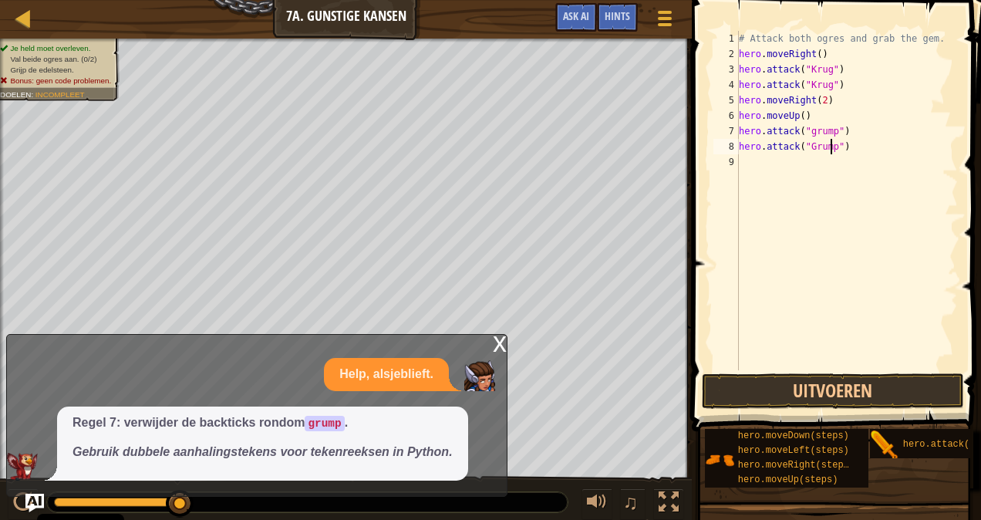
scroll to position [7, 8]
click at [795, 387] on button "Uitvoeren" at bounding box center [833, 390] width 262 height 35
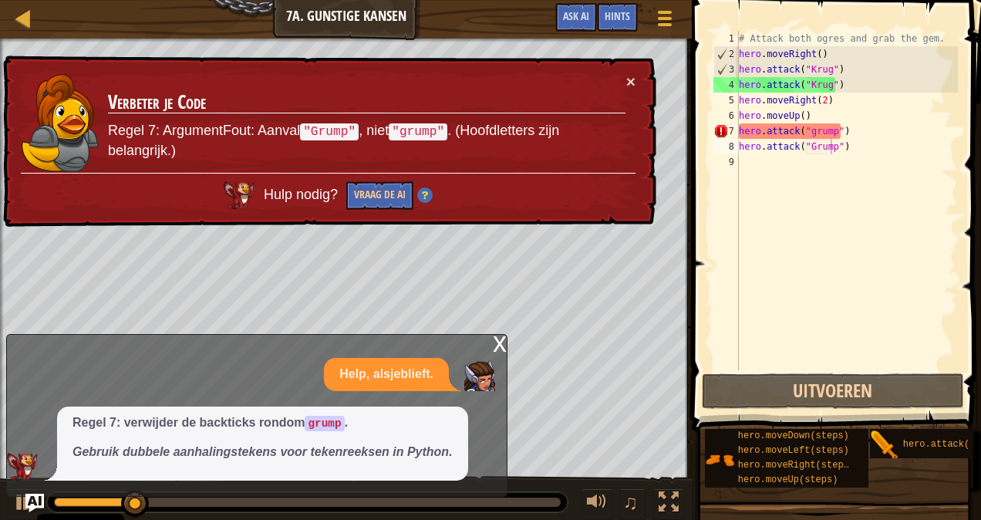
click at [622, 81] on td "Verbeter je Code Regel 7: ArgumentFout: Aanval "Grump" , niet "grump" . (Hoofdl…" at bounding box center [366, 122] width 519 height 99
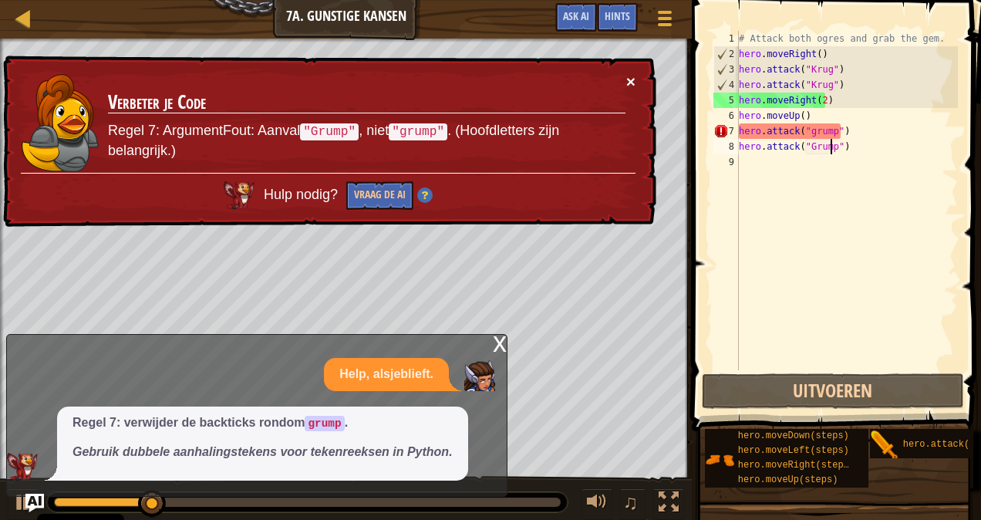
click at [632, 86] on button "×" at bounding box center [630, 81] width 9 height 16
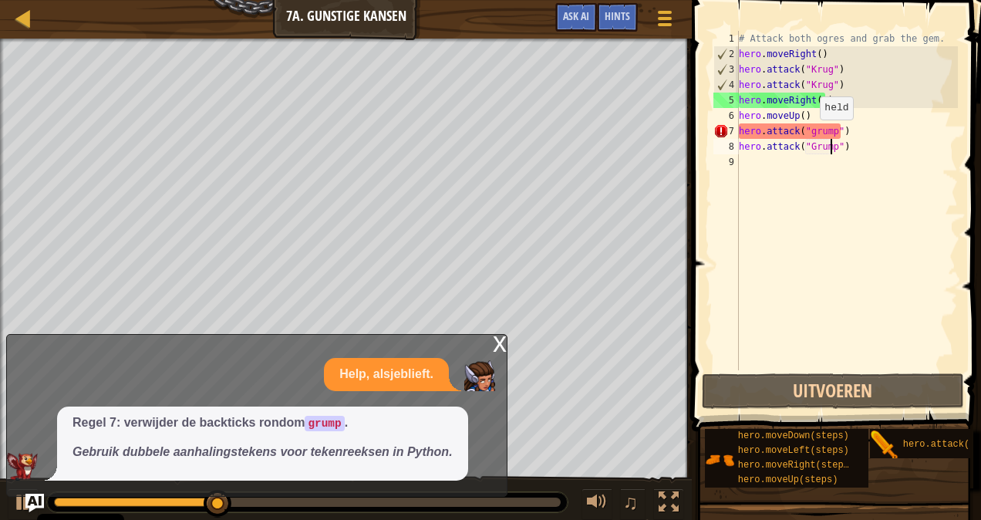
click at [807, 134] on div "# Attack both ogres and grab the gem. hero . moveRight ( ) hero . attack ( "Kru…" at bounding box center [847, 216] width 222 height 370
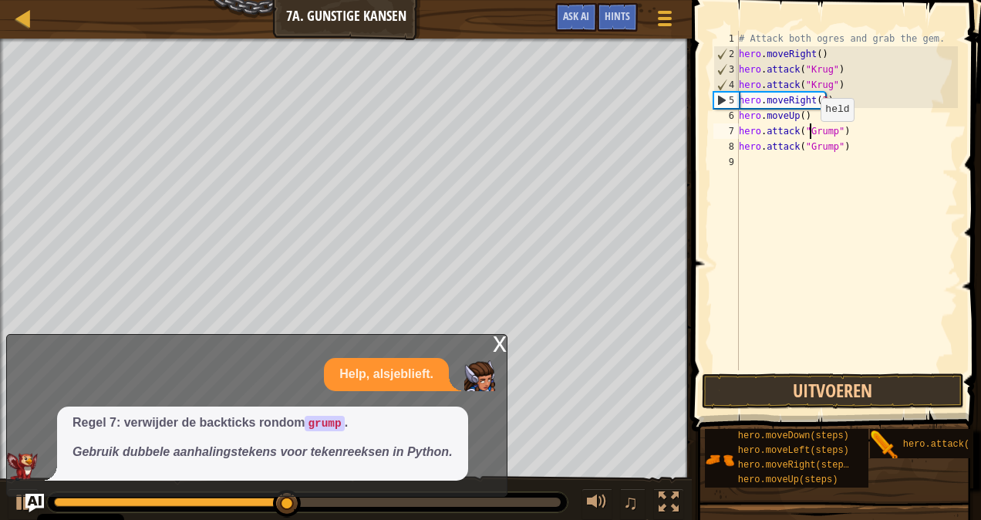
scroll to position [7, 6]
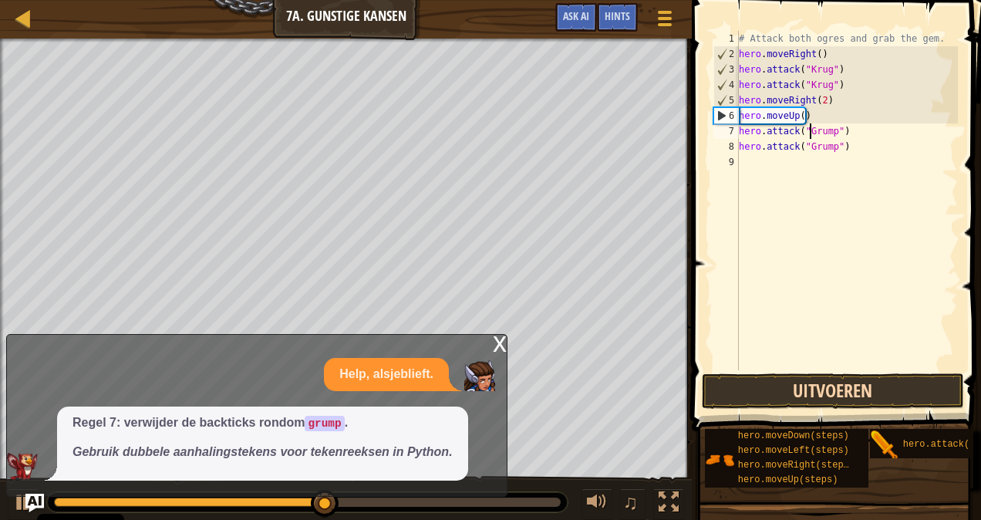
type textarea "hero.attack("Grump")"
click at [827, 381] on button "Uitvoeren" at bounding box center [833, 390] width 262 height 35
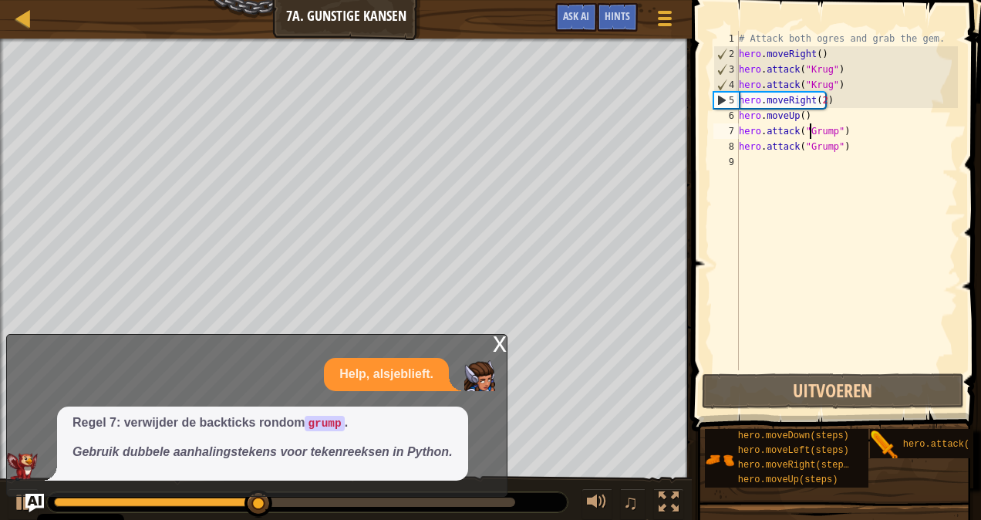
click at [497, 335] on div "x" at bounding box center [500, 342] width 14 height 15
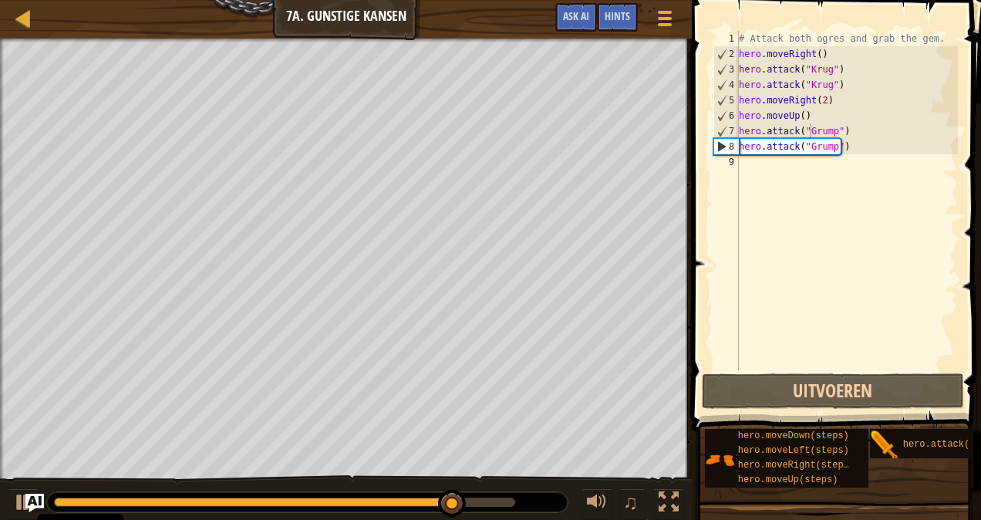
click at [762, 167] on div "# Attack both ogres and grab the gem. hero . moveRight ( ) hero . attack ( "Kru…" at bounding box center [847, 216] width 222 height 370
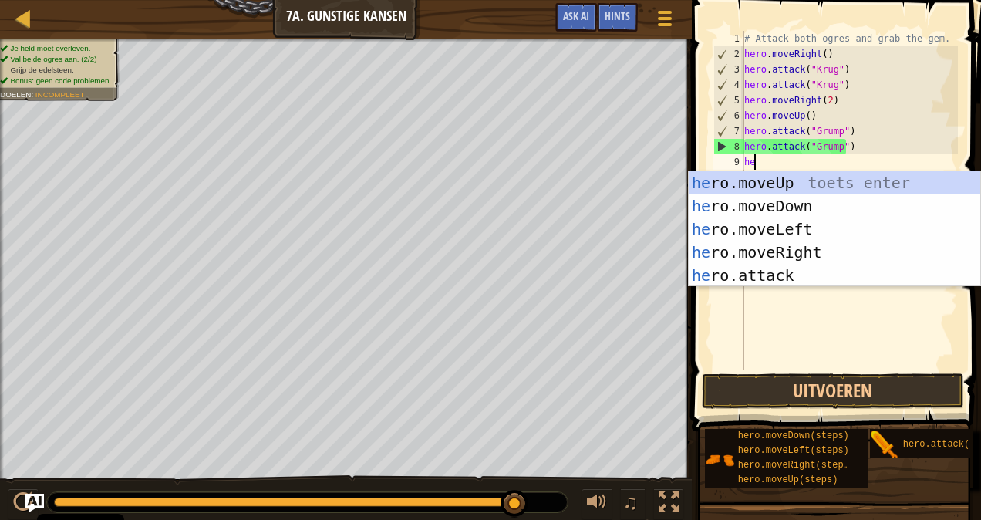
type textarea "her"
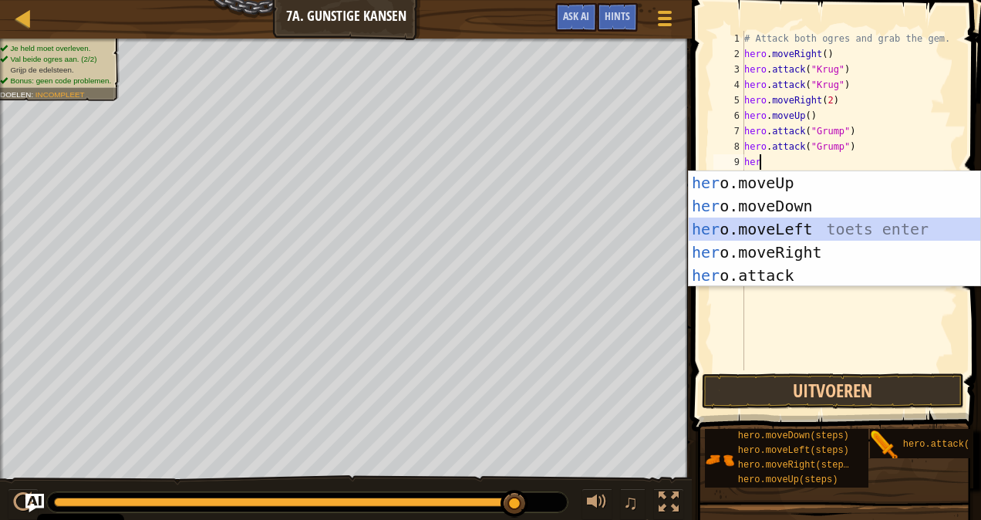
click at [773, 236] on div "her o.moveUp toets enter her o.moveDown toets enter her o.moveLeft toets enter …" at bounding box center [835, 252] width 292 height 162
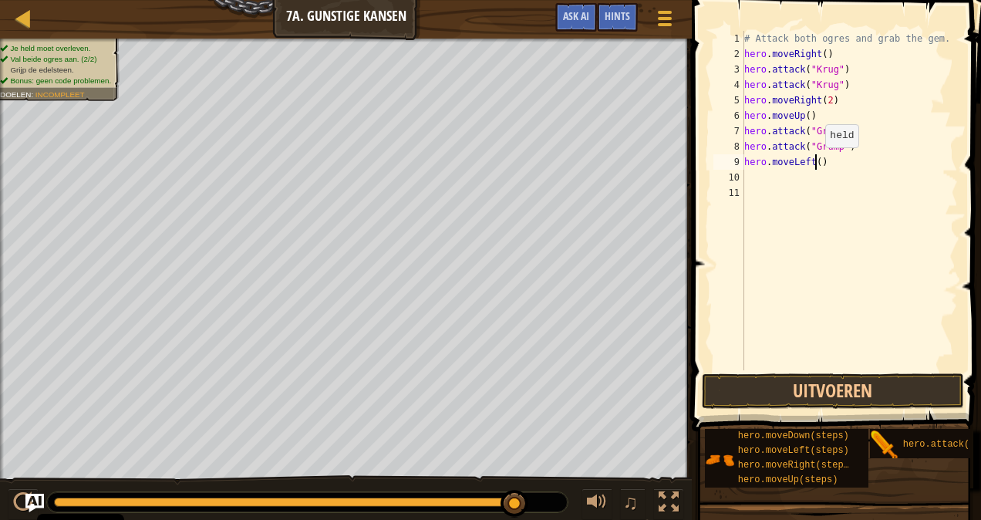
click at [817, 162] on div "# Attack both ogres and grab the gem. hero . moveRight ( ) hero . attack ( "Kru…" at bounding box center [849, 216] width 217 height 370
type textarea "hero.moveLeft(2)"
click at [770, 401] on button "Uitvoeren" at bounding box center [833, 390] width 262 height 35
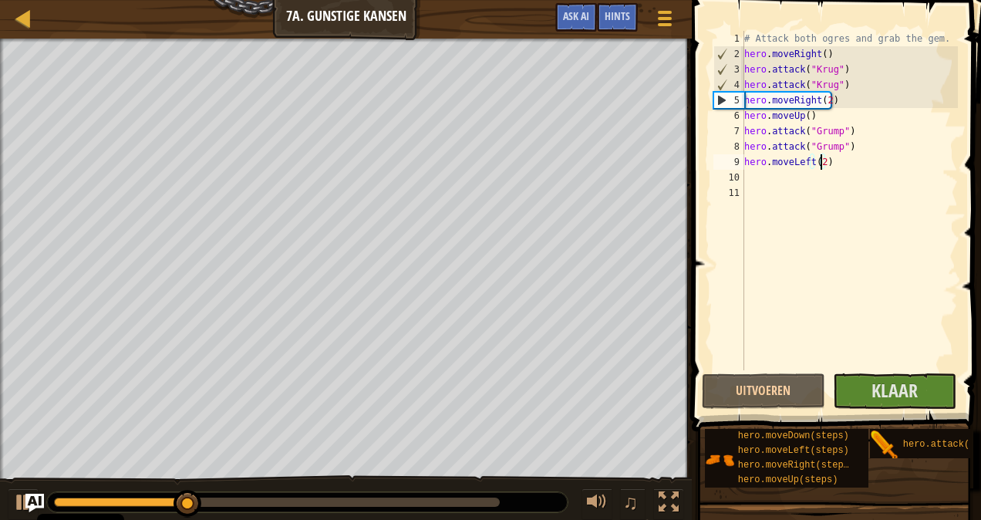
click at [753, 297] on div "# Attack both ogres and grab the gem. hero . moveRight ( ) hero . attack ( "Kru…" at bounding box center [849, 216] width 217 height 370
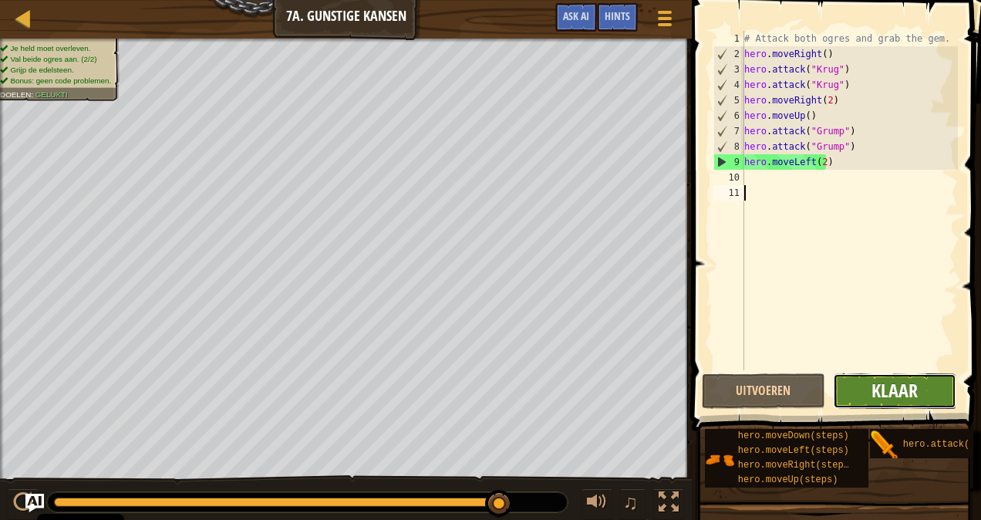
click at [888, 383] on span "Klaar" at bounding box center [895, 390] width 46 height 25
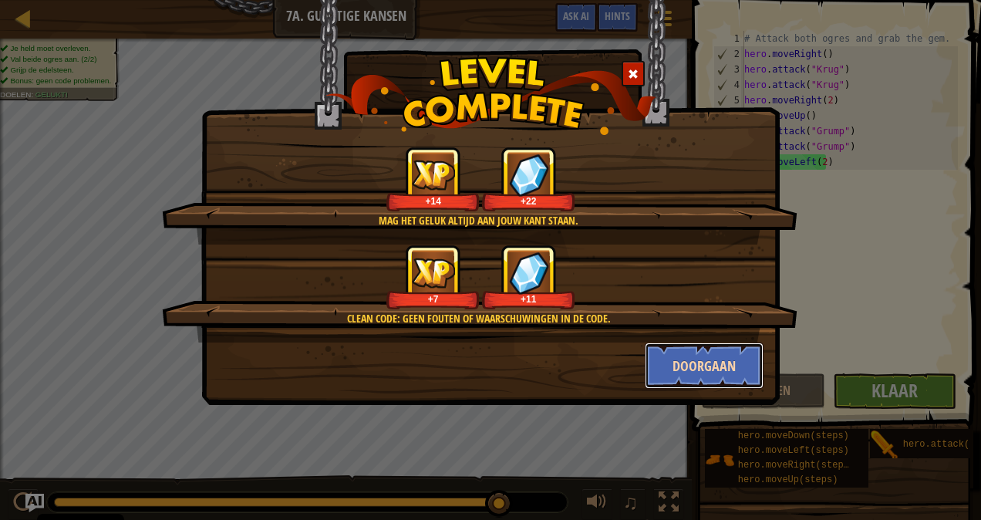
click at [721, 373] on button "Doorgaan" at bounding box center [705, 365] width 120 height 46
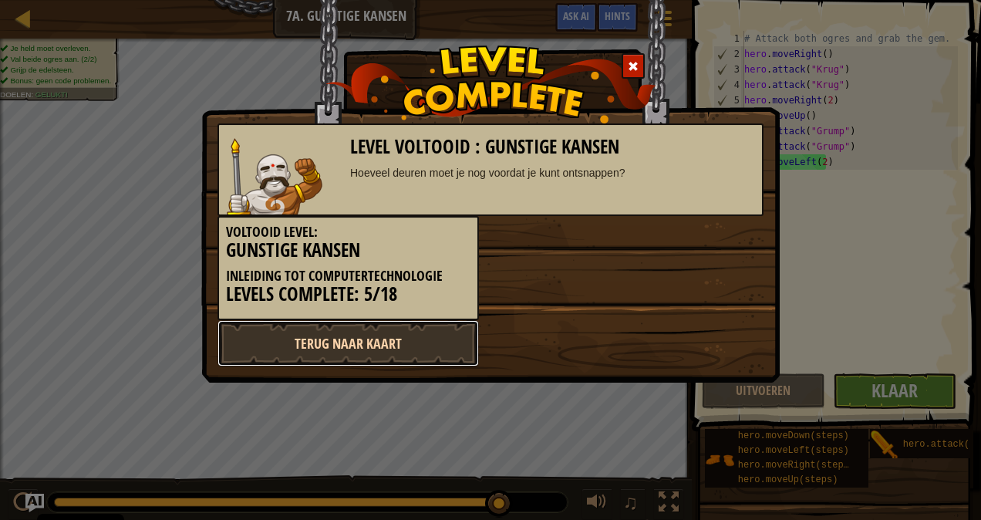
click at [435, 349] on link "Terug naar kaart" at bounding box center [347, 343] width 261 height 46
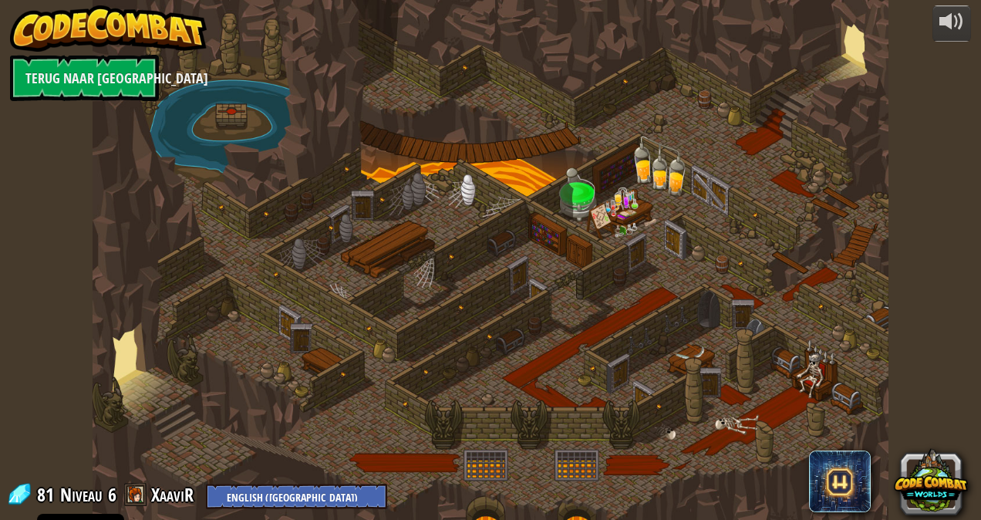
select select "nl-[GEOGRAPHIC_DATA]"
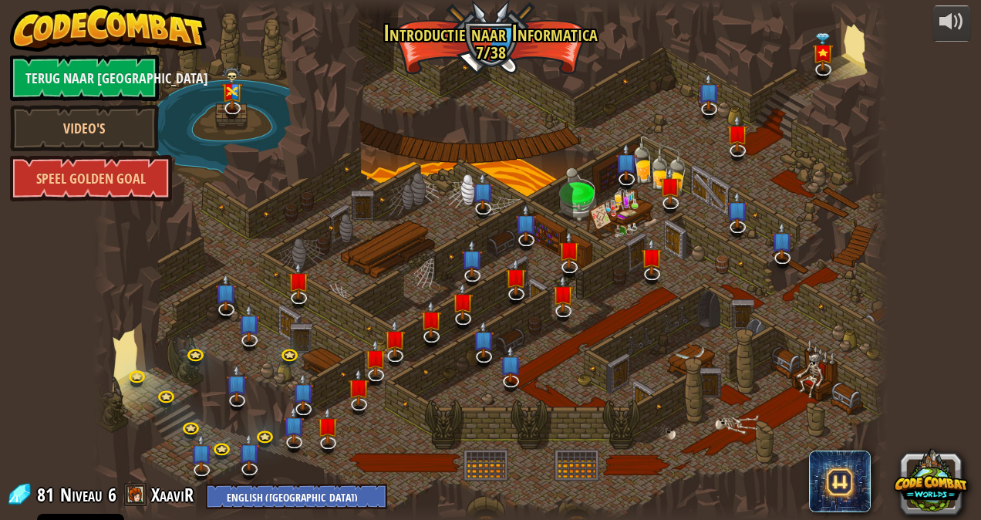
select select "nl-[GEOGRAPHIC_DATA]"
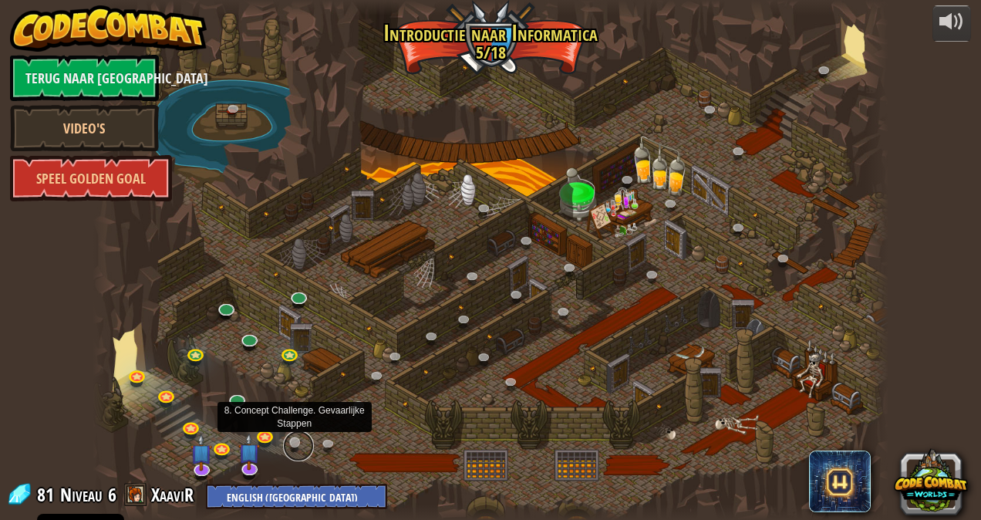
click at [305, 440] on link at bounding box center [298, 445] width 31 height 31
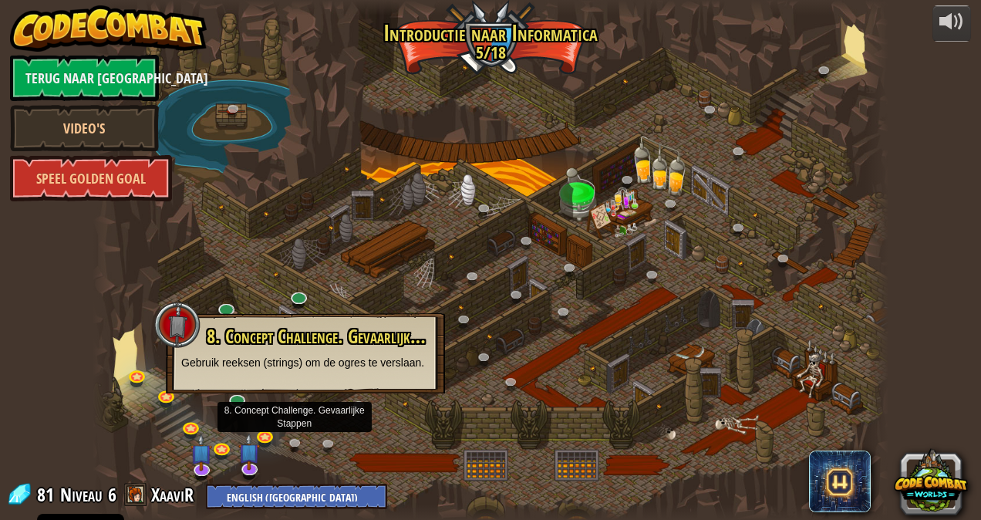
click at [322, 274] on div at bounding box center [490, 260] width 795 height 520
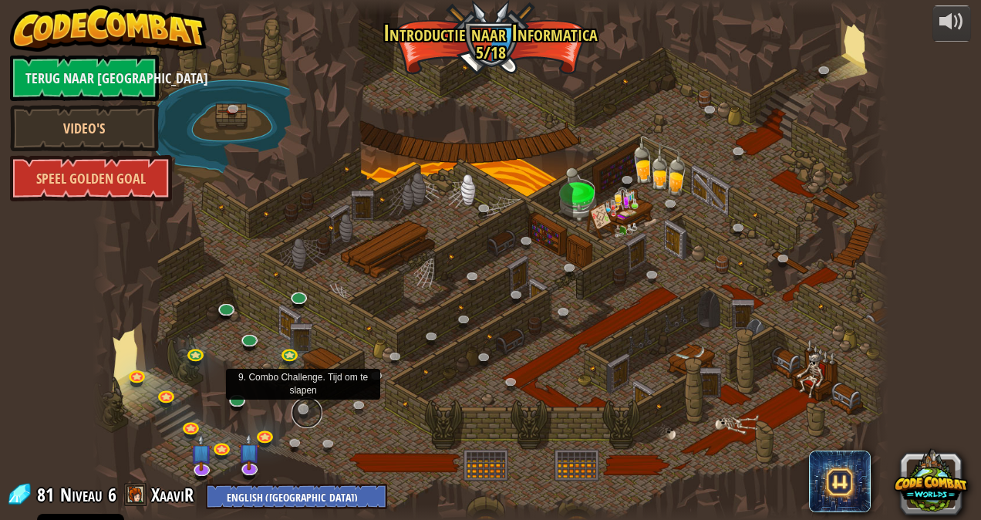
click at [302, 403] on link at bounding box center [307, 412] width 31 height 31
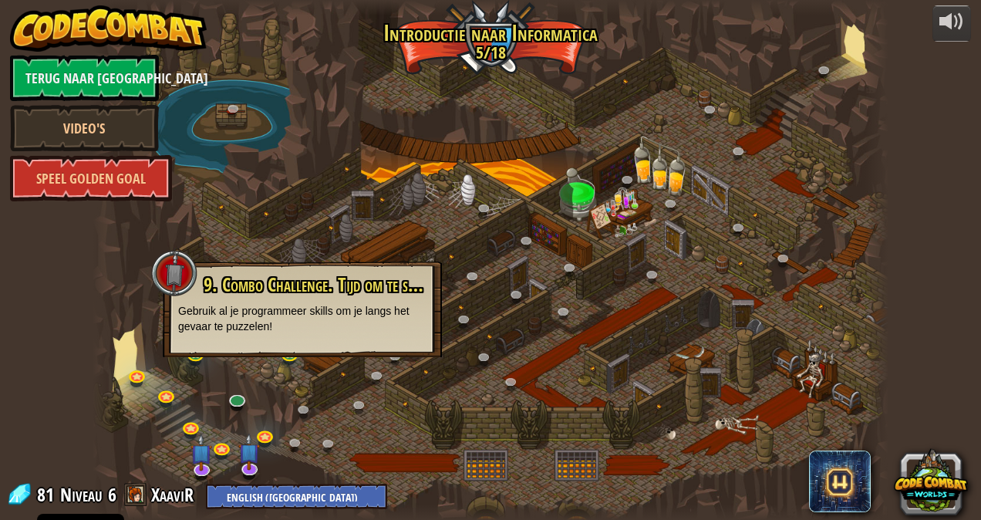
click at [268, 338] on div "9. Combo Challenge. Tijd om te slapen (Vergrendeld door de Leraar) Gebruik al j…" at bounding box center [302, 309] width 279 height 96
click at [239, 393] on link at bounding box center [238, 398] width 31 height 31
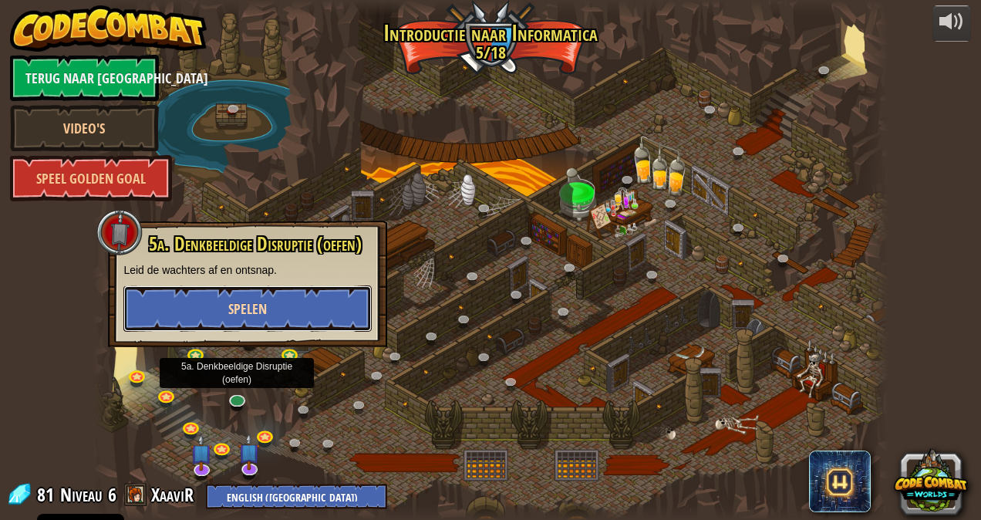
click at [295, 310] on button "Spelen" at bounding box center [247, 308] width 248 height 46
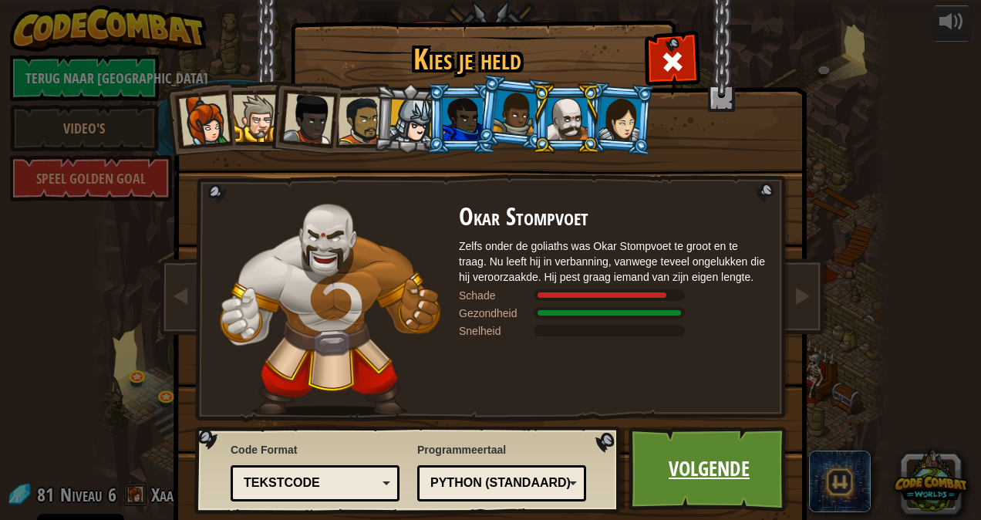
click at [682, 463] on link "Volgende" at bounding box center [709, 469] width 161 height 85
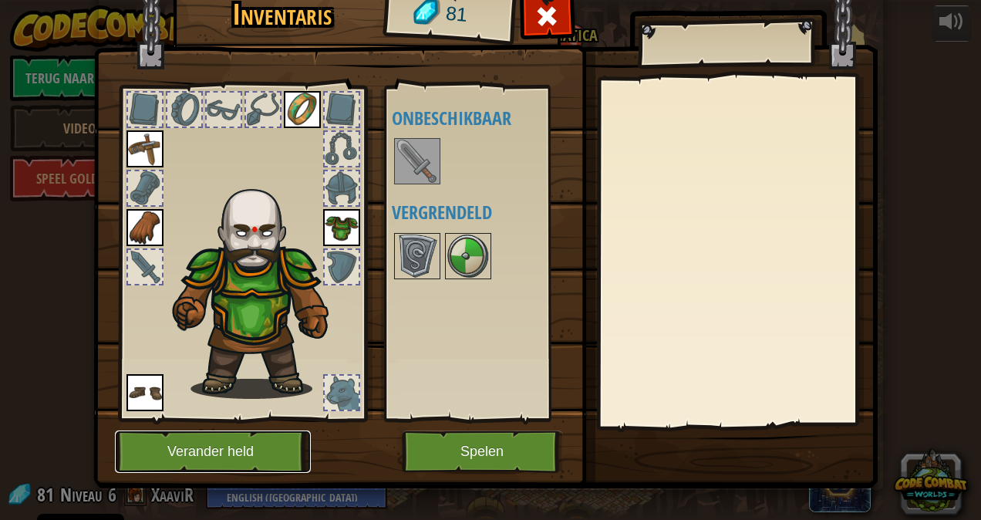
click at [226, 450] on button "Verander held" at bounding box center [213, 451] width 196 height 42
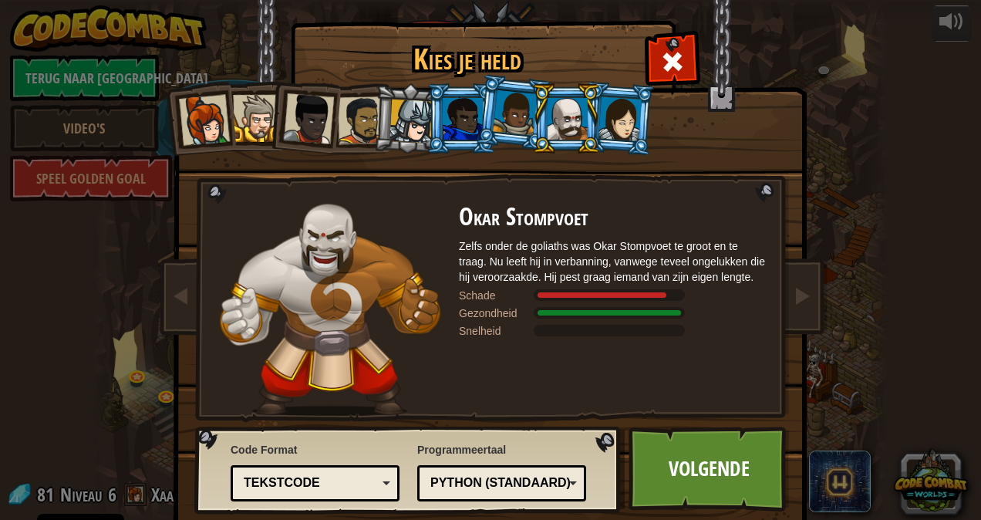
click at [454, 123] on div at bounding box center [463, 119] width 40 height 42
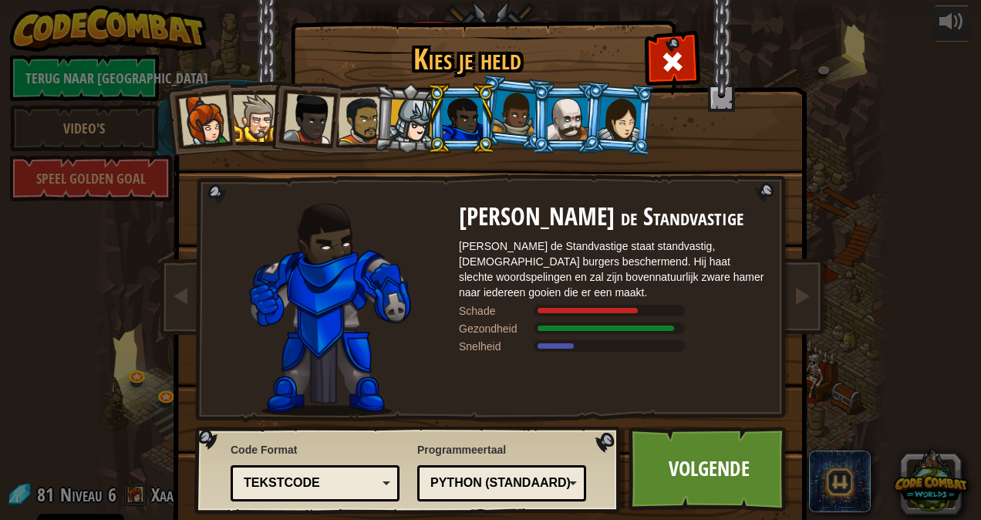
click at [412, 133] on div at bounding box center [411, 121] width 44 height 44
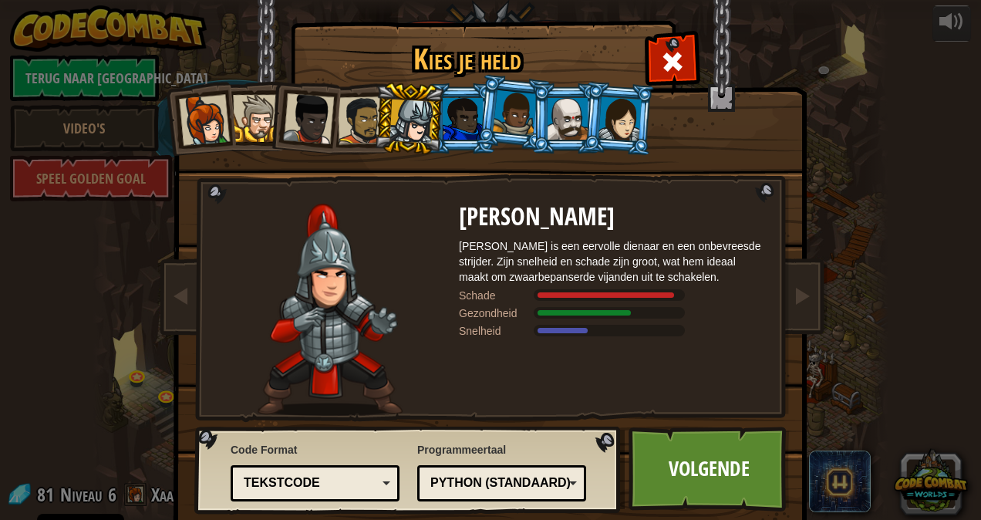
click at [464, 128] on div at bounding box center [463, 119] width 40 height 42
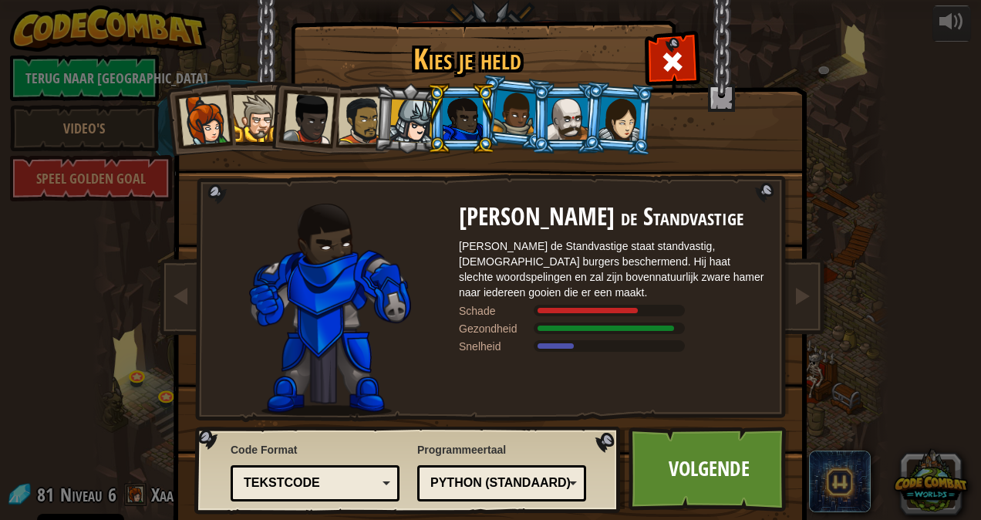
click at [509, 110] on div at bounding box center [515, 113] width 44 height 46
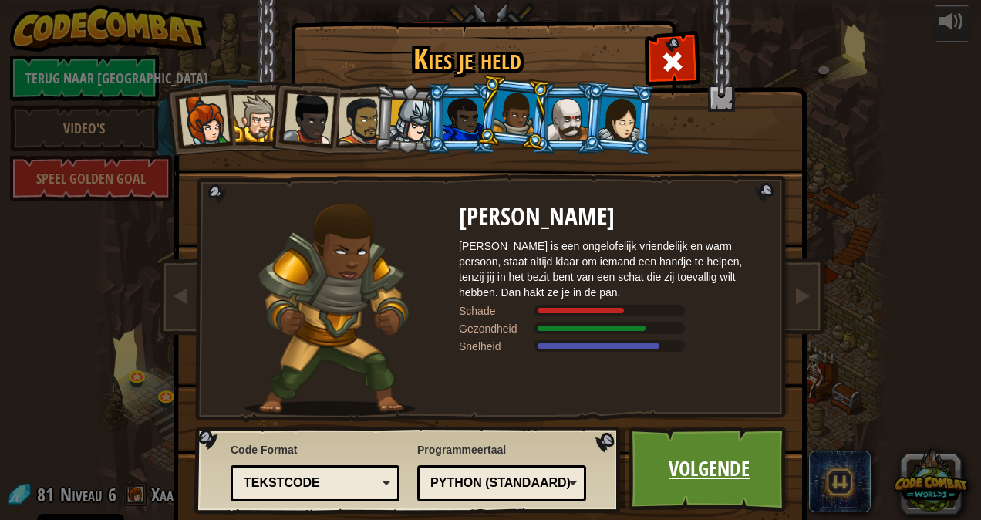
click at [685, 486] on link "Volgende" at bounding box center [709, 469] width 161 height 85
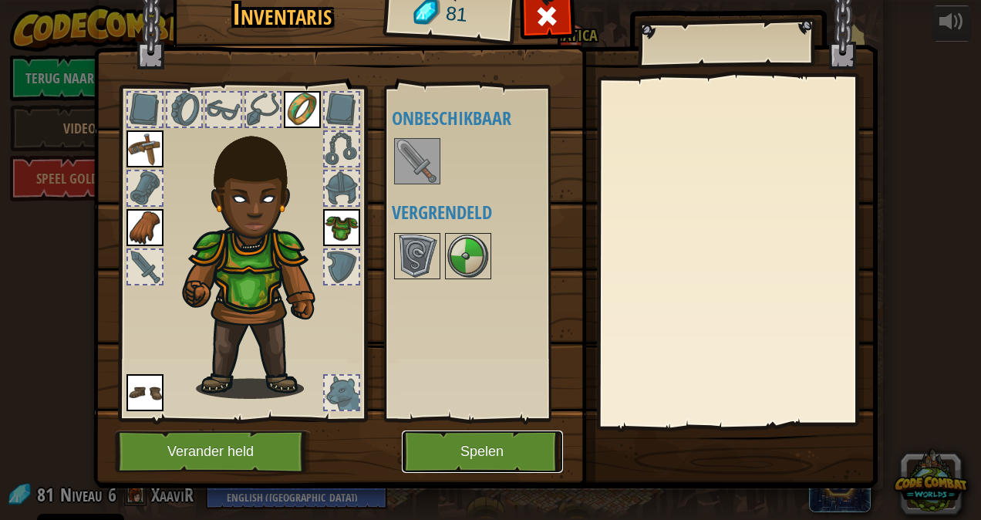
click at [480, 462] on button "Spelen" at bounding box center [482, 451] width 161 height 42
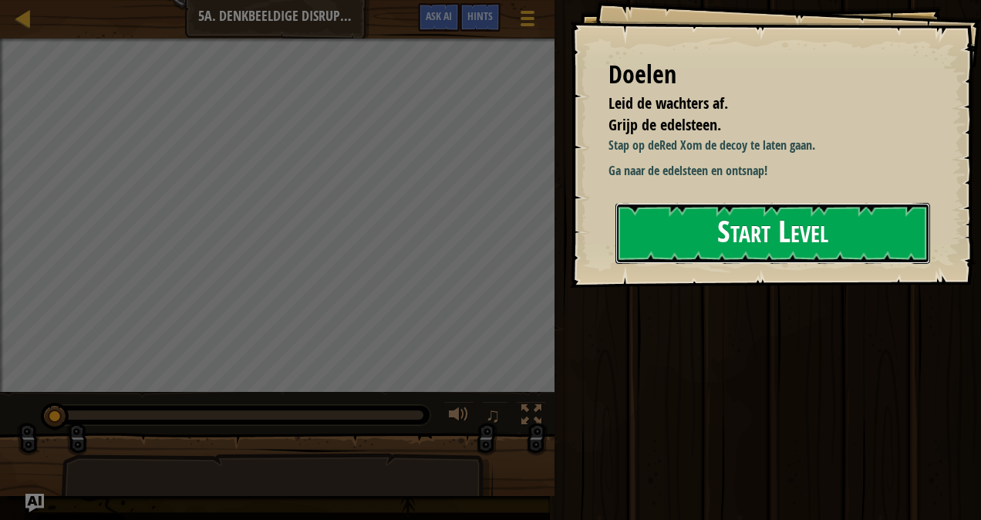
click at [774, 234] on button "Start Level" at bounding box center [772, 233] width 315 height 61
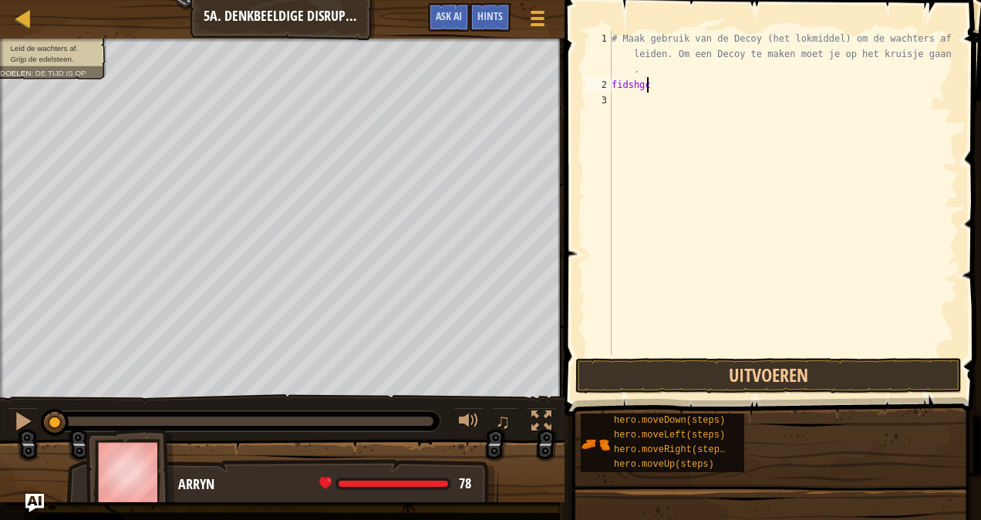
scroll to position [7, 0]
type textarea "f"
type textarea "# Maak gebruik van de Decoy (het lokmiddel) om de wachters af te leiden. Om een…"
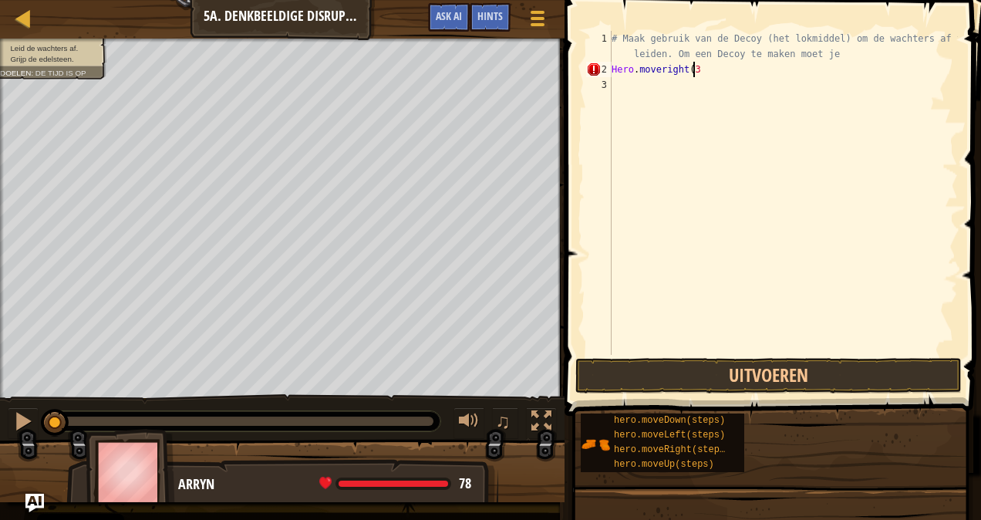
type textarea "Hero.moveright(3)"
click at [635, 79] on div "# Maak gebruik van de Decoy (het lokmiddel) om de wachters af te leiden. Om een…" at bounding box center [783, 216] width 349 height 370
type textarea "hero.stomp(3)"
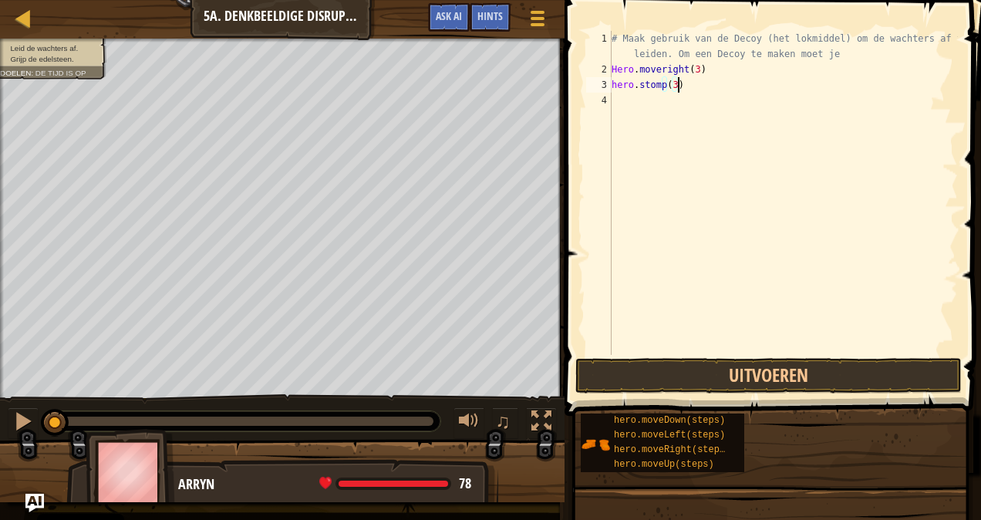
click at [640, 113] on div "# Maak gebruik van de Decoy (het lokmiddel) om de wachters af te leiden. Om een…" at bounding box center [783, 216] width 349 height 370
type textarea "m"
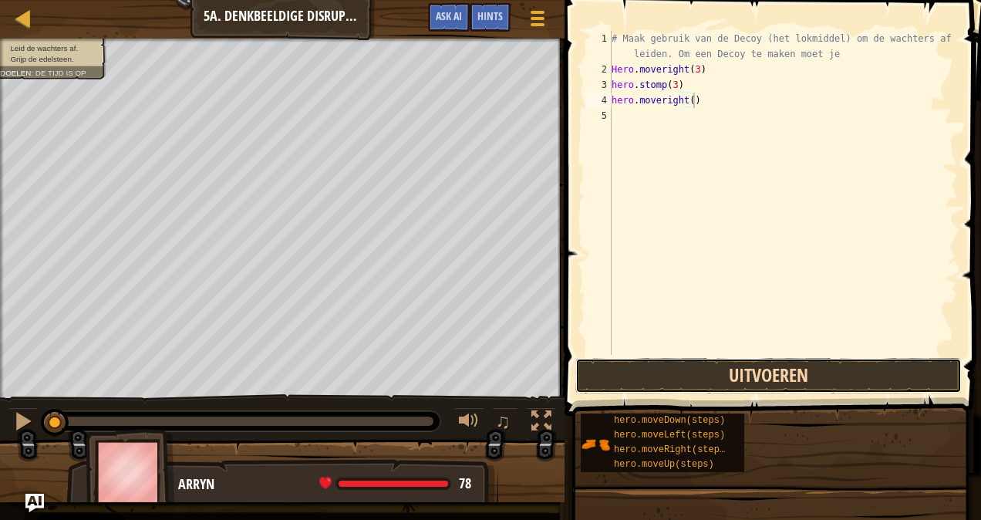
click at [674, 372] on button "Uitvoeren" at bounding box center [768, 375] width 386 height 35
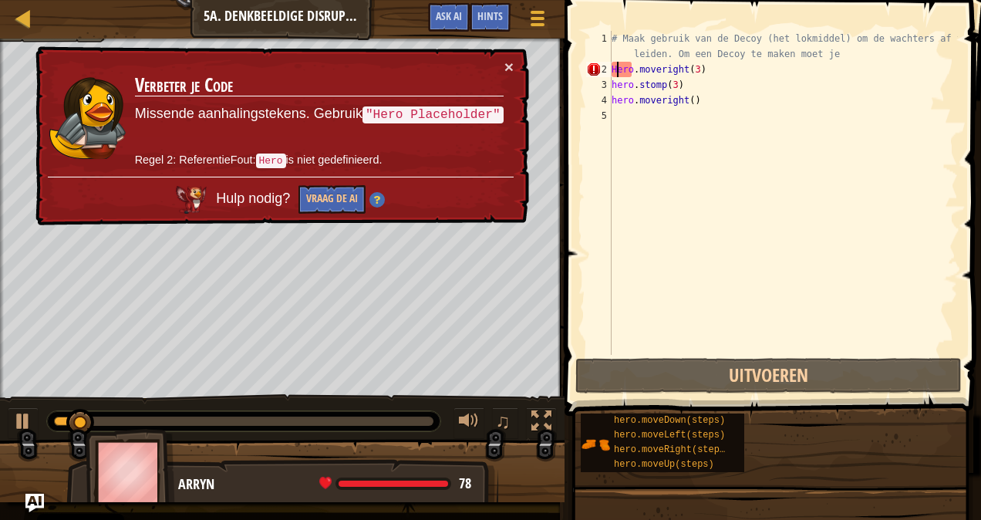
click at [615, 69] on div "# Maak gebruik van de Decoy (het lokmiddel) om de wachters af te leiden. Om een…" at bounding box center [783, 216] width 349 height 370
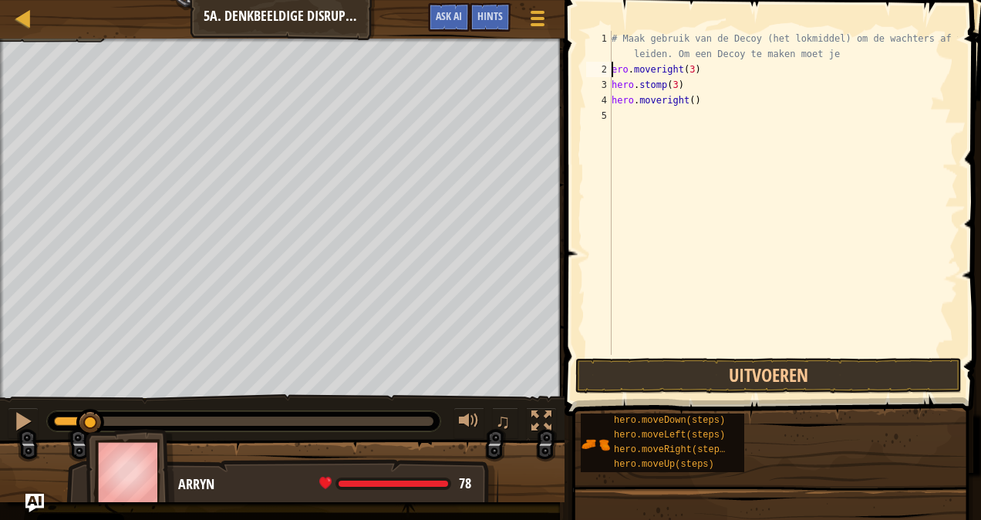
scroll to position [7, 0]
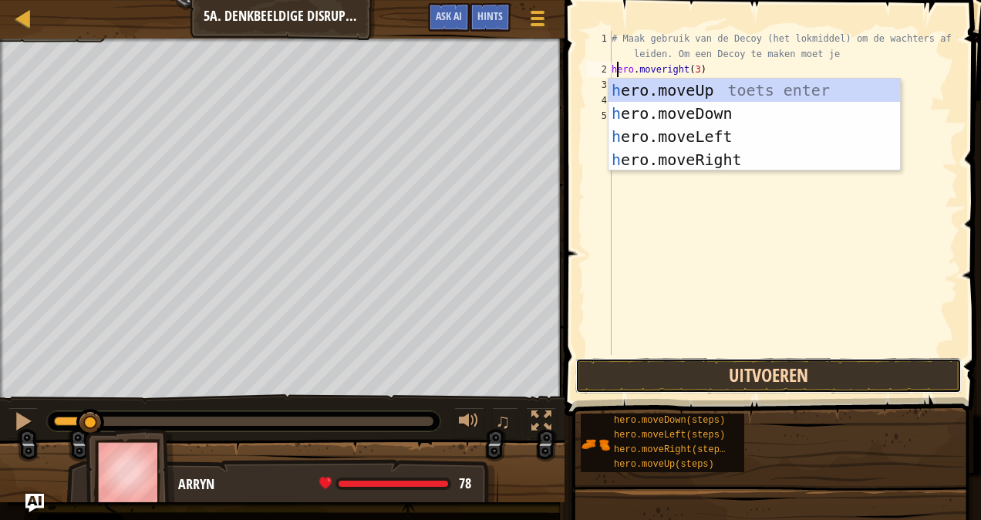
click at [650, 370] on button "Uitvoeren" at bounding box center [768, 375] width 386 height 35
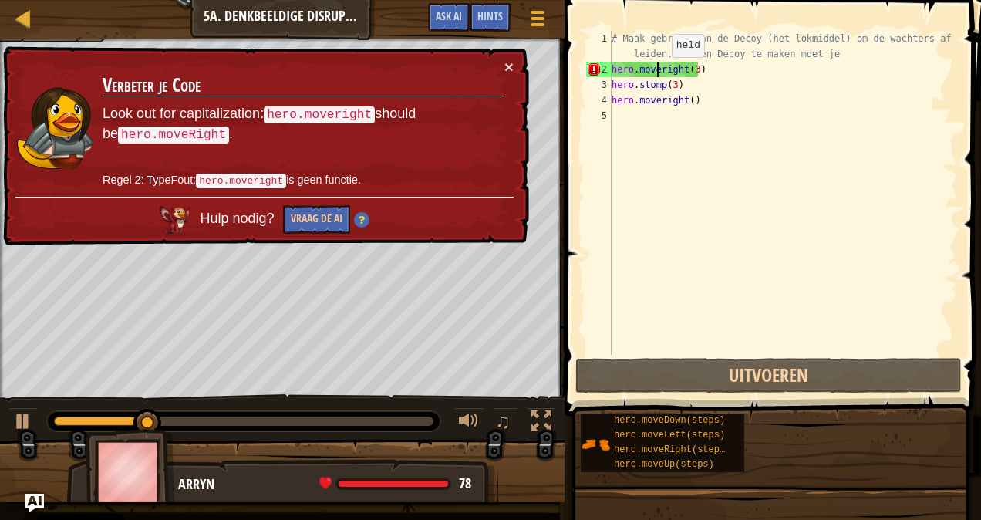
click at [659, 72] on div "# Maak gebruik van de Decoy (het lokmiddel) om de wachters af te leiden. Om een…" at bounding box center [783, 216] width 349 height 370
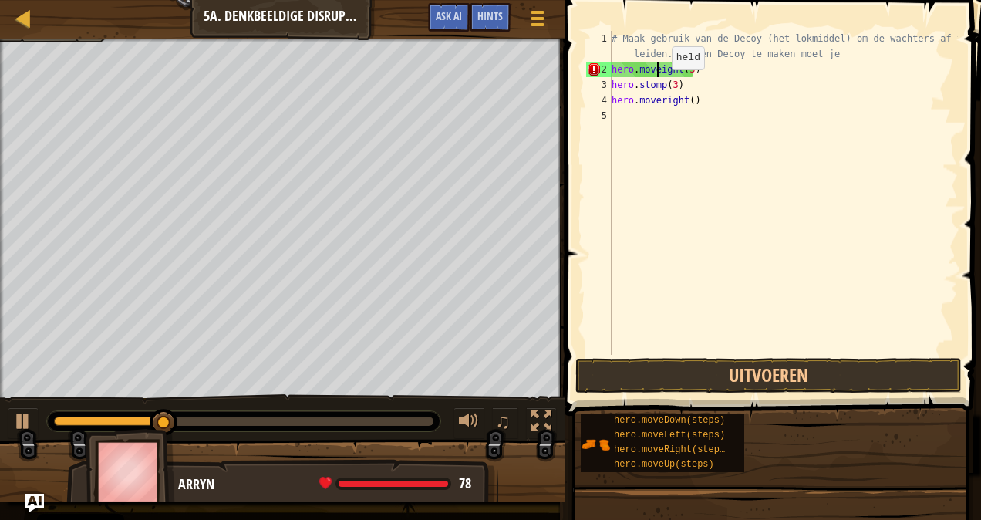
type textarea "hero.moveRight(3)"
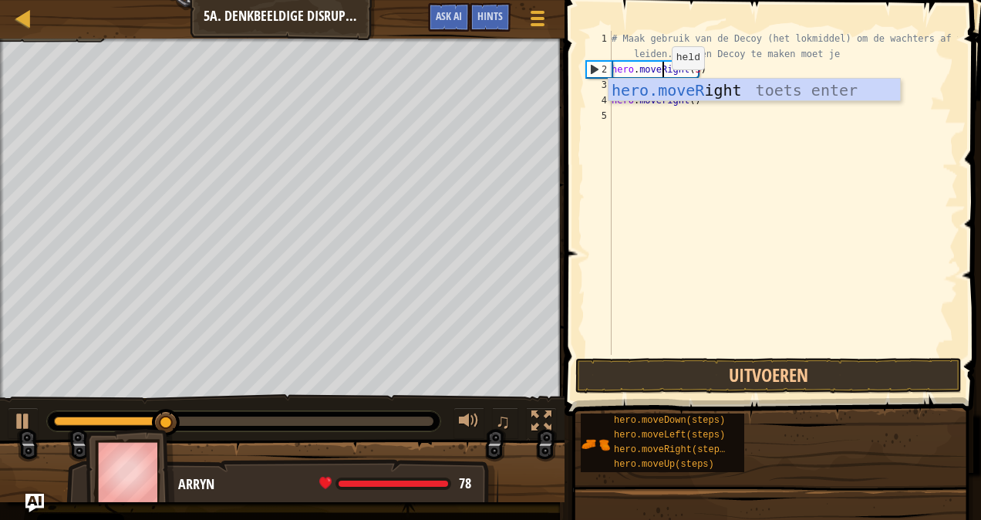
scroll to position [7, 5]
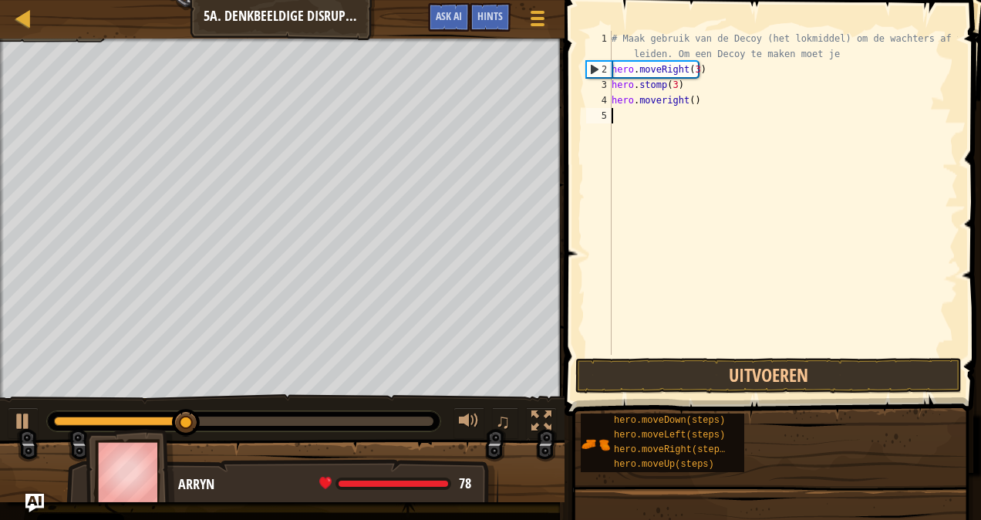
click at [677, 186] on div "# Maak gebruik van de Decoy (het lokmiddel) om de wachters af te leiden. Om een…" at bounding box center [783, 216] width 349 height 370
click at [663, 103] on div "# Maak gebruik van de Decoy (het lokmiddel) om de wachters af te leiden. Om een…" at bounding box center [783, 216] width 349 height 370
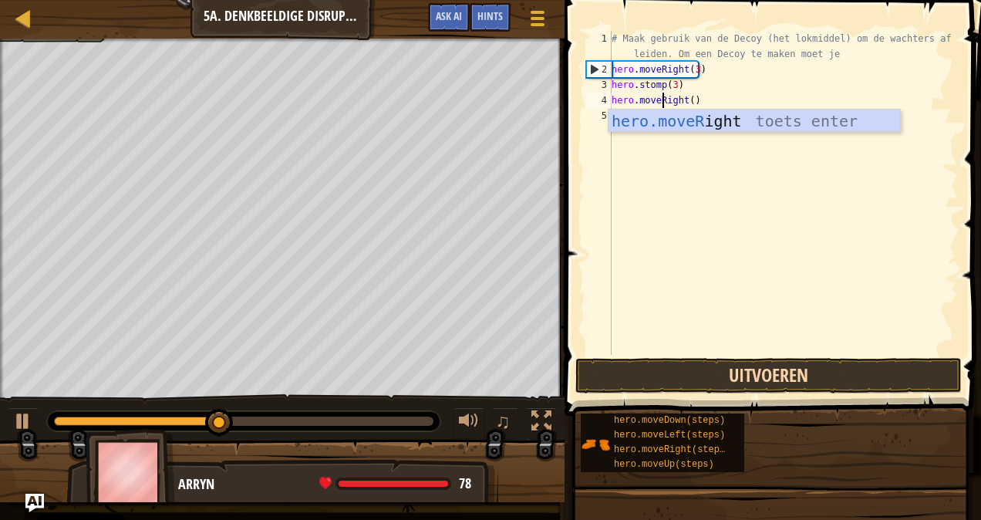
type textarea "hero.moveRight()"
click at [620, 372] on button "Uitvoeren" at bounding box center [768, 375] width 386 height 35
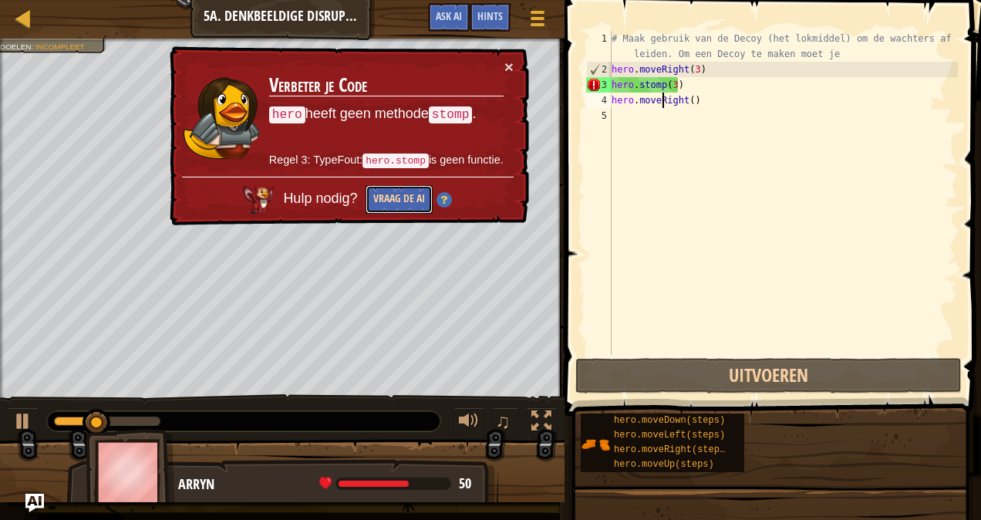
click at [404, 196] on button "Vraag de AI" at bounding box center [398, 200] width 67 height 29
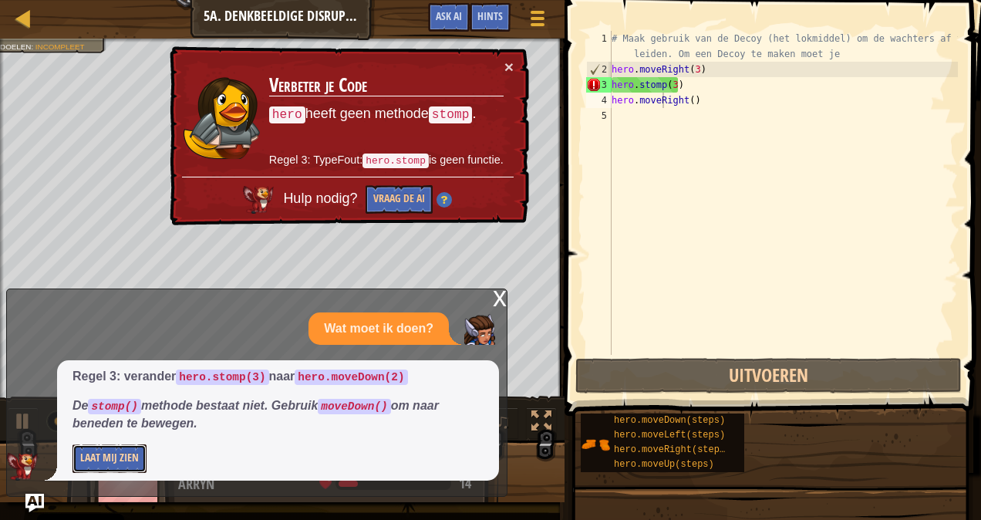
click at [116, 460] on button "Laat Mij Zien" at bounding box center [109, 458] width 74 height 29
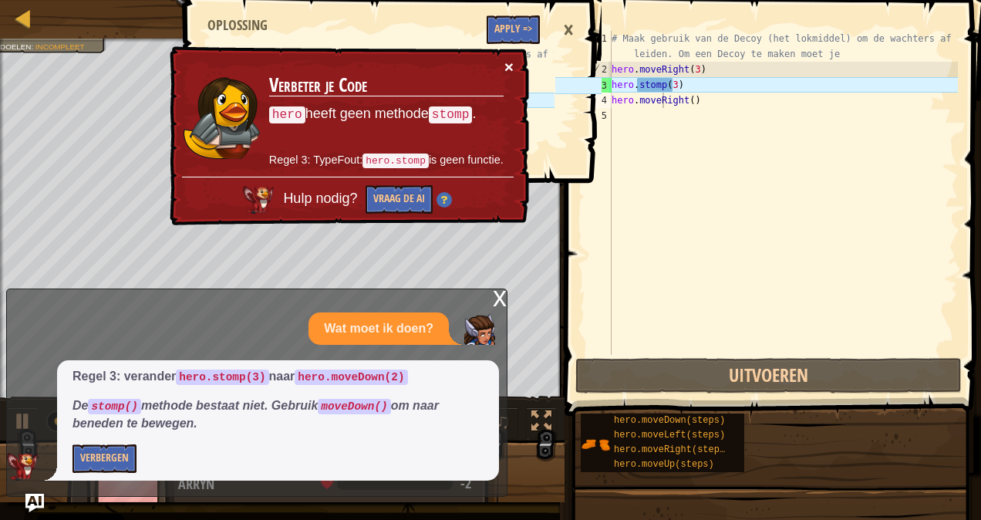
click at [505, 62] on button "×" at bounding box center [508, 67] width 9 height 16
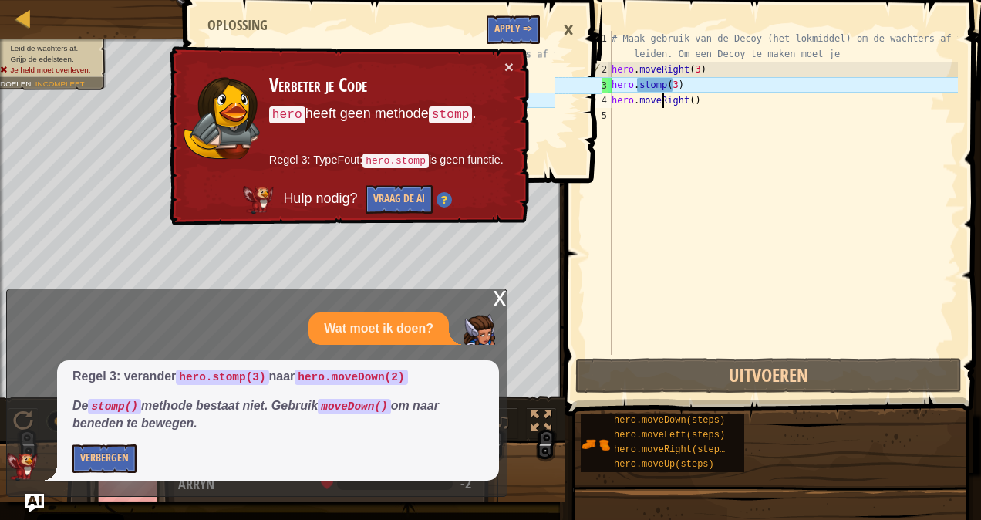
click at [676, 168] on div "# Maak gebruik van de Decoy (het lokmiddel) om de wachters af te leiden. Om een…" at bounding box center [783, 216] width 349 height 370
click at [563, 31] on div "×" at bounding box center [568, 29] width 26 height 35
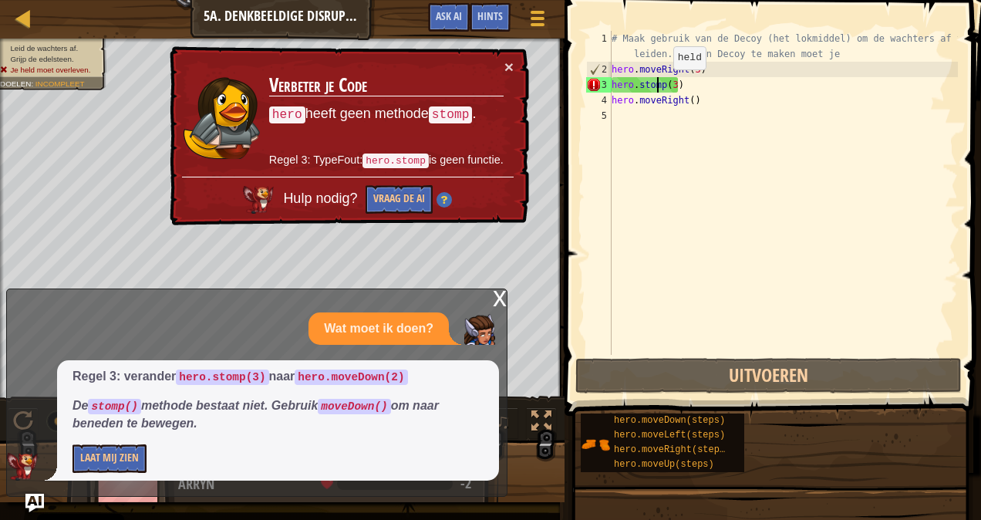
click at [659, 85] on div "# Maak gebruik van de Decoy (het lokmiddel) om de wachters af te leiden. Om een…" at bounding box center [783, 216] width 349 height 370
click at [663, 85] on div "# Maak gebruik van de Decoy (het lokmiddel) om de wachters af te leiden. Om een…" at bounding box center [783, 216] width 349 height 370
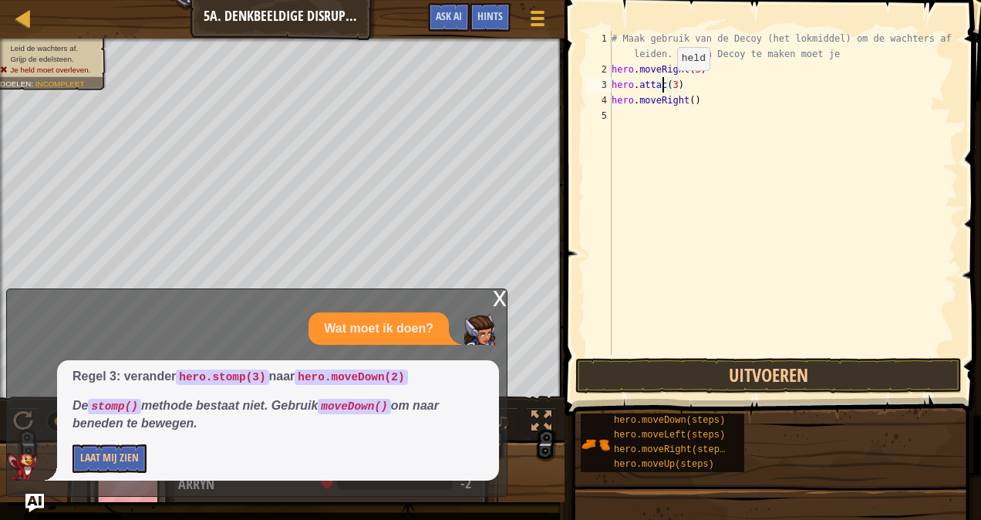
scroll to position [7, 5]
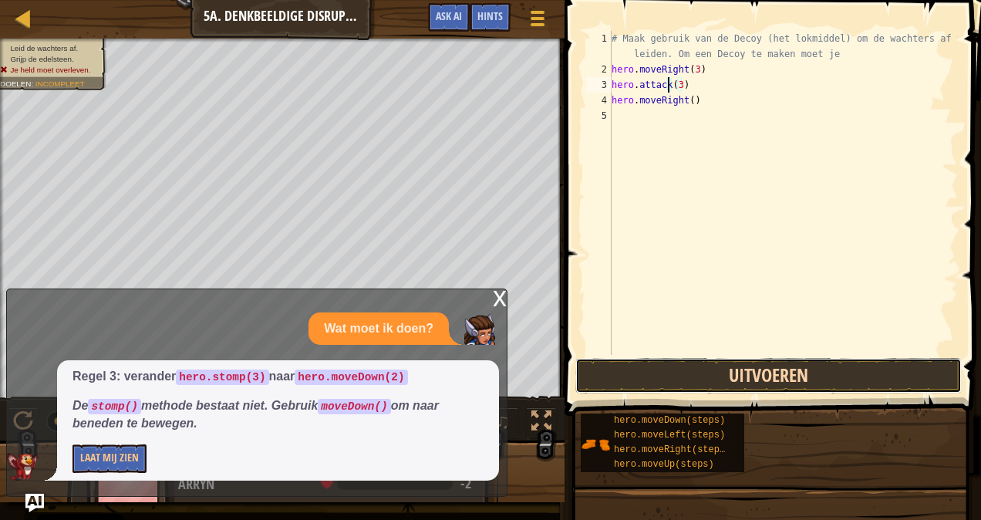
click at [665, 362] on button "Uitvoeren" at bounding box center [768, 375] width 386 height 35
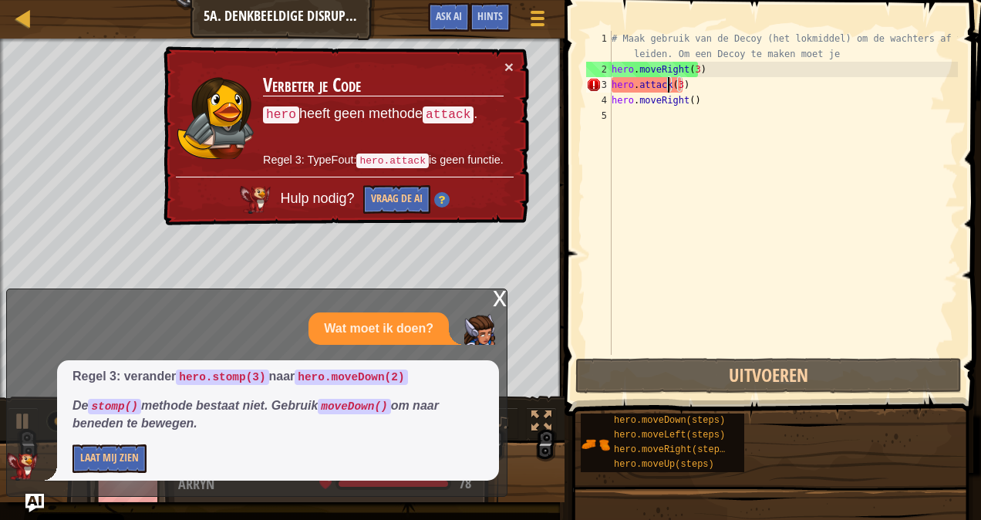
click at [494, 299] on div "x" at bounding box center [500, 296] width 14 height 15
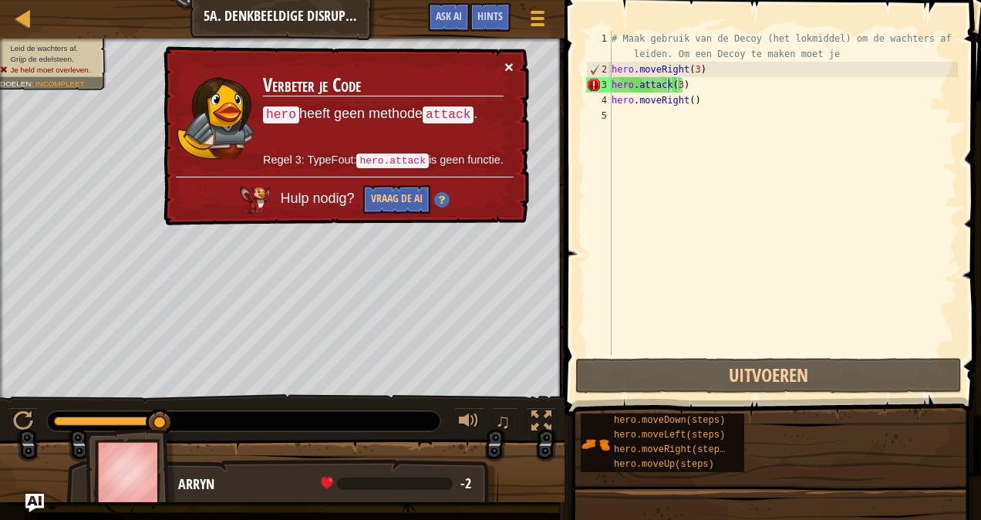
click at [510, 66] on button "×" at bounding box center [508, 67] width 9 height 16
click at [664, 85] on div "# Maak gebruik van de Decoy (het lokmiddel) om de wachters af te leiden. Om een…" at bounding box center [783, 216] width 349 height 370
click at [668, 91] on div "# Maak gebruik van de Decoy (het lokmiddel) om de wachters af te leiden. Om een…" at bounding box center [783, 216] width 349 height 370
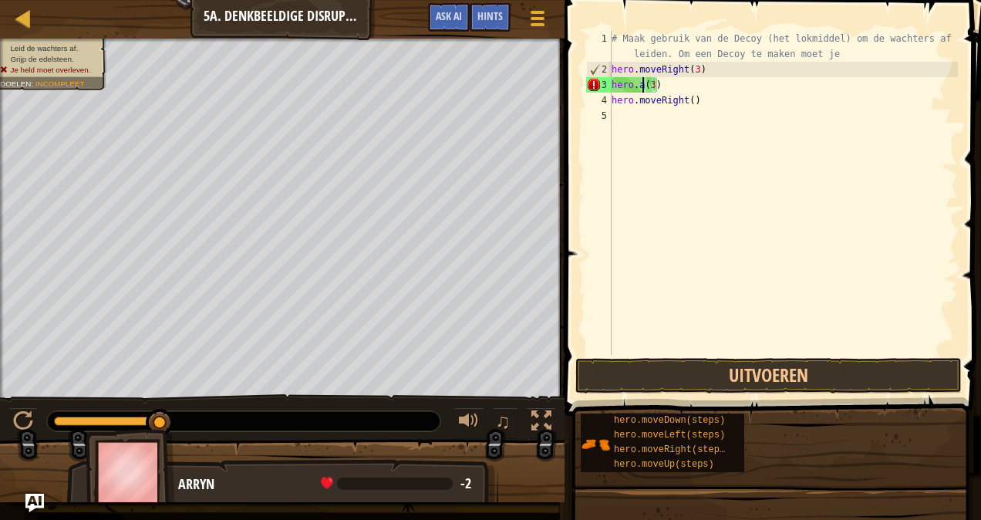
type textarea "hero.(3)"
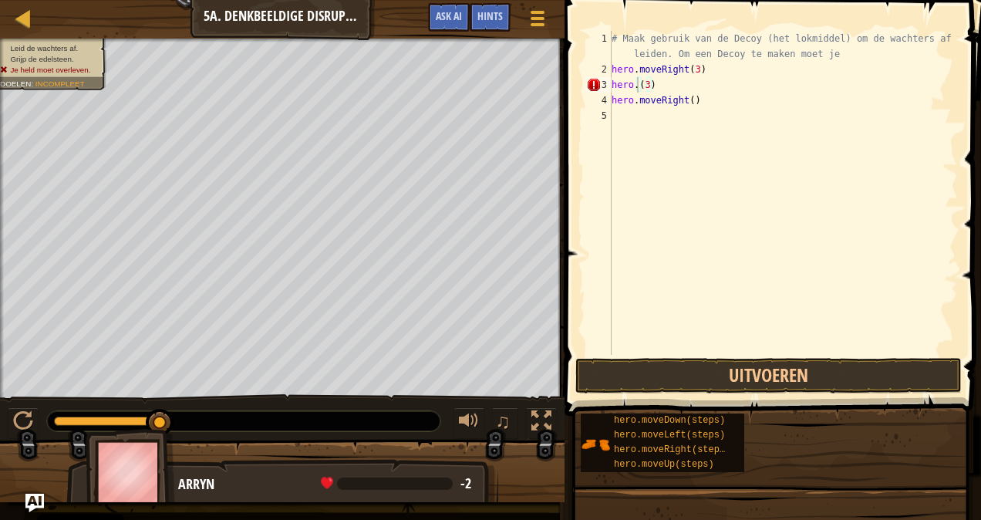
click at [117, 445] on img at bounding box center [130, 472] width 89 height 86
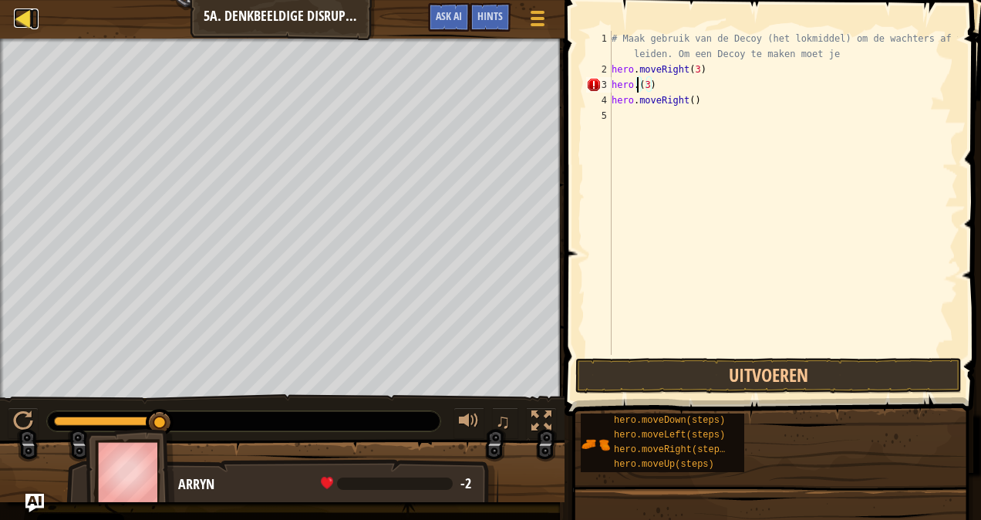
click at [20, 23] on div at bounding box center [23, 17] width 19 height 19
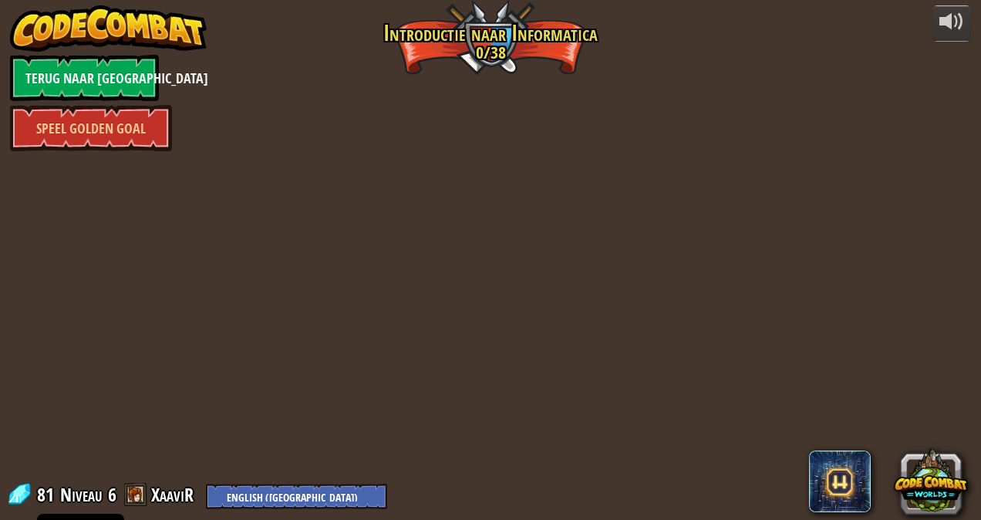
select select "nl-[GEOGRAPHIC_DATA]"
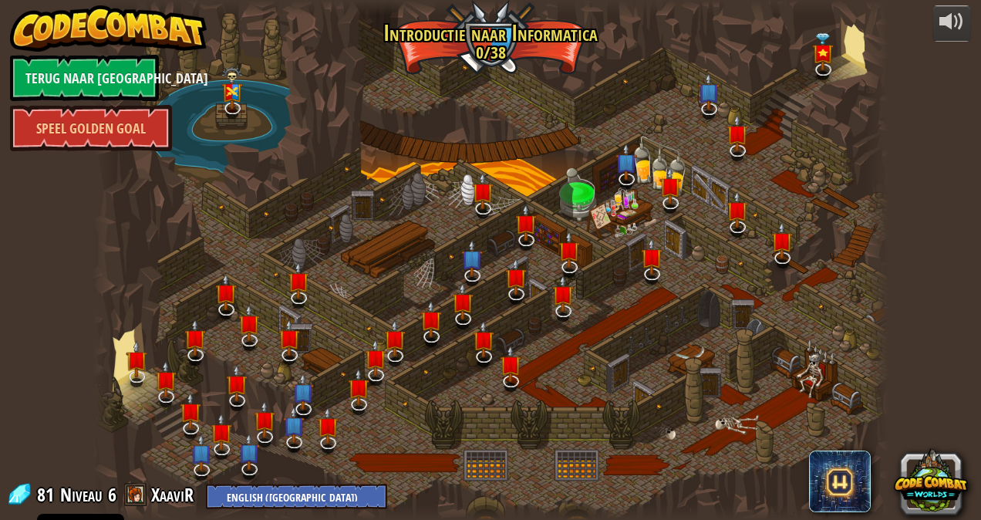
select select "nl-[GEOGRAPHIC_DATA]"
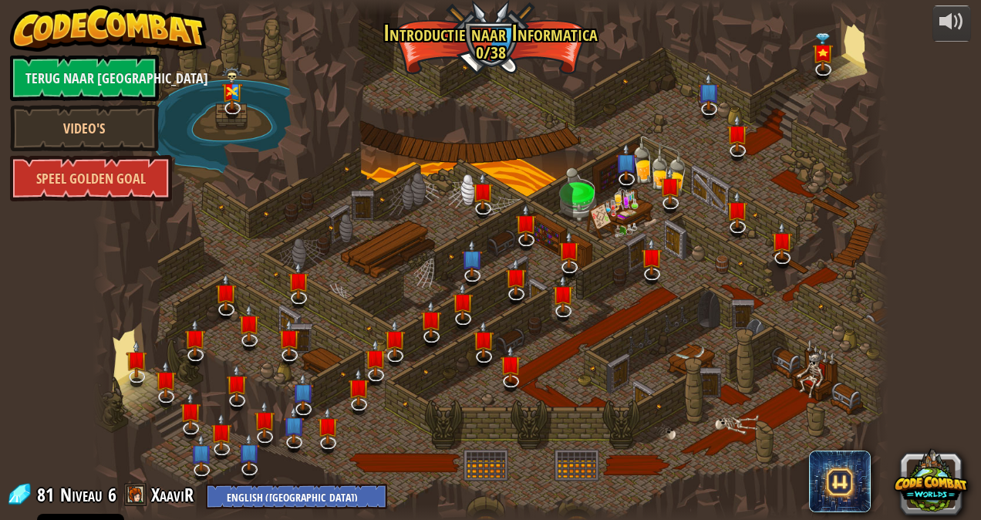
select select "nl-[GEOGRAPHIC_DATA]"
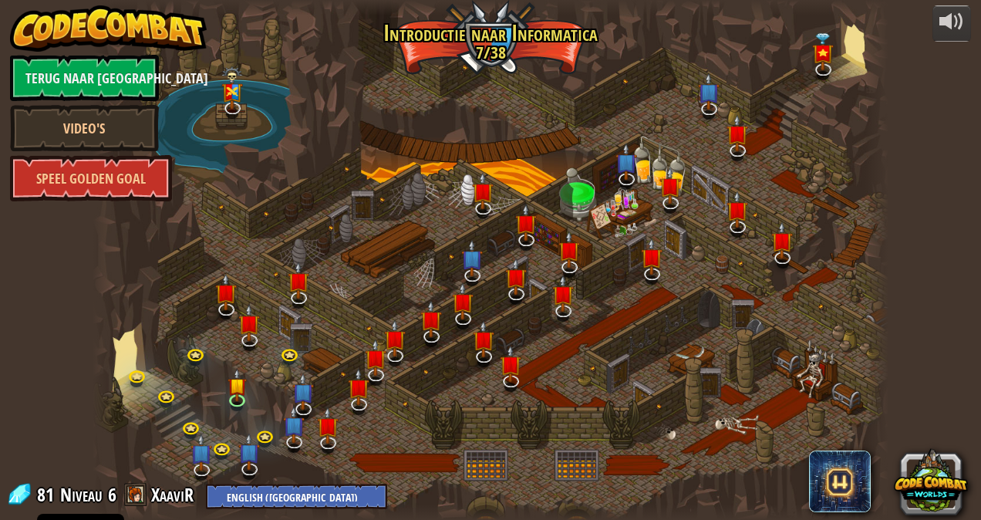
select select "nl-[GEOGRAPHIC_DATA]"
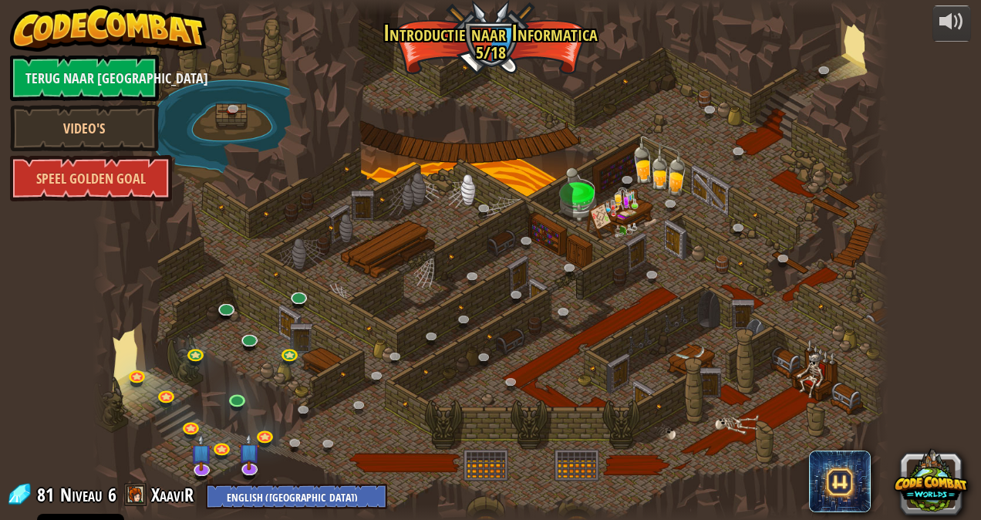
click at [137, 493] on span at bounding box center [135, 494] width 23 height 23
click at [238, 400] on link at bounding box center [239, 399] width 31 height 31
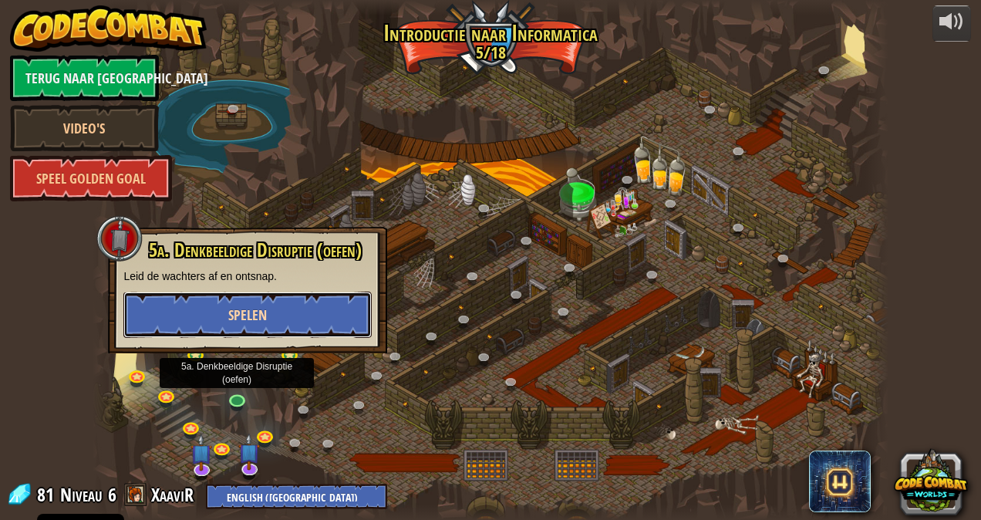
click at [270, 329] on button "Spelen" at bounding box center [247, 315] width 248 height 46
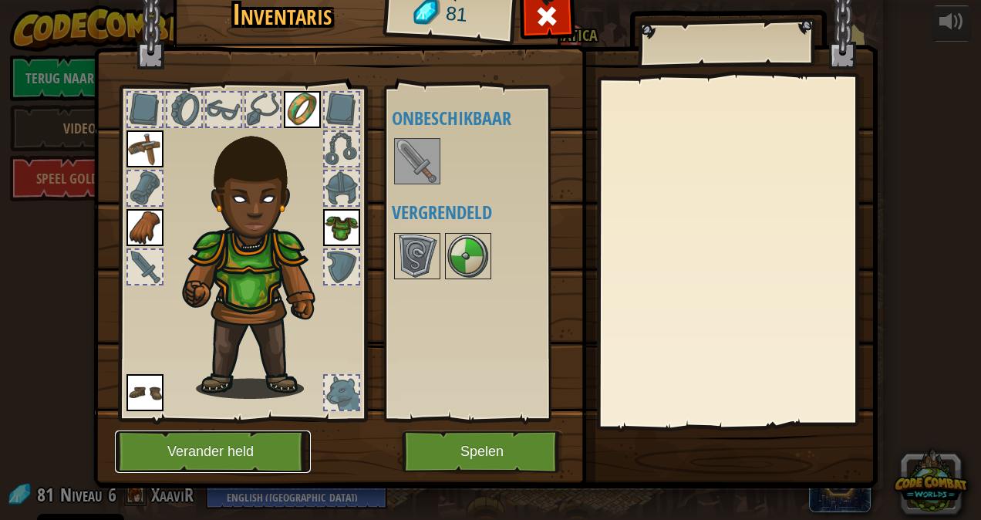
click at [260, 437] on button "Verander held" at bounding box center [213, 451] width 196 height 42
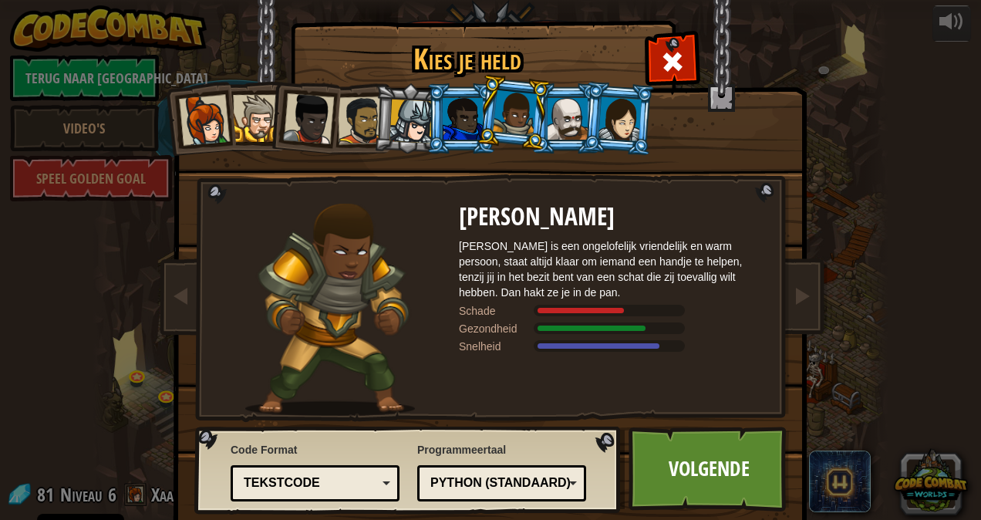
click at [582, 124] on li at bounding box center [619, 118] width 74 height 75
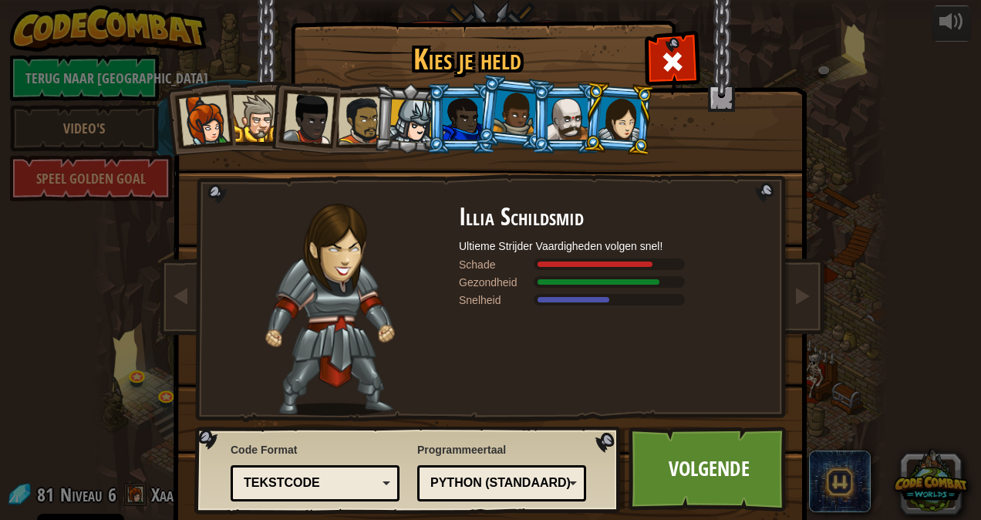
click at [548, 106] on div at bounding box center [568, 119] width 40 height 42
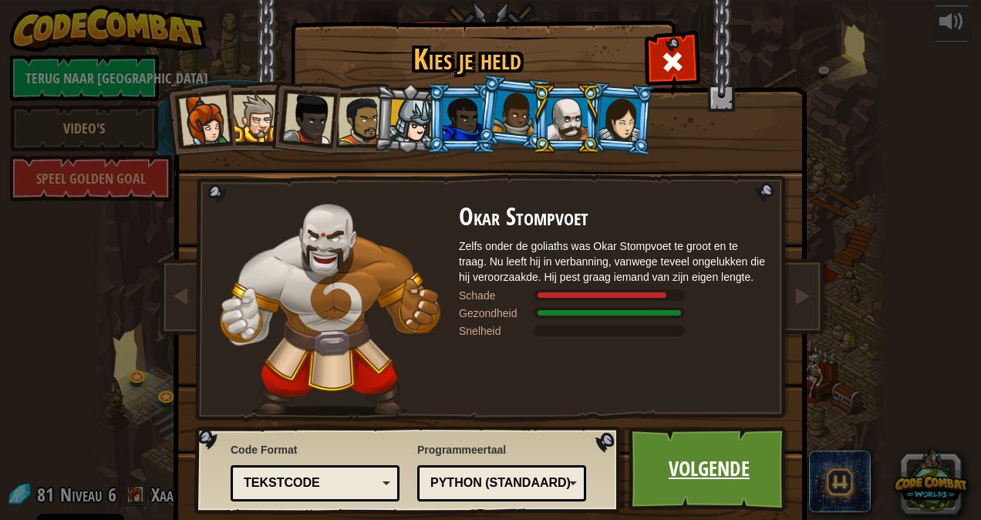
click at [726, 452] on link "Volgende" at bounding box center [709, 469] width 161 height 85
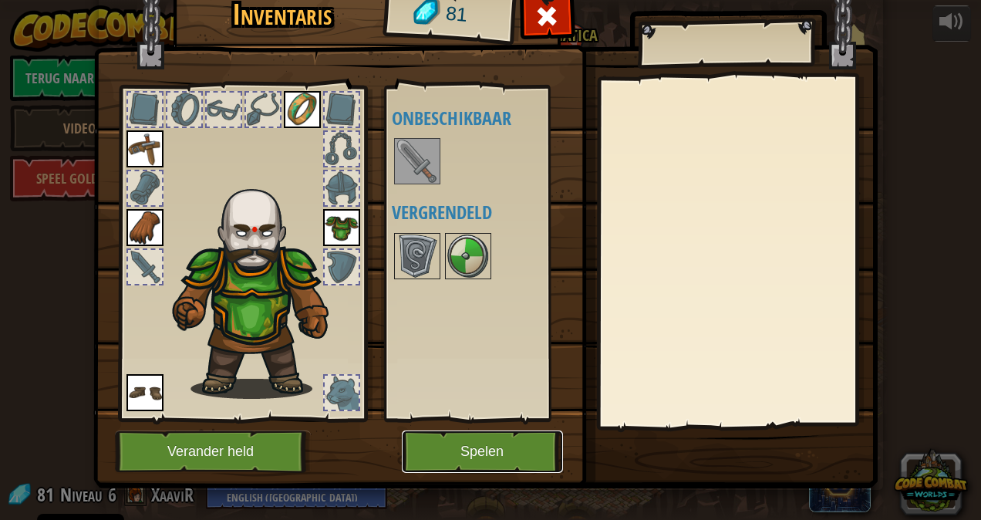
click at [530, 436] on button "Spelen" at bounding box center [482, 451] width 161 height 42
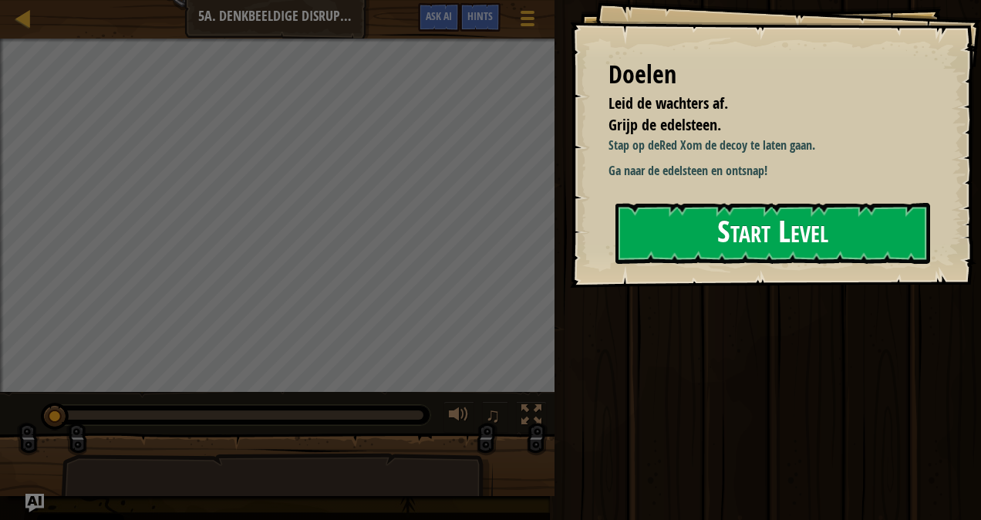
click at [713, 231] on button "Start Level" at bounding box center [772, 233] width 315 height 61
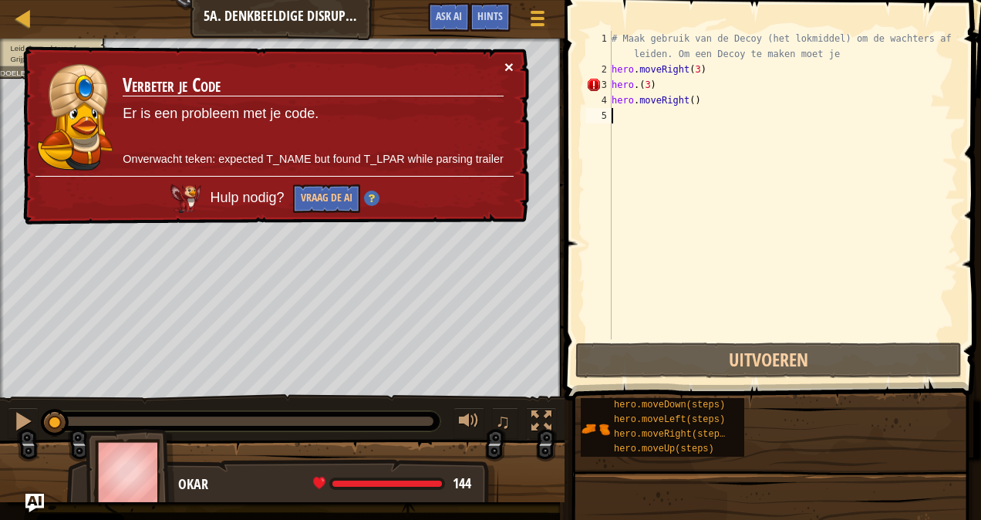
click at [507, 60] on button "×" at bounding box center [508, 67] width 9 height 16
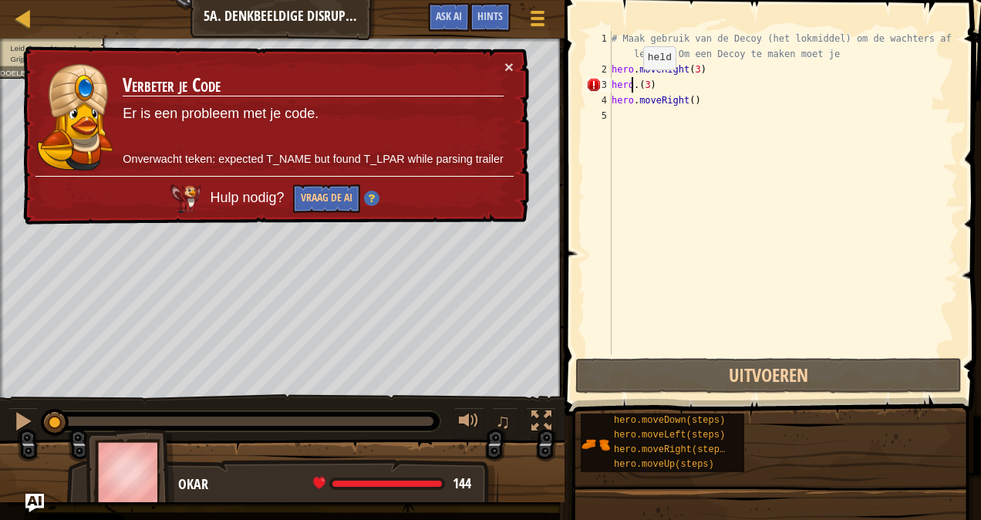
click at [629, 85] on div "# Maak gebruik van de Decoy (het lokmiddel) om de wachters af te leiden. Om een…" at bounding box center [783, 216] width 349 height 370
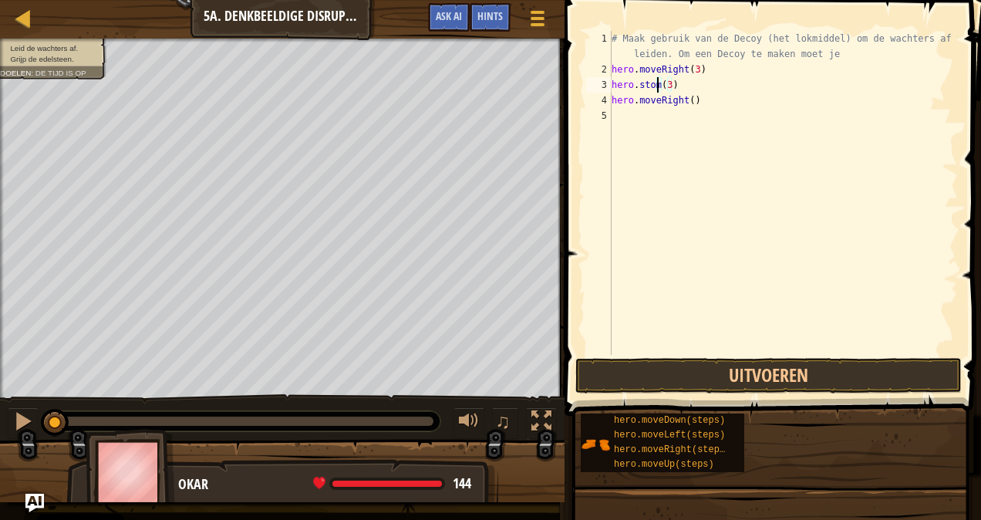
scroll to position [7, 5]
type textarea "hero.stomp(3)"
click at [701, 375] on button "Uitvoeren" at bounding box center [768, 375] width 386 height 35
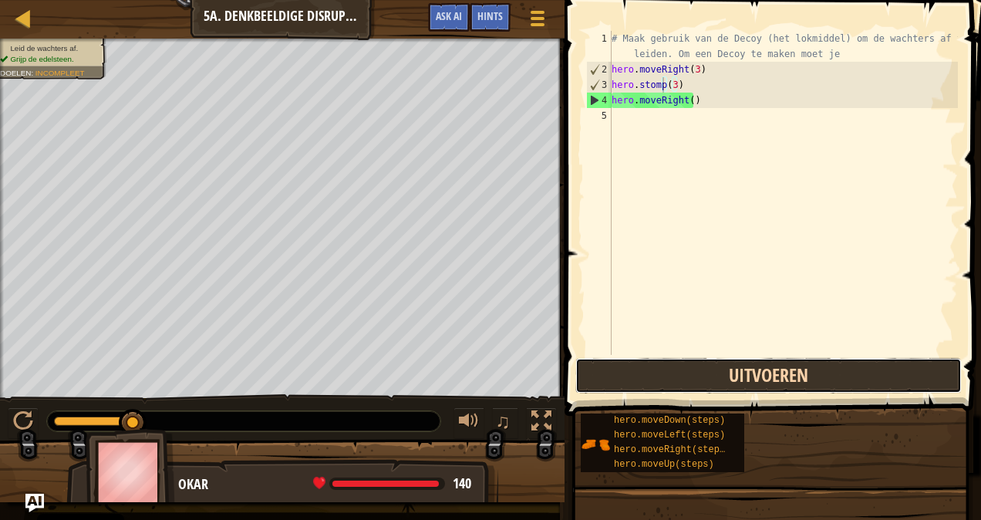
click at [706, 372] on button "Uitvoeren" at bounding box center [768, 375] width 386 height 35
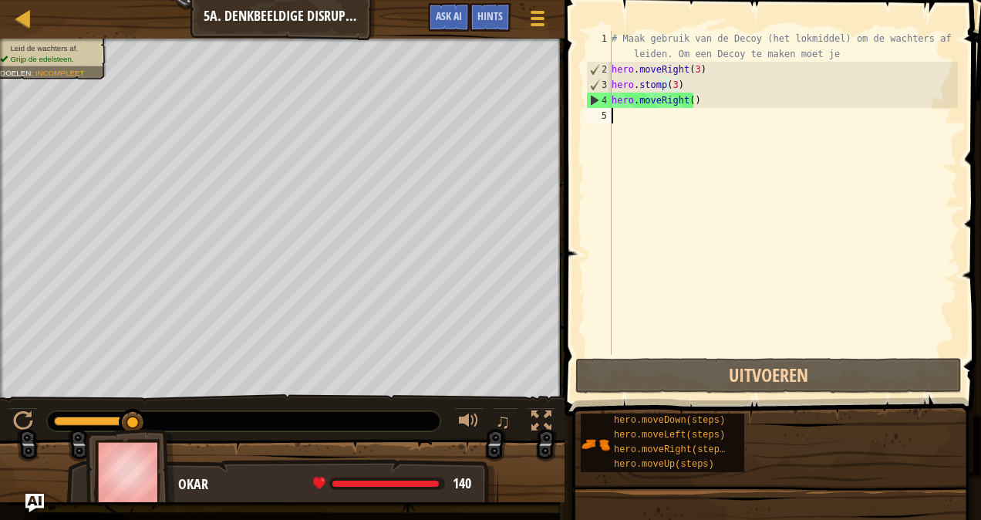
click at [620, 116] on div "# Maak gebruik van de Decoy (het lokmiddel) om de wachters af te leiden. Om een…" at bounding box center [783, 216] width 349 height 370
type textarea "n"
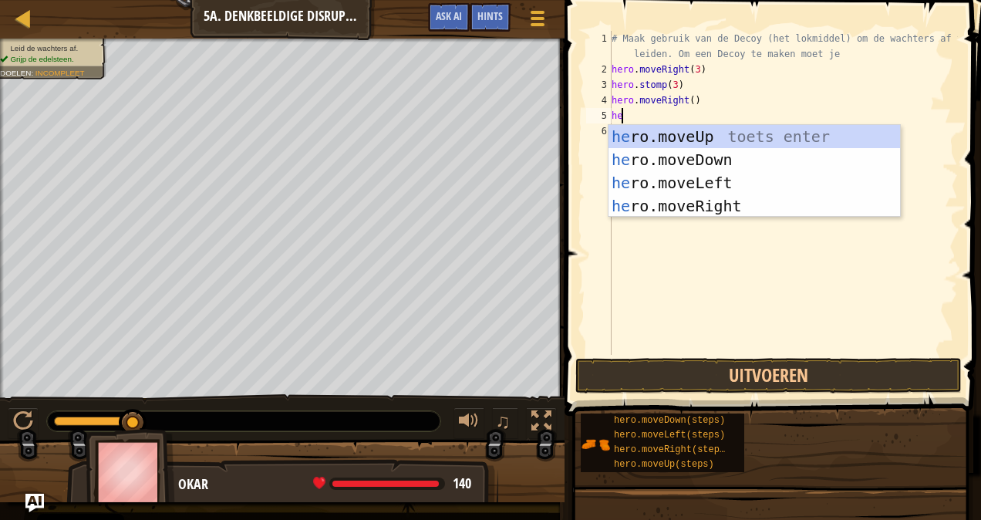
type textarea "heo"
click at [690, 184] on div "he r o .moveUp toets enter he r o .moveDown toets enter he r o .moveLeft toets …" at bounding box center [755, 194] width 292 height 139
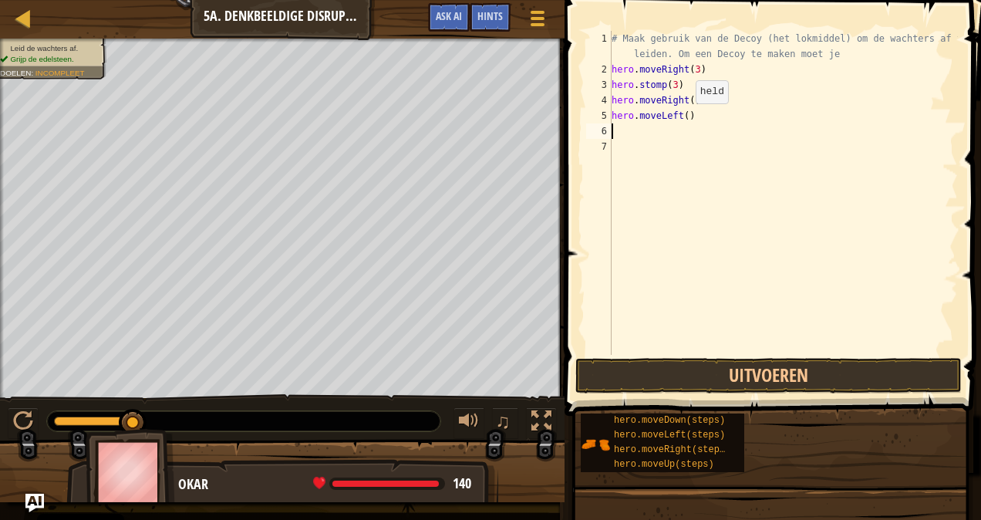
click at [683, 116] on div "# Maak gebruik van de Decoy (het lokmiddel) om de wachters af te leiden. Om een…" at bounding box center [783, 216] width 349 height 370
type textarea "hero.moveLeft(3)"
click at [619, 129] on div "# Maak gebruik van de Decoy (het lokmiddel) om de wachters af te leiden. Om een…" at bounding box center [783, 216] width 349 height 370
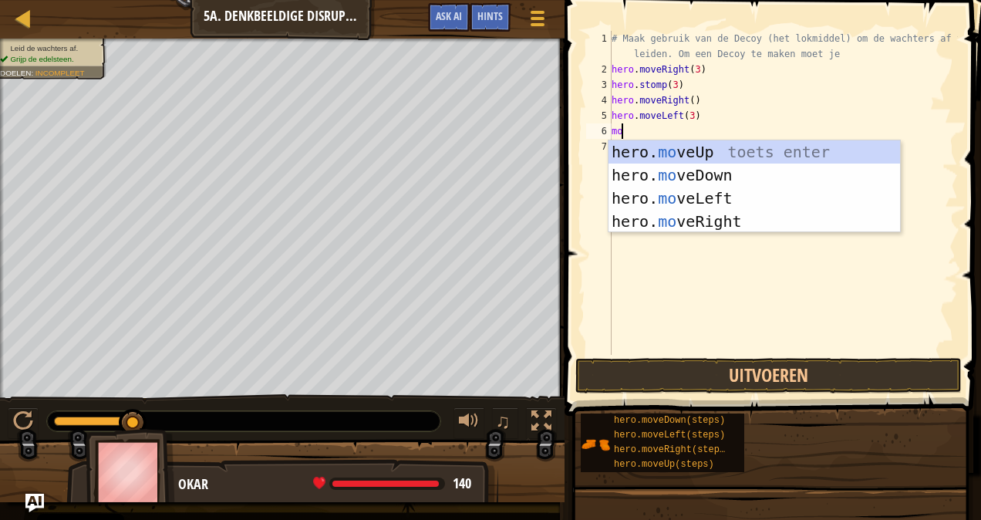
type textarea "move"
click at [720, 163] on div "hero. move Up toets enter hero. move Down toets enter hero. move Left toets ent…" at bounding box center [755, 209] width 292 height 139
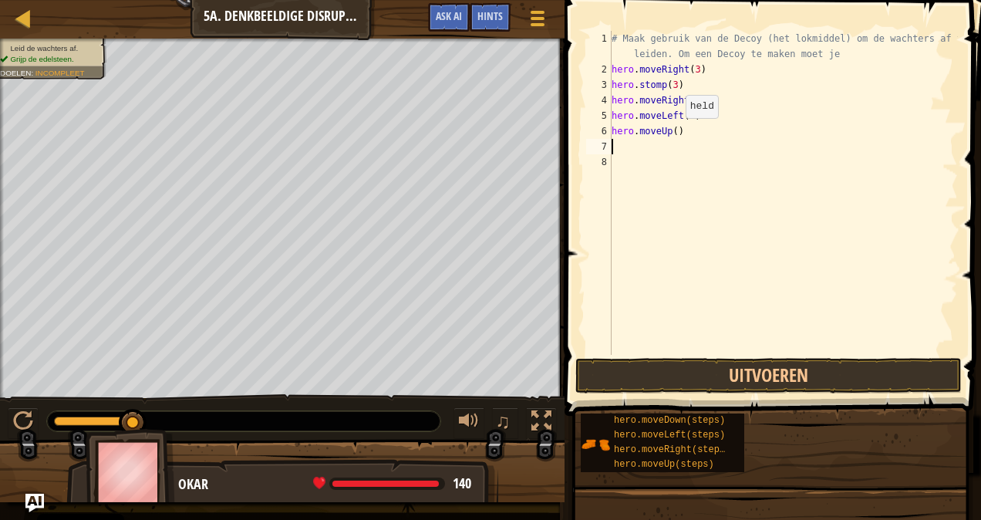
click at [669, 133] on div "# Maak gebruik van de Decoy (het lokmiddel) om de wachters af te leiden. Om een…" at bounding box center [783, 216] width 349 height 370
click at [674, 130] on div "# Maak gebruik van de Decoy (het lokmiddel) om de wachters af te leiden. Om een…" at bounding box center [783, 216] width 349 height 370
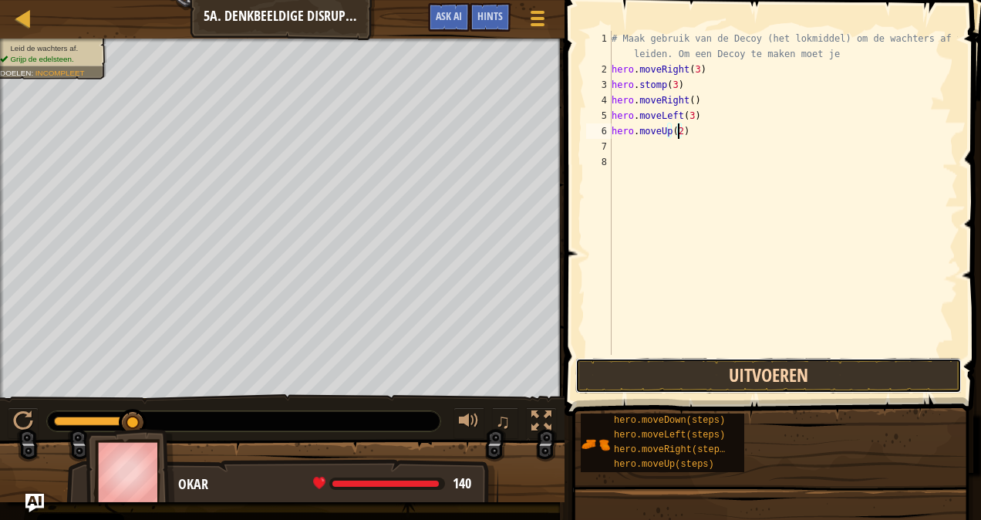
click at [690, 369] on button "Uitvoeren" at bounding box center [768, 375] width 386 height 35
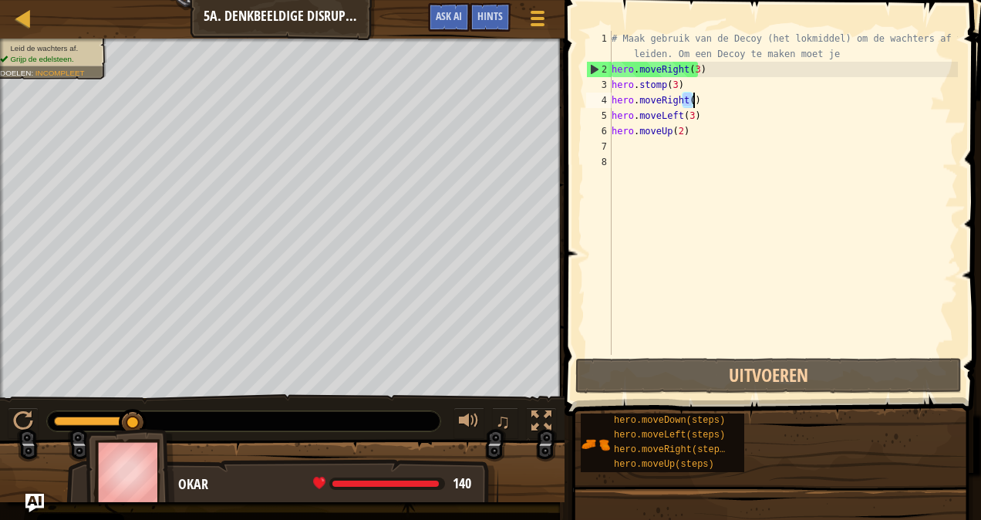
drag, startPoint x: 683, startPoint y: 100, endPoint x: 694, endPoint y: 100, distance: 10.8
click at [694, 100] on div "# Maak gebruik van de Decoy (het lokmiddel) om de wachters af te leiden. Om een…" at bounding box center [783, 216] width 349 height 370
click at [694, 100] on div "# Maak gebruik van de Decoy (het lokmiddel) om de wachters af te leiden. Om een…" at bounding box center [783, 193] width 349 height 324
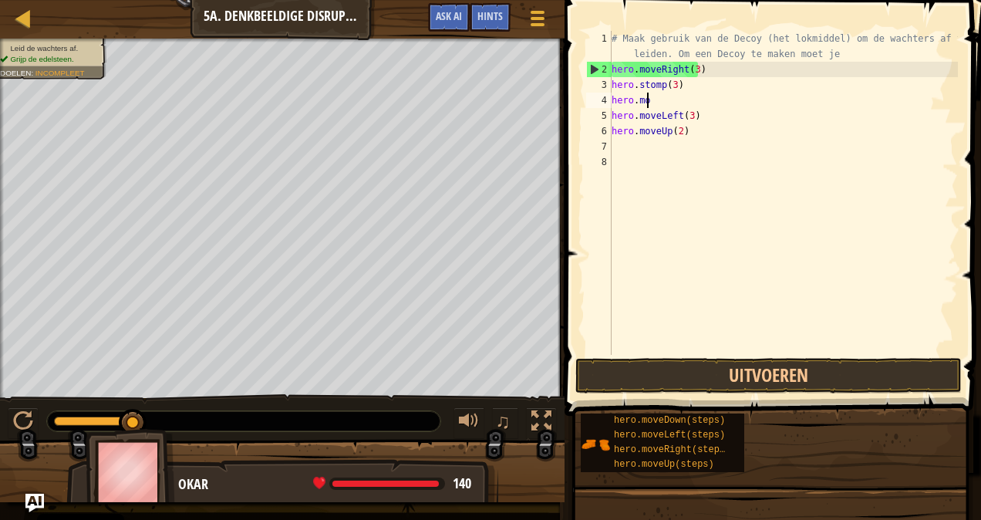
scroll to position [7, 2]
type textarea "h"
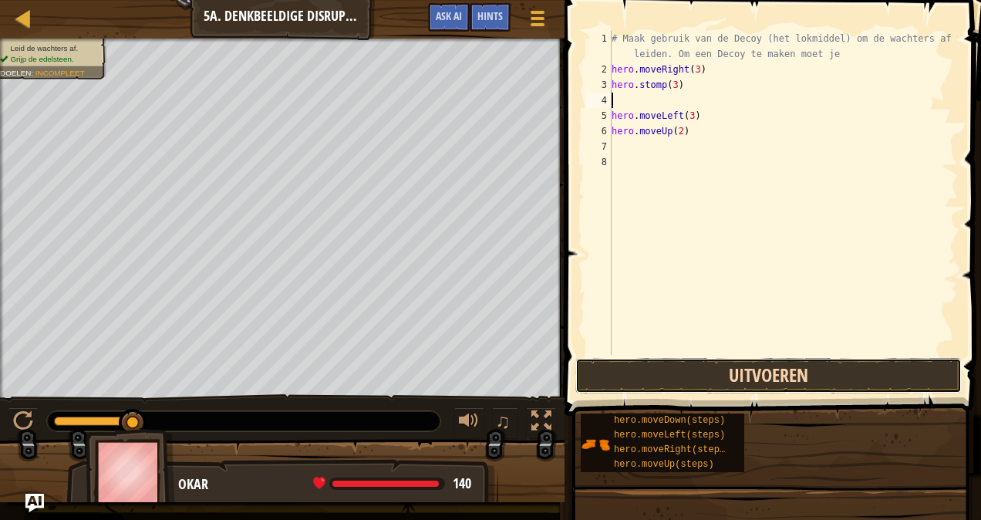
click at [733, 362] on button "Uitvoeren" at bounding box center [768, 375] width 386 height 35
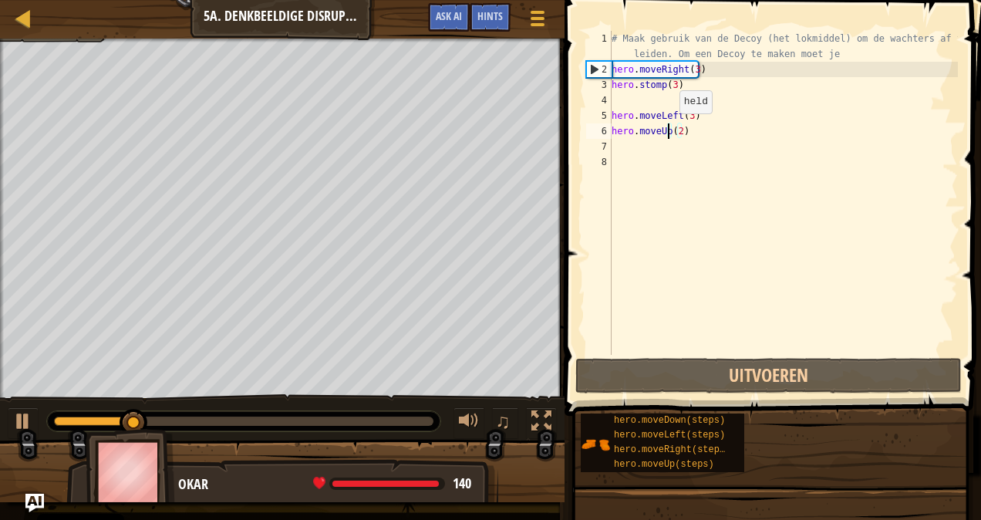
click at [666, 129] on div "# Maak gebruik van de Decoy (het lokmiddel) om de wachters af te leiden. Om een…" at bounding box center [783, 216] width 349 height 370
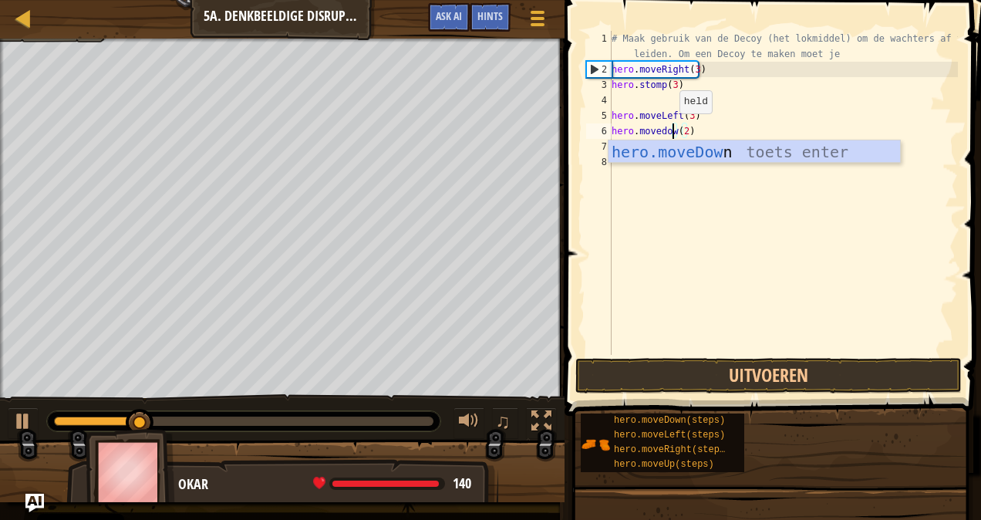
scroll to position [7, 5]
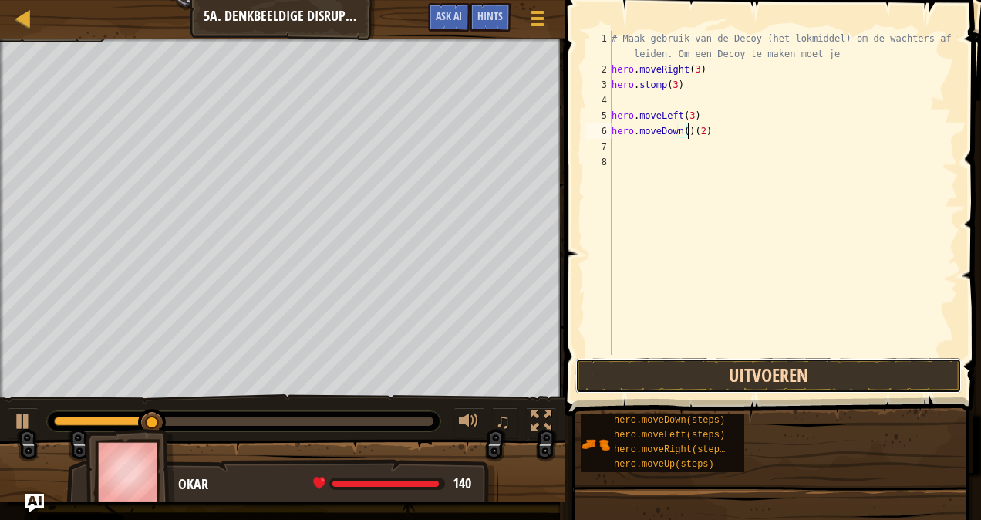
click at [691, 372] on button "Uitvoeren" at bounding box center [768, 375] width 386 height 35
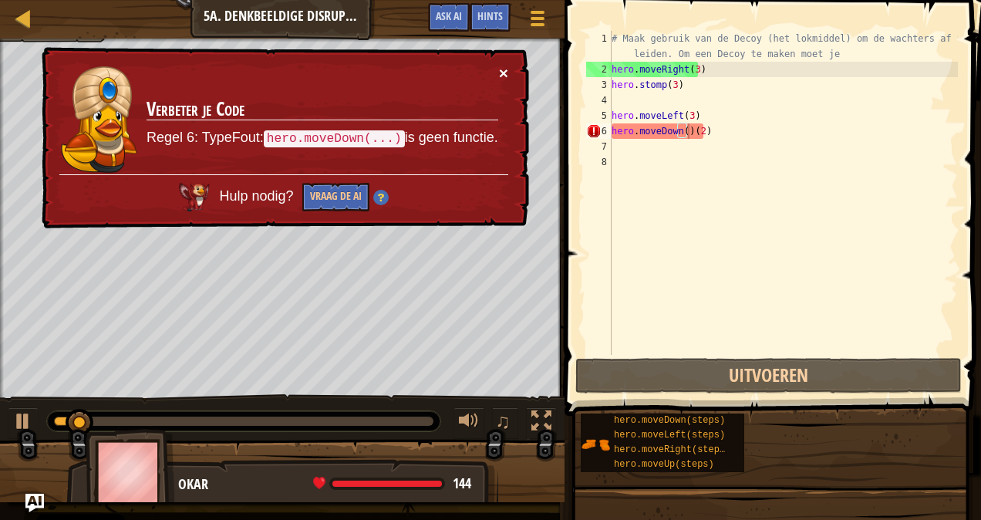
click at [503, 65] on button "×" at bounding box center [503, 73] width 9 height 16
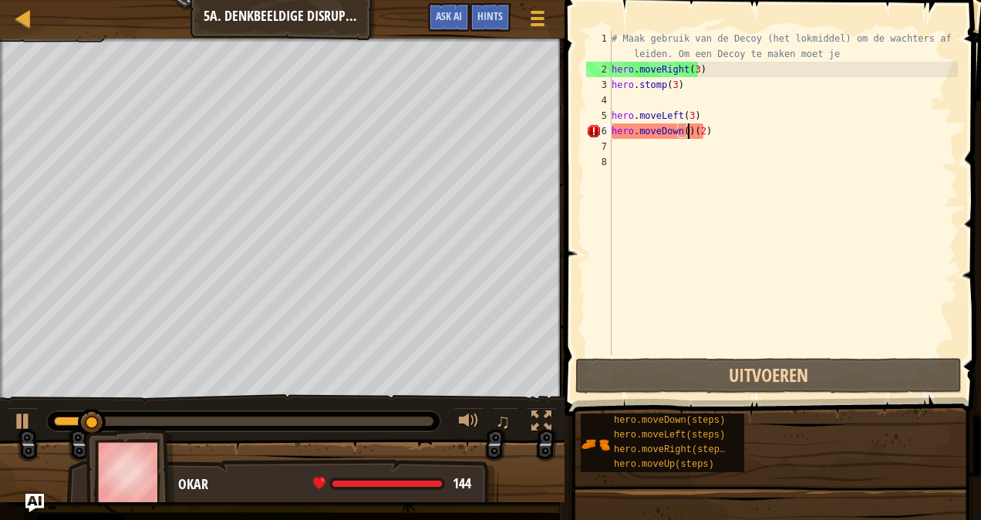
type textarea "hero.moveDown(2)"
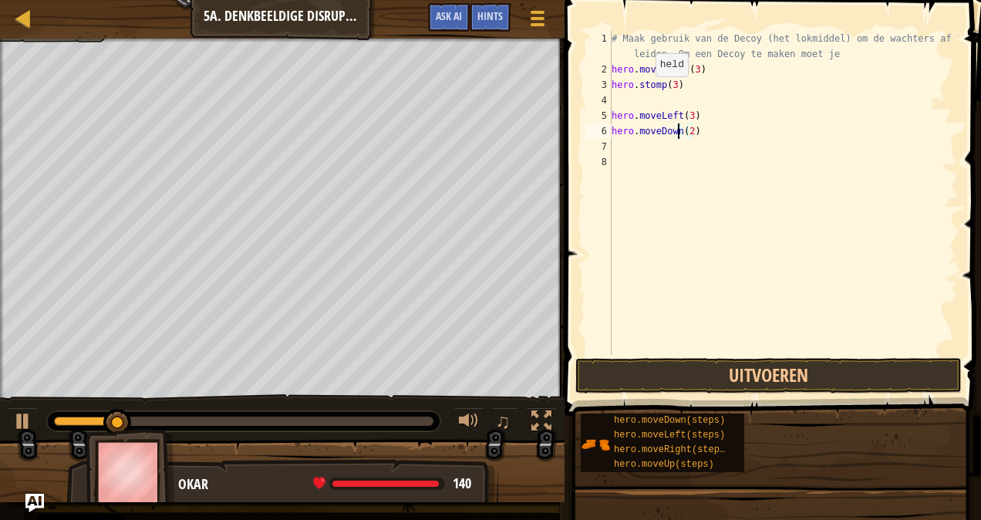
click at [642, 100] on div "# Maak gebruik van de Decoy (het lokmiddel) om de wachters af te leiden. Om een…" at bounding box center [783, 216] width 349 height 370
type textarea "H"
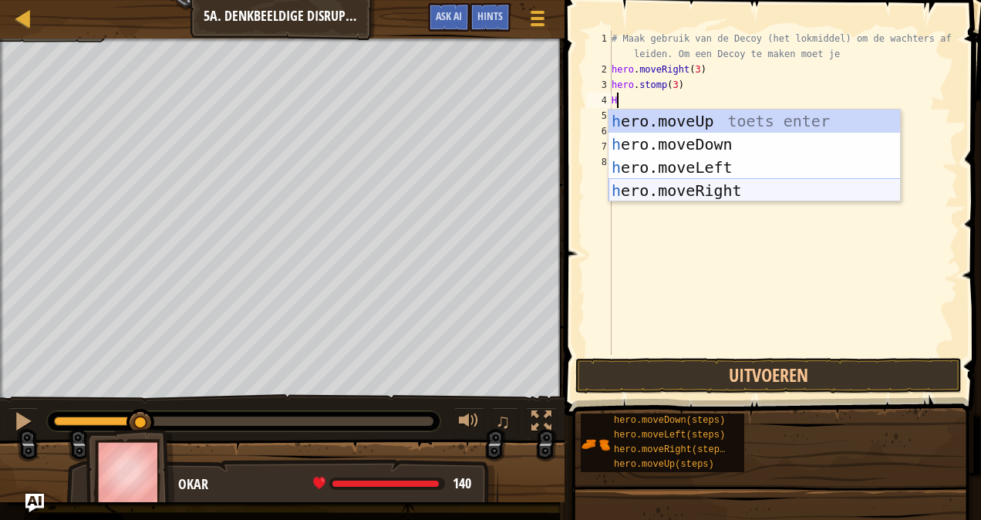
click at [646, 181] on div "h ero.moveUp toets enter h ero.moveDown toets enter h ero.moveLeft toets enter …" at bounding box center [755, 179] width 292 height 139
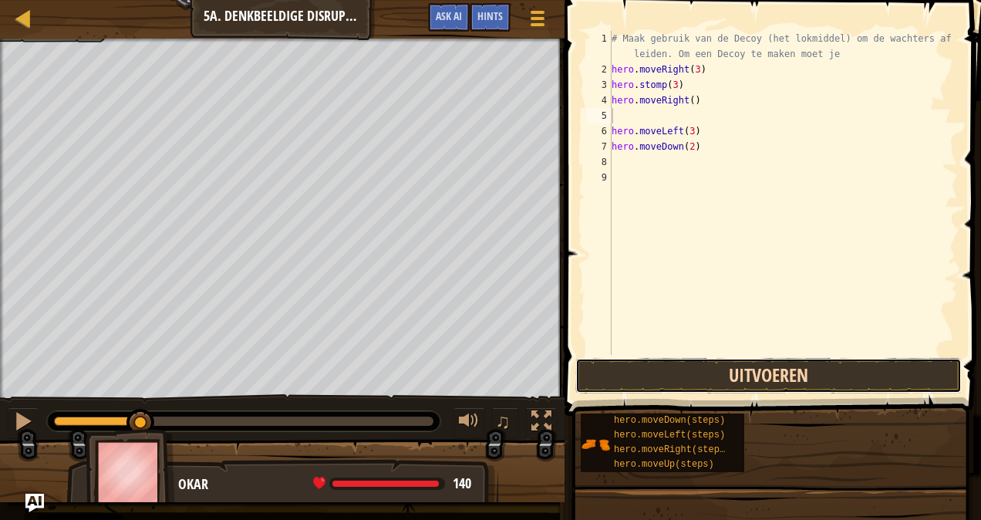
click at [642, 381] on button "Uitvoeren" at bounding box center [768, 375] width 386 height 35
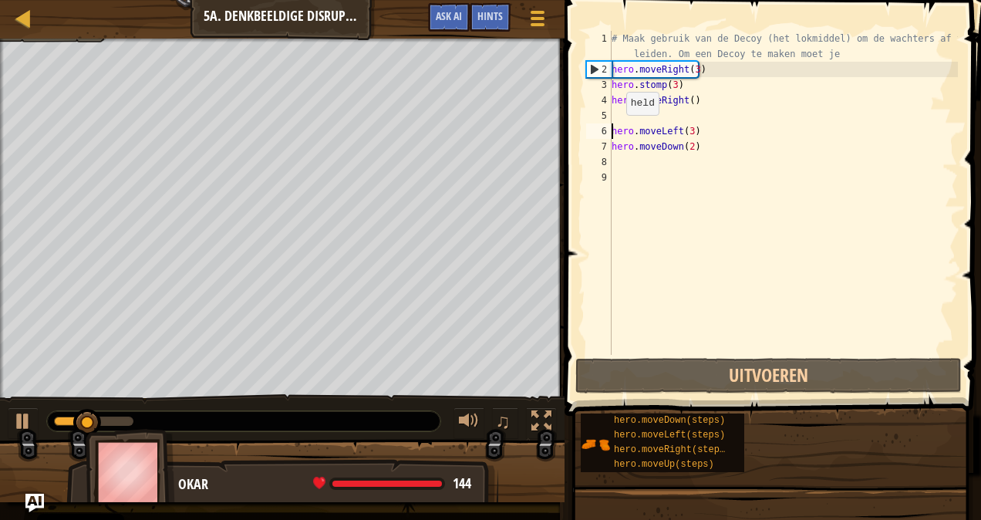
click at [612, 130] on div "# Maak gebruik van de Decoy (het lokmiddel) om de wachters af te leiden. Om een…" at bounding box center [783, 216] width 349 height 370
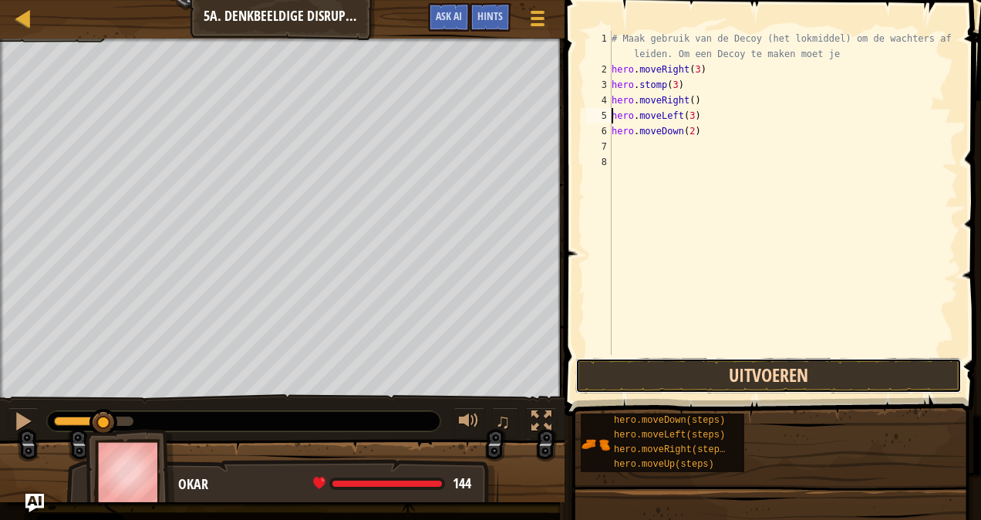
click at [657, 366] on button "Uitvoeren" at bounding box center [768, 375] width 386 height 35
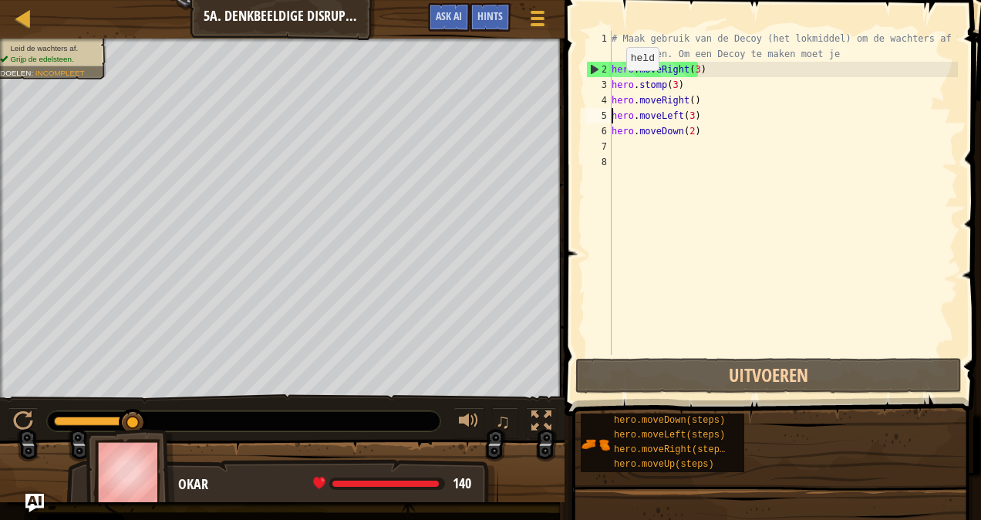
click at [609, 80] on div "3" at bounding box center [598, 84] width 25 height 15
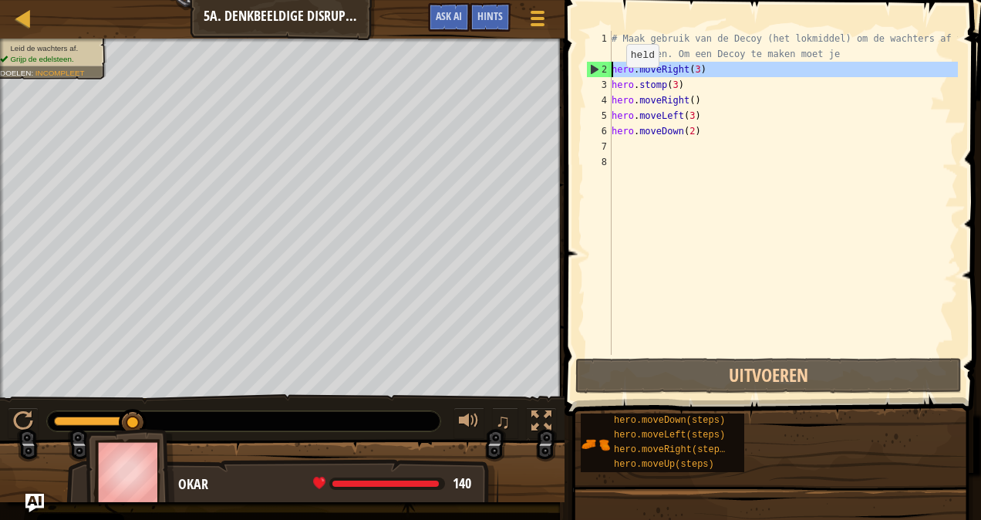
click at [589, 66] on div "2" at bounding box center [599, 69] width 25 height 15
click at [592, 65] on div "2" at bounding box center [599, 69] width 25 height 15
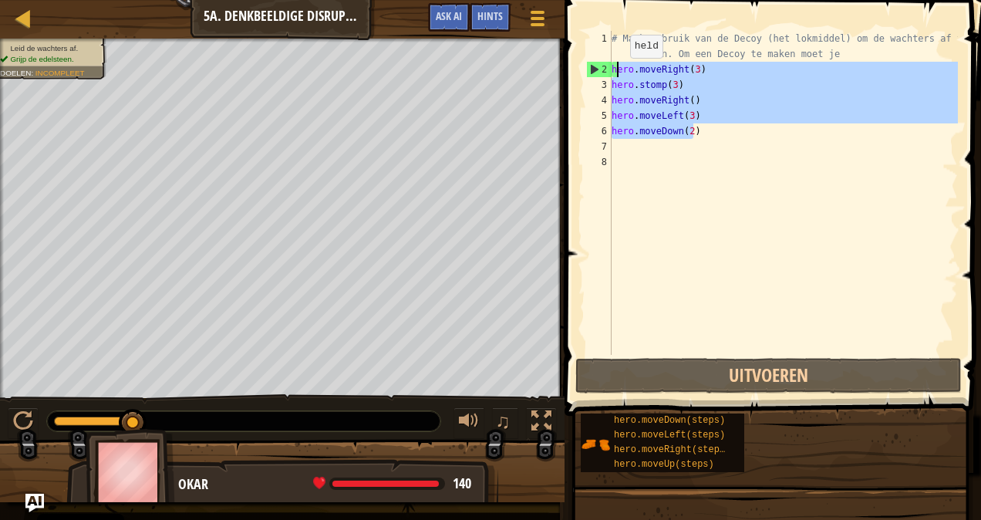
drag, startPoint x: 699, startPoint y: 133, endPoint x: 614, endPoint y: 71, distance: 105.4
click at [614, 71] on div "# Maak gebruik van de Decoy (het lokmiddel) om de wachters af te leiden. Om een…" at bounding box center [783, 216] width 349 height 370
type textarea "hero.moveRight(3) hero.stomp(3)"
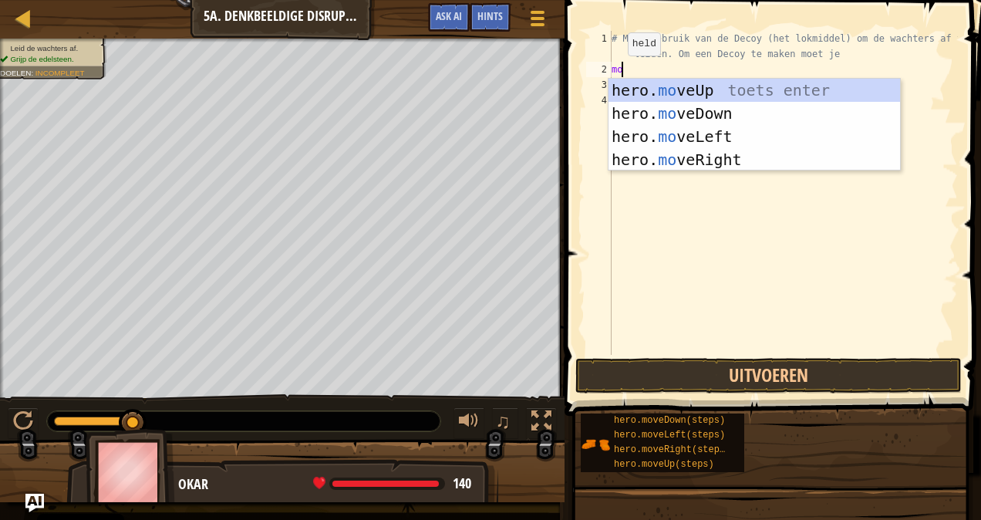
type textarea "move"
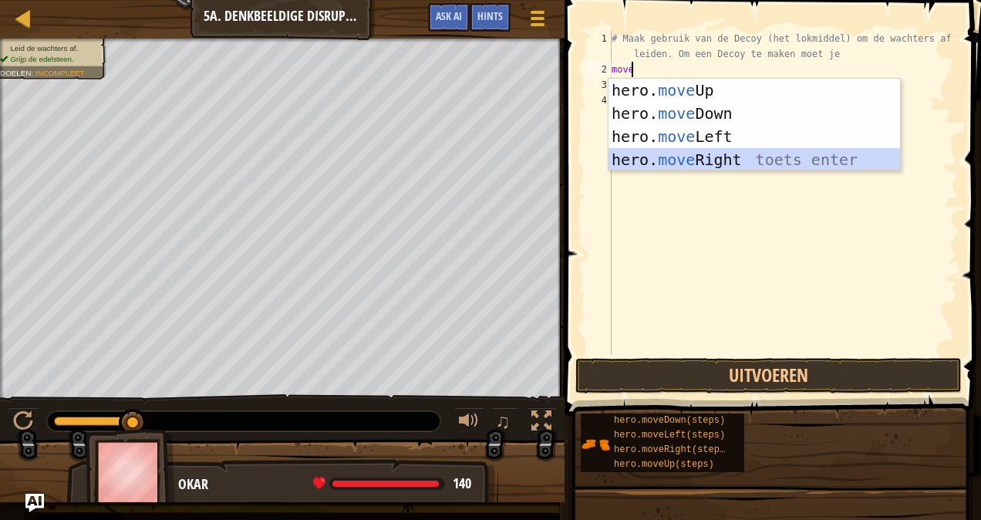
click at [621, 158] on div "hero. move Up toets enter hero. move Down toets enter hero. move Left toets ent…" at bounding box center [755, 148] width 292 height 139
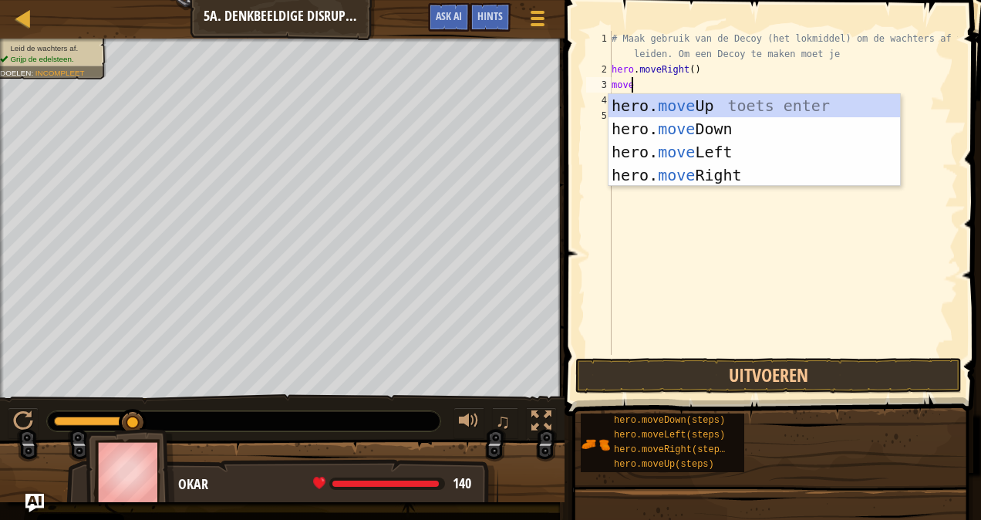
type textarea "moved"
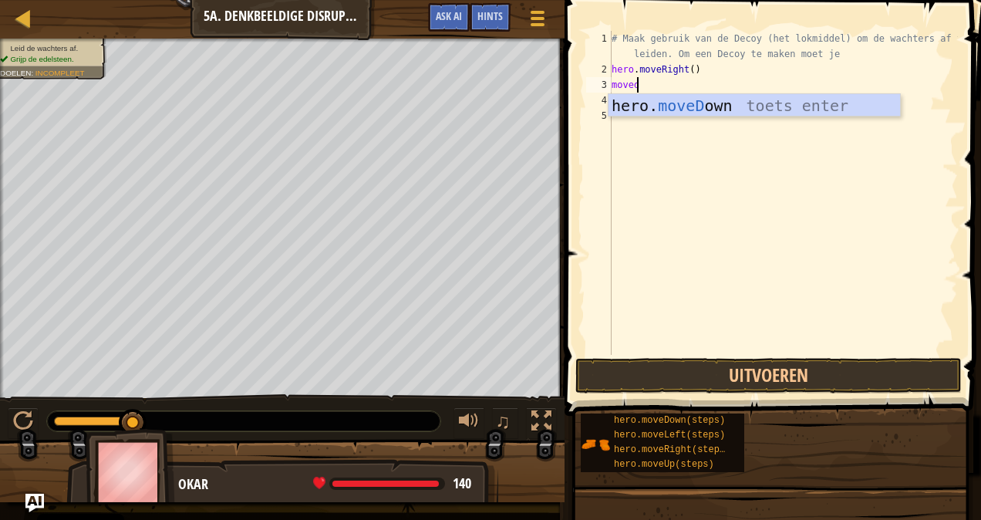
click at [678, 111] on div "hero. moveD own toets enter" at bounding box center [755, 128] width 292 height 69
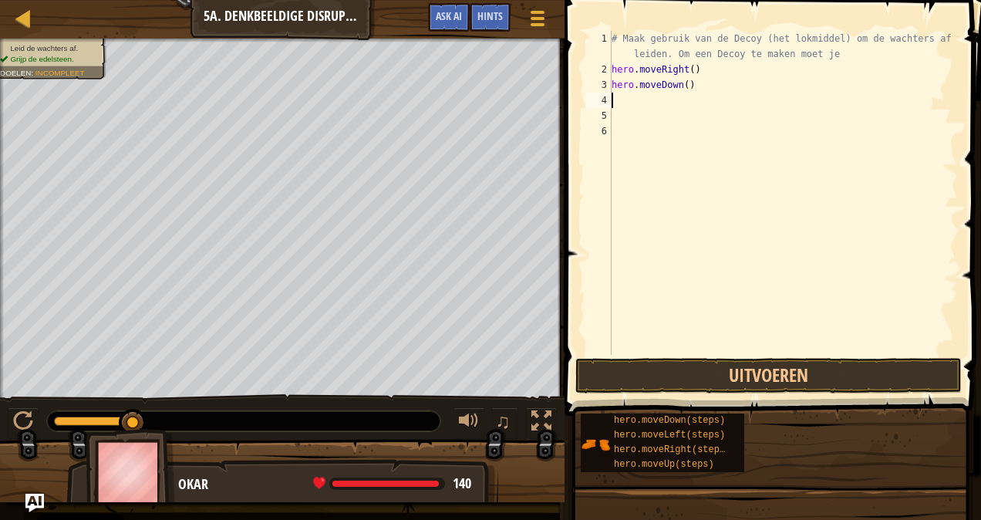
scroll to position [7, 0]
click at [681, 84] on div "# Maak gebruik van de Decoy (het lokmiddel) om de wachters af te leiden. Om een…" at bounding box center [783, 216] width 349 height 370
type textarea "hero.moveDown(2)"
click at [710, 373] on button "Uitvoeren" at bounding box center [768, 375] width 386 height 35
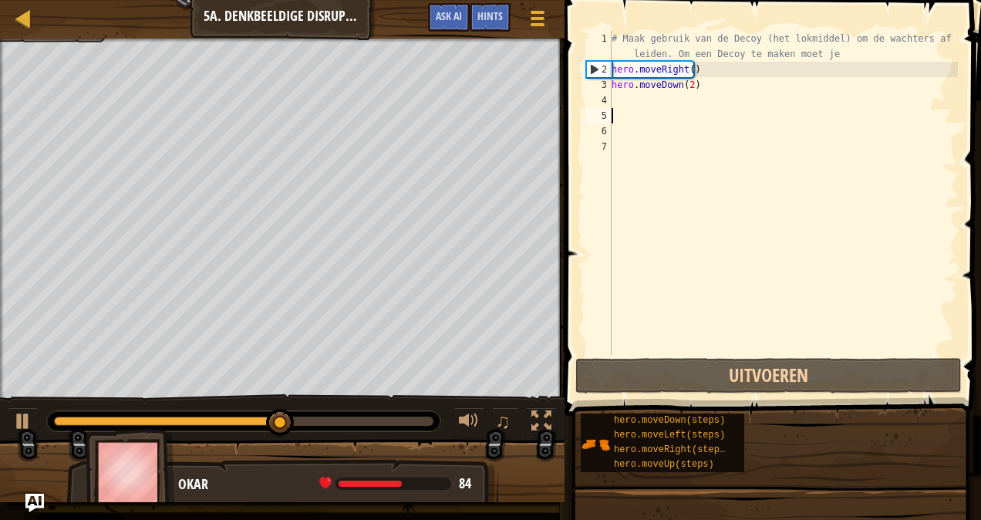
click at [656, 119] on div "# Maak gebruik van de Decoy (het lokmiddel) om de wachters af te leiden. Om een…" at bounding box center [783, 216] width 349 height 370
click at [687, 72] on div "# Maak gebruik van de Decoy (het lokmiddel) om de wachters af te leiden. Om een…" at bounding box center [783, 216] width 349 height 370
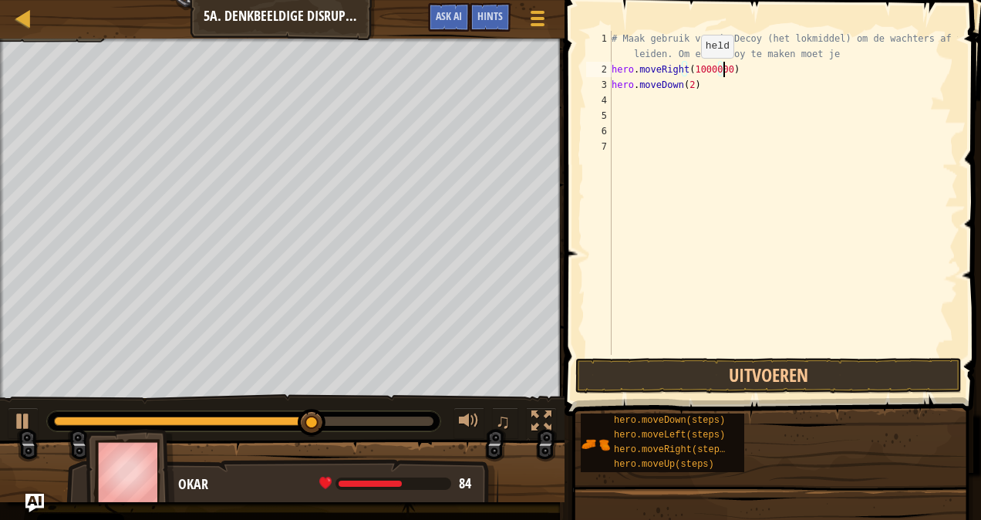
scroll to position [7, 8]
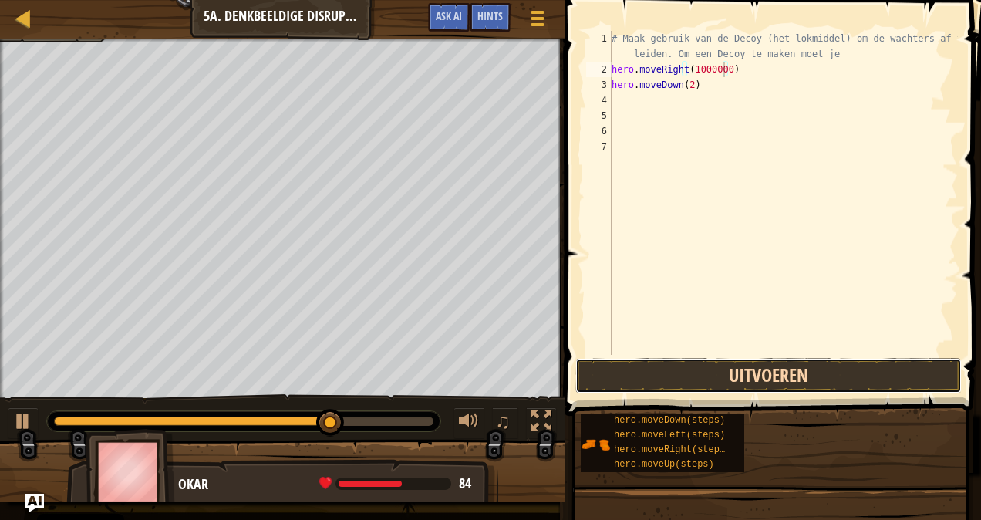
click at [671, 376] on button "Uitvoeren" at bounding box center [768, 375] width 386 height 35
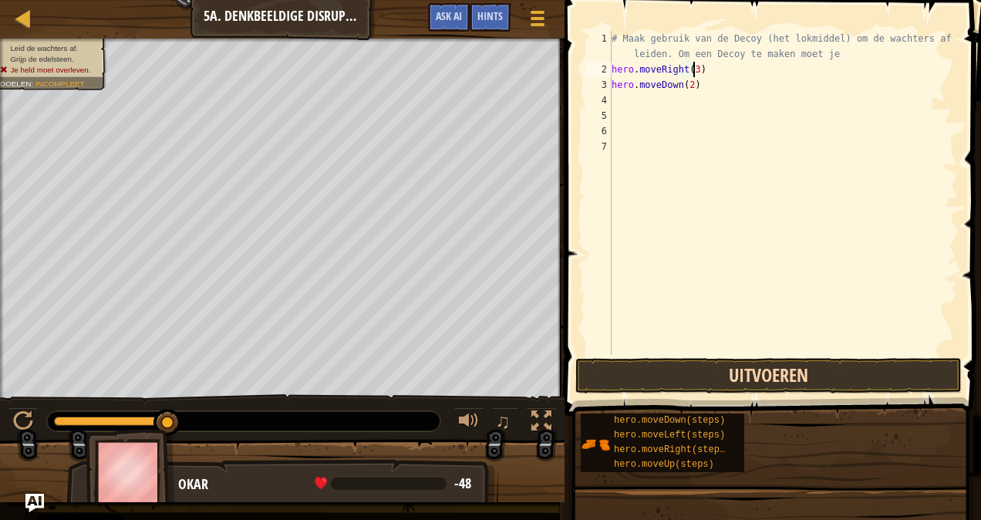
scroll to position [7, 6]
click at [697, 82] on div "# Maak gebruik van de Decoy (het lokmiddel) om de wachters af te leiden. Om een…" at bounding box center [783, 216] width 349 height 370
type textarea "h"
type textarea "m"
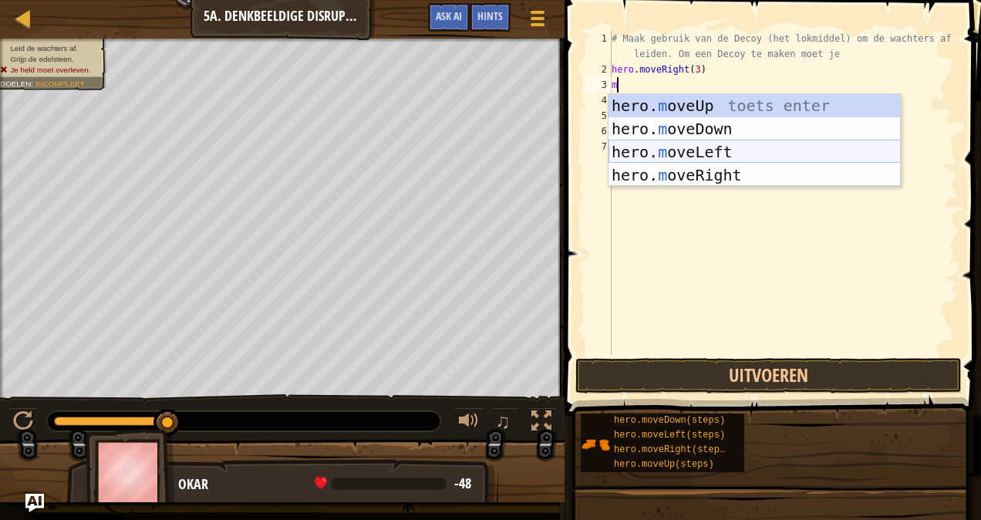
click at [829, 147] on div "hero. m oveUp toets enter hero. m oveDown toets enter hero. m oveLeft toets ent…" at bounding box center [755, 163] width 292 height 139
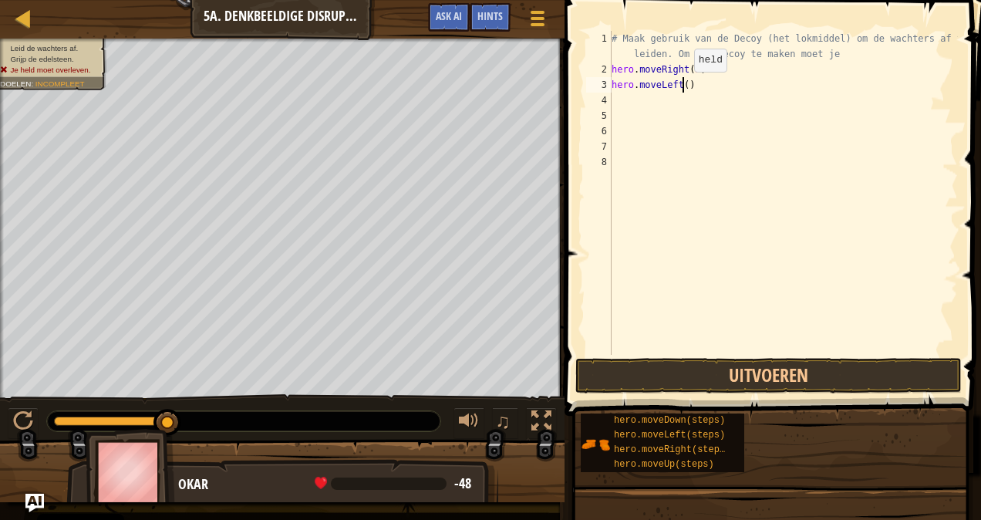
click at [680, 86] on div "# Maak gebruik van de Decoy (het lokmiddel) om de wachters af te leiden. Om een…" at bounding box center [783, 216] width 349 height 370
type textarea "hero.moveLeft(2)"
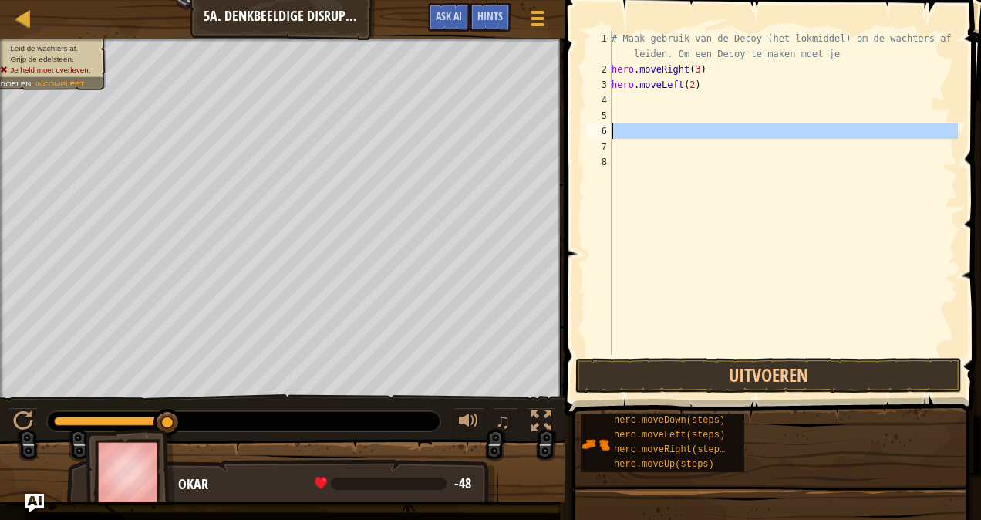
click at [601, 132] on div "6" at bounding box center [598, 130] width 25 height 15
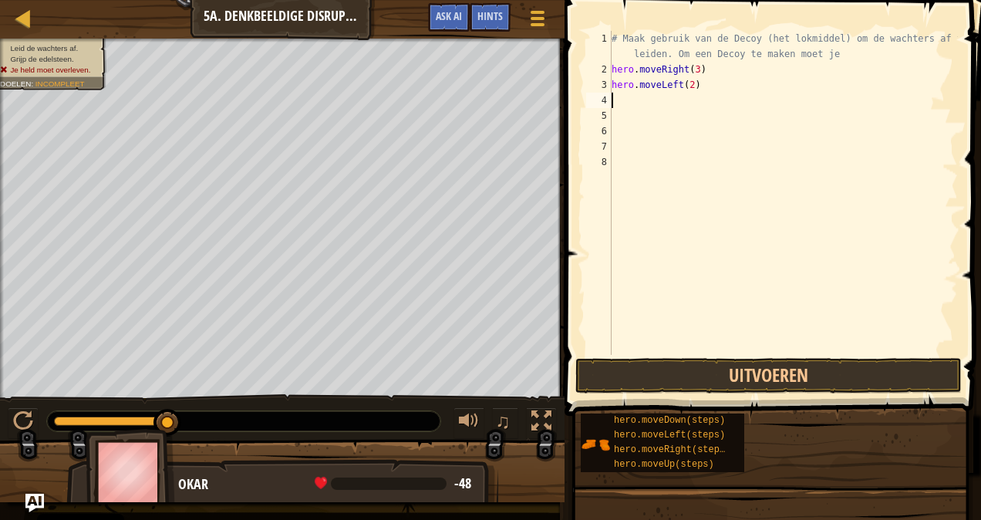
click at [614, 97] on div "# Maak gebruik van de Decoy (het lokmiddel) om de wachters af te leiden. Om een…" at bounding box center [783, 216] width 349 height 370
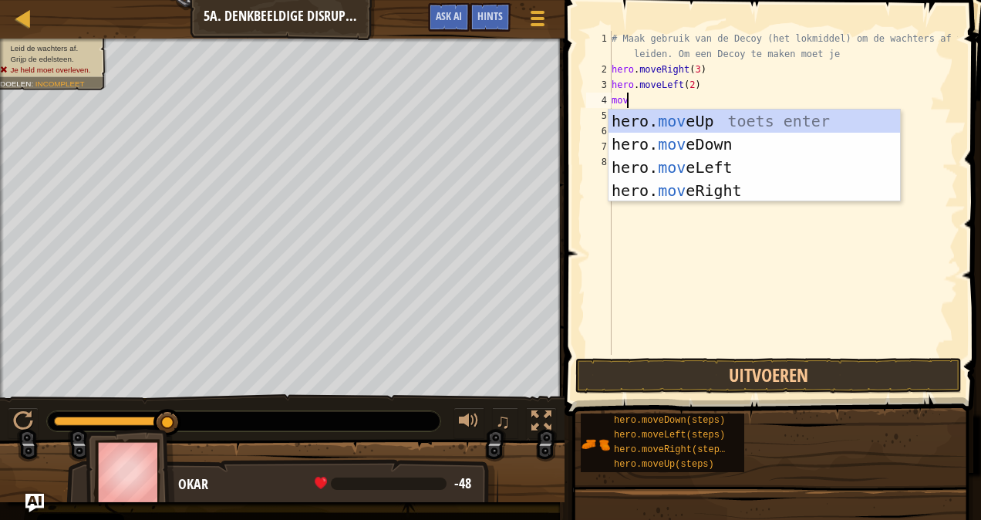
type textarea "move"
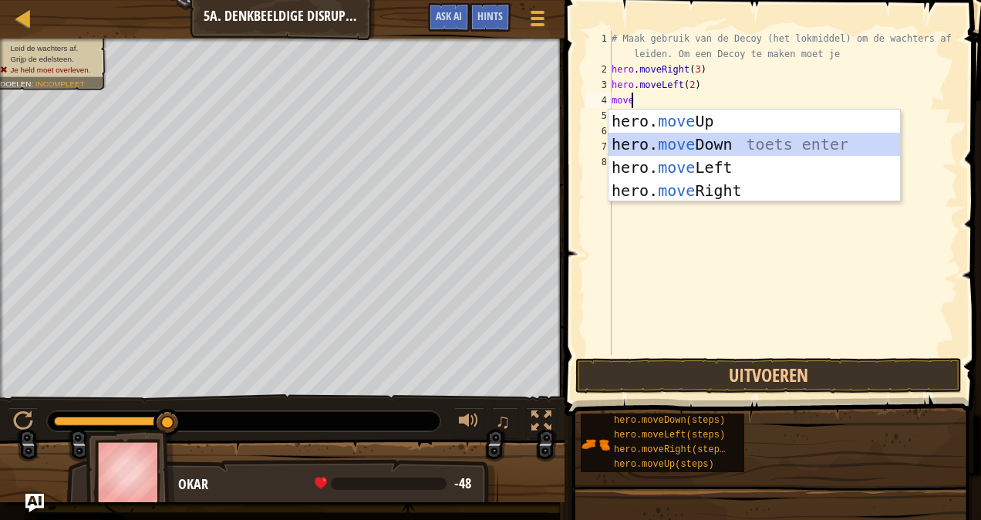
click at [698, 151] on div "hero. move Up toets enter hero. move Down toets enter hero. move Left toets ent…" at bounding box center [755, 179] width 292 height 139
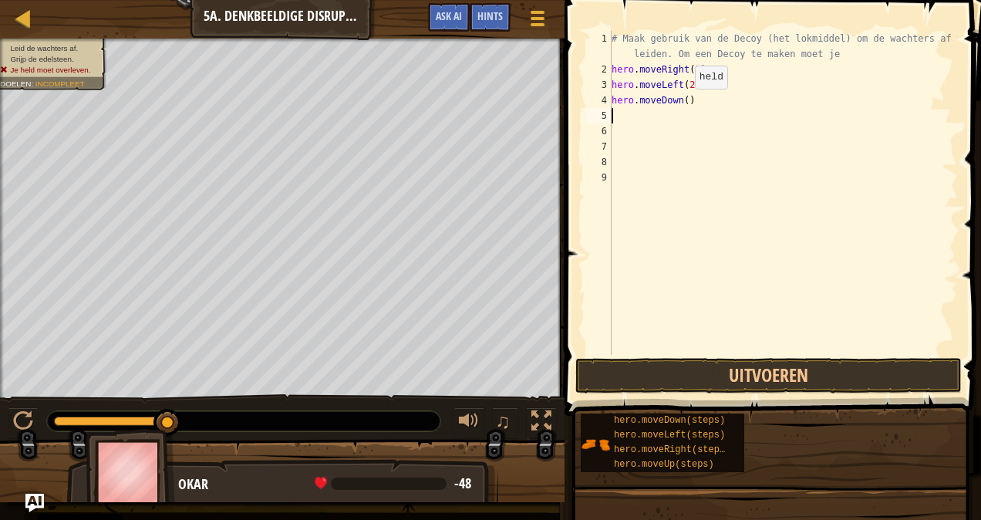
click at [683, 103] on div "# Maak gebruik van de Decoy (het lokmiddel) om de wachters af te leiden. Om een…" at bounding box center [783, 216] width 349 height 370
type textarea "hero.moveDown(2)"
click at [642, 113] on div "# Maak gebruik van de Decoy (het lokmiddel) om de wachters af te leiden. Om een…" at bounding box center [783, 216] width 349 height 370
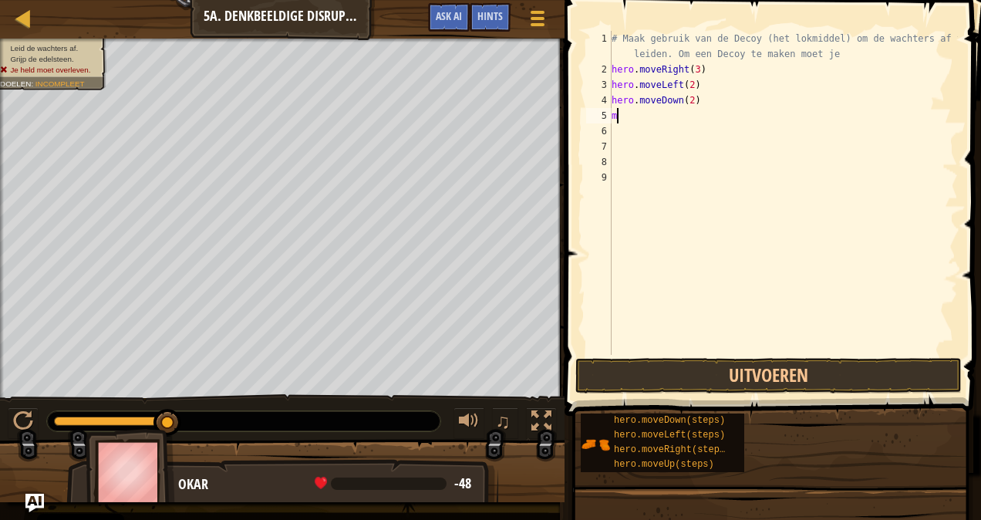
type textarea "mo"
click at [674, 107] on div "# Maak gebruik van de Decoy (het lokmiddel) om de wachters af te leiden. Om een…" at bounding box center [785, 216] width 345 height 370
click at [675, 116] on div "# Maak gebruik van de Decoy (het lokmiddel) om de wachters af te leiden. Om een…" at bounding box center [785, 216] width 345 height 370
type textarea "hero.moveUp(2)"
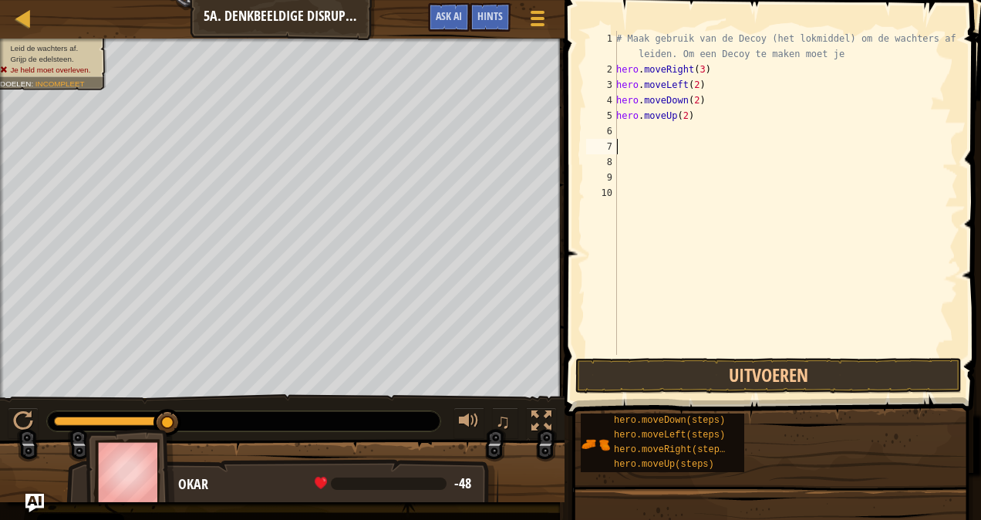
click at [632, 142] on div "# Maak gebruik van de Decoy (het lokmiddel) om de wachters af te leiden. Om een…" at bounding box center [785, 216] width 345 height 370
click at [625, 126] on div "# Maak gebruik van de Decoy (het lokmiddel) om de wachters af te leiden. Om een…" at bounding box center [785, 216] width 345 height 370
type textarea "mo"
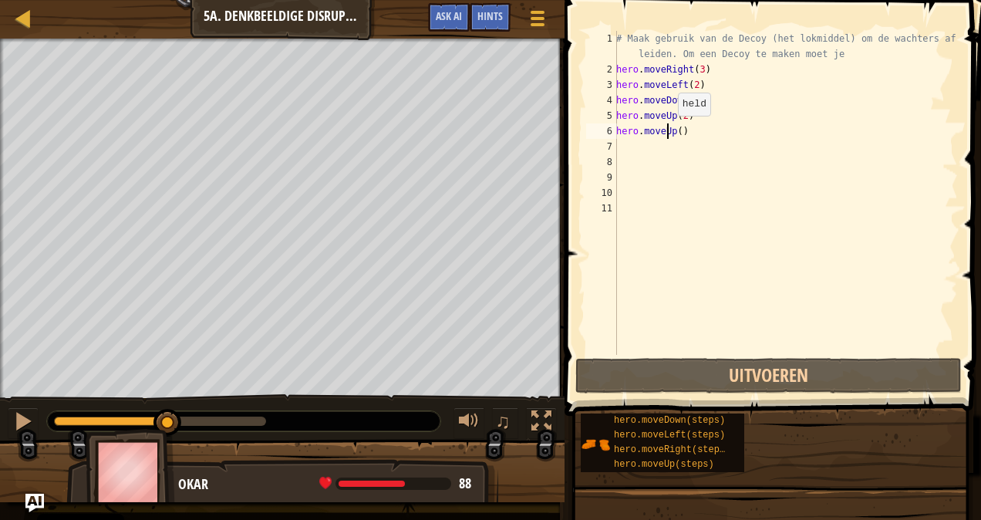
click at [669, 131] on div "# Maak gebruik van de Decoy (het lokmiddel) om de wachters af te leiden. Om een…" at bounding box center [785, 216] width 345 height 370
click at [674, 136] on div "# Maak gebruik van de Decoy (het lokmiddel) om de wachters af te leiden. Om een…" at bounding box center [785, 216] width 345 height 370
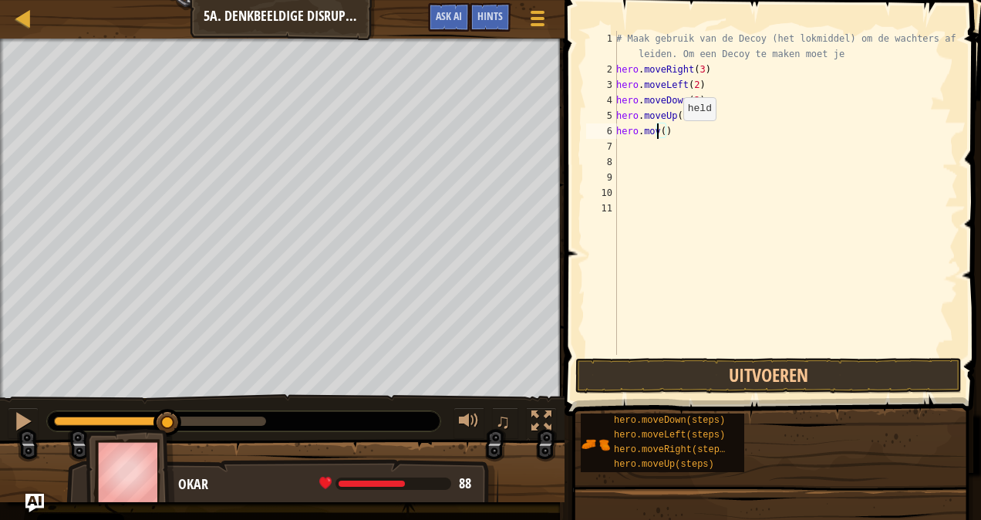
scroll to position [7, 4]
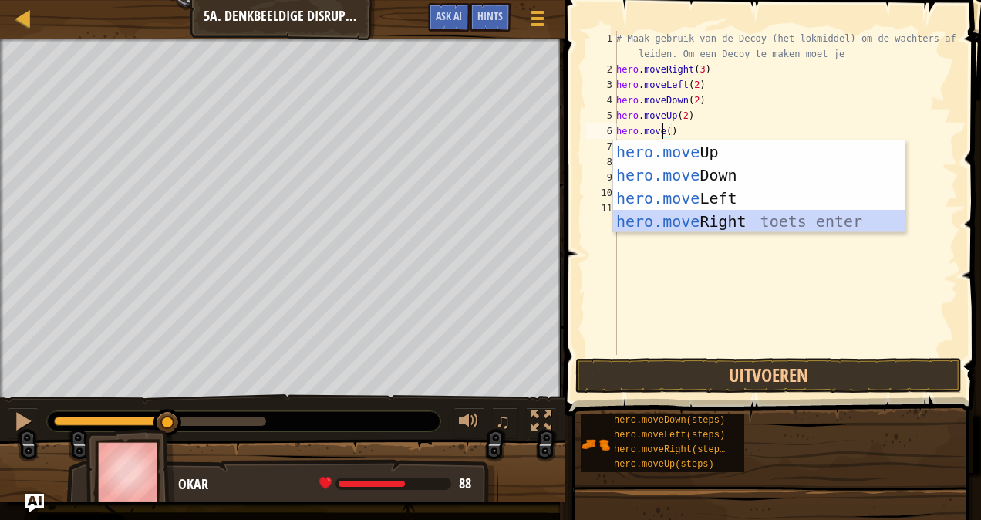
click at [720, 221] on div "hero.move Up toets enter hero.move Down toets enter hero.move Left toets enter …" at bounding box center [759, 209] width 292 height 139
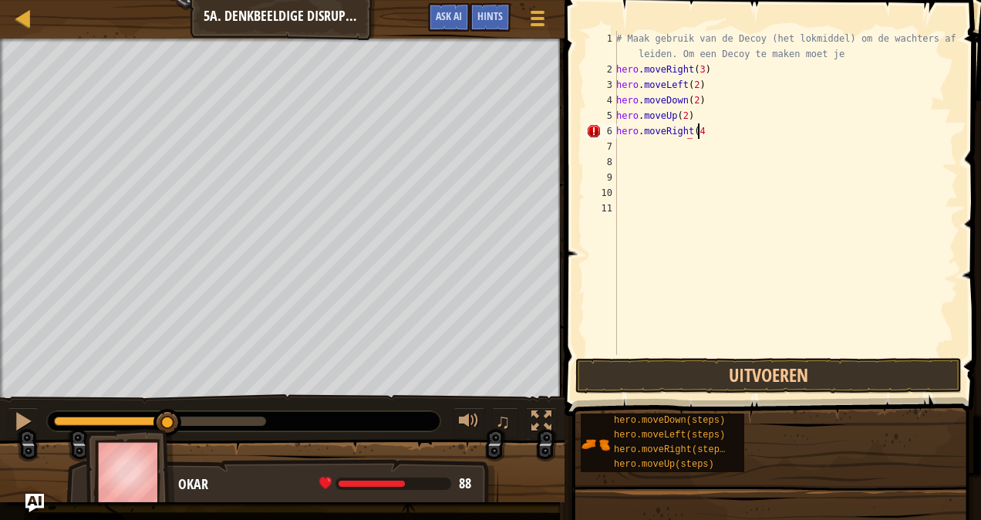
scroll to position [7, 6]
type textarea "hero.moveRight(4)"
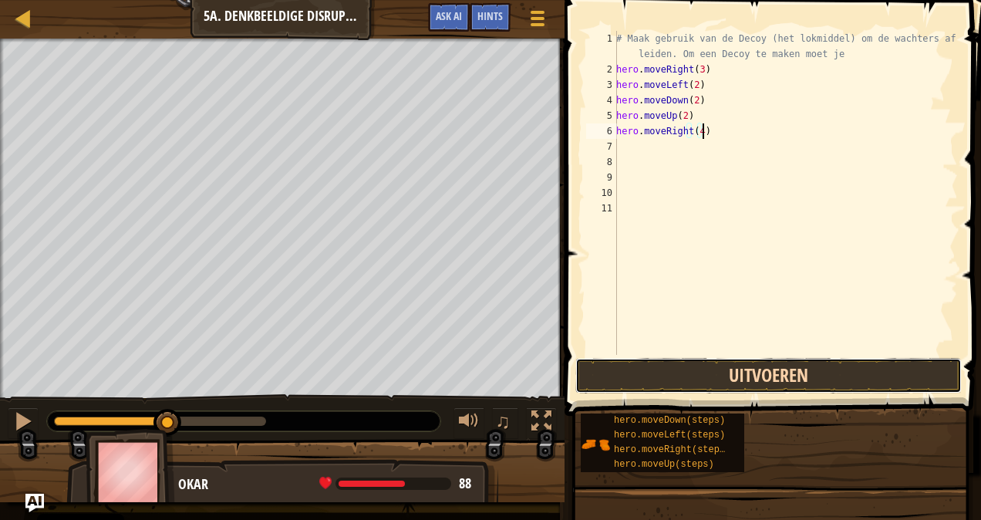
click at [675, 369] on button "Uitvoeren" at bounding box center [768, 375] width 386 height 35
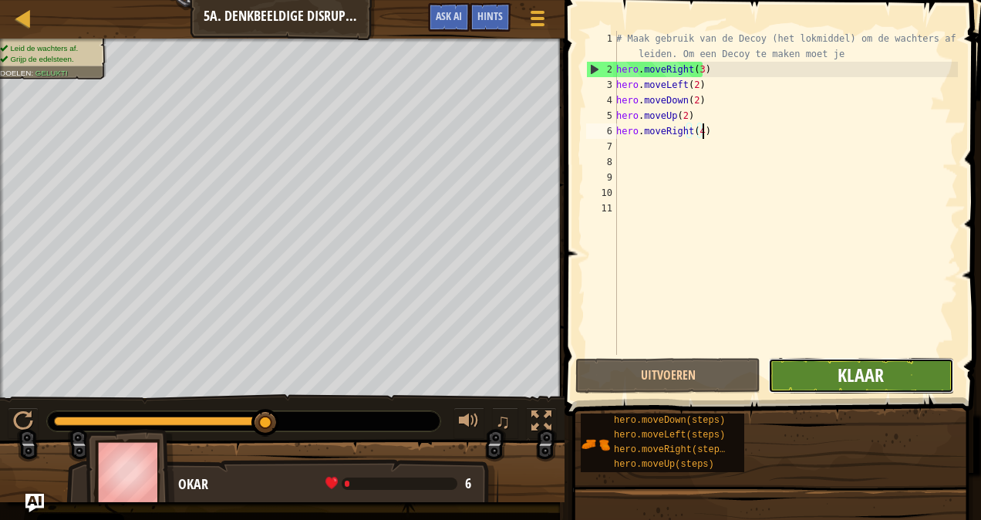
click at [864, 372] on span "Klaar" at bounding box center [861, 374] width 46 height 25
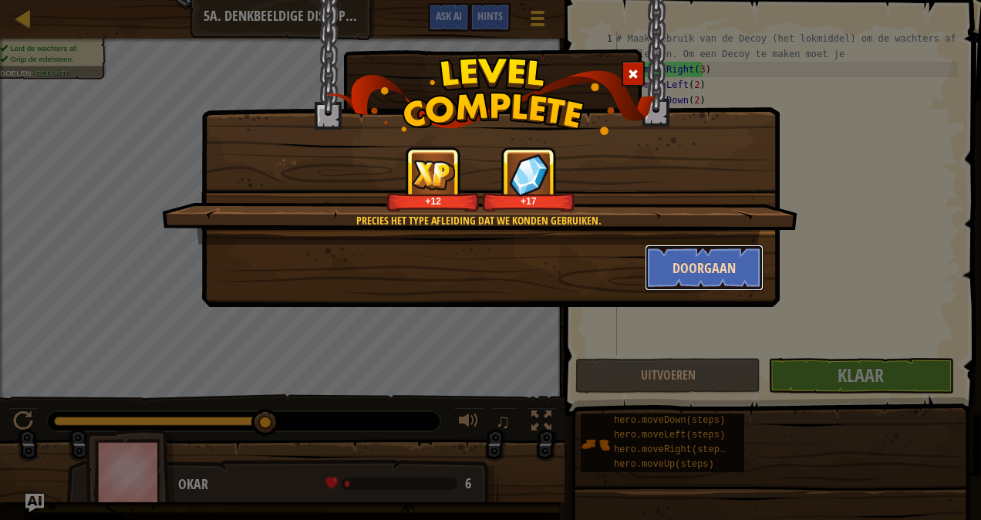
click at [720, 264] on button "Doorgaan" at bounding box center [705, 267] width 120 height 46
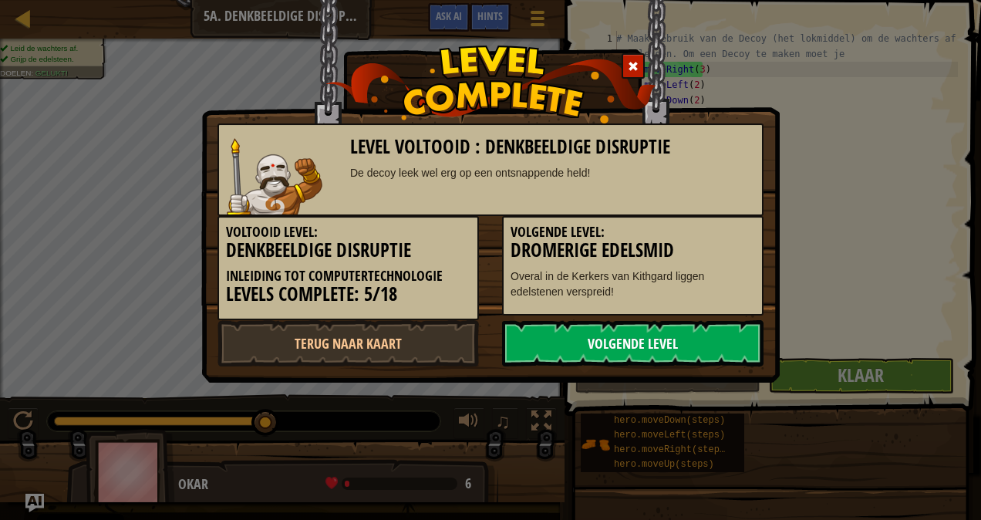
click at [674, 335] on link "Volgende Level" at bounding box center [632, 343] width 261 height 46
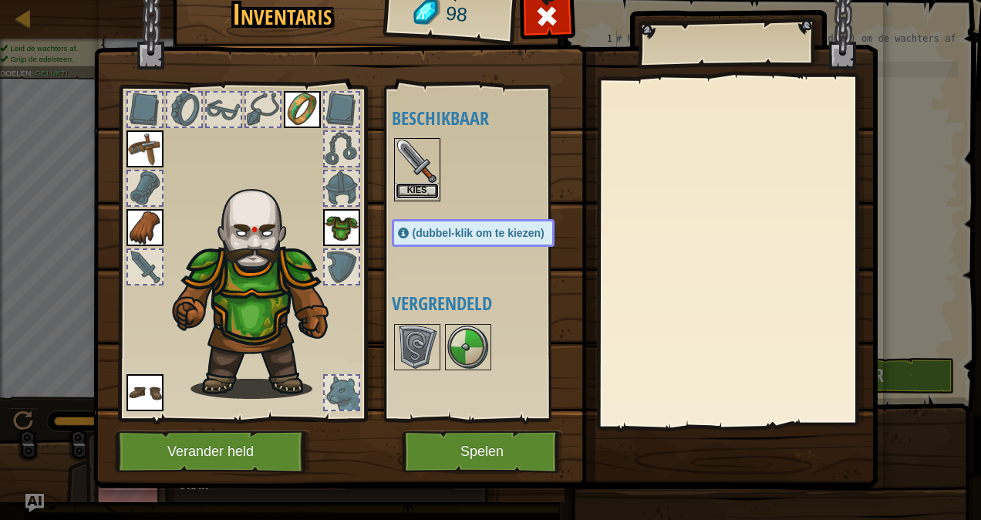
click at [401, 186] on button "Kies" at bounding box center [417, 191] width 43 height 16
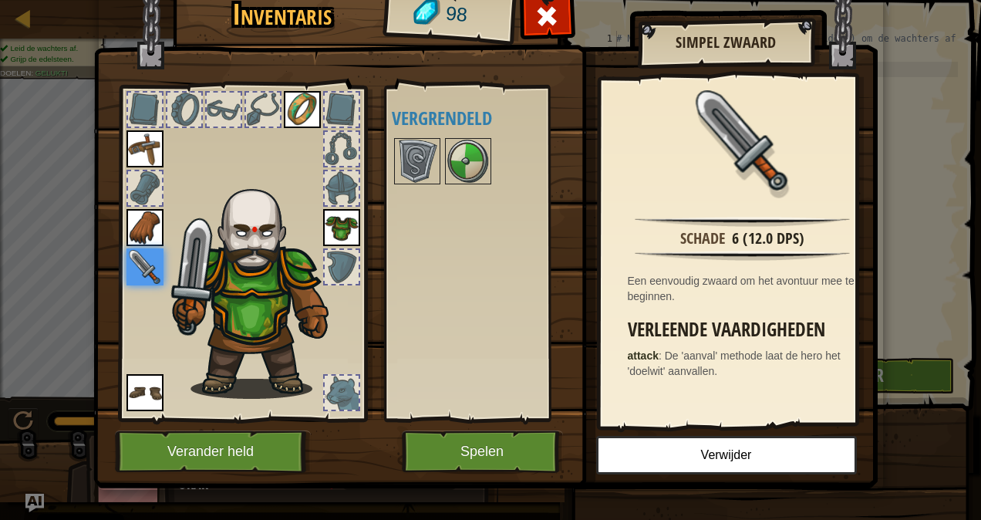
click at [315, 276] on img at bounding box center [259, 286] width 189 height 224
click at [325, 275] on div at bounding box center [342, 267] width 34 height 34
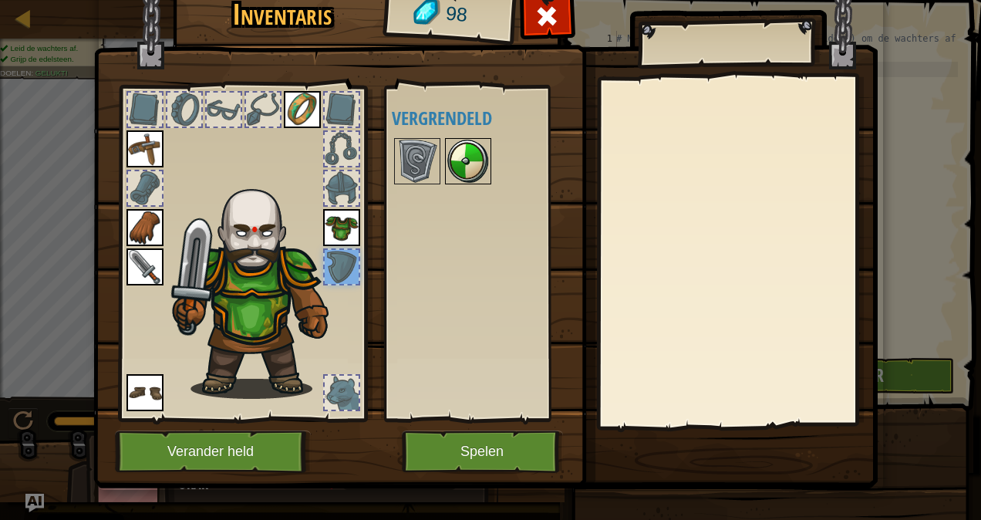
click at [460, 162] on img at bounding box center [468, 161] width 43 height 43
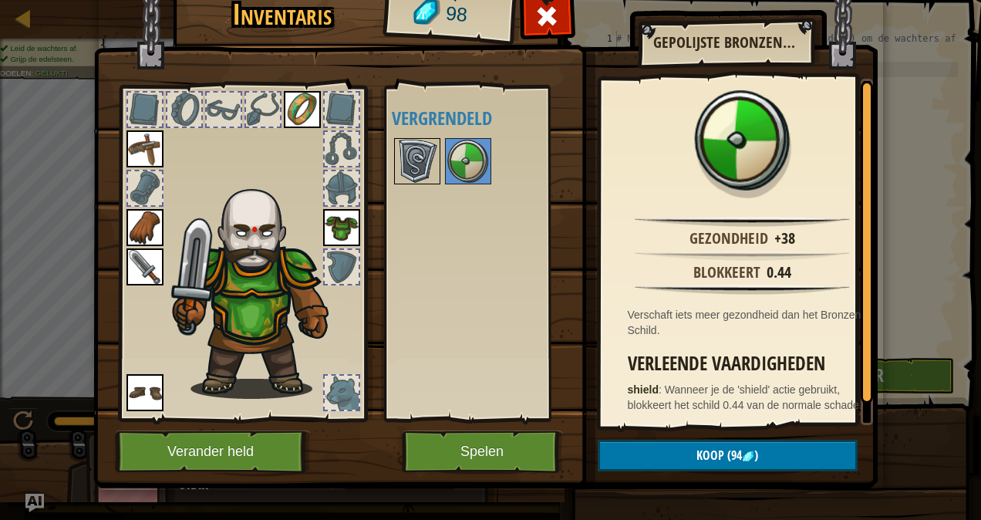
click at [416, 170] on img at bounding box center [417, 161] width 43 height 43
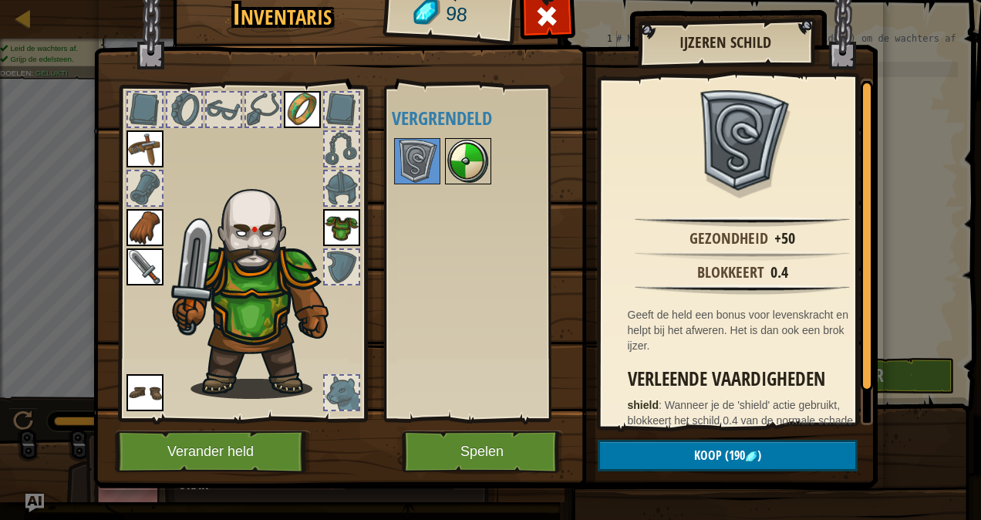
click at [470, 148] on img at bounding box center [468, 161] width 43 height 43
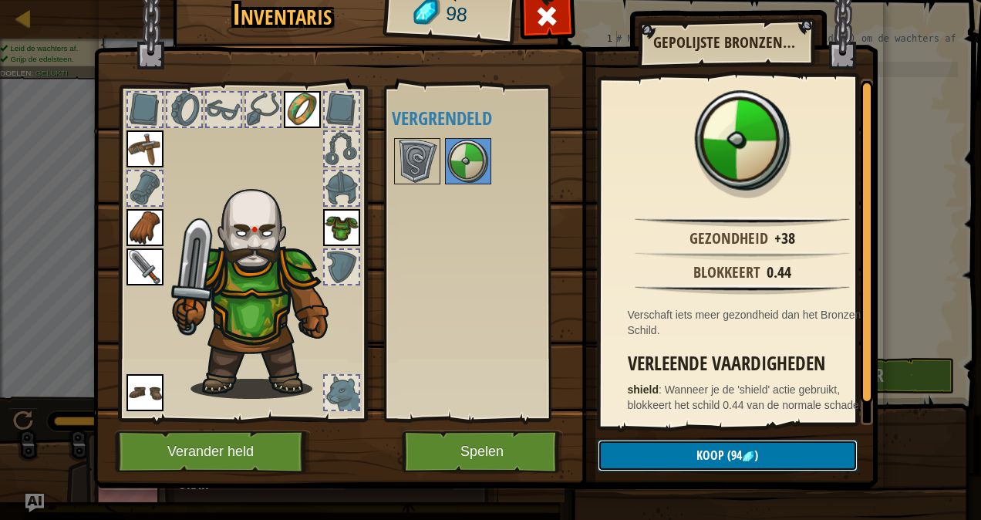
click at [696, 454] on span "Koop" at bounding box center [710, 455] width 28 height 17
click at [696, 454] on button "Bevestigen" at bounding box center [728, 456] width 260 height 32
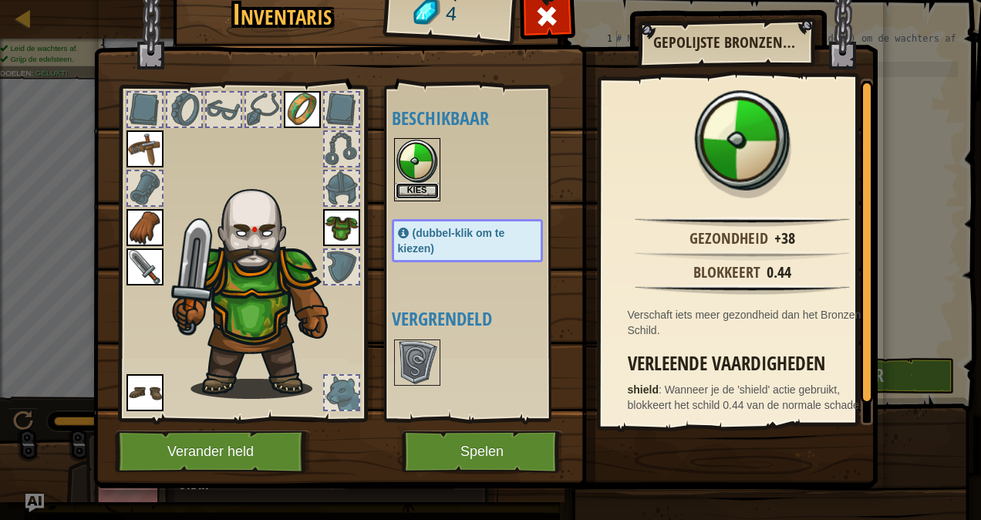
click at [406, 188] on button "Kies" at bounding box center [417, 191] width 43 height 16
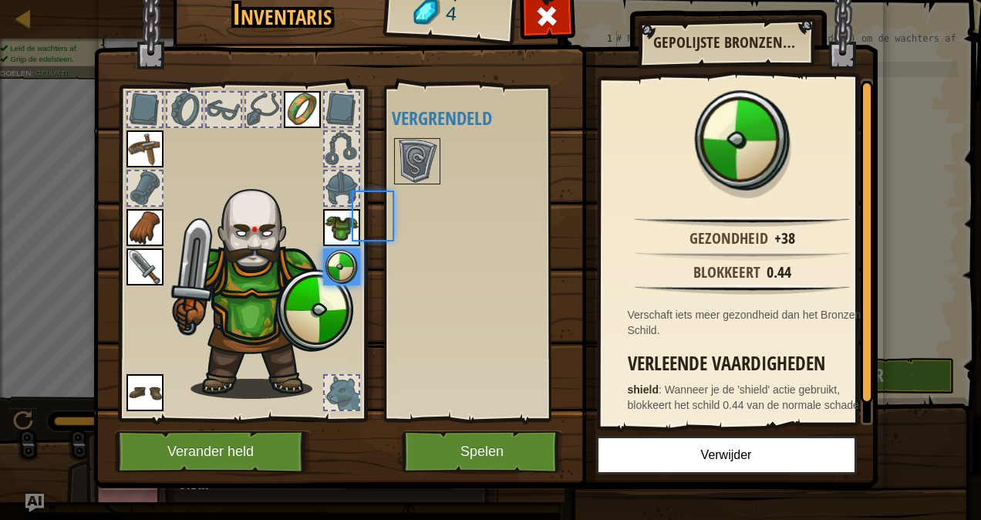
click at [406, 2] on body "Cookie Policy CodeCombat gebruikt een aantal essentiële en niet-essentiële cook…" at bounding box center [490, 1] width 981 height 2
click at [404, 157] on img at bounding box center [417, 161] width 43 height 43
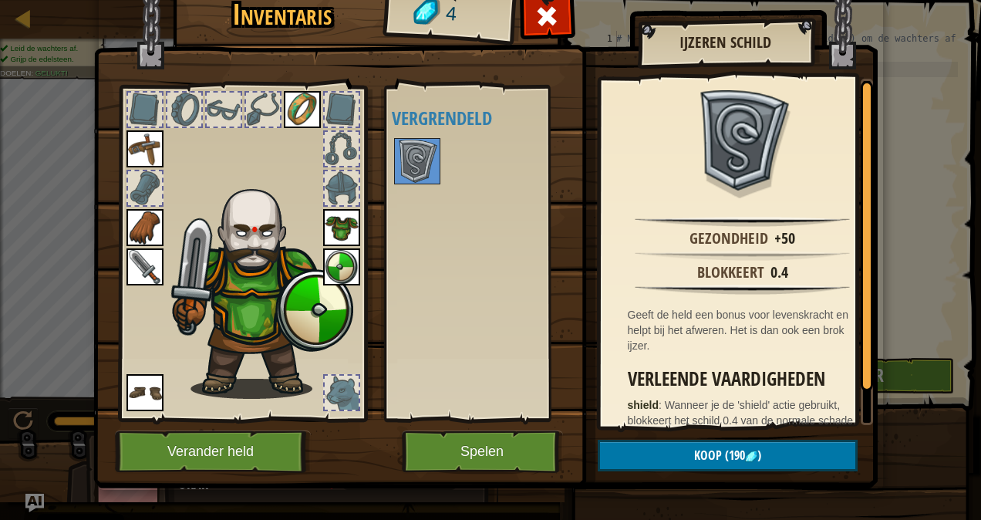
click at [336, 275] on img at bounding box center [341, 266] width 37 height 37
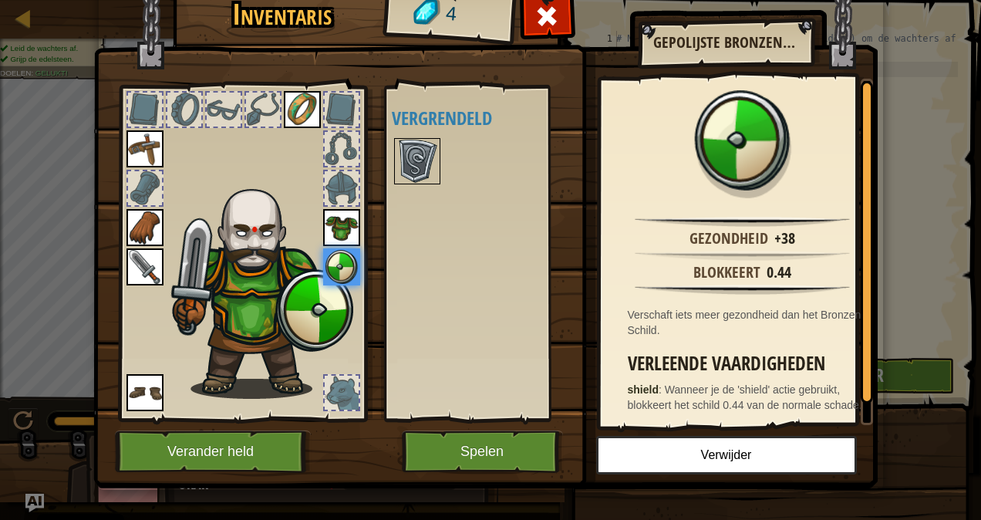
click at [415, 157] on img at bounding box center [417, 161] width 43 height 43
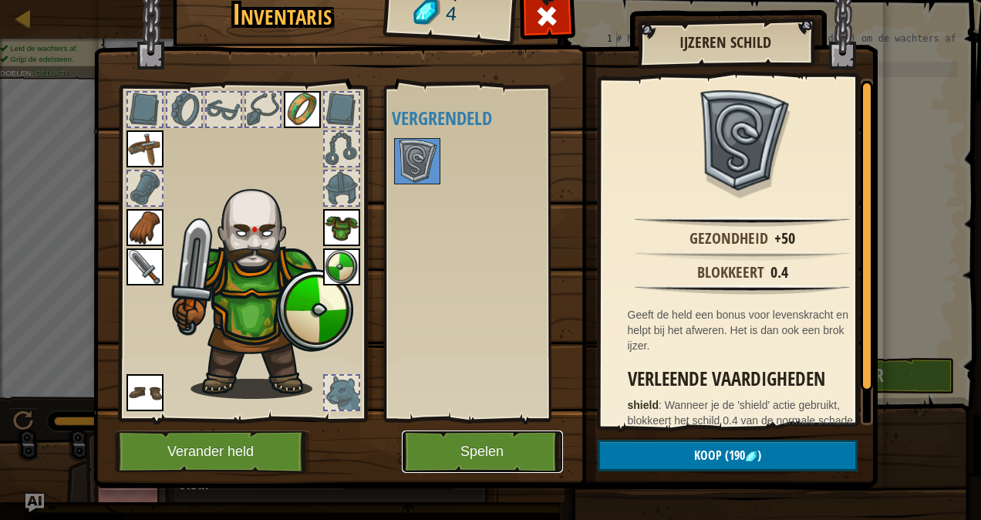
click at [485, 453] on button "Spelen" at bounding box center [482, 451] width 161 height 42
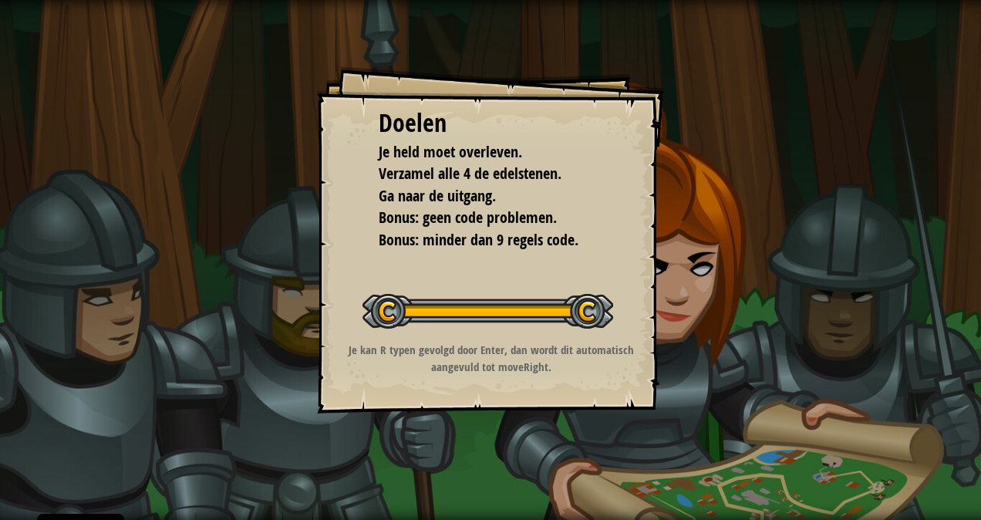
click at [571, 311] on div at bounding box center [487, 311] width 251 height 35
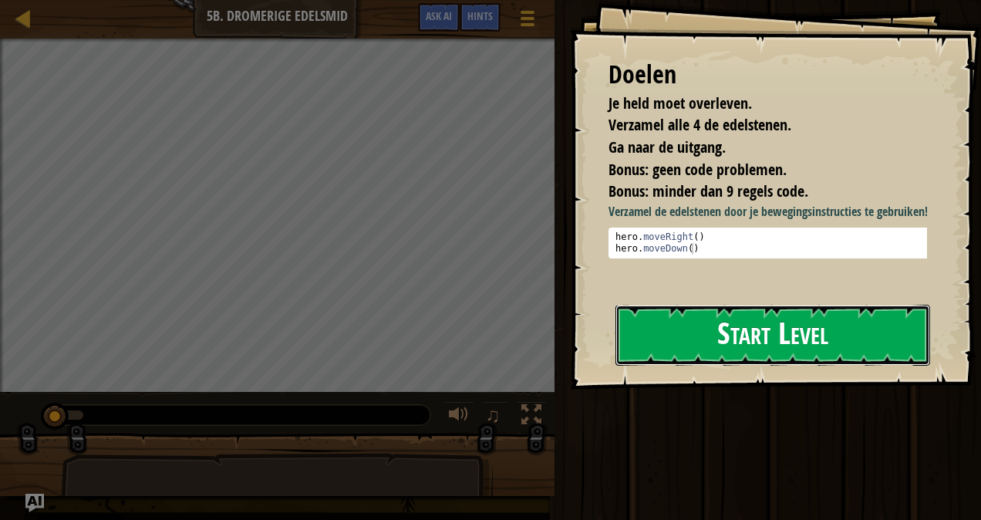
click at [697, 335] on button "Start Level" at bounding box center [772, 335] width 315 height 61
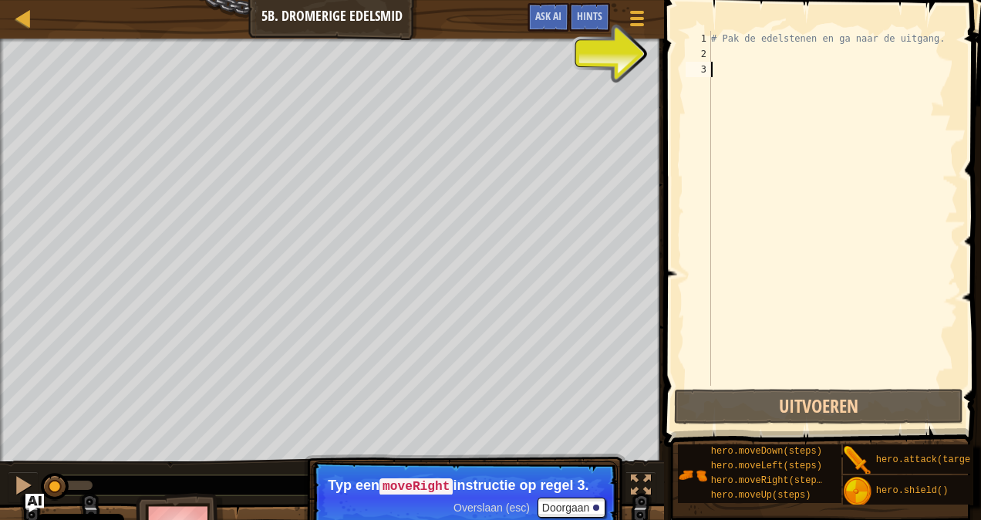
type textarea "r"
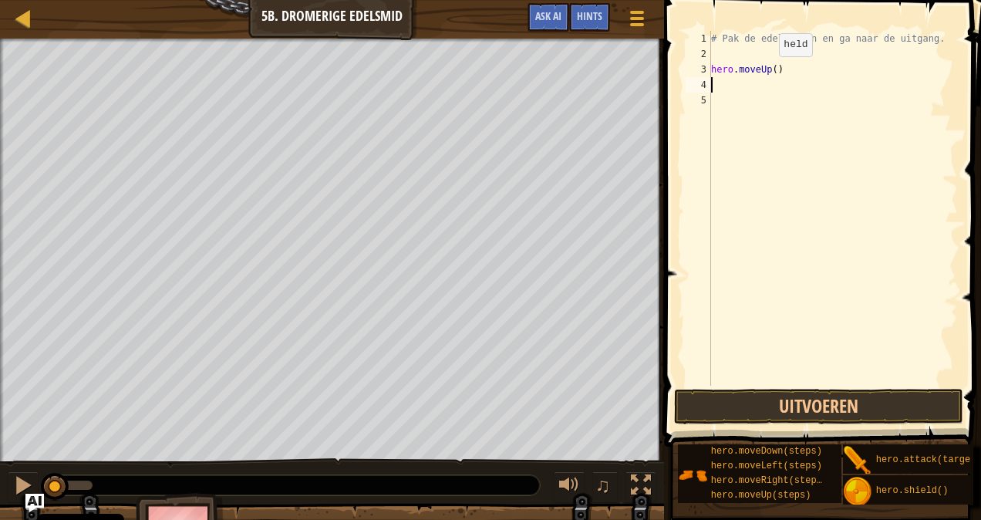
click at [766, 71] on div "# Pak de edelstenen en ga naar de uitgang. hero . moveUp ( )" at bounding box center [833, 224] width 250 height 386
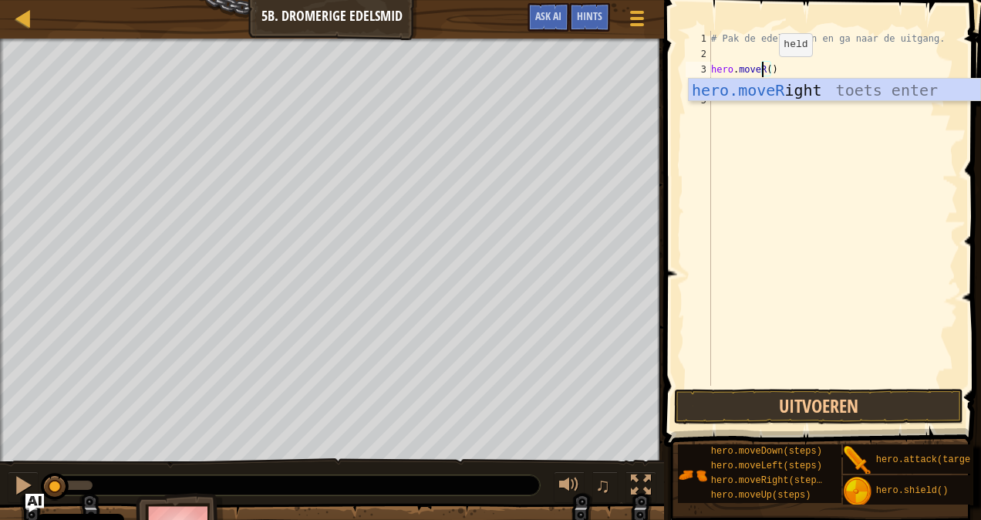
scroll to position [7, 5]
click at [766, 99] on div "hero.moveRi ght toets enter" at bounding box center [835, 113] width 292 height 69
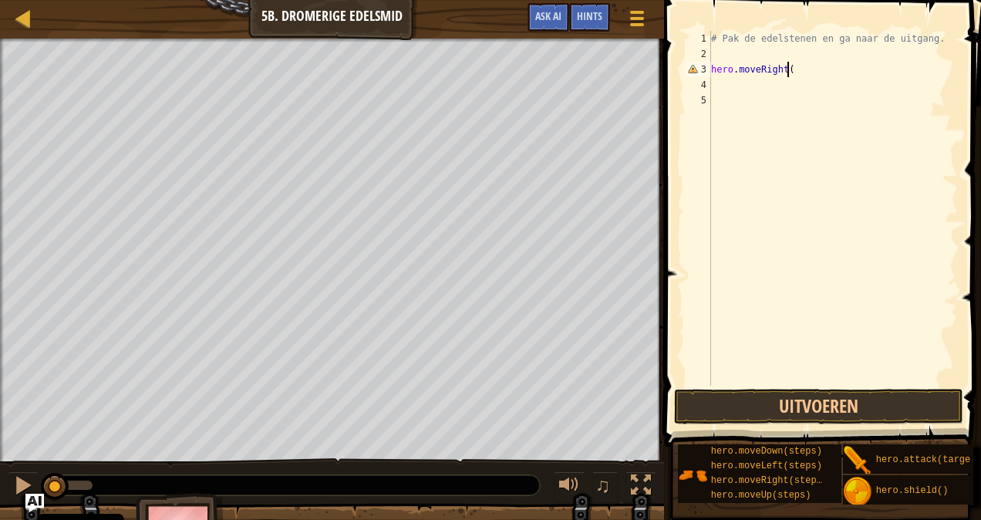
scroll to position [7, 5]
type textarea "hero.moveRight()"
click at [723, 68] on div "# Pak de edelstenen en ga naar de uitgang. hero . moveRight ( )" at bounding box center [833, 224] width 250 height 386
click at [725, 84] on div "# Pak de edelstenen en ga naar de uitgang. hero . moveRight ( )" at bounding box center [833, 224] width 250 height 386
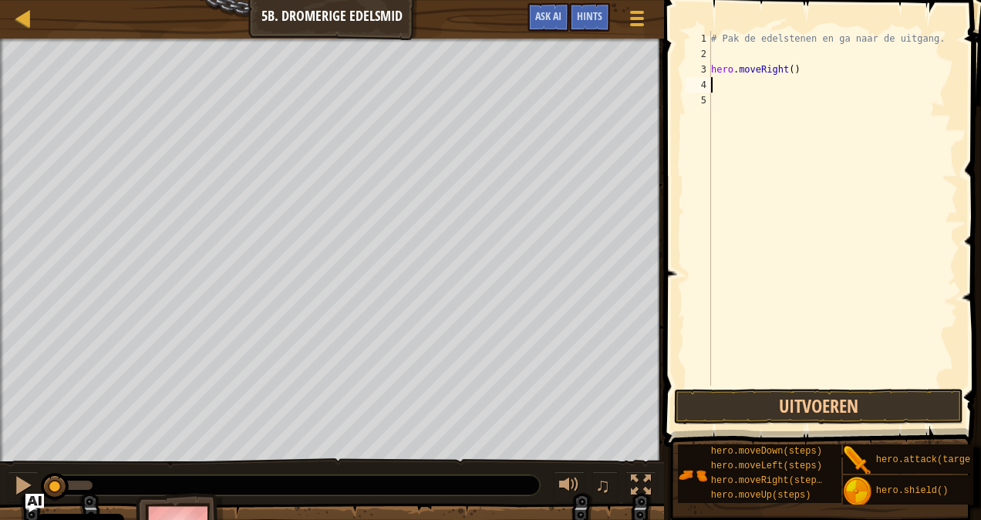
type textarea "m"
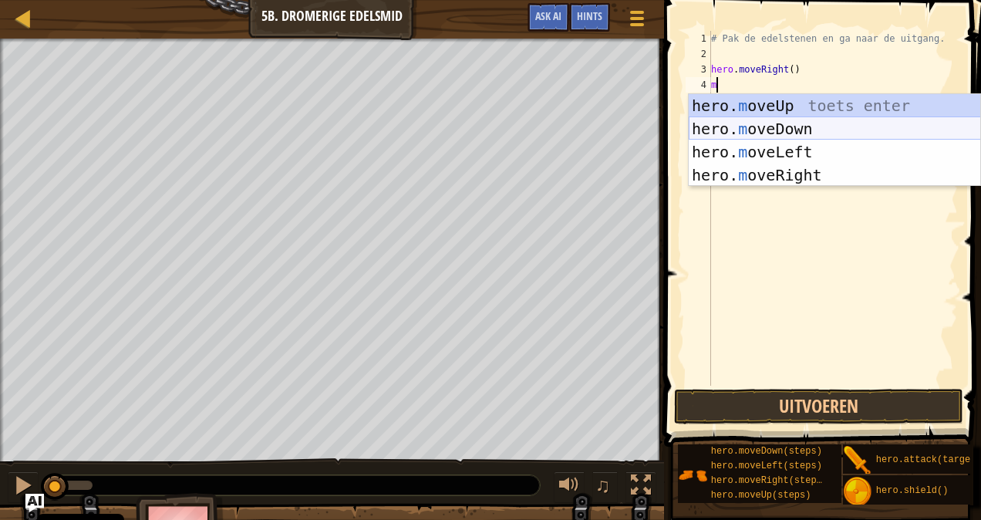
click at [730, 119] on div "hero. m oveUp toets enter hero. m oveDown toets enter hero. m oveLeft toets ent…" at bounding box center [835, 163] width 292 height 139
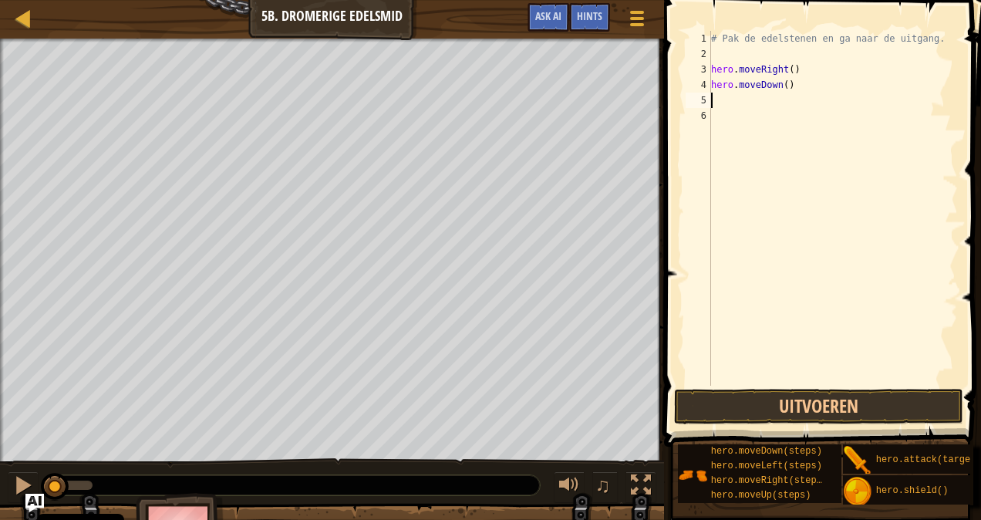
type textarea "m"
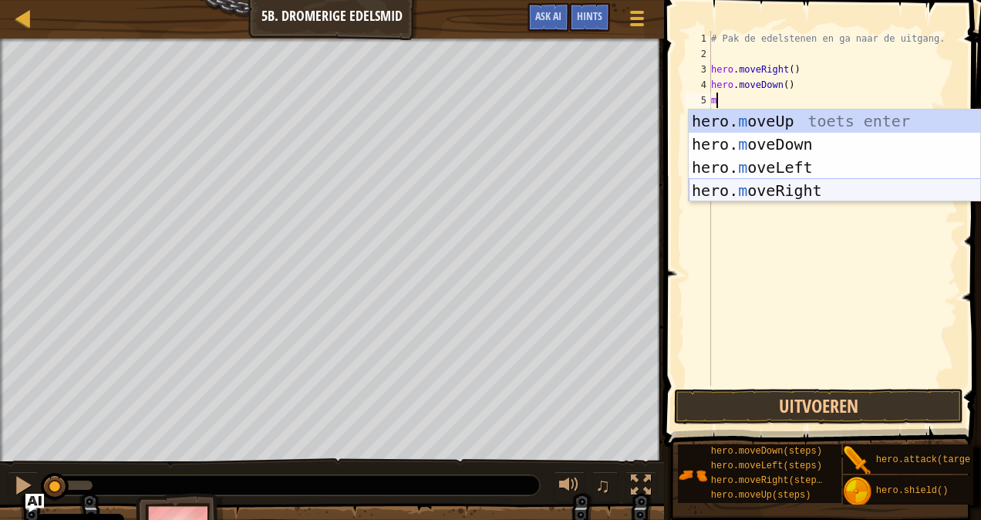
click at [755, 190] on div "hero. m oveUp toets enter hero. m oveDown toets enter hero. m oveLeft toets ent…" at bounding box center [835, 179] width 292 height 139
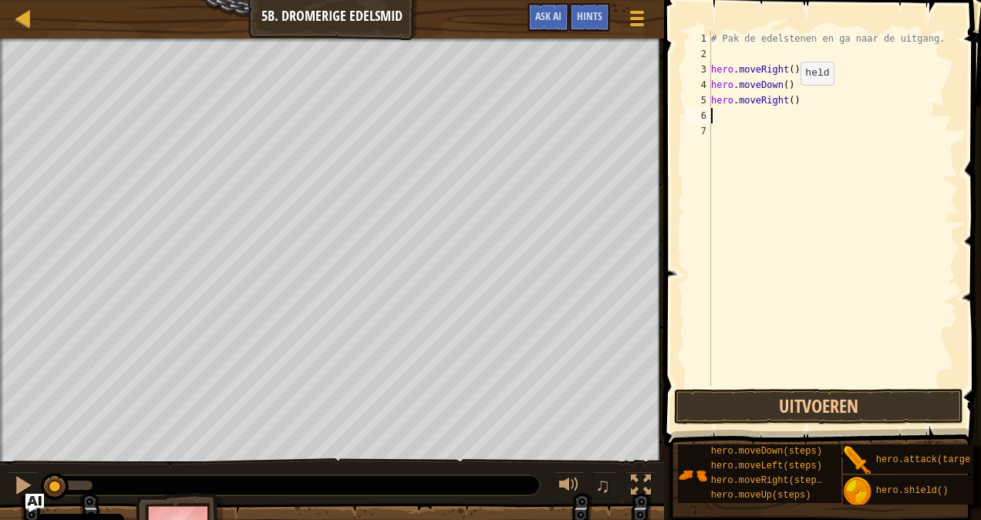
click at [787, 97] on div "# Pak de edelstenen en ga naar de uitgang. hero . moveRight ( ) hero . moveDown…" at bounding box center [833, 224] width 250 height 386
type textarea "hero.moveRight(2)"
click at [732, 120] on div "# Pak de edelstenen en ga naar de uitgang. hero . moveRight ( ) hero . moveDown…" at bounding box center [833, 224] width 250 height 386
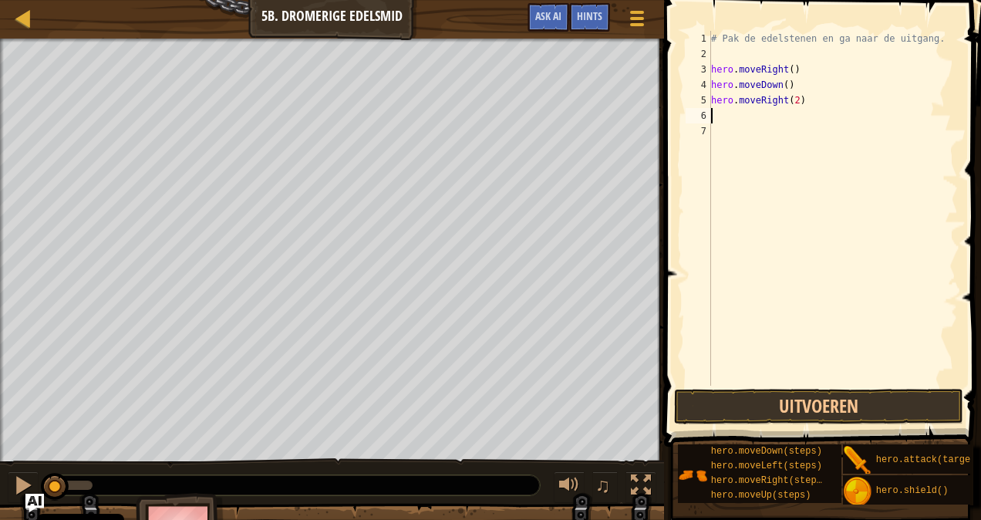
type textarea "m"
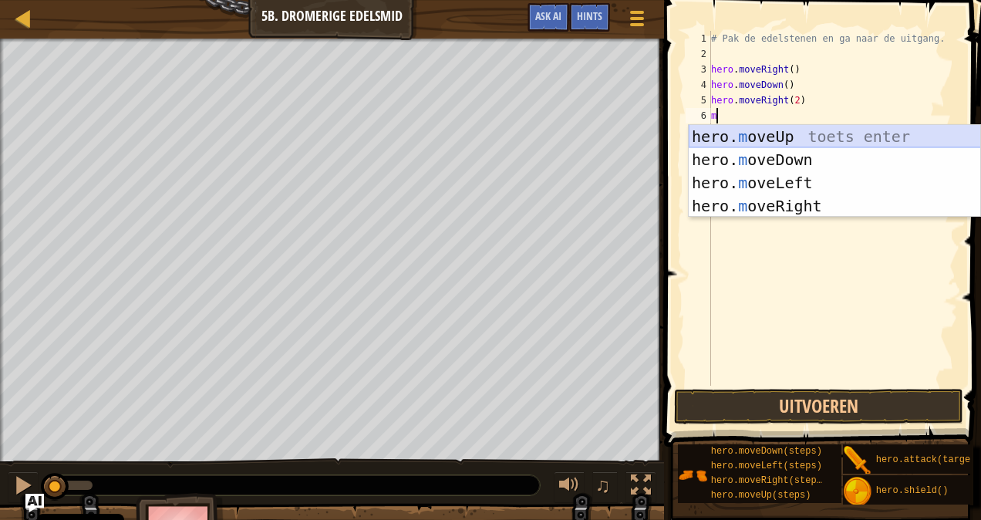
click at [720, 140] on div "hero. m oveUp toets enter hero. m oveDown toets enter hero. m oveLeft toets ent…" at bounding box center [835, 194] width 292 height 139
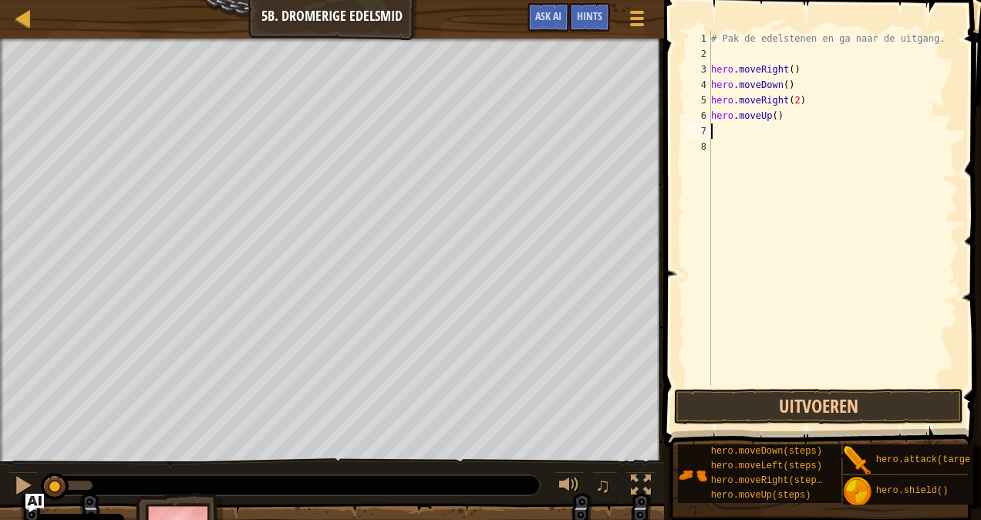
type textarea "m"
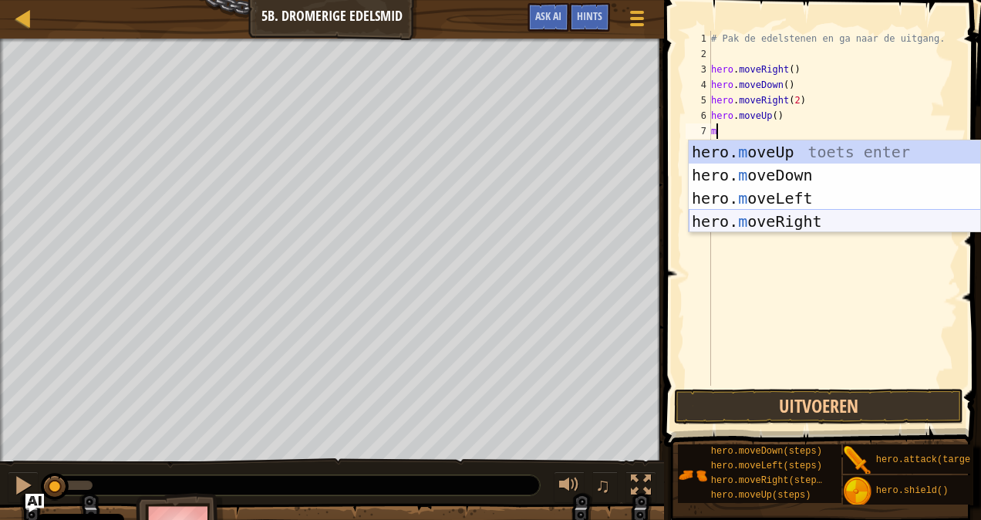
click at [754, 221] on div "hero. m oveUp toets enter hero. m oveDown toets enter hero. m oveLeft toets ent…" at bounding box center [835, 209] width 292 height 139
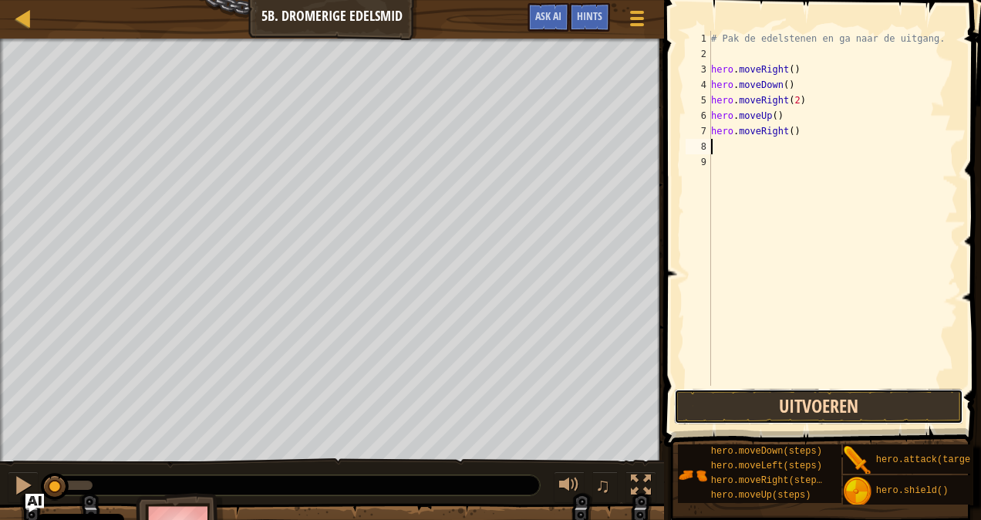
click at [760, 398] on button "Uitvoeren" at bounding box center [818, 406] width 289 height 35
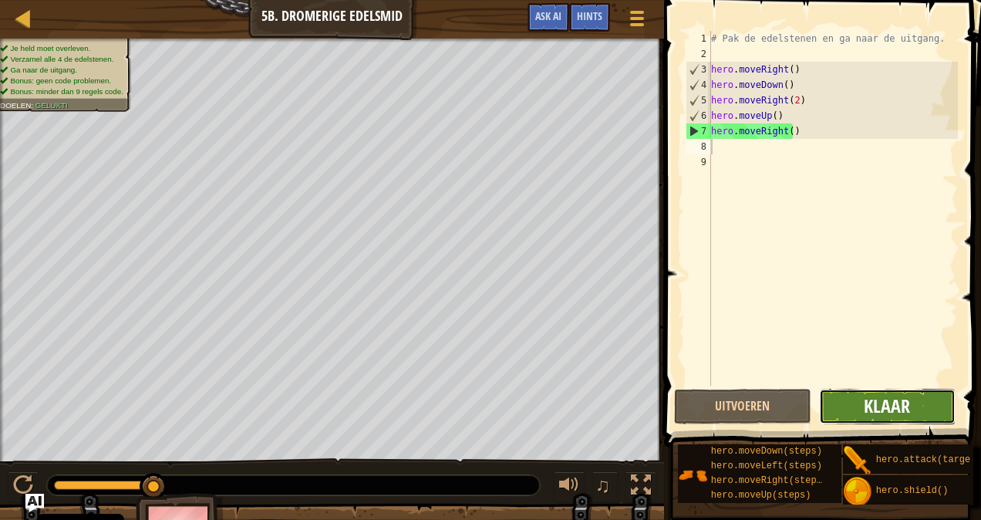
click at [907, 406] on span "Klaar" at bounding box center [887, 405] width 46 height 25
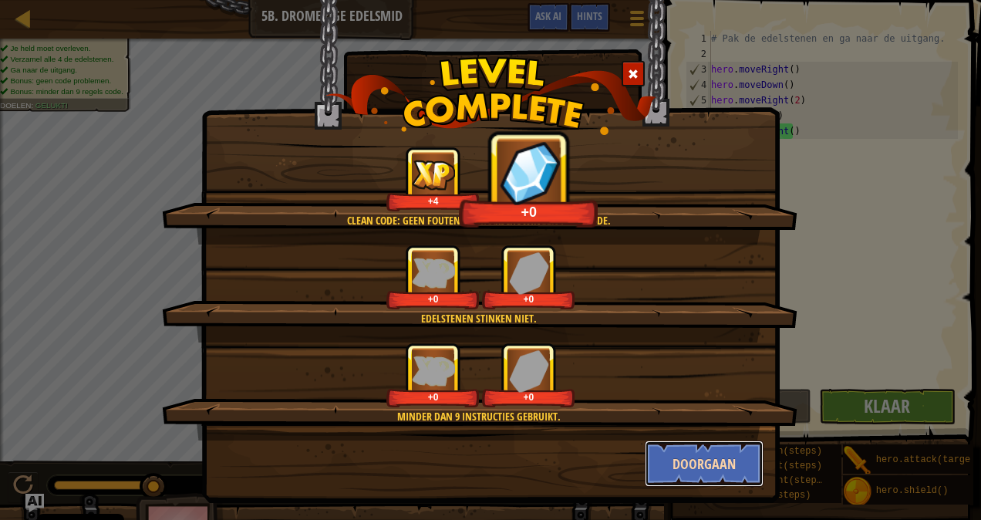
click at [690, 484] on button "Doorgaan" at bounding box center [705, 463] width 120 height 46
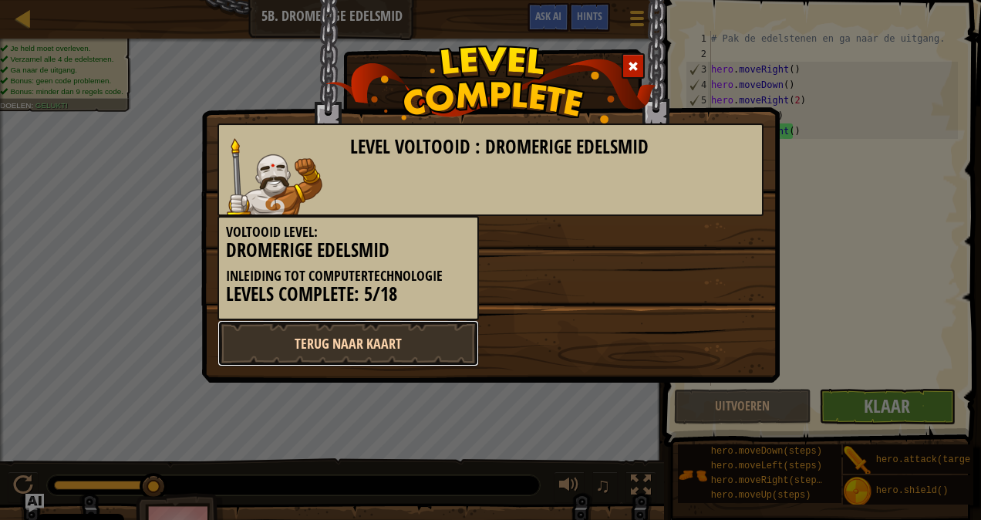
click at [359, 353] on link "Terug naar kaart" at bounding box center [347, 343] width 261 height 46
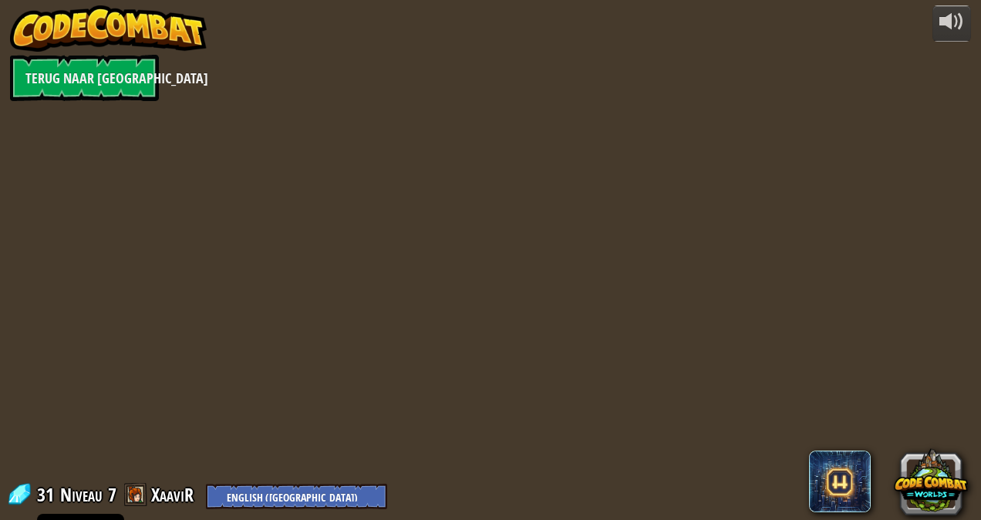
select select "nl-[GEOGRAPHIC_DATA]"
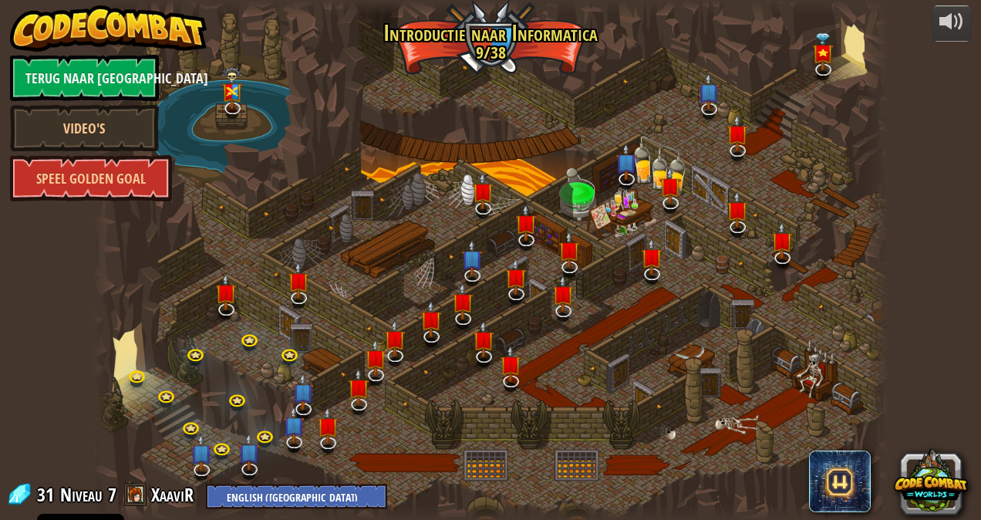
select select "nl-[GEOGRAPHIC_DATA]"
click at [294, 438] on img at bounding box center [295, 416] width 22 height 50
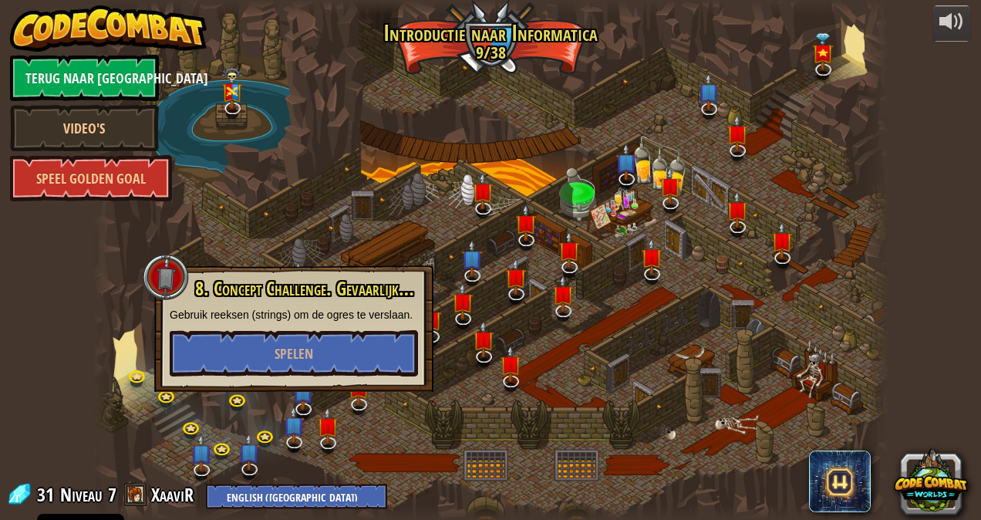
click at [341, 264] on div at bounding box center [490, 260] width 795 height 520
